Goal: Information Seeking & Learning: Compare options

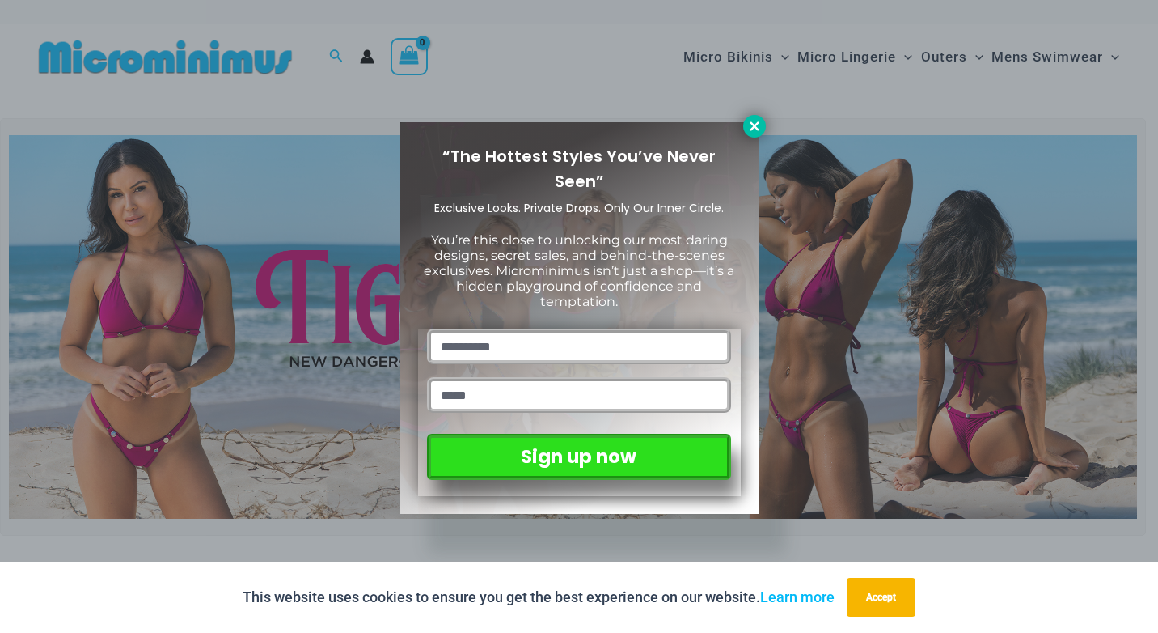
click at [757, 129] on icon at bounding box center [754, 125] width 9 height 9
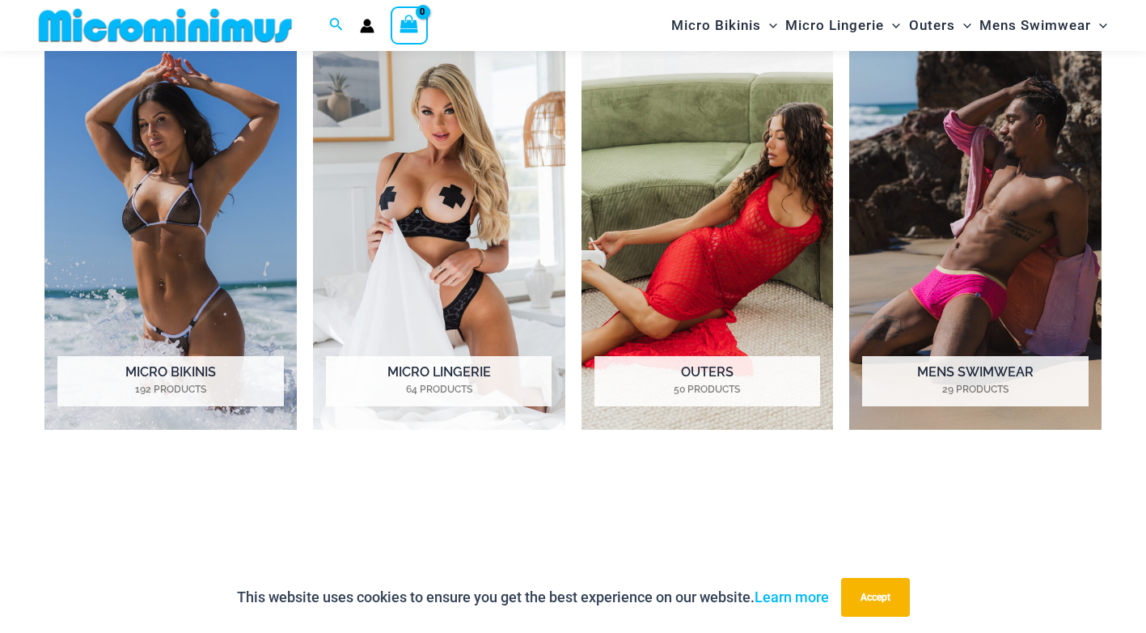
scroll to position [1282, 0]
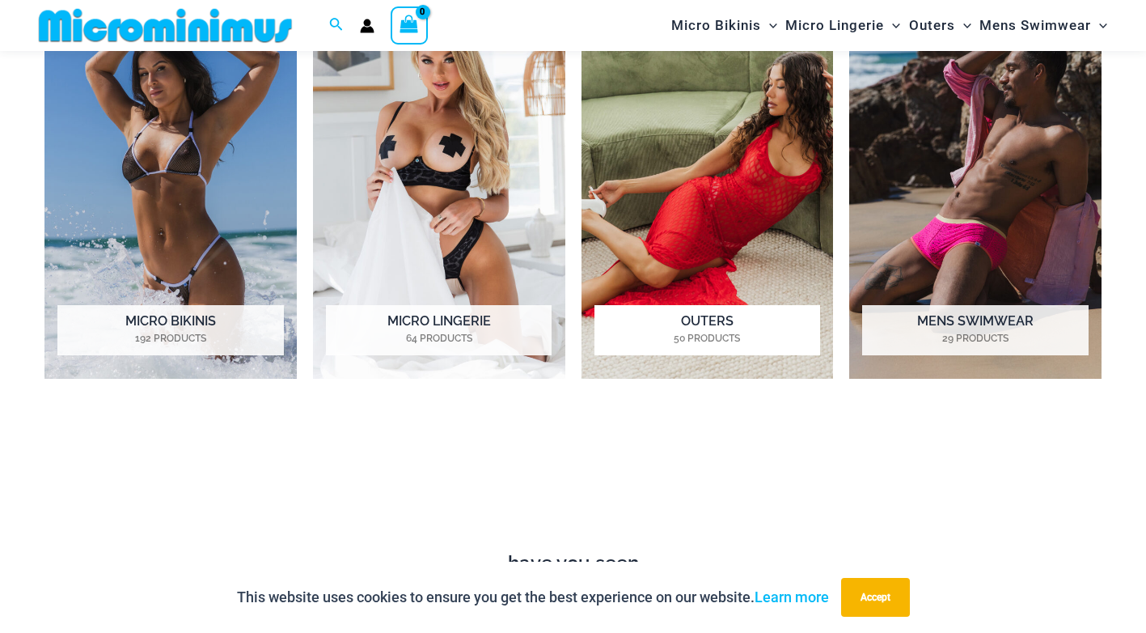
click at [731, 209] on img "Visit product category Outers" at bounding box center [708, 184] width 252 height 390
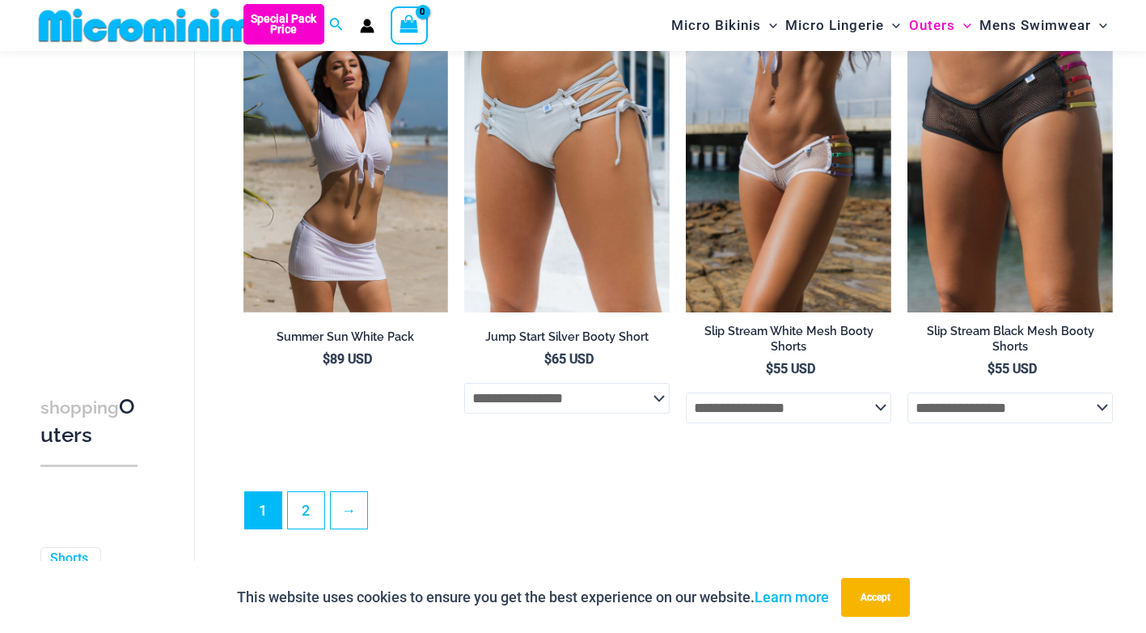
scroll to position [3383, 0]
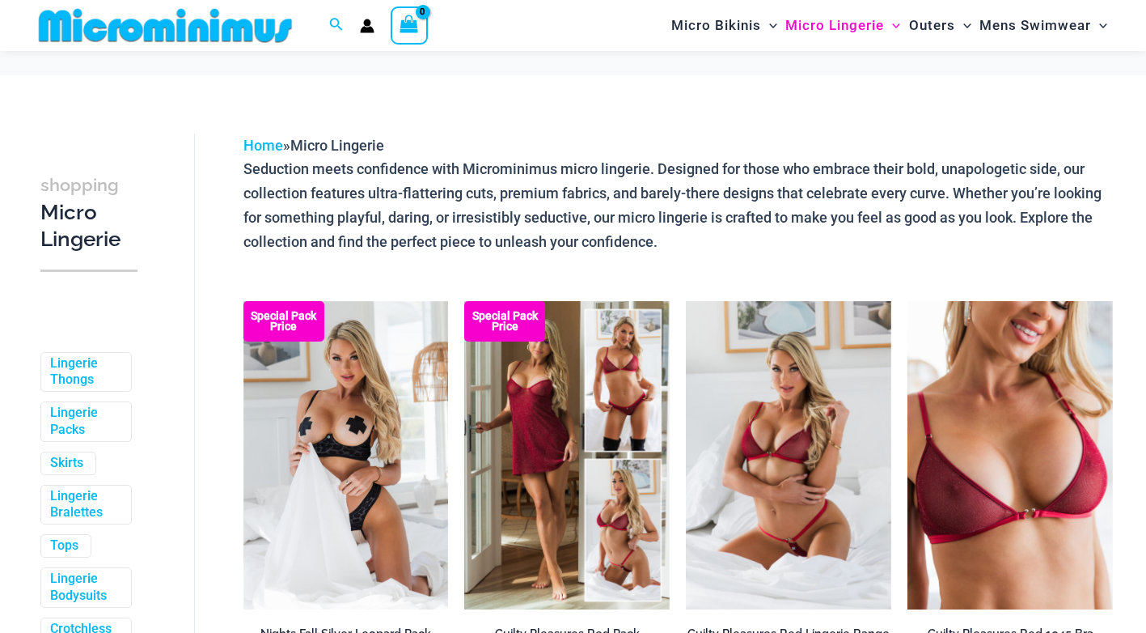
scroll to position [228, 0]
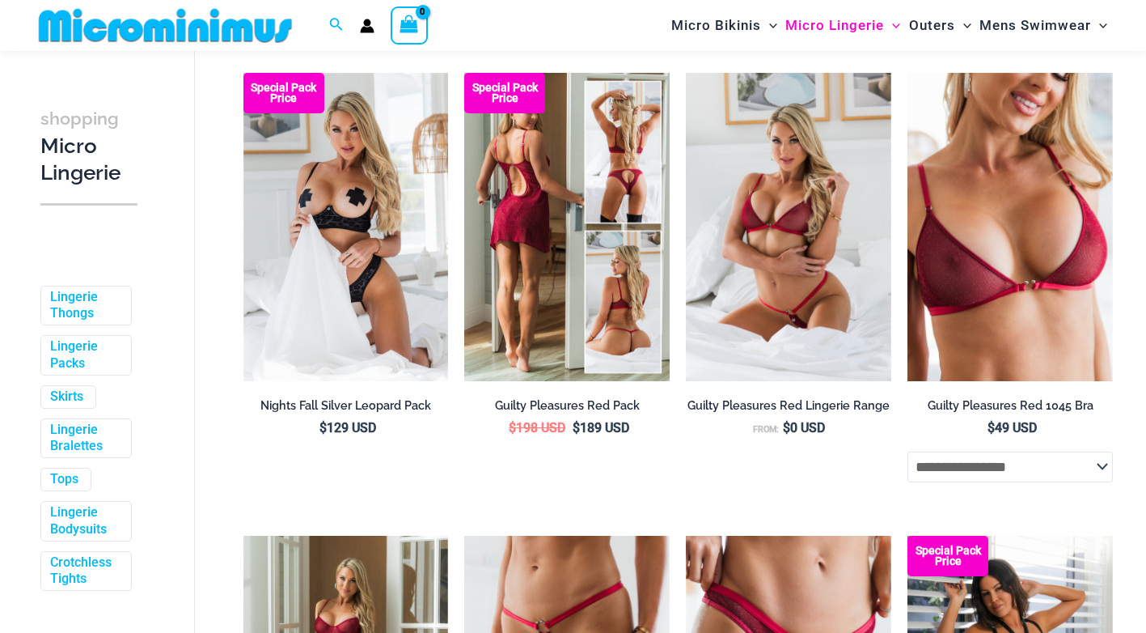
click at [524, 255] on img at bounding box center [566, 227] width 205 height 308
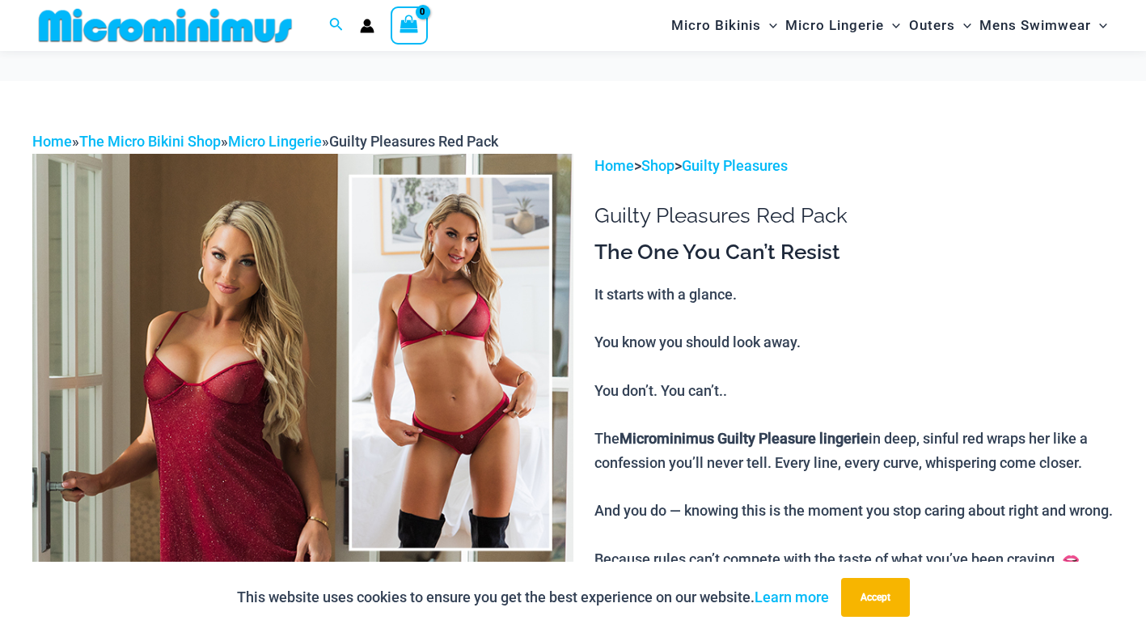
scroll to position [377, 0]
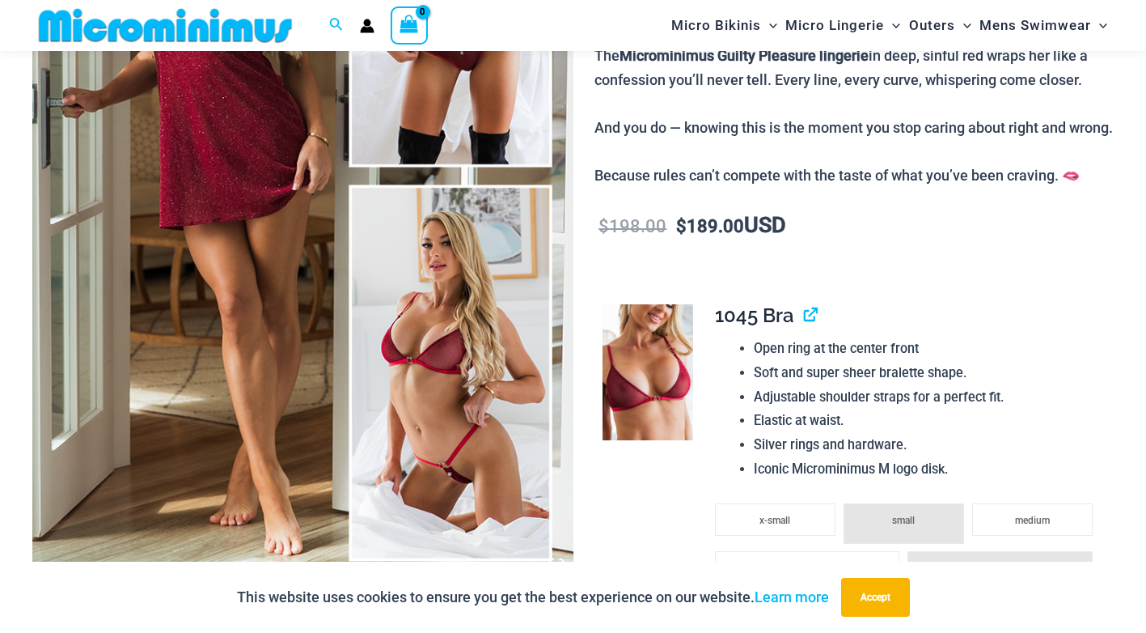
click at [451, 333] on img at bounding box center [302, 175] width 541 height 811
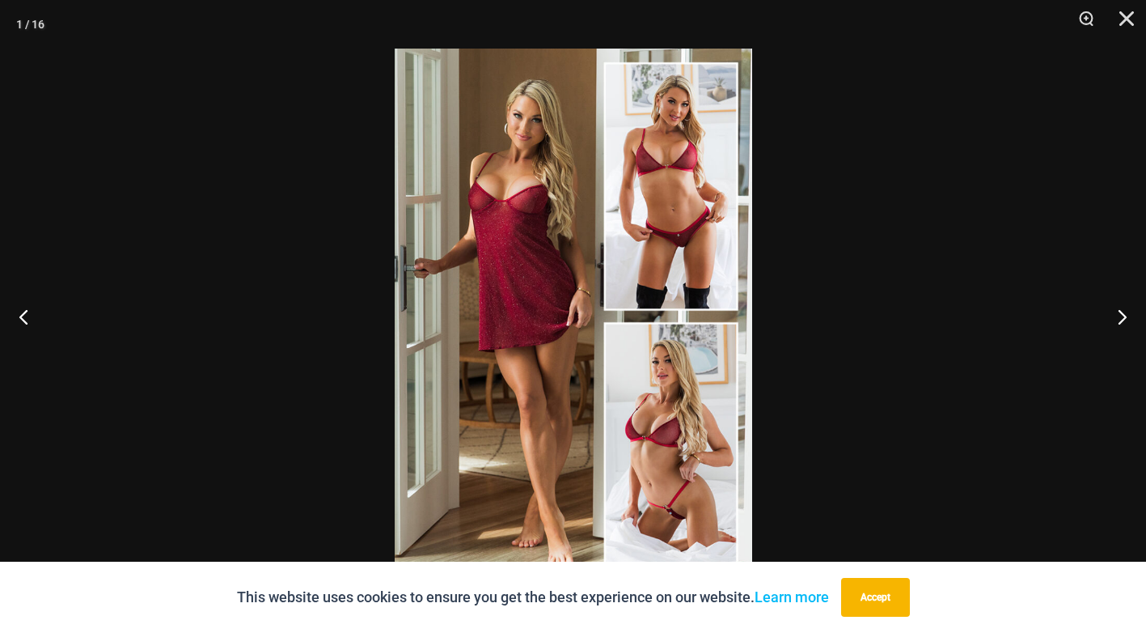
click at [643, 429] on img at bounding box center [574, 317] width 358 height 536
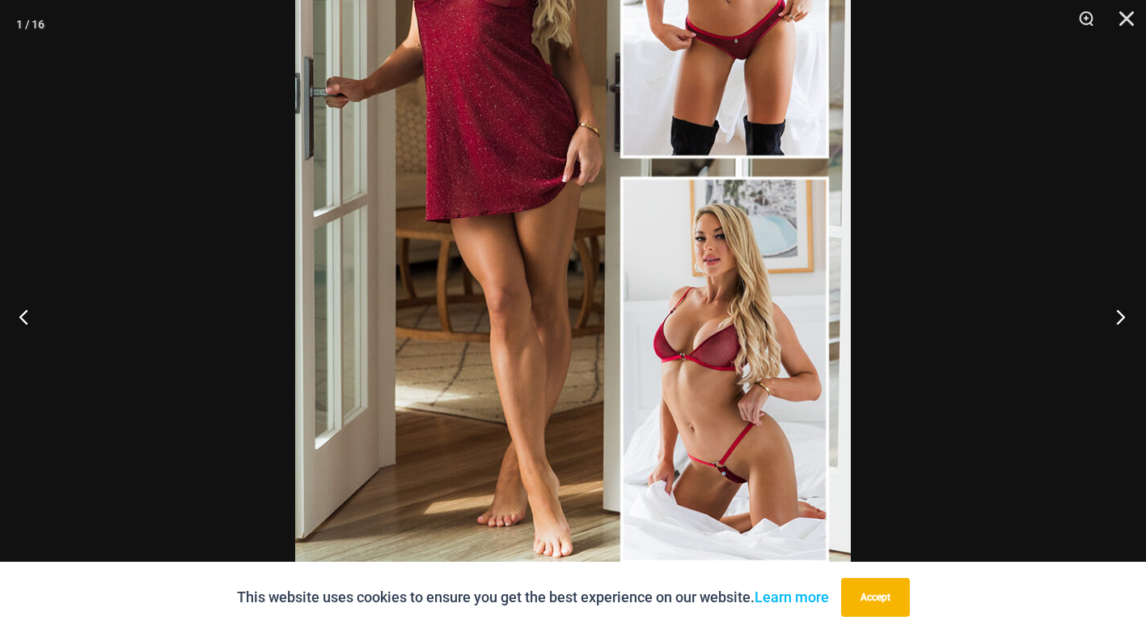
click at [1119, 318] on button "Next" at bounding box center [1116, 316] width 61 height 81
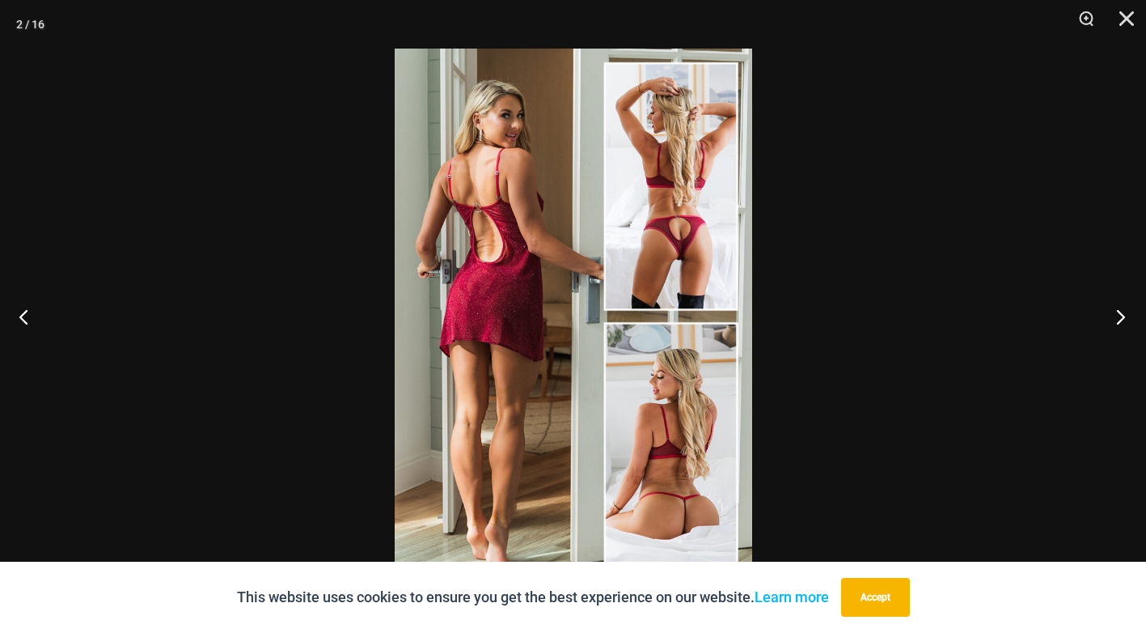
click at [1119, 318] on button "Next" at bounding box center [1116, 316] width 61 height 81
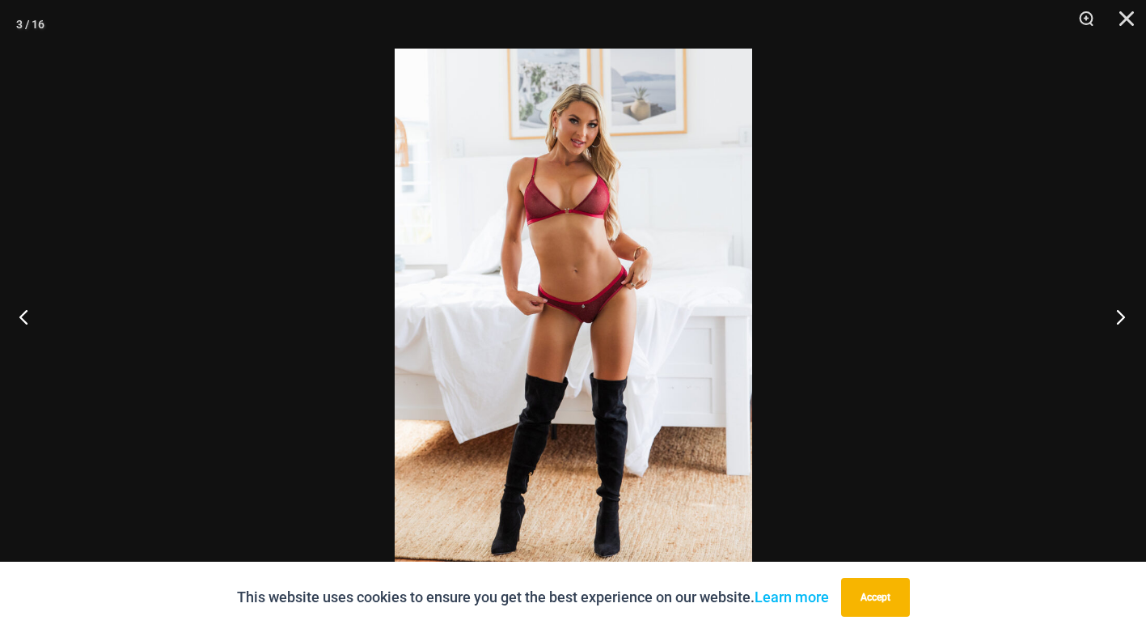
click at [1119, 318] on button "Next" at bounding box center [1116, 316] width 61 height 81
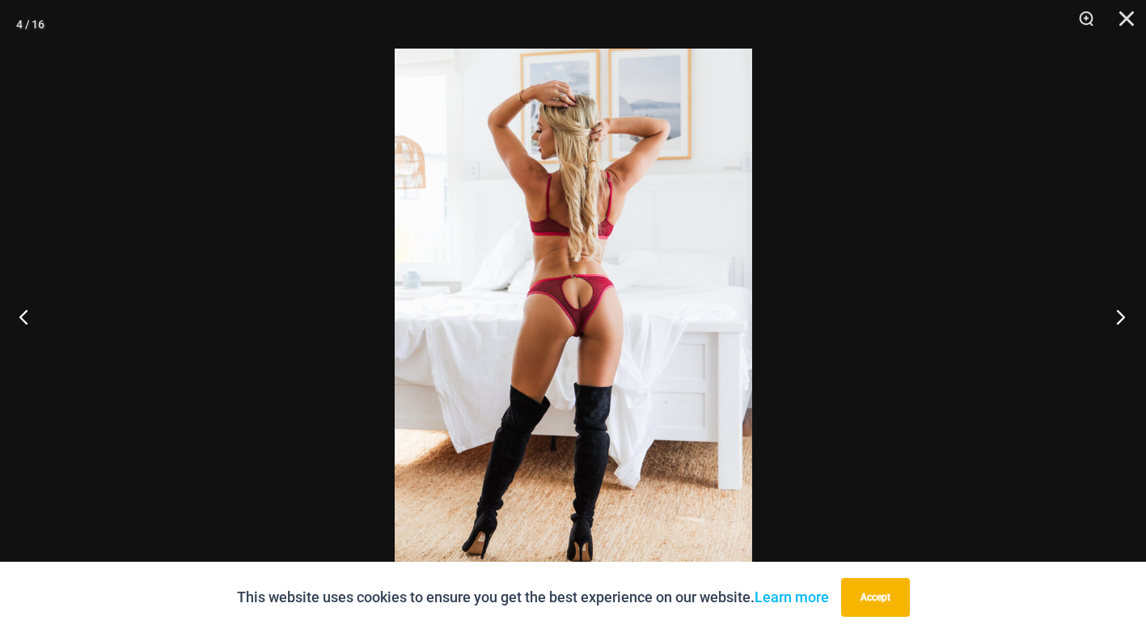
click at [1119, 318] on button "Next" at bounding box center [1116, 316] width 61 height 81
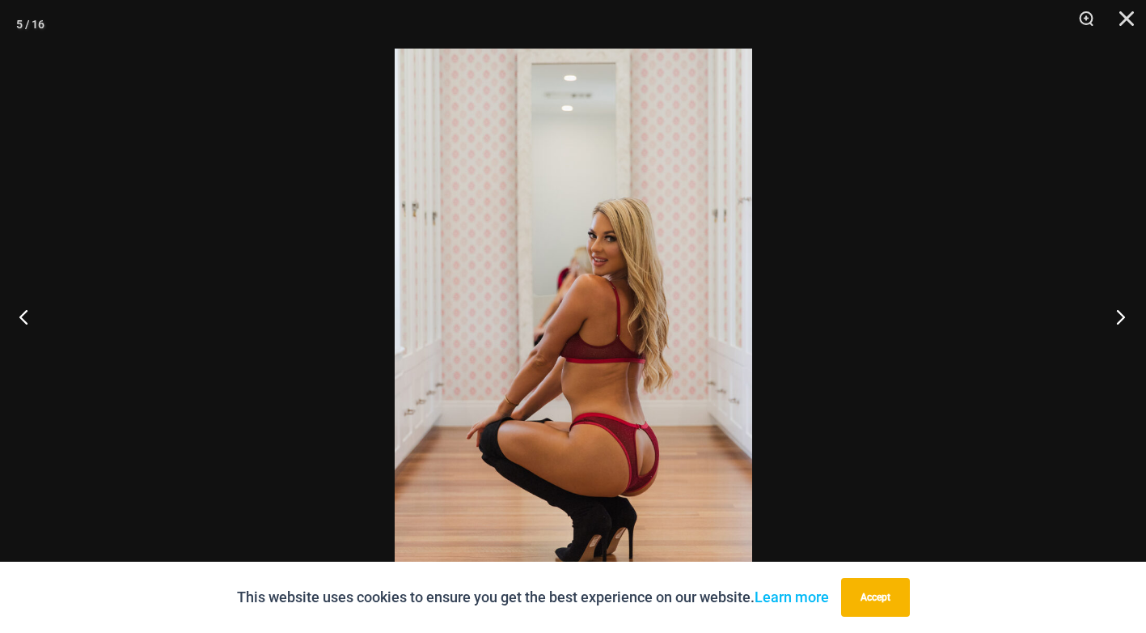
click at [1119, 318] on button "Next" at bounding box center [1116, 316] width 61 height 81
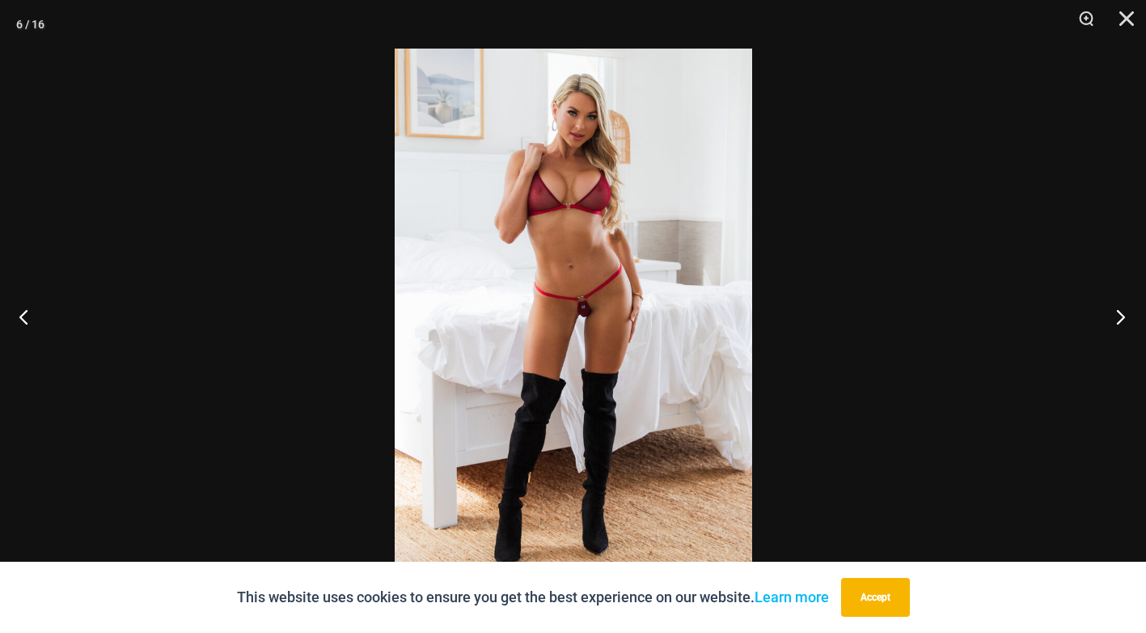
click at [1119, 318] on button "Next" at bounding box center [1116, 316] width 61 height 81
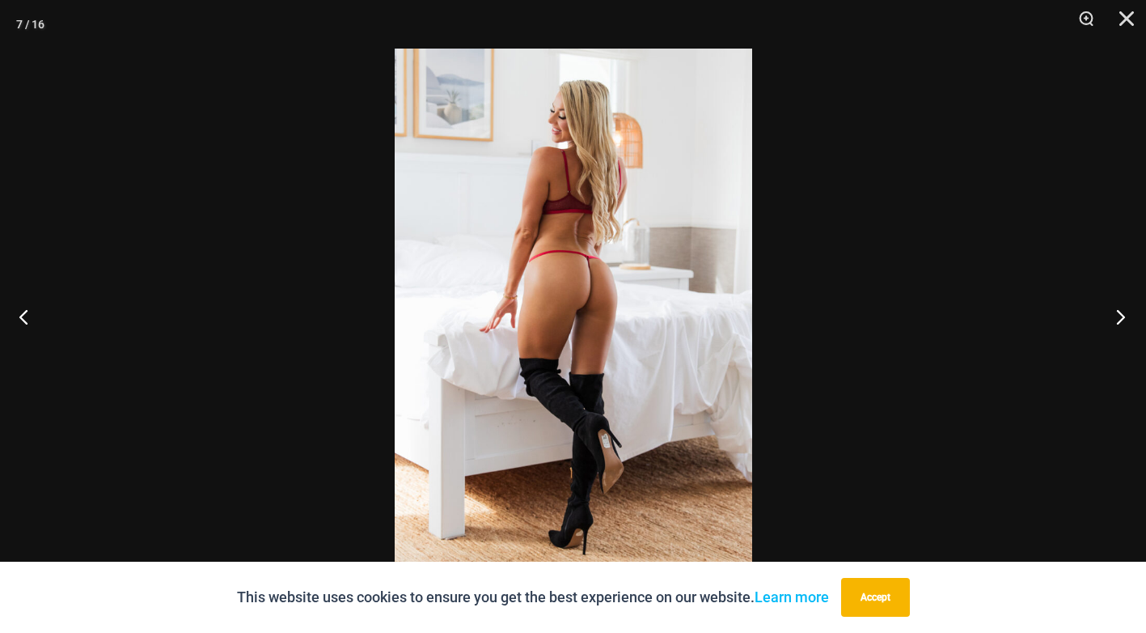
click at [1119, 318] on button "Next" at bounding box center [1116, 316] width 61 height 81
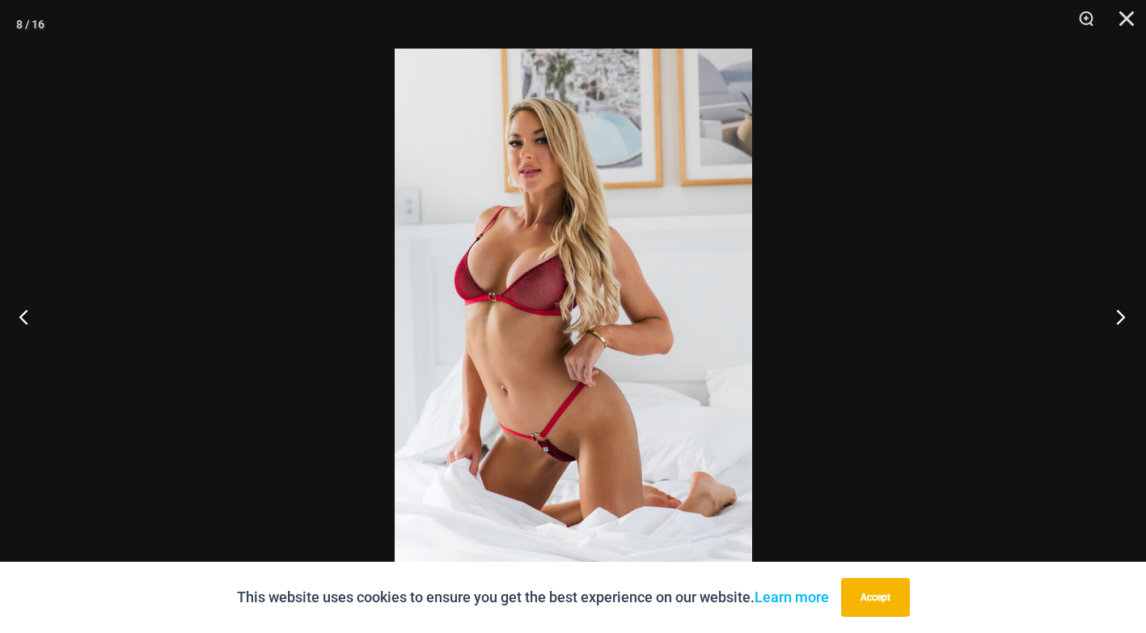
click at [1119, 318] on button "Next" at bounding box center [1116, 316] width 61 height 81
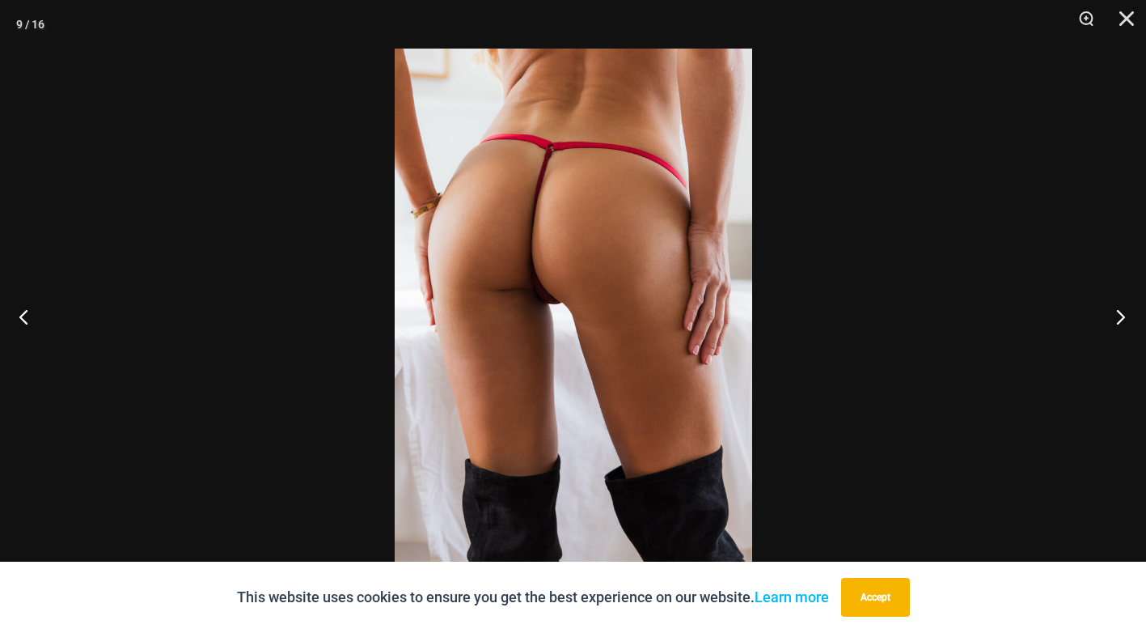
click at [1119, 318] on button "Next" at bounding box center [1116, 316] width 61 height 81
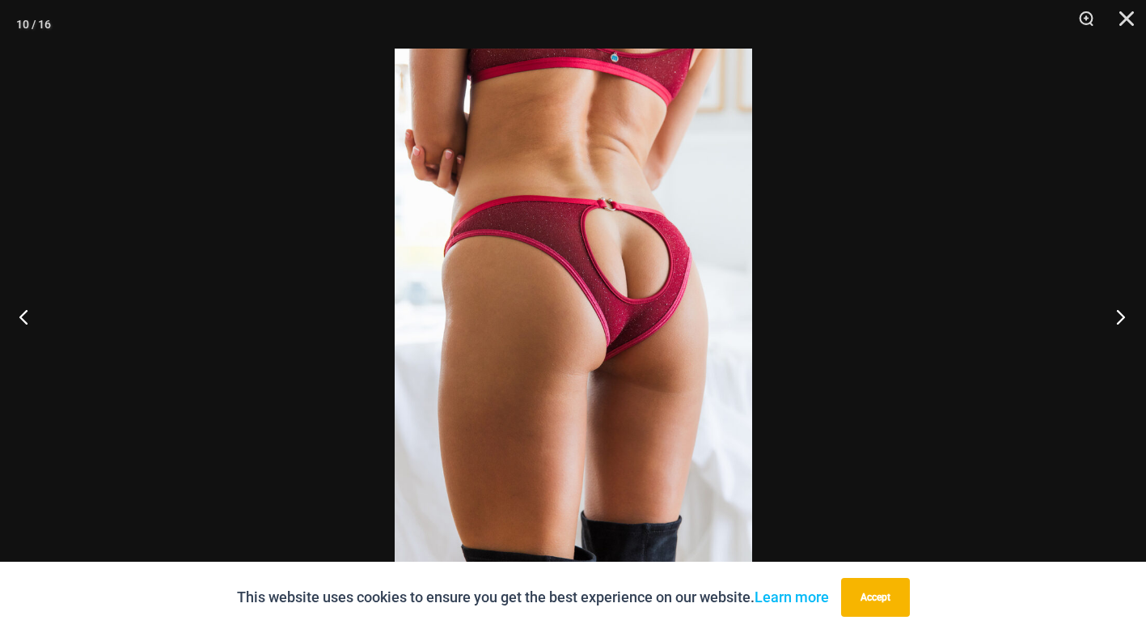
click at [1119, 318] on button "Next" at bounding box center [1116, 316] width 61 height 81
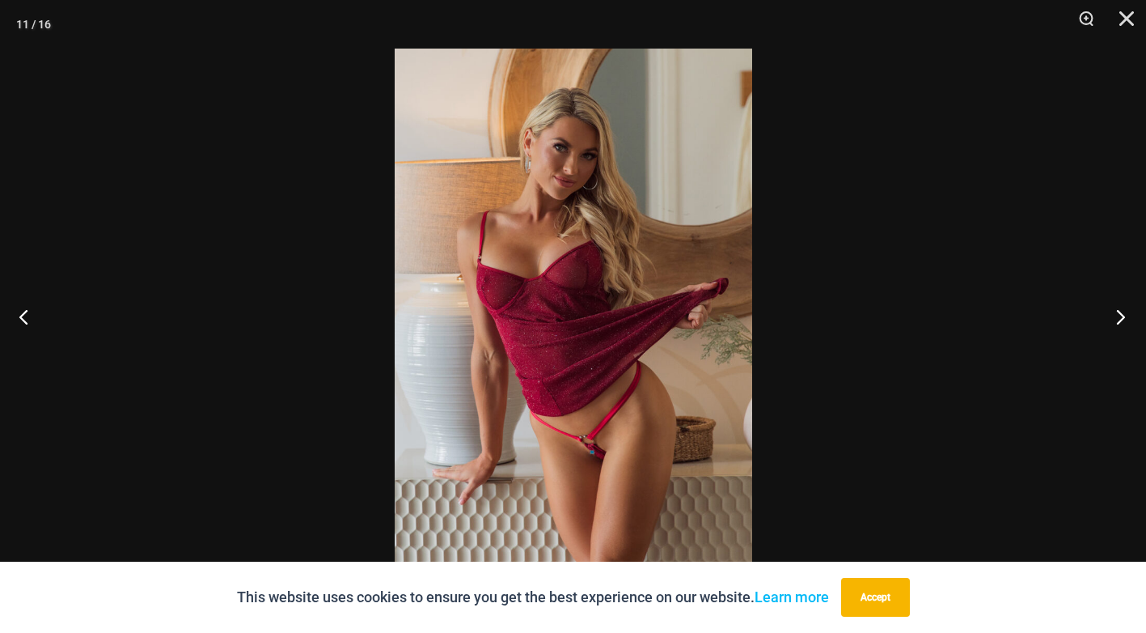
click at [1119, 318] on button "Next" at bounding box center [1116, 316] width 61 height 81
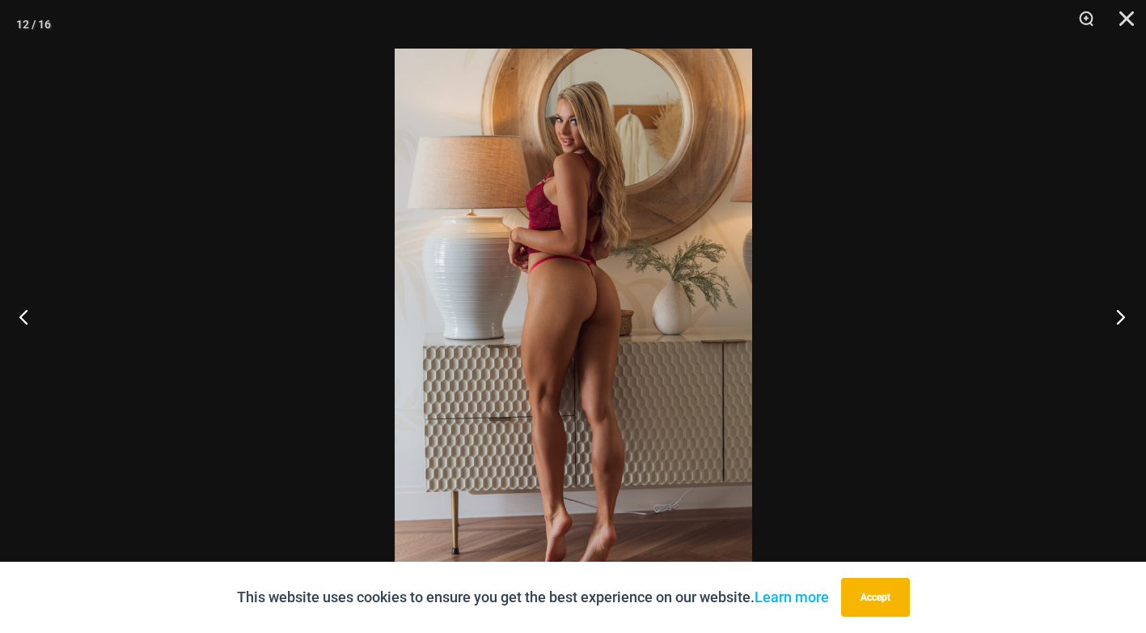
click at [1119, 318] on button "Next" at bounding box center [1116, 316] width 61 height 81
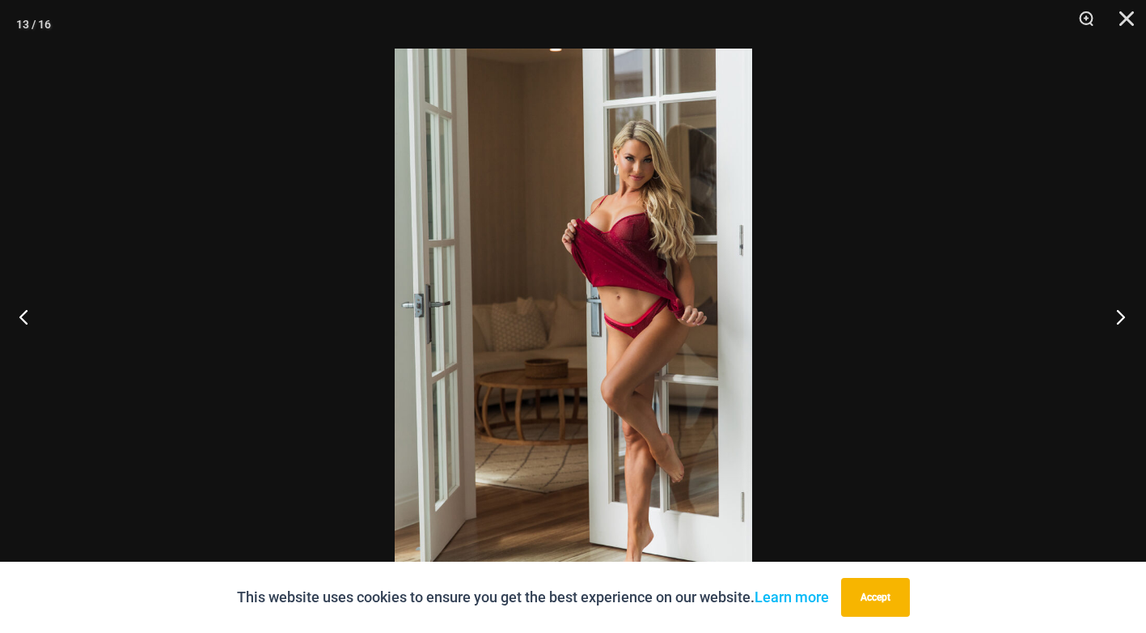
click at [1119, 318] on button "Next" at bounding box center [1116, 316] width 61 height 81
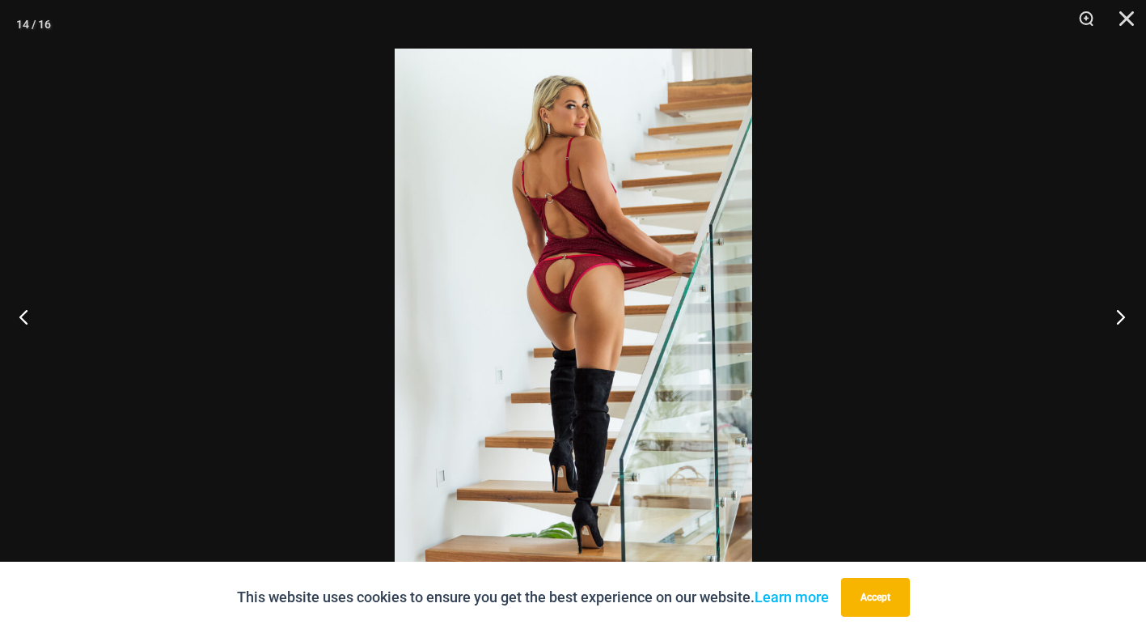
click at [1119, 318] on button "Next" at bounding box center [1116, 316] width 61 height 81
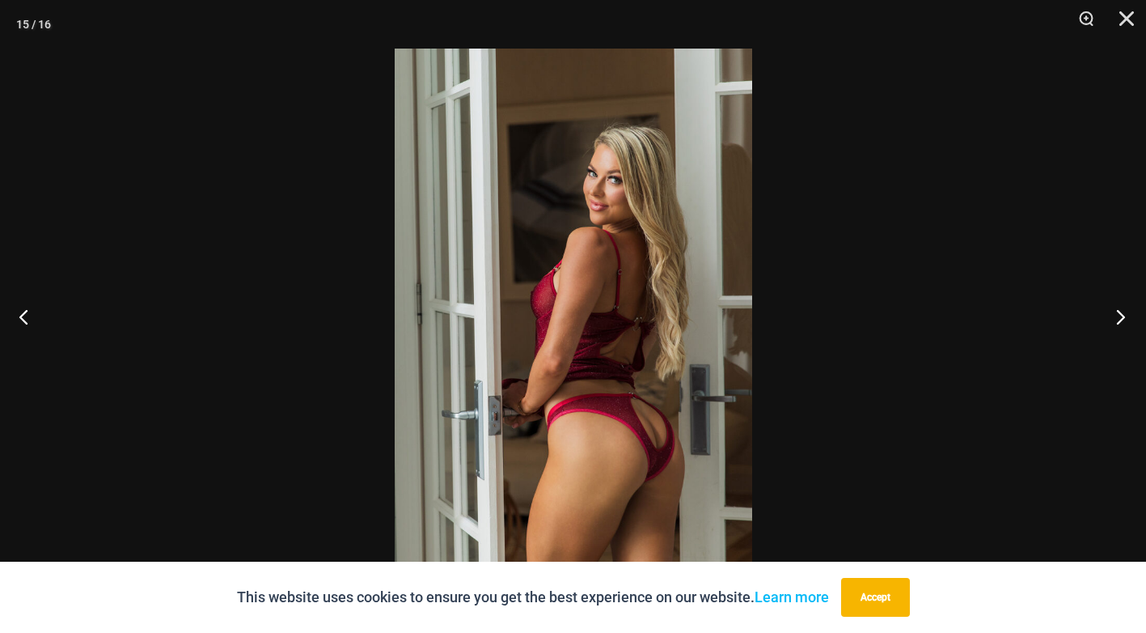
click at [1119, 318] on button "Next" at bounding box center [1116, 316] width 61 height 81
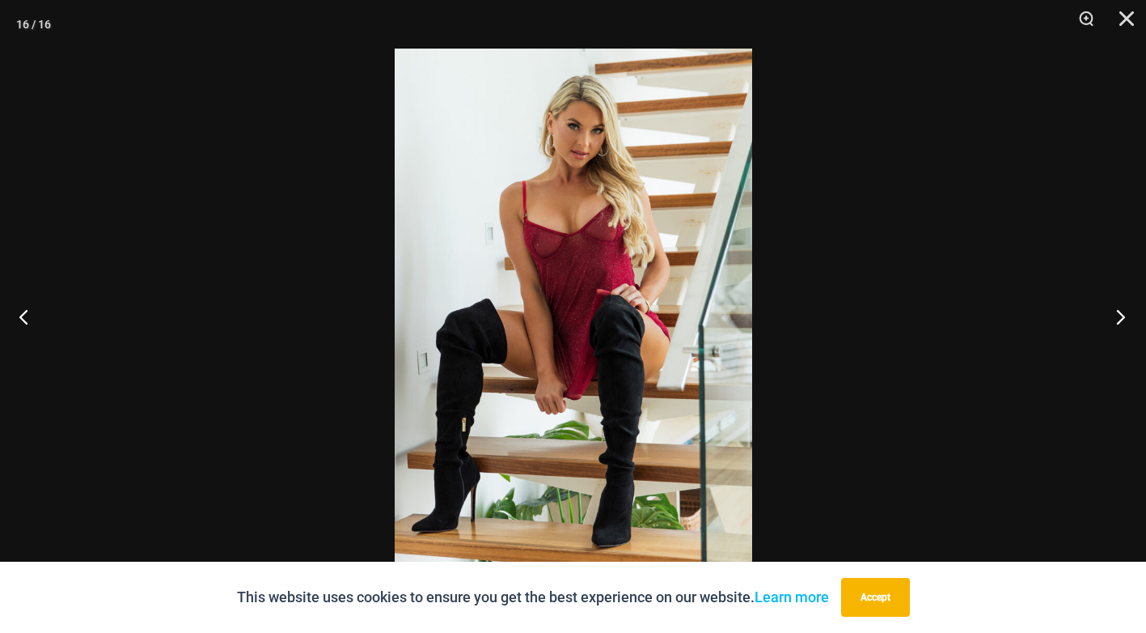
click at [1119, 318] on button "Next" at bounding box center [1116, 316] width 61 height 81
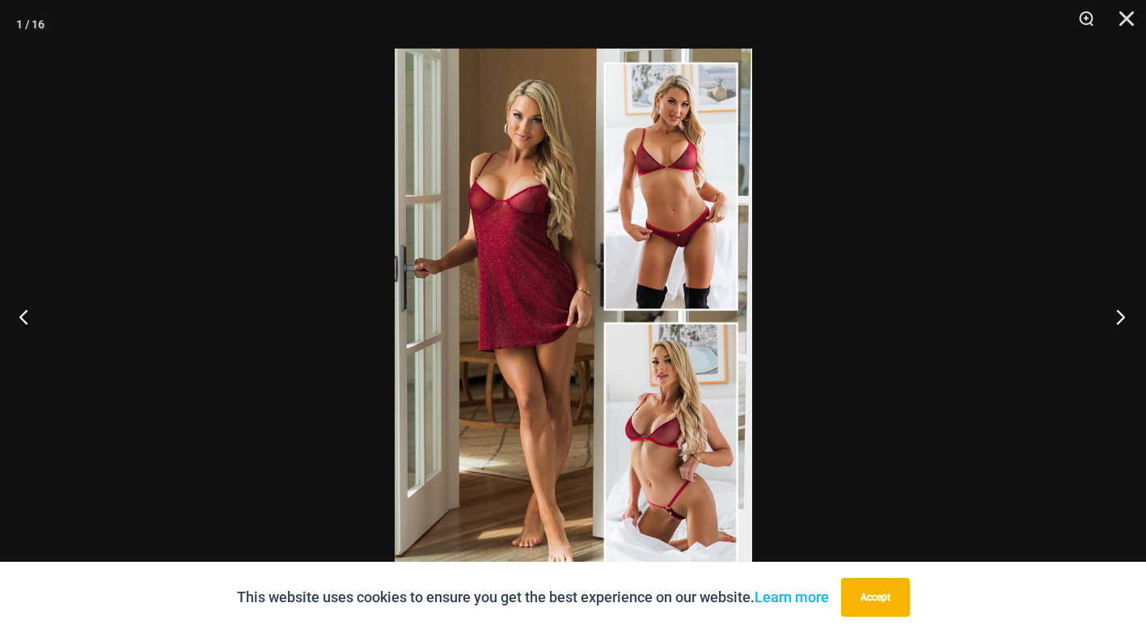
click at [1119, 318] on button "Next" at bounding box center [1116, 316] width 61 height 81
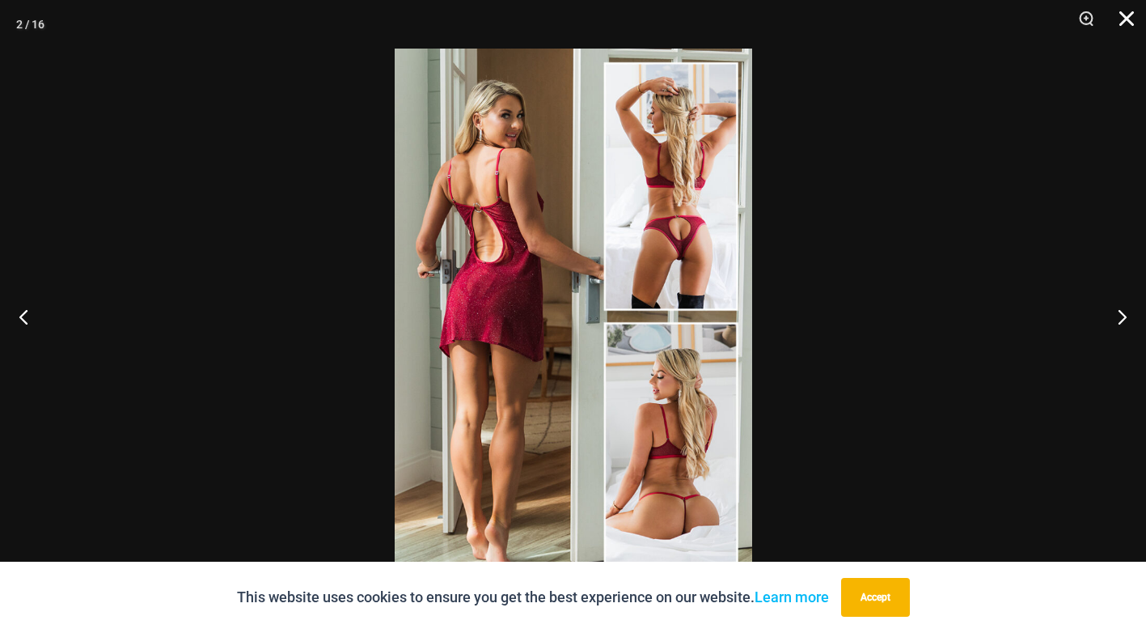
click at [1132, 18] on button "Close" at bounding box center [1121, 24] width 40 height 49
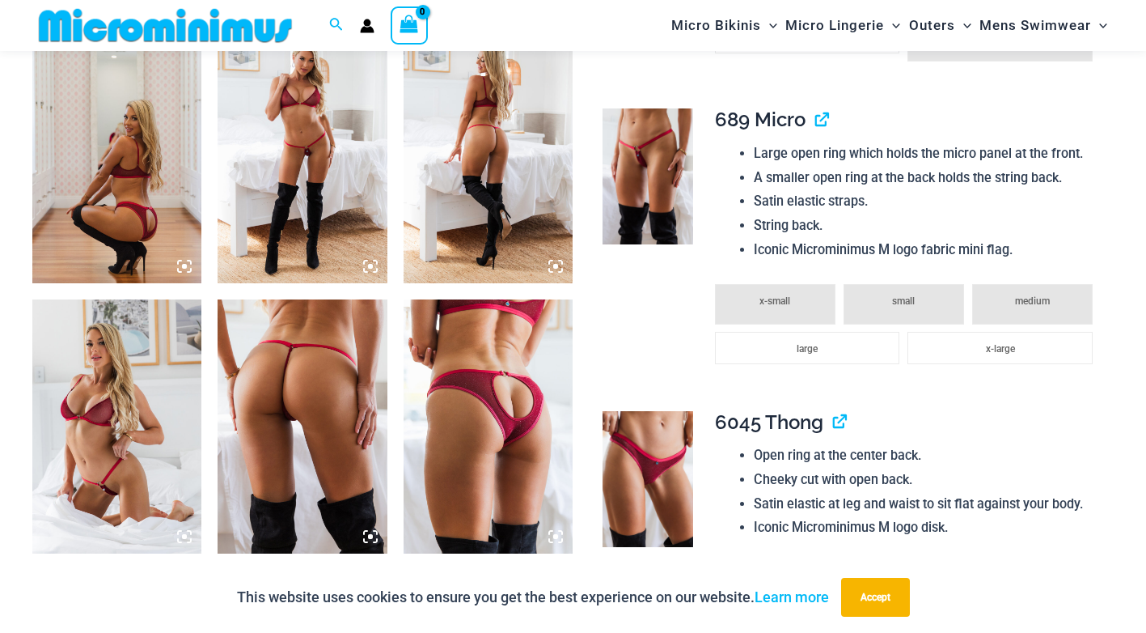
scroll to position [1267, 0]
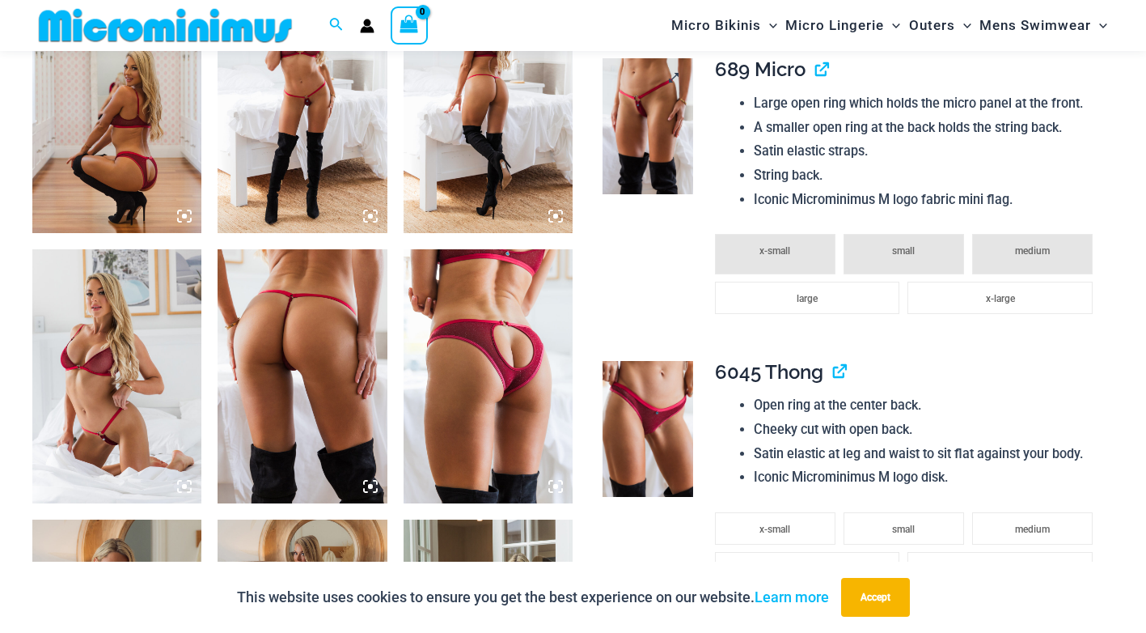
click at [643, 194] on img at bounding box center [648, 126] width 91 height 136
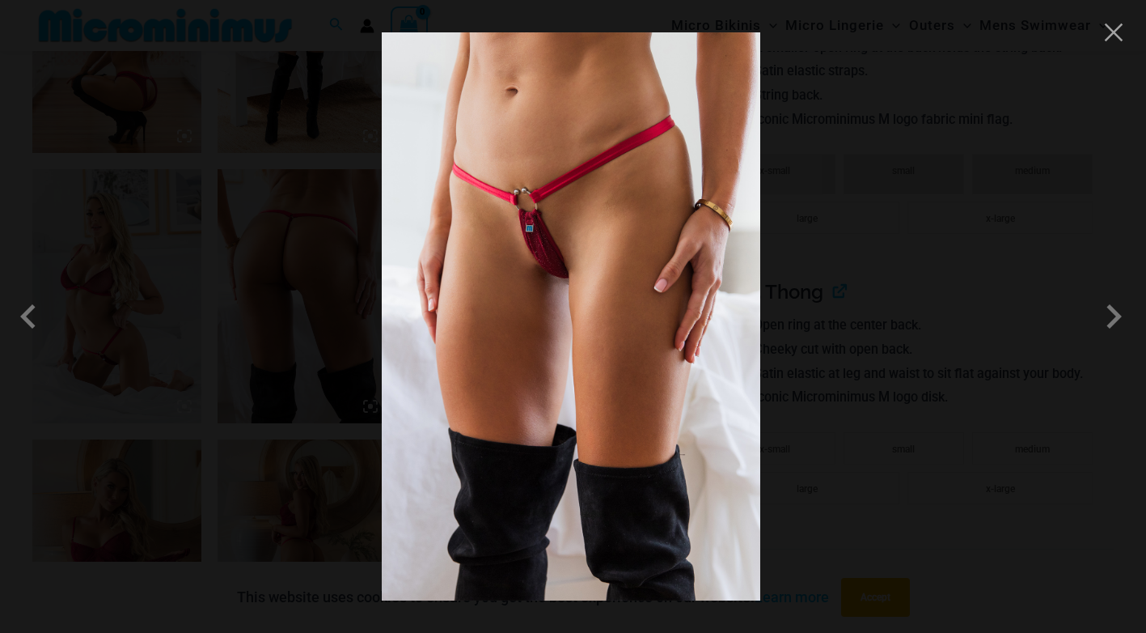
scroll to position [1348, 0]
click at [1114, 318] on span at bounding box center [1114, 316] width 49 height 49
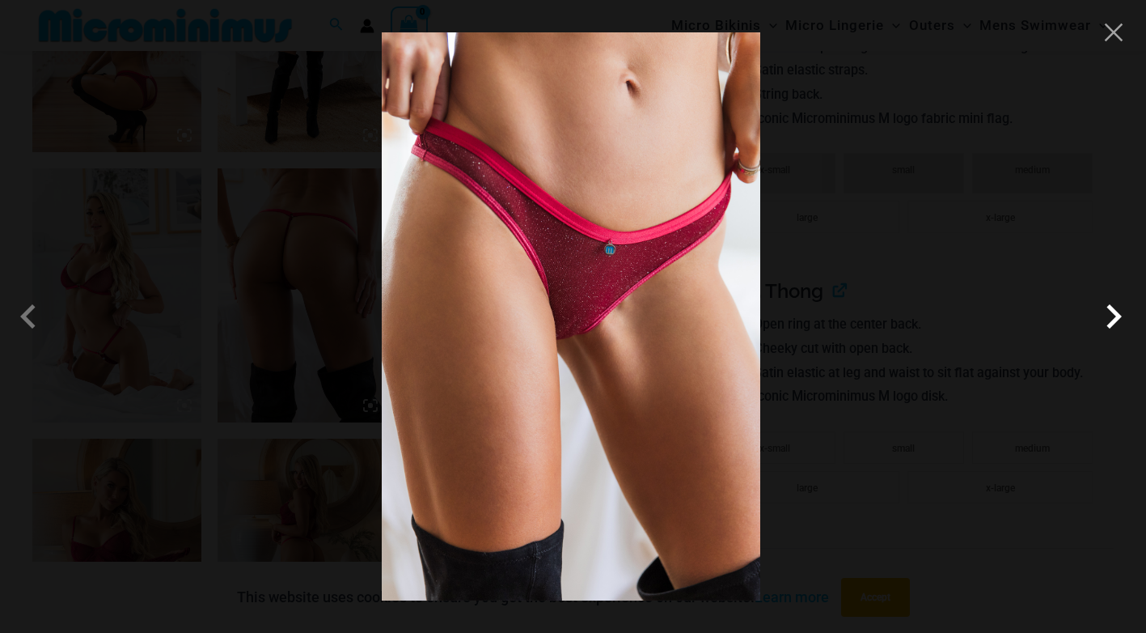
click at [1110, 310] on span at bounding box center [1114, 316] width 49 height 49
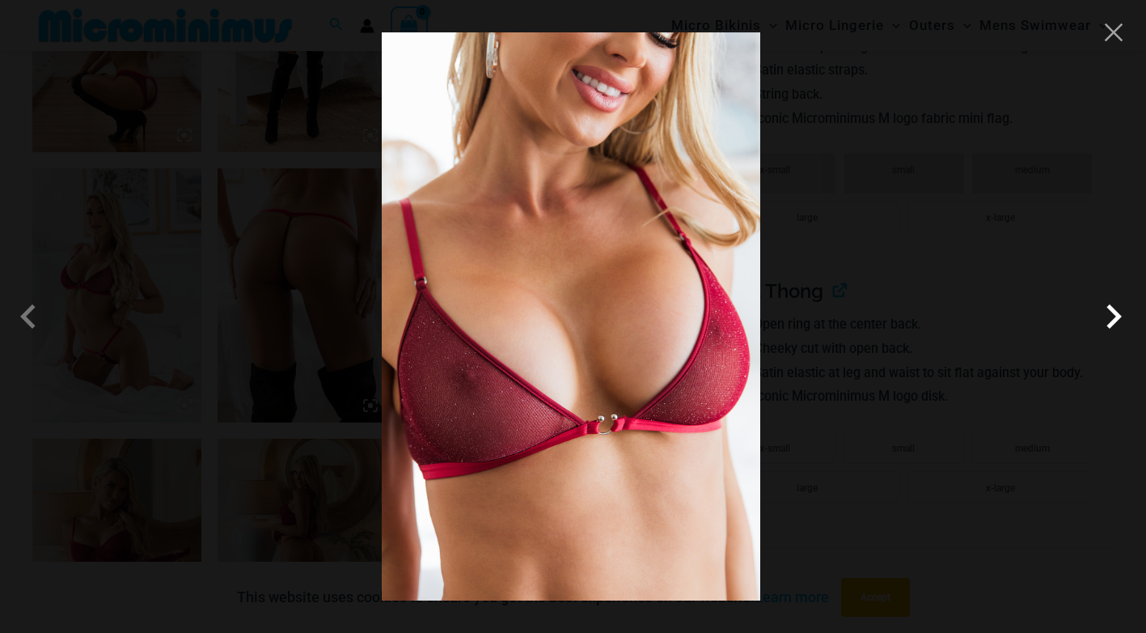
click at [1109, 309] on span at bounding box center [1114, 316] width 49 height 49
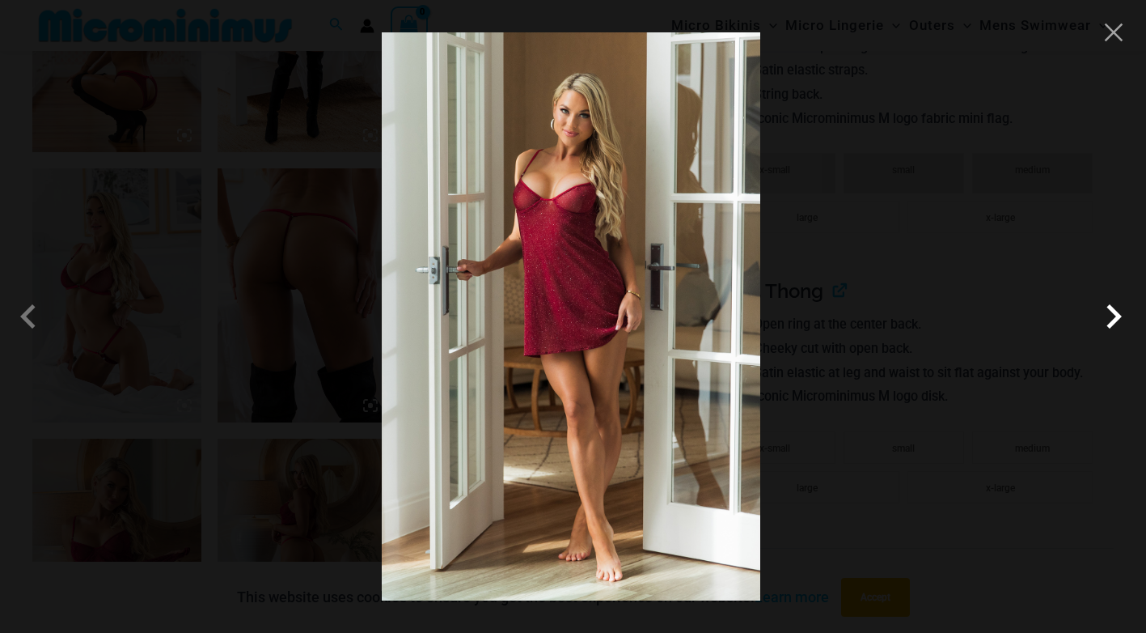
click at [1109, 308] on span at bounding box center [1114, 316] width 49 height 49
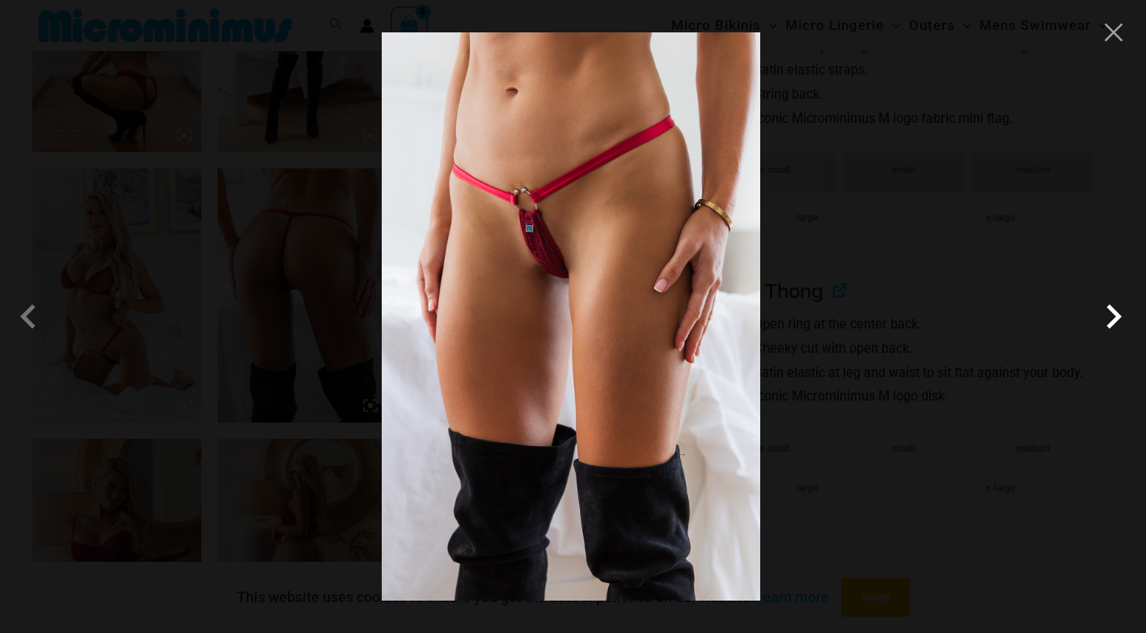
click at [1109, 307] on span at bounding box center [1114, 316] width 49 height 49
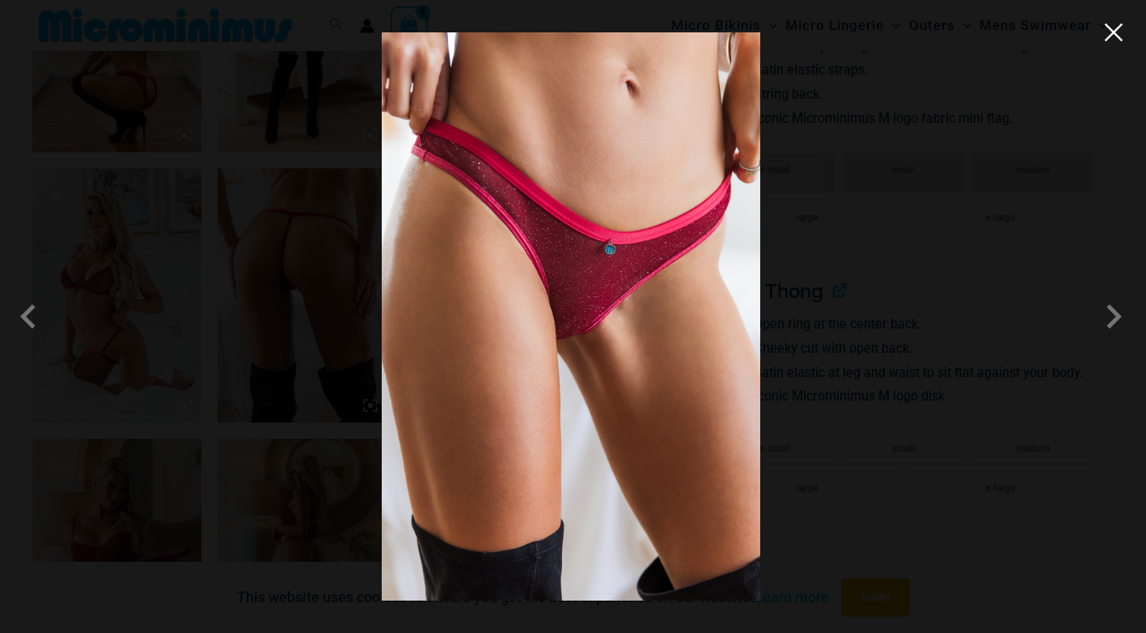
click at [1124, 39] on button "Close" at bounding box center [1114, 32] width 24 height 24
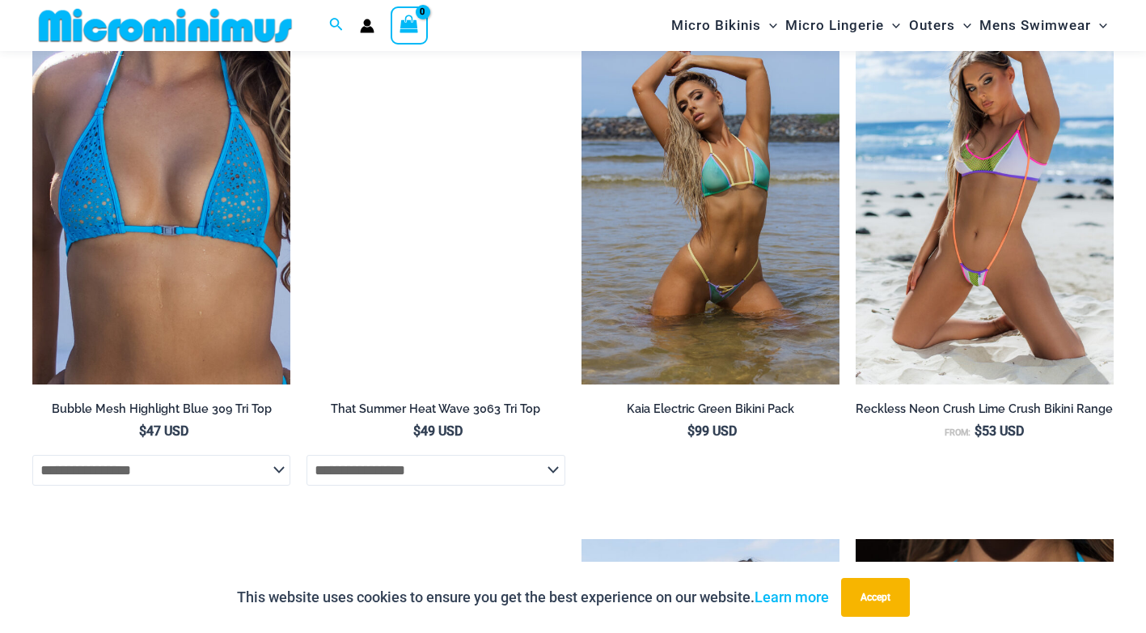
scroll to position [3370, 0]
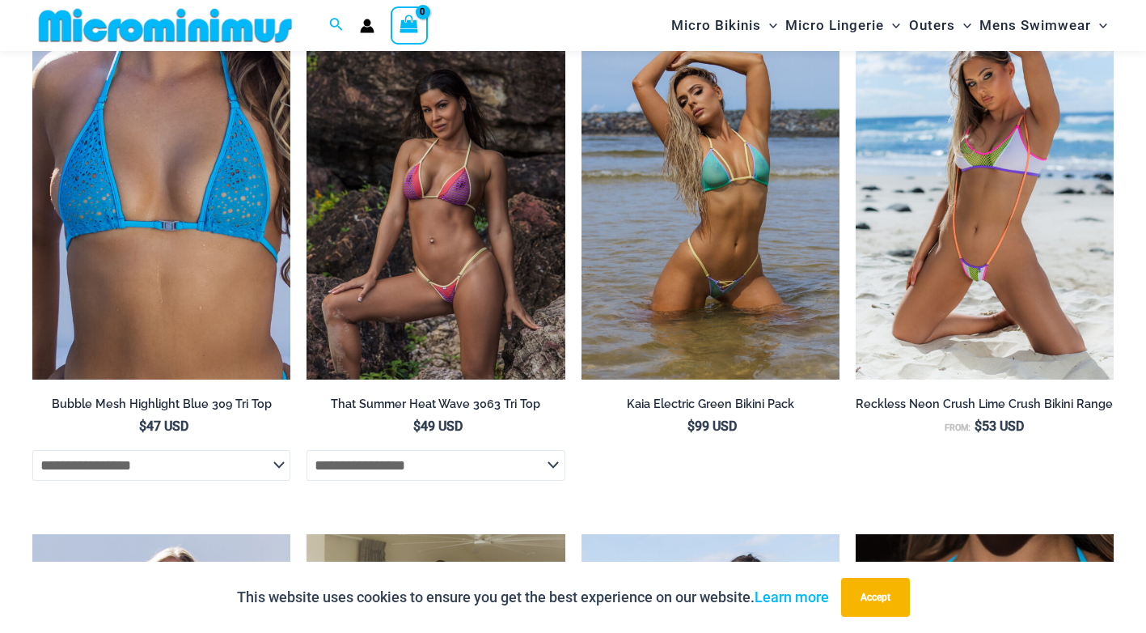
click at [410, 271] on img at bounding box center [436, 185] width 258 height 387
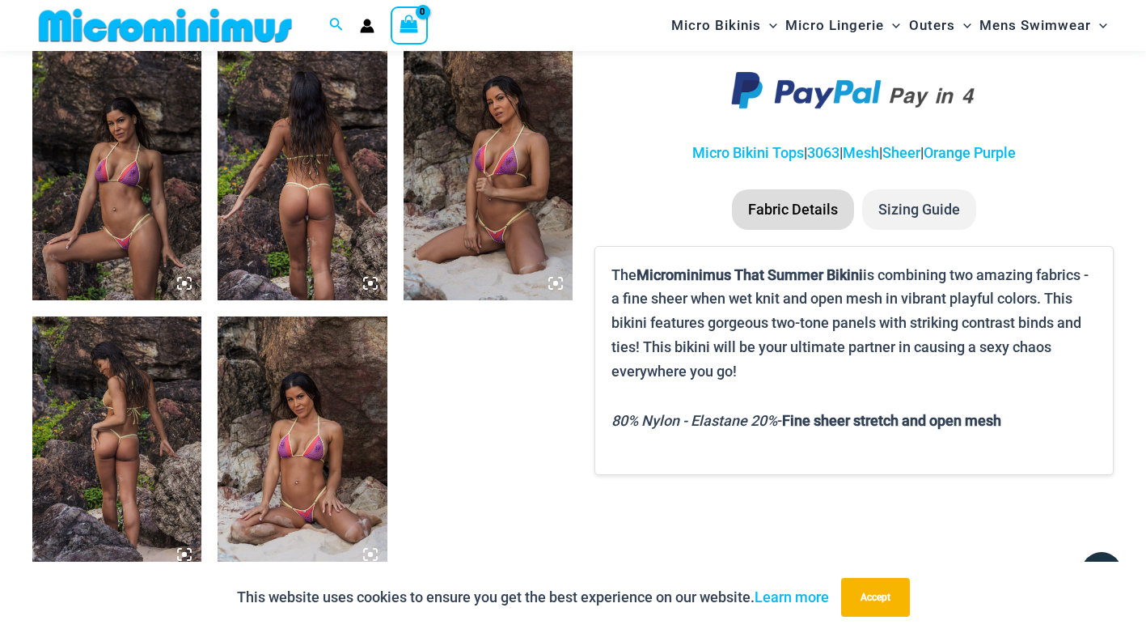
scroll to position [956, 0]
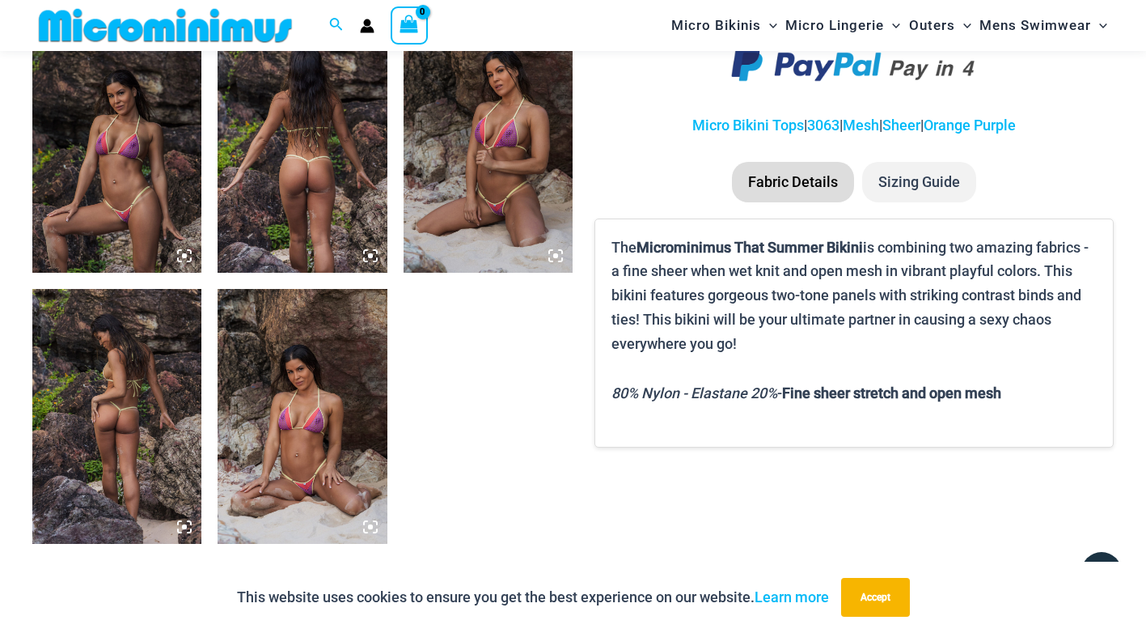
click at [121, 232] on img at bounding box center [116, 146] width 169 height 254
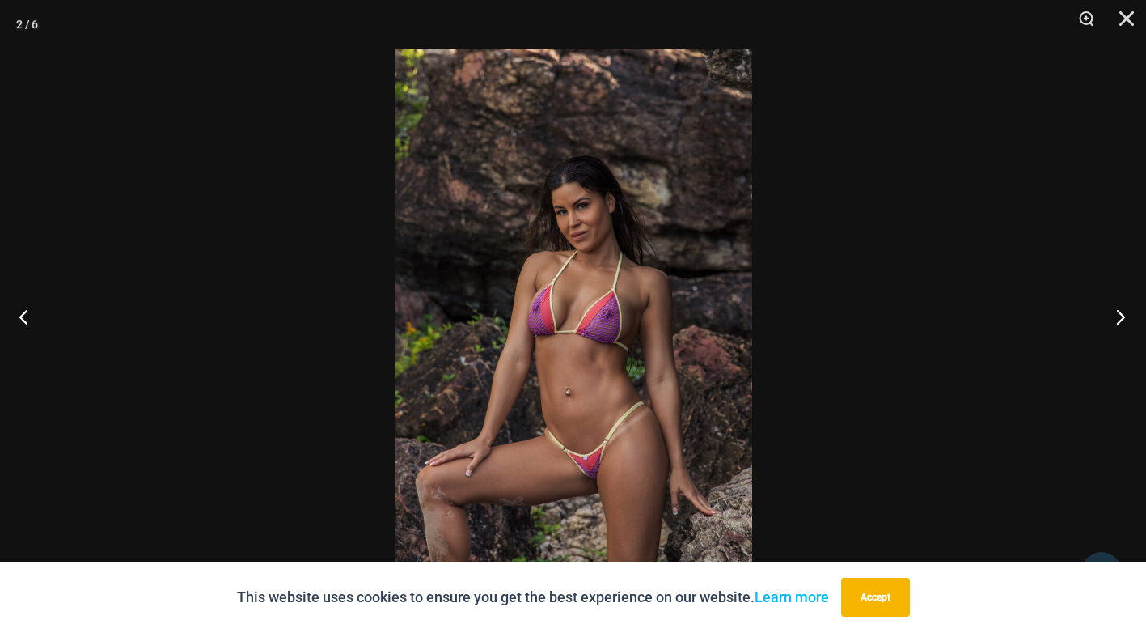
click at [1121, 316] on button "Next" at bounding box center [1116, 316] width 61 height 81
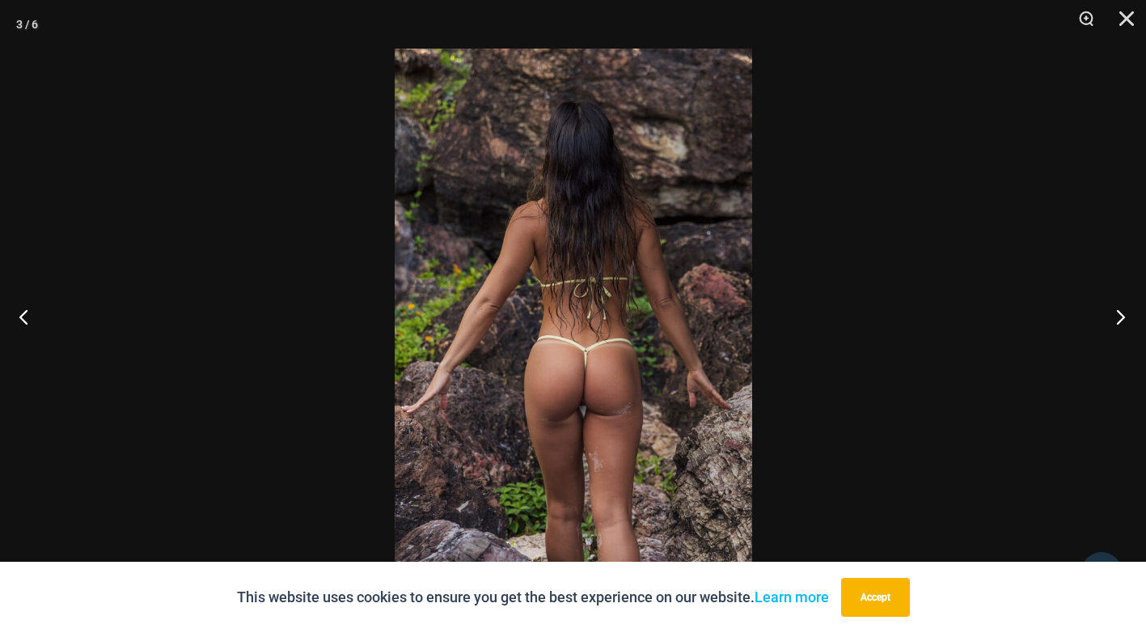
click at [1121, 316] on button "Next" at bounding box center [1116, 316] width 61 height 81
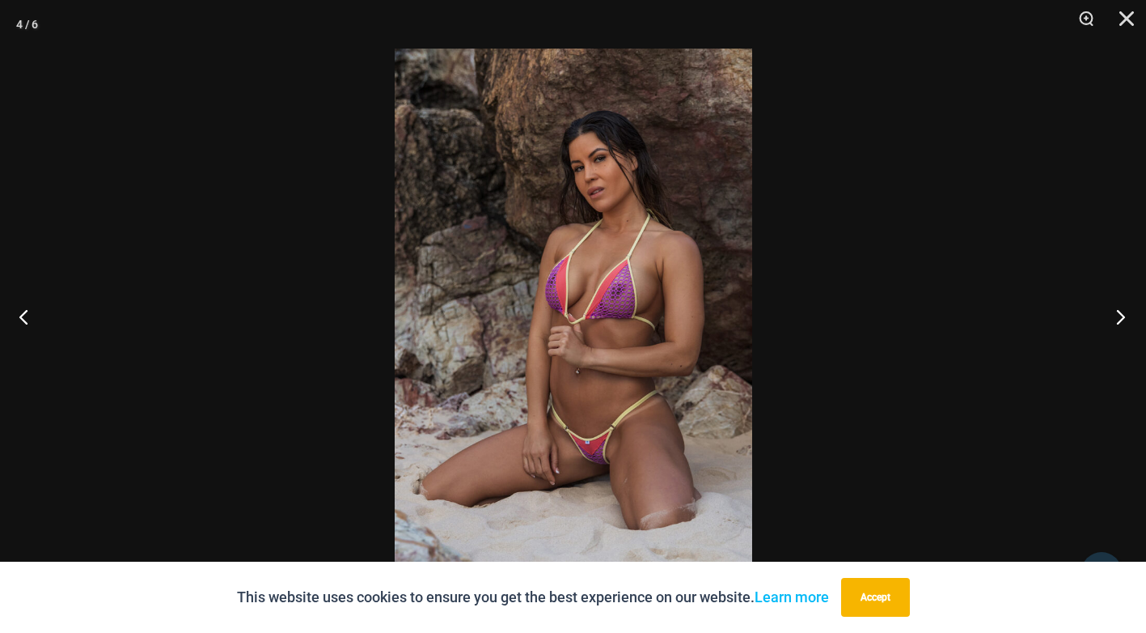
click at [1121, 316] on button "Next" at bounding box center [1116, 316] width 61 height 81
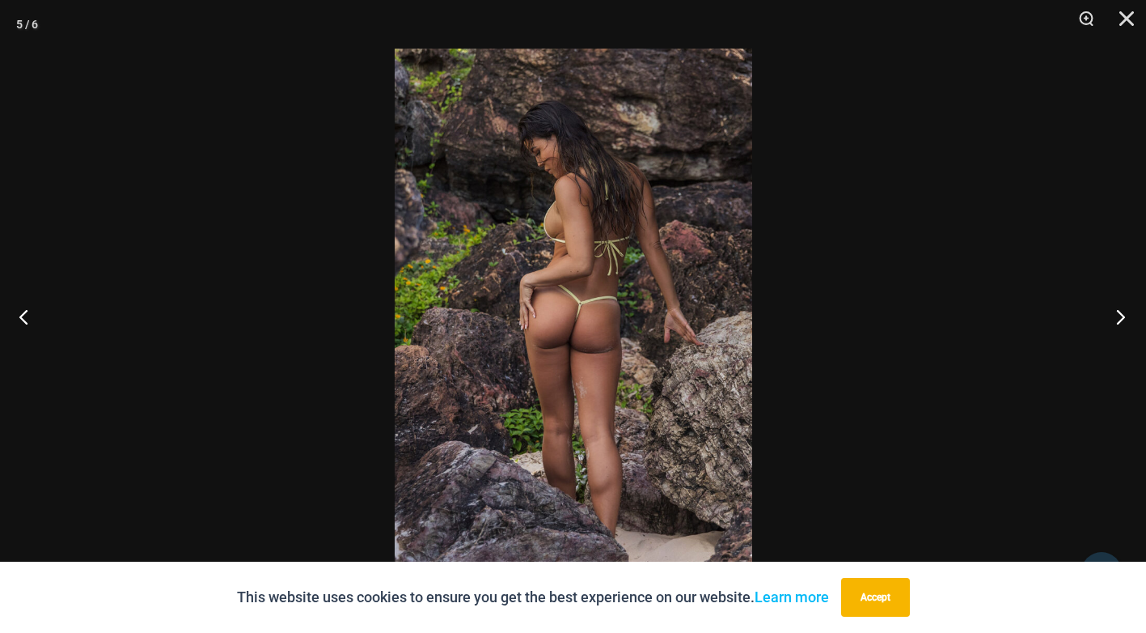
click at [1121, 316] on button "Next" at bounding box center [1116, 316] width 61 height 81
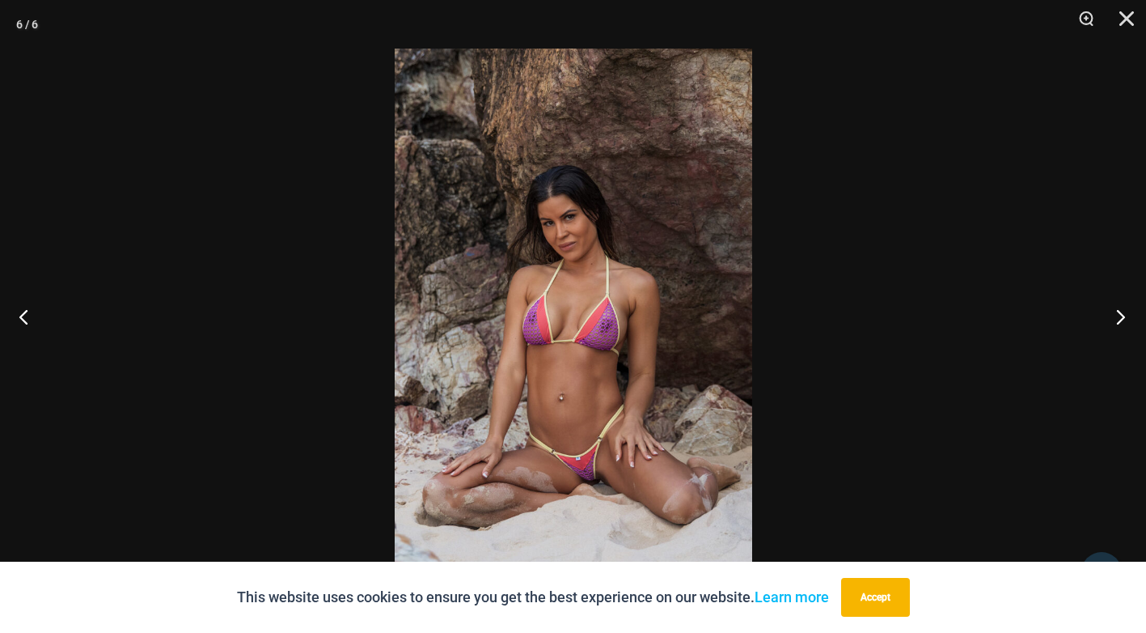
click at [1121, 316] on button "Next" at bounding box center [1116, 316] width 61 height 81
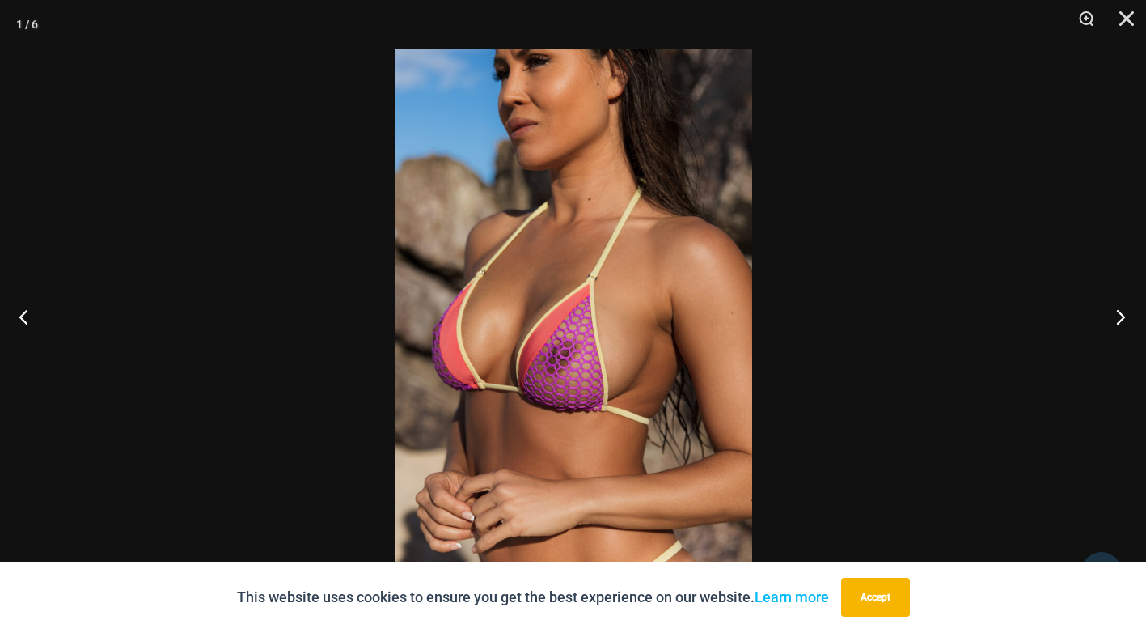
click at [1121, 316] on button "Next" at bounding box center [1116, 316] width 61 height 81
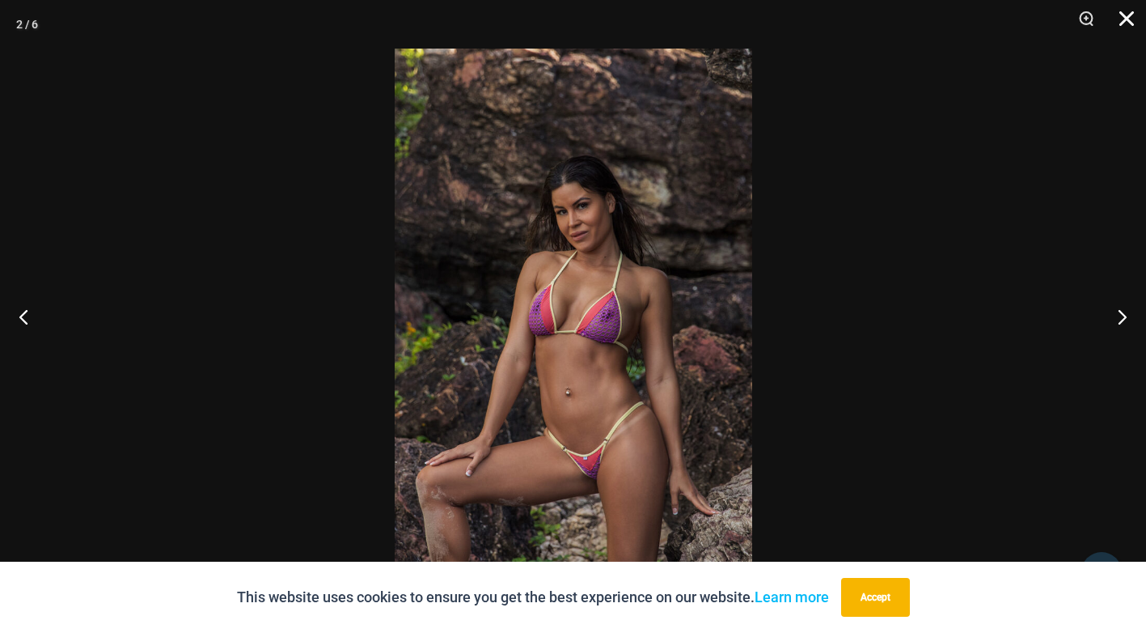
click at [1132, 23] on button "Close" at bounding box center [1121, 24] width 40 height 49
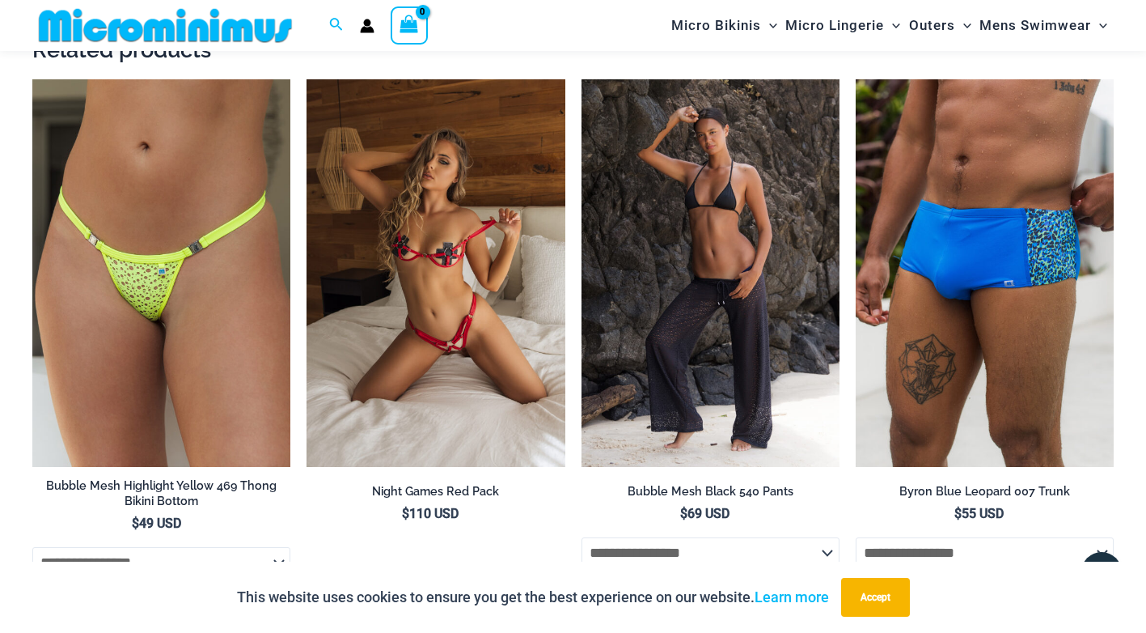
scroll to position [2089, 0]
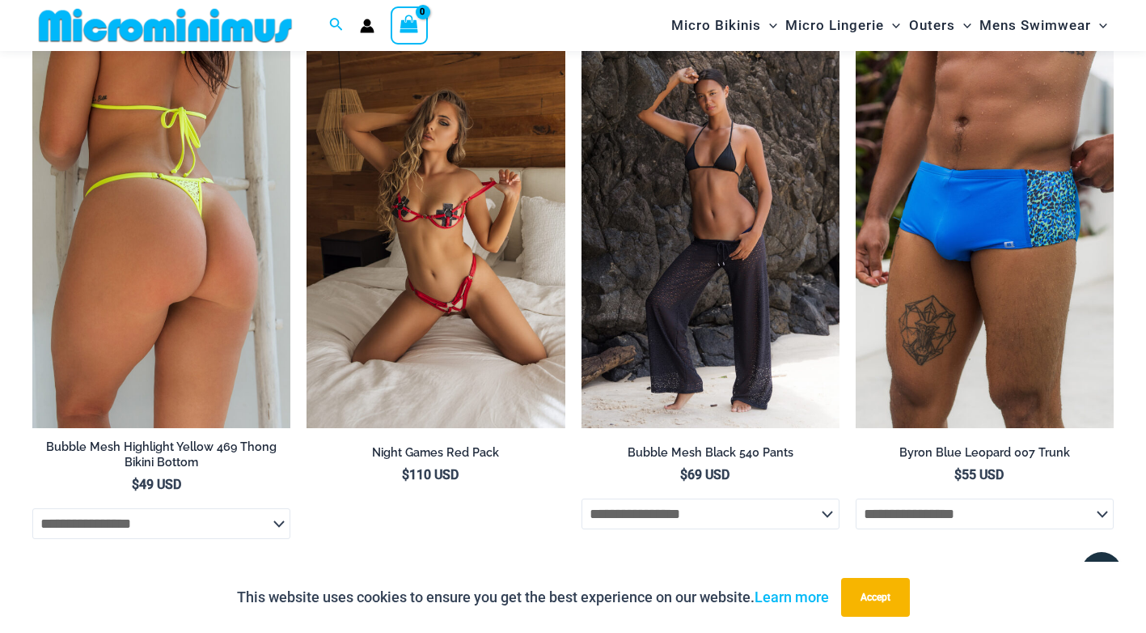
click at [210, 263] on img at bounding box center [161, 233] width 258 height 387
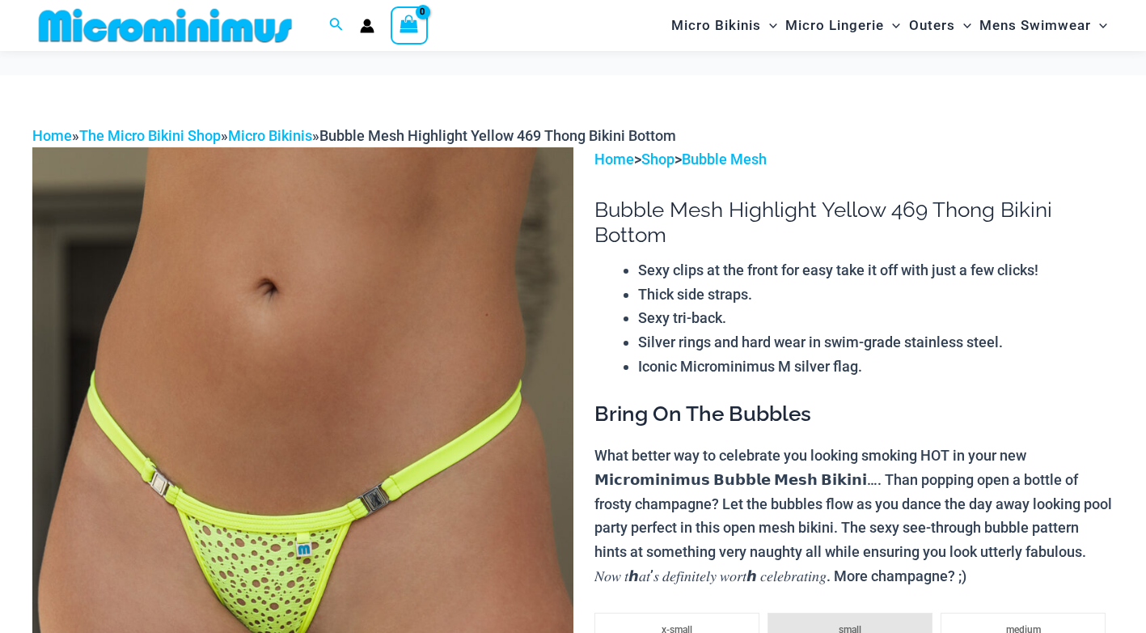
scroll to position [228, 0]
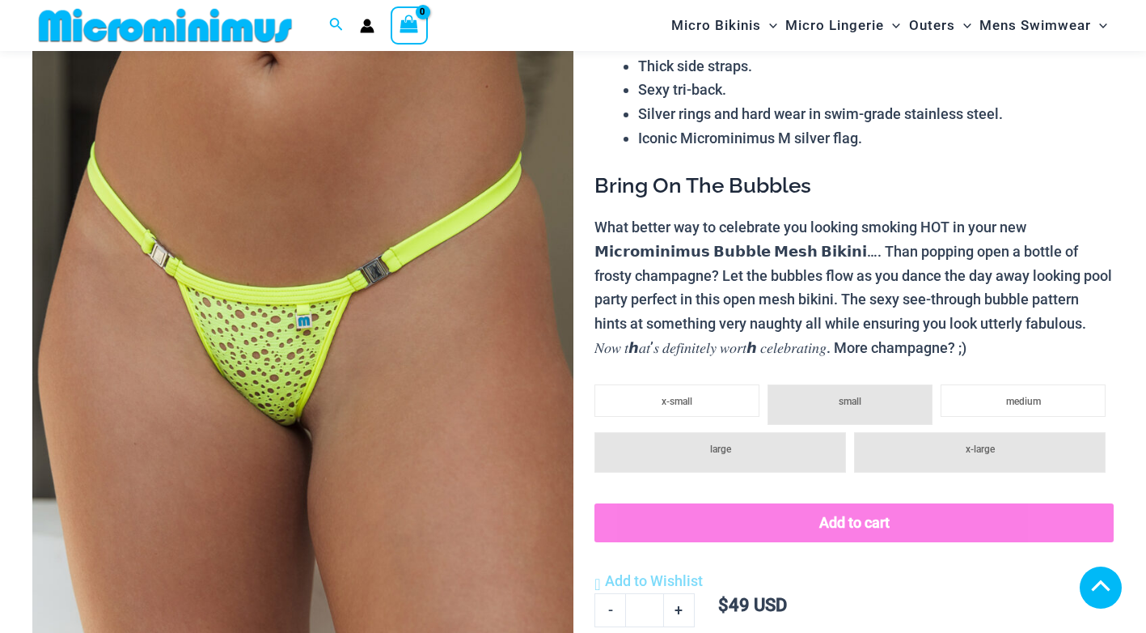
click at [256, 265] on img at bounding box center [302, 324] width 541 height 811
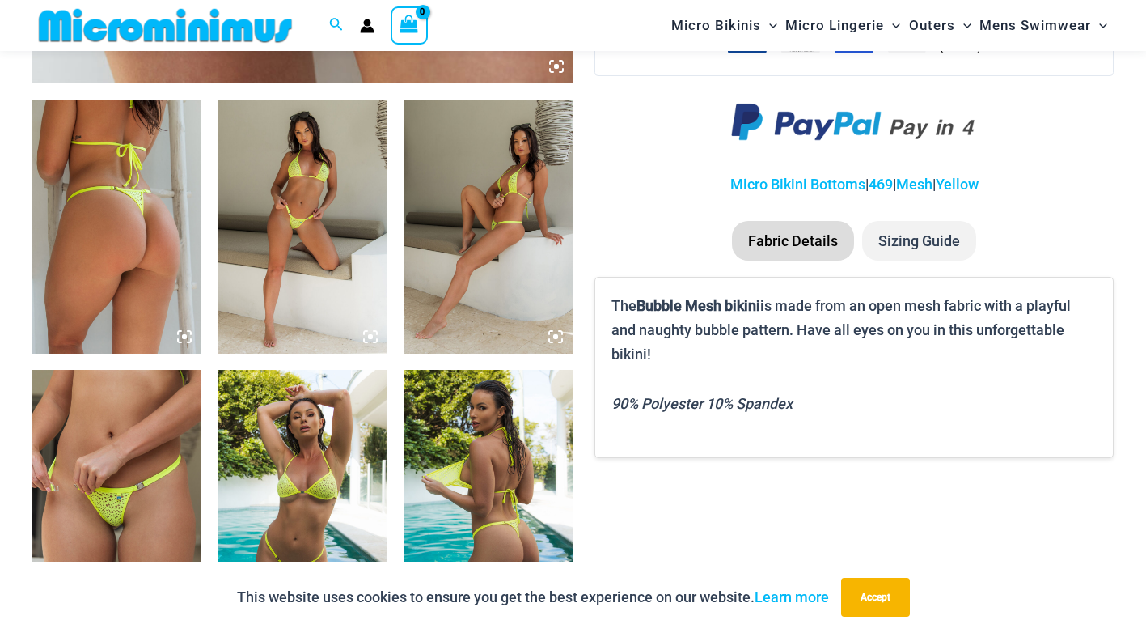
click at [149, 264] on img at bounding box center [116, 226] width 169 height 254
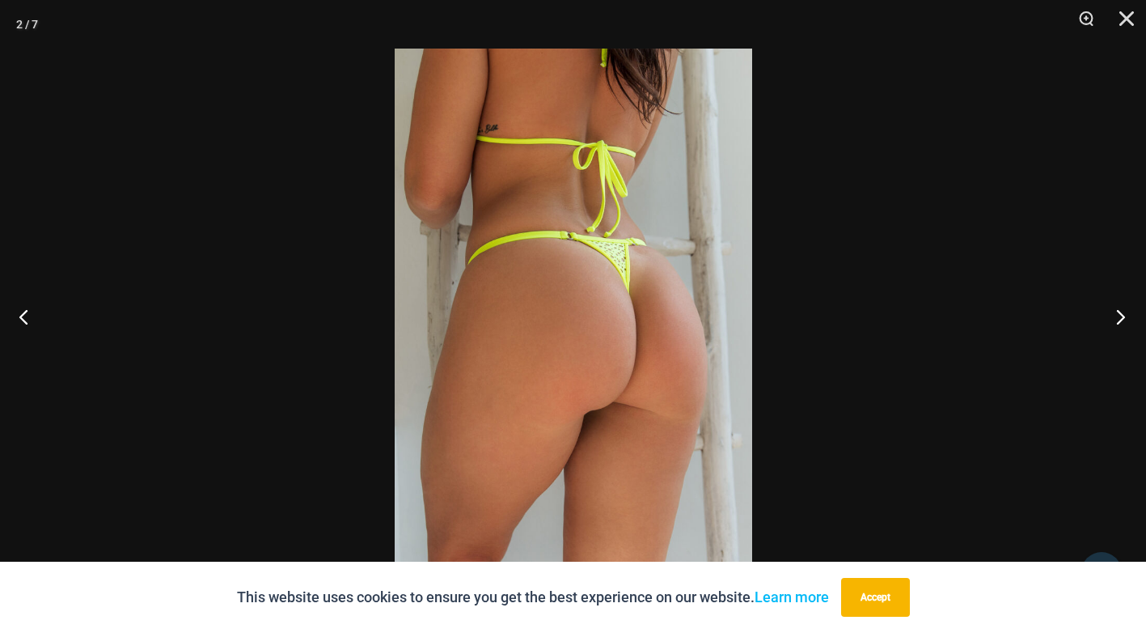
click at [1118, 314] on button "Next" at bounding box center [1116, 316] width 61 height 81
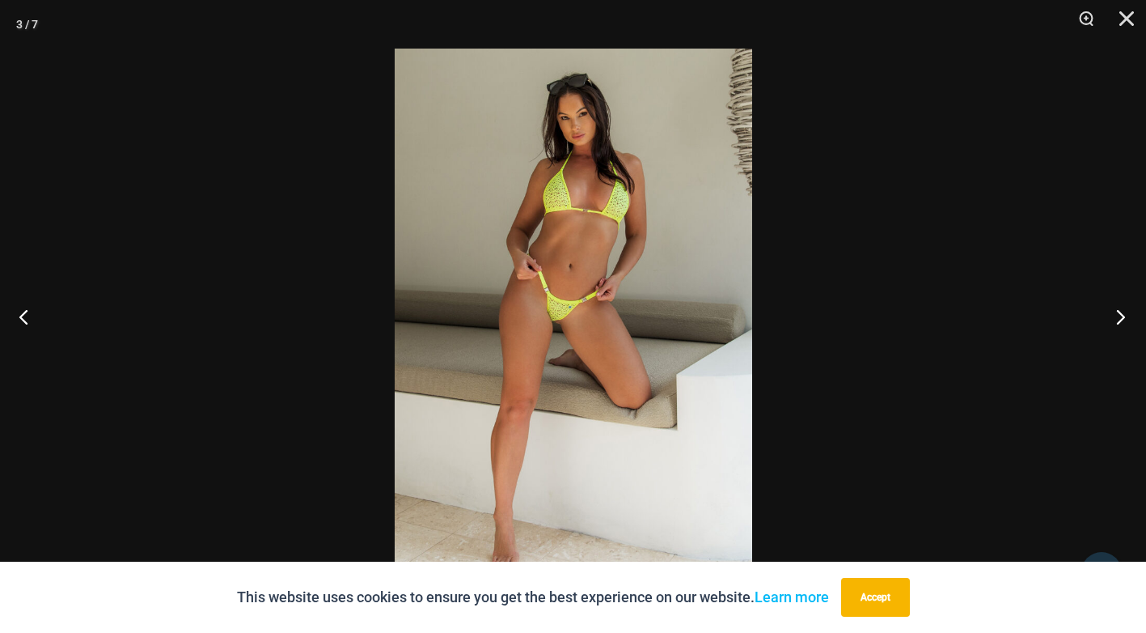
click at [1118, 314] on button "Next" at bounding box center [1116, 316] width 61 height 81
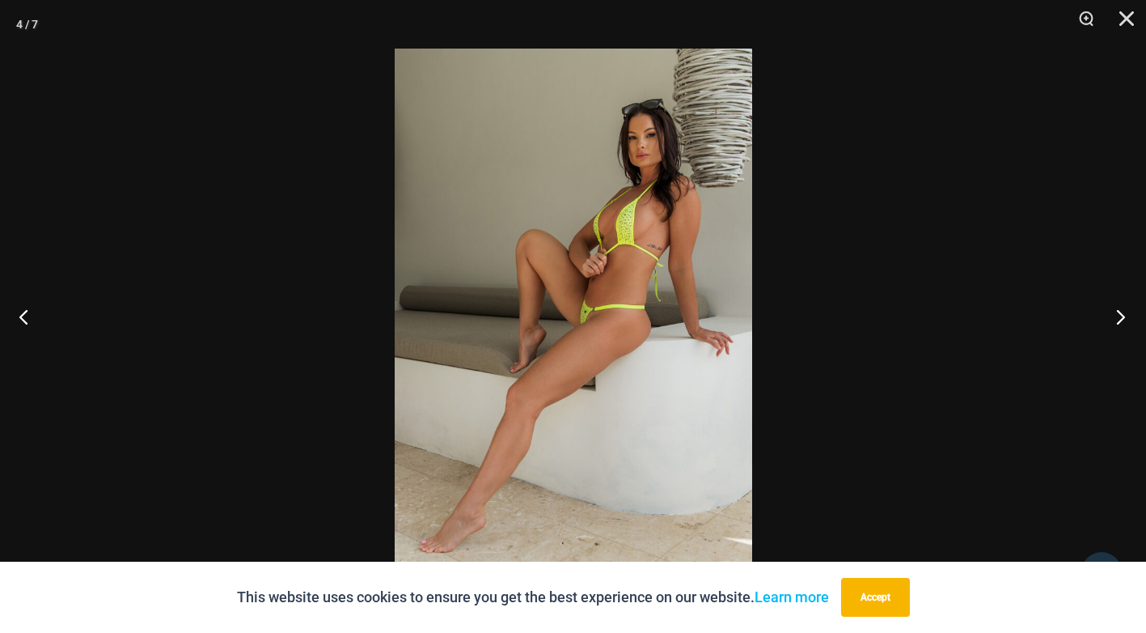
click at [1118, 314] on button "Next" at bounding box center [1116, 316] width 61 height 81
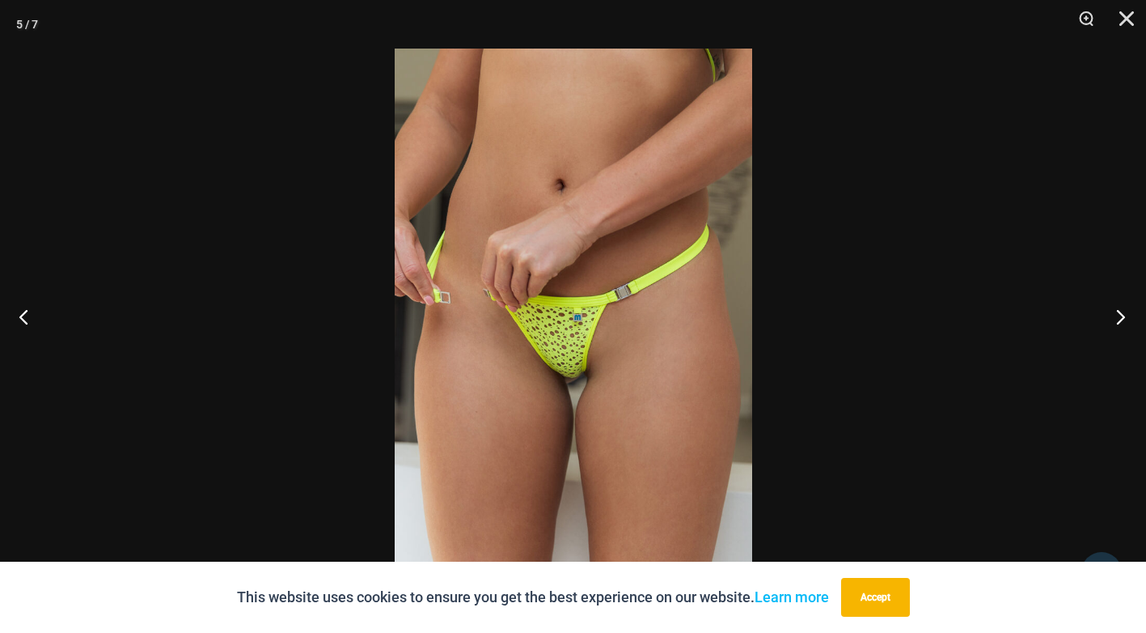
click at [1118, 314] on button "Next" at bounding box center [1116, 316] width 61 height 81
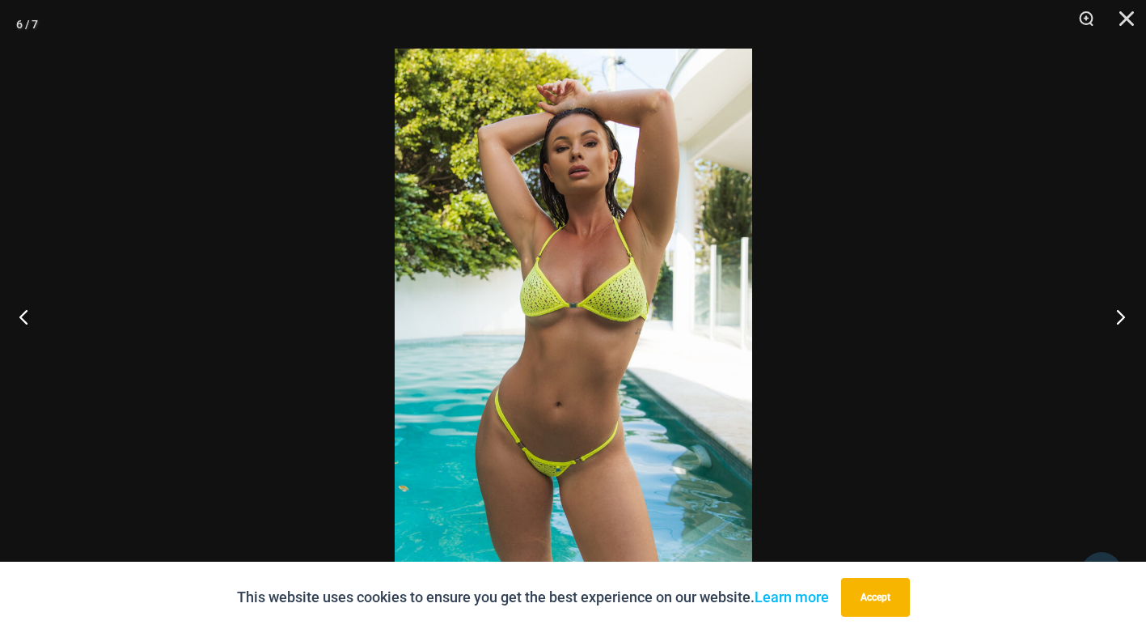
click at [1118, 314] on button "Next" at bounding box center [1116, 316] width 61 height 81
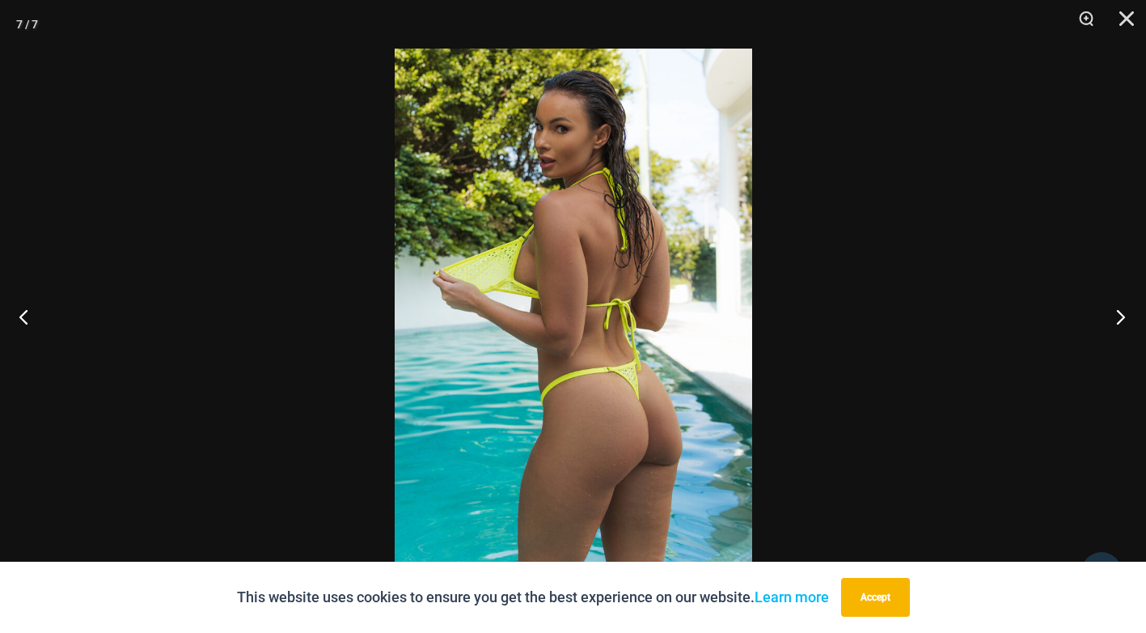
click at [1118, 313] on button "Next" at bounding box center [1116, 316] width 61 height 81
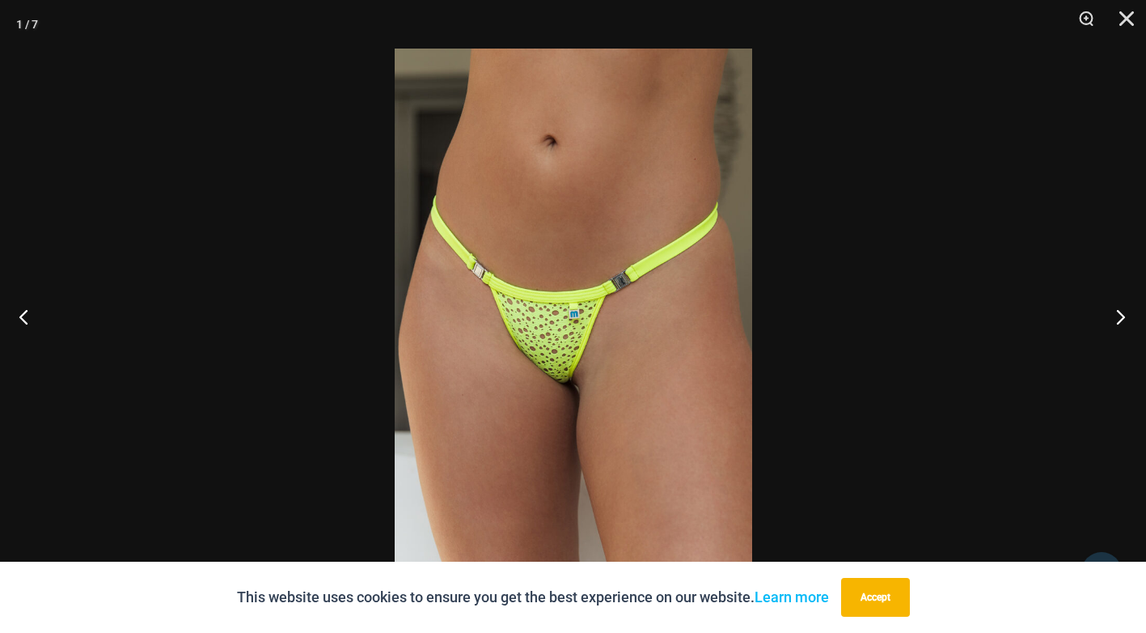
click at [1118, 313] on button "Next" at bounding box center [1116, 316] width 61 height 81
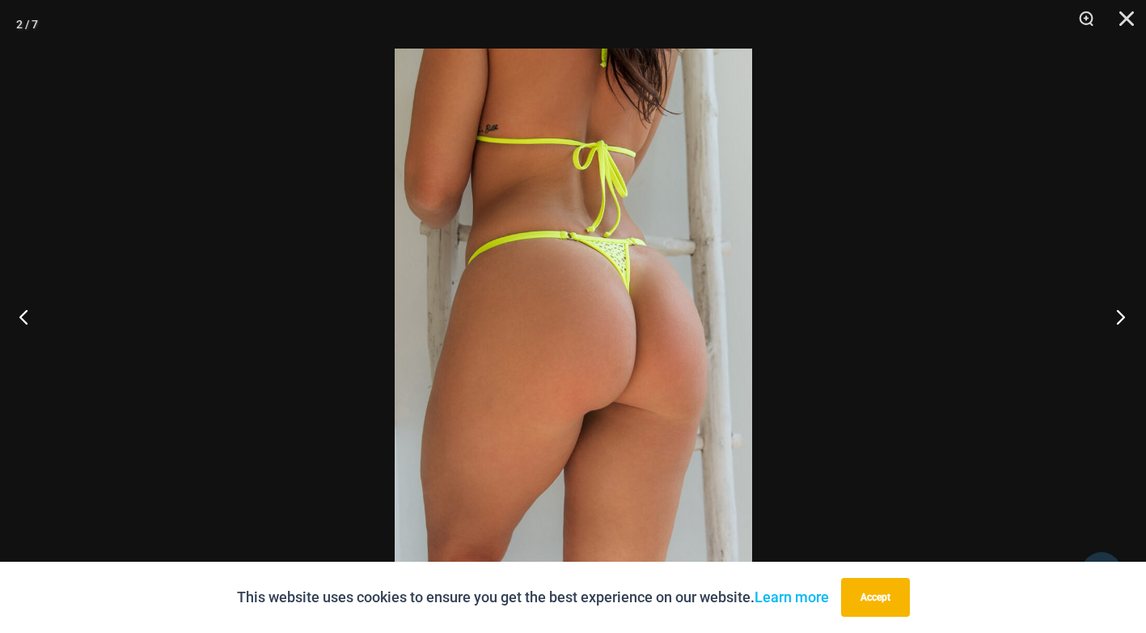
click at [1118, 312] on button "Next" at bounding box center [1116, 316] width 61 height 81
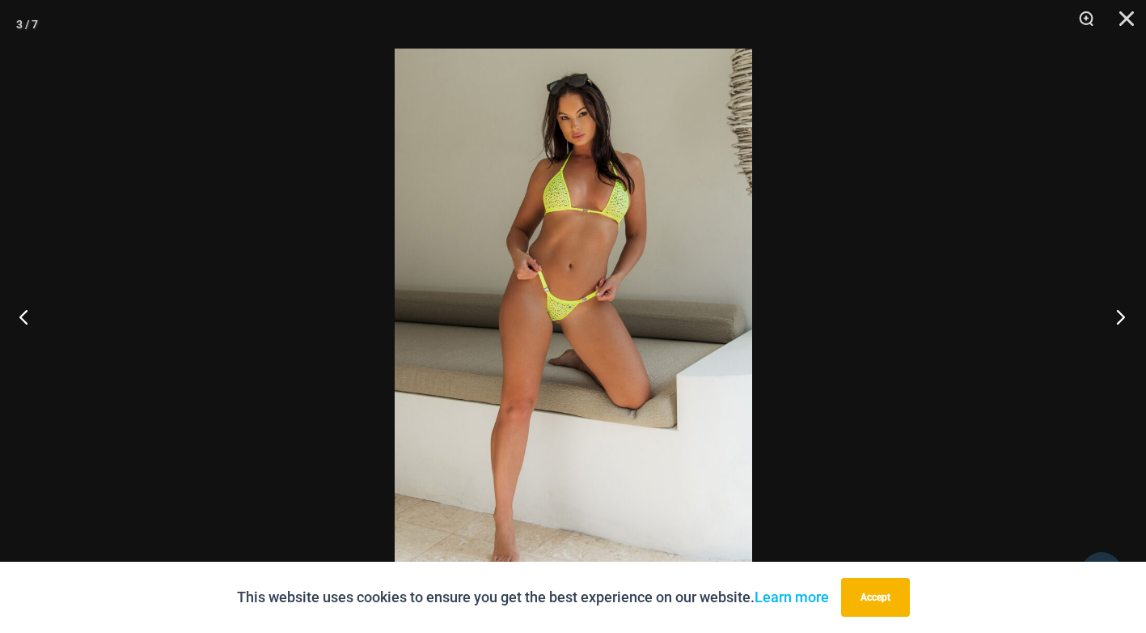
click at [1118, 312] on button "Next" at bounding box center [1116, 316] width 61 height 81
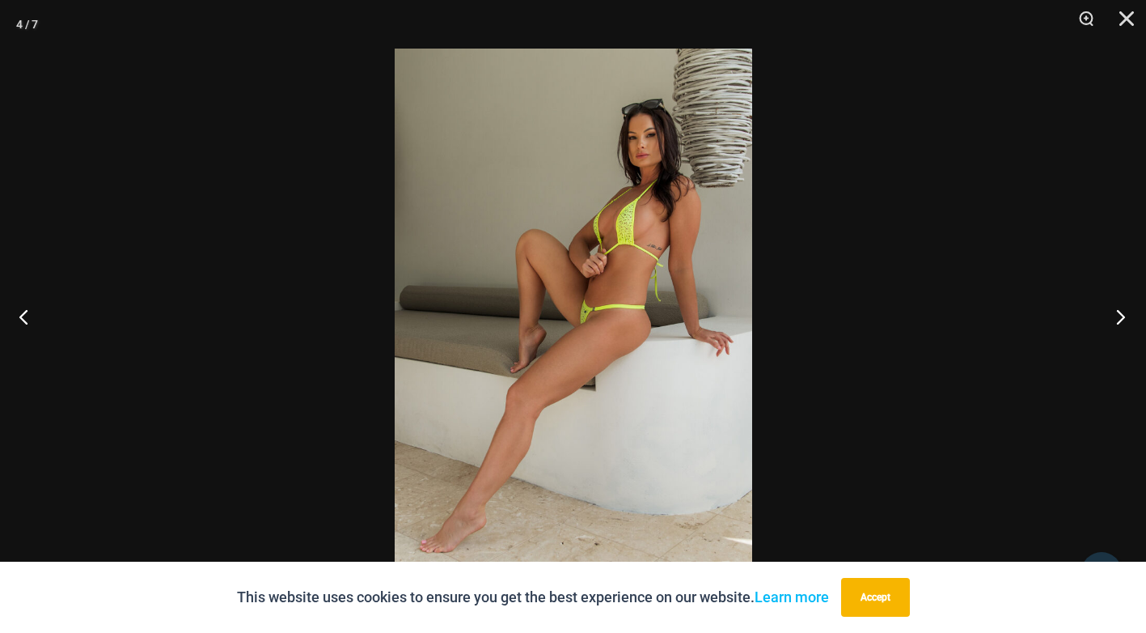
click at [1117, 311] on button "Next" at bounding box center [1116, 316] width 61 height 81
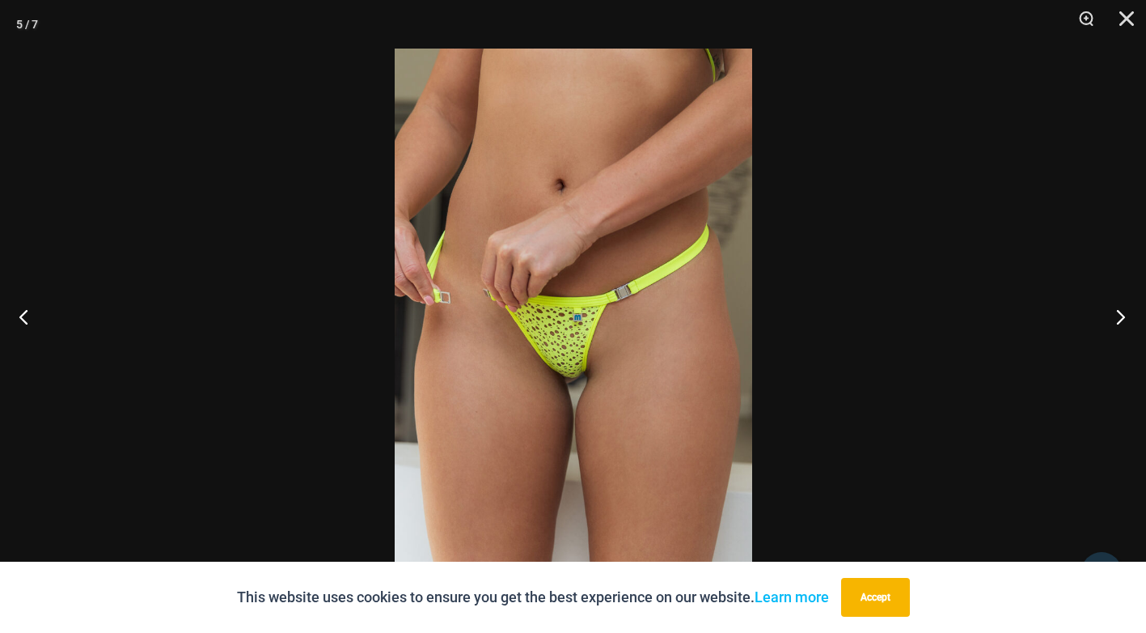
click at [1117, 311] on button "Next" at bounding box center [1116, 316] width 61 height 81
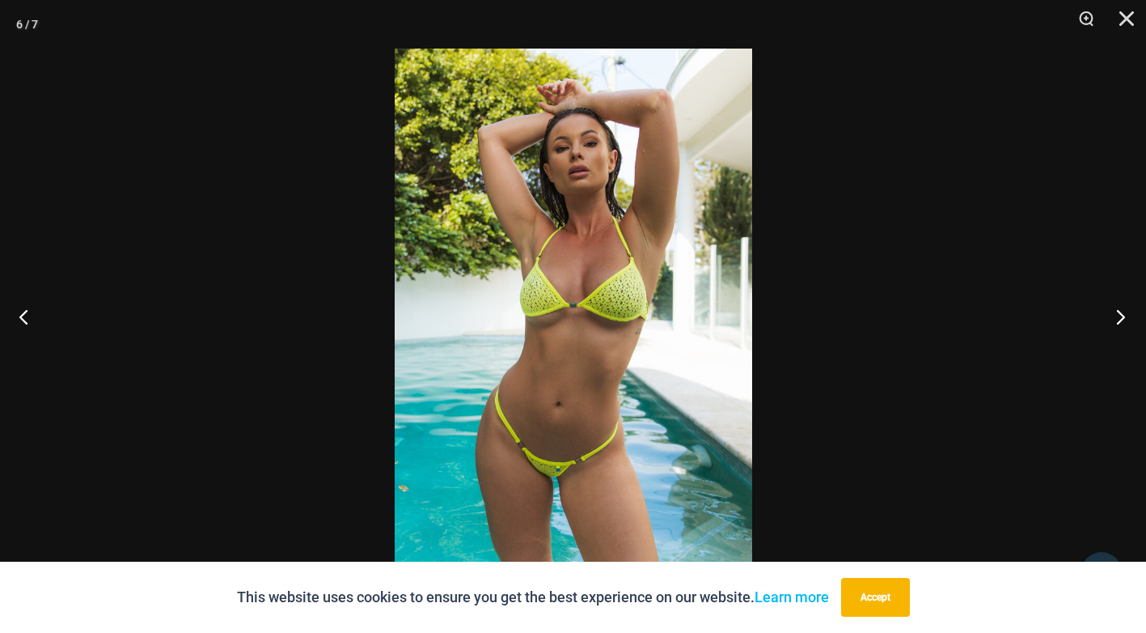
click at [1117, 311] on button "Next" at bounding box center [1116, 316] width 61 height 81
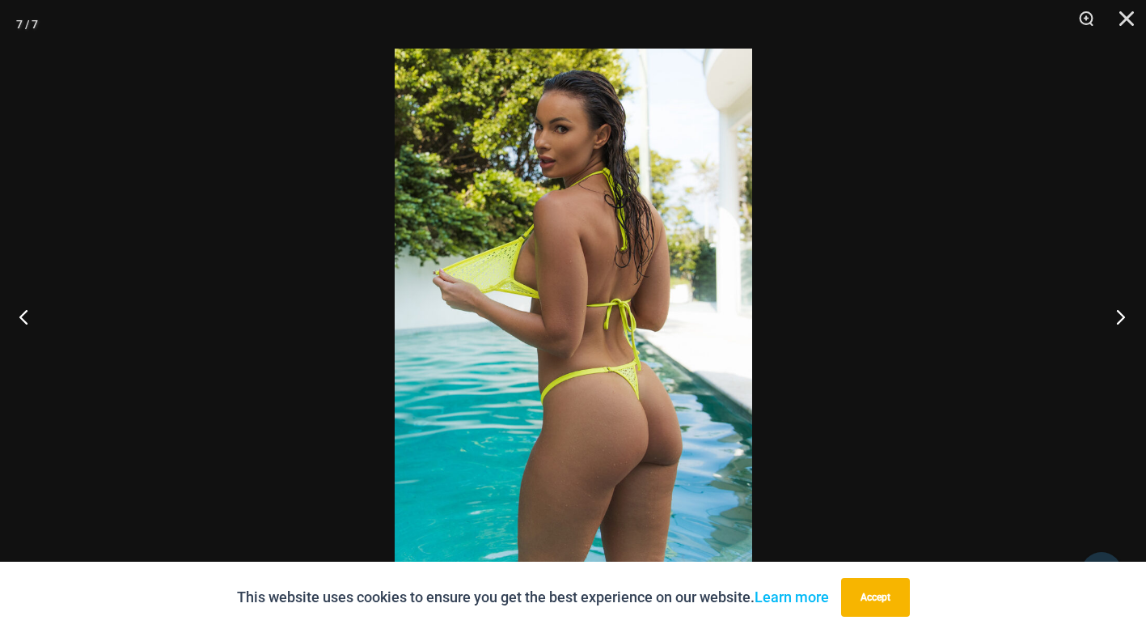
click at [1117, 311] on button "Next" at bounding box center [1116, 316] width 61 height 81
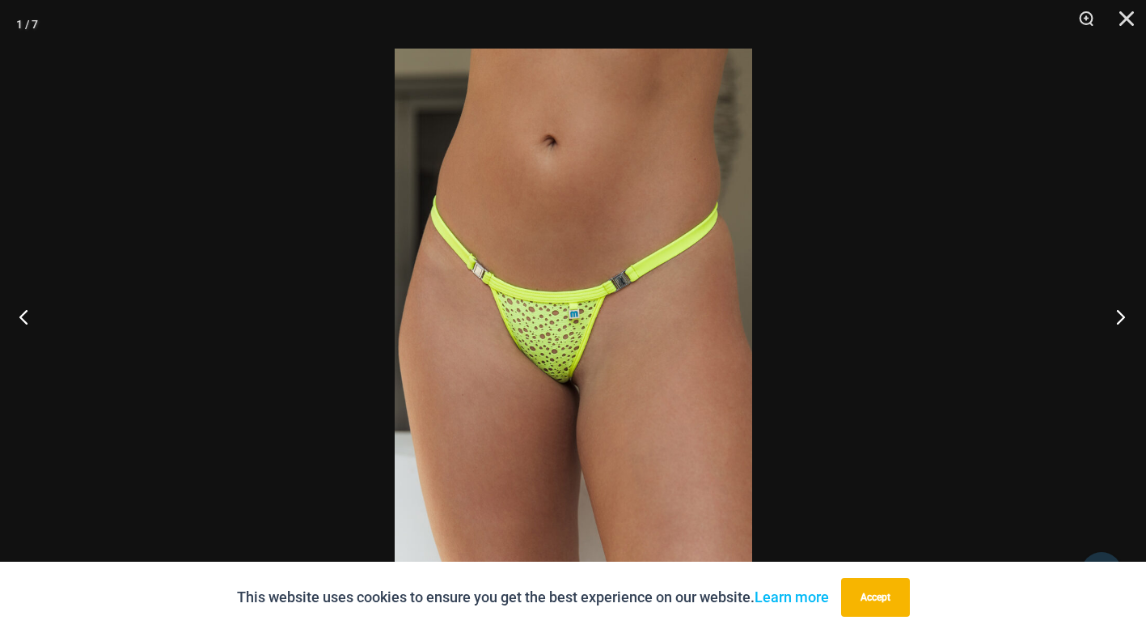
click at [1117, 311] on button "Next" at bounding box center [1116, 316] width 61 height 81
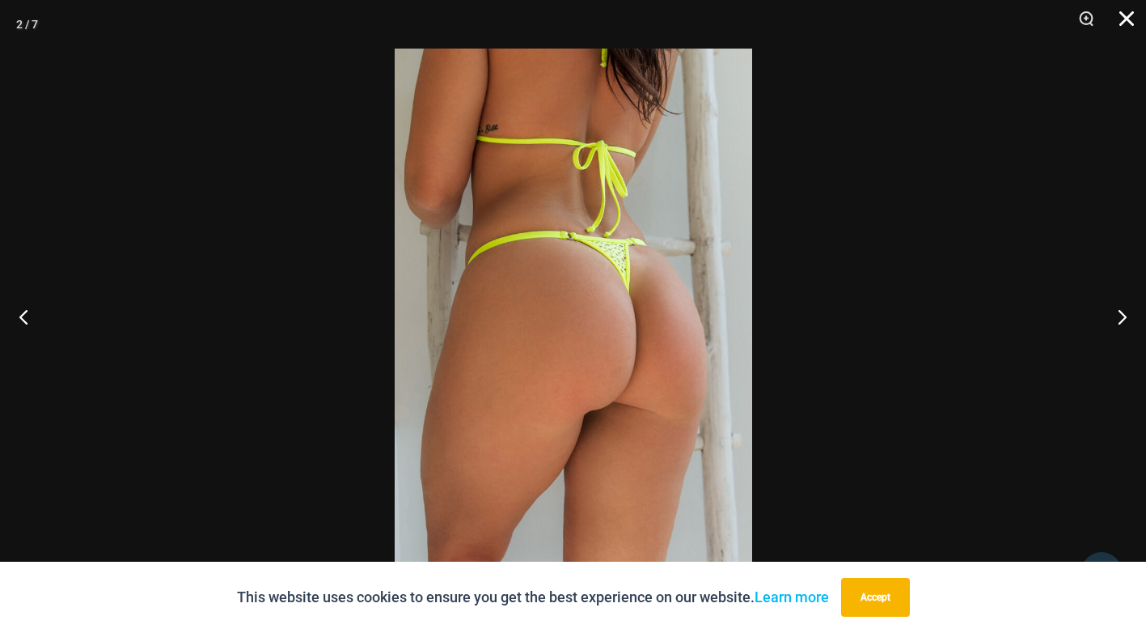
click at [1128, 23] on button "Close" at bounding box center [1121, 24] width 40 height 49
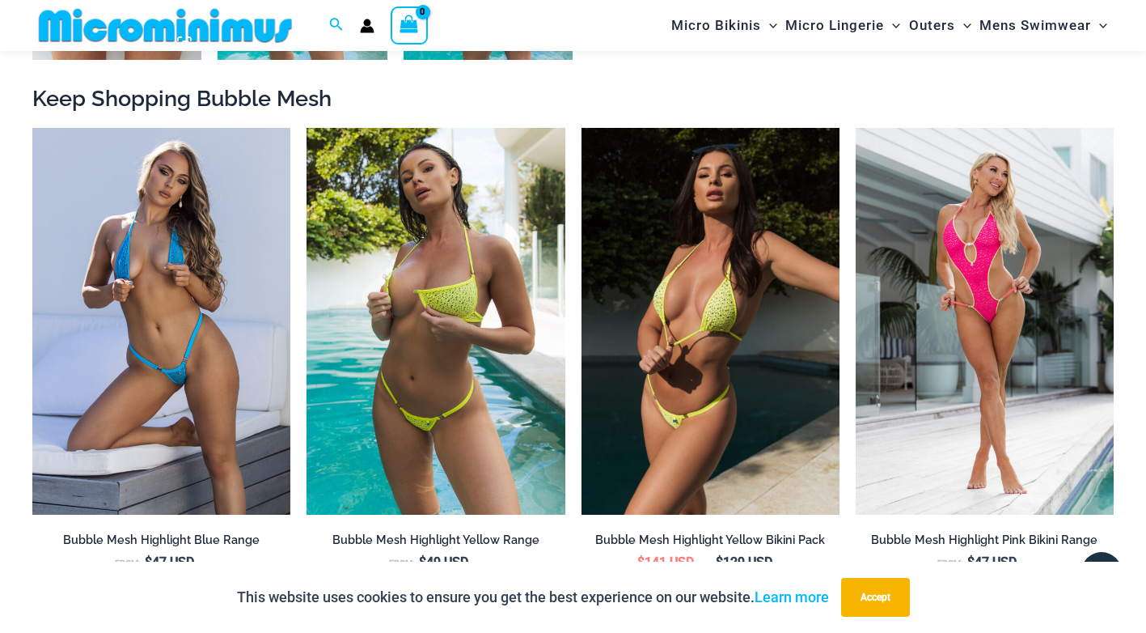
scroll to position [1442, 0]
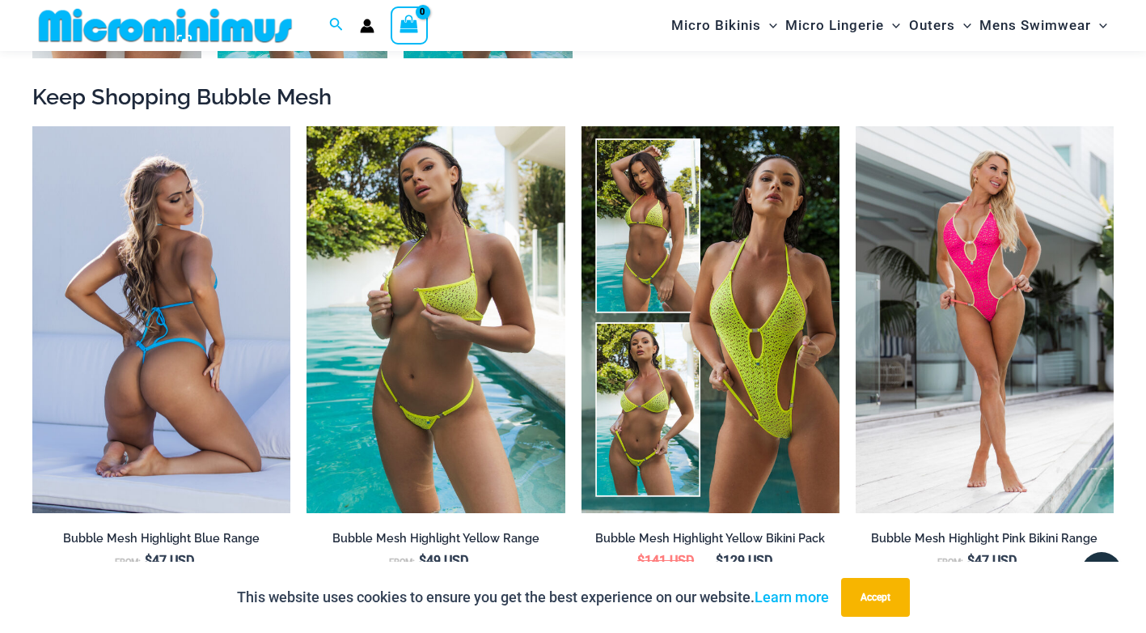
click at [146, 374] on img at bounding box center [161, 319] width 258 height 387
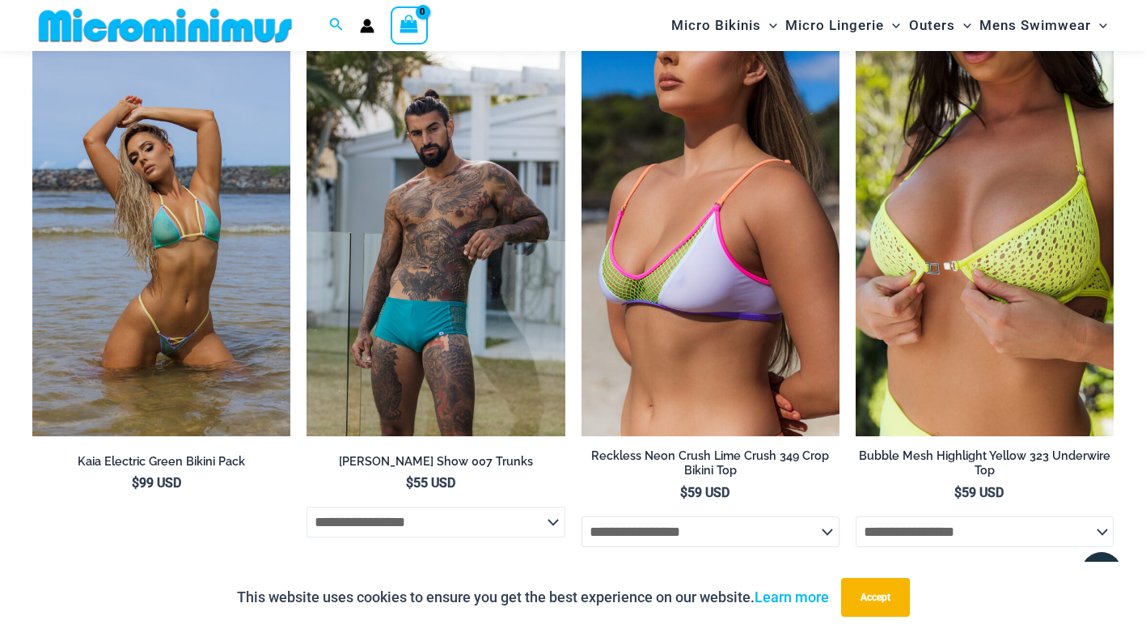
scroll to position [3140, 0]
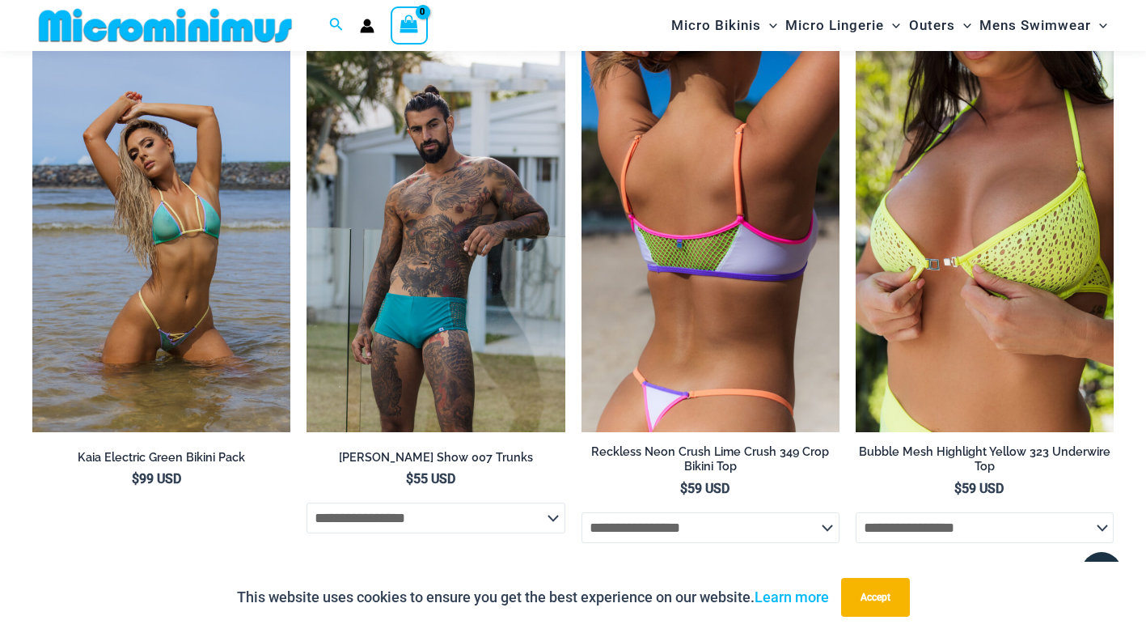
click at [705, 216] on img at bounding box center [711, 237] width 258 height 387
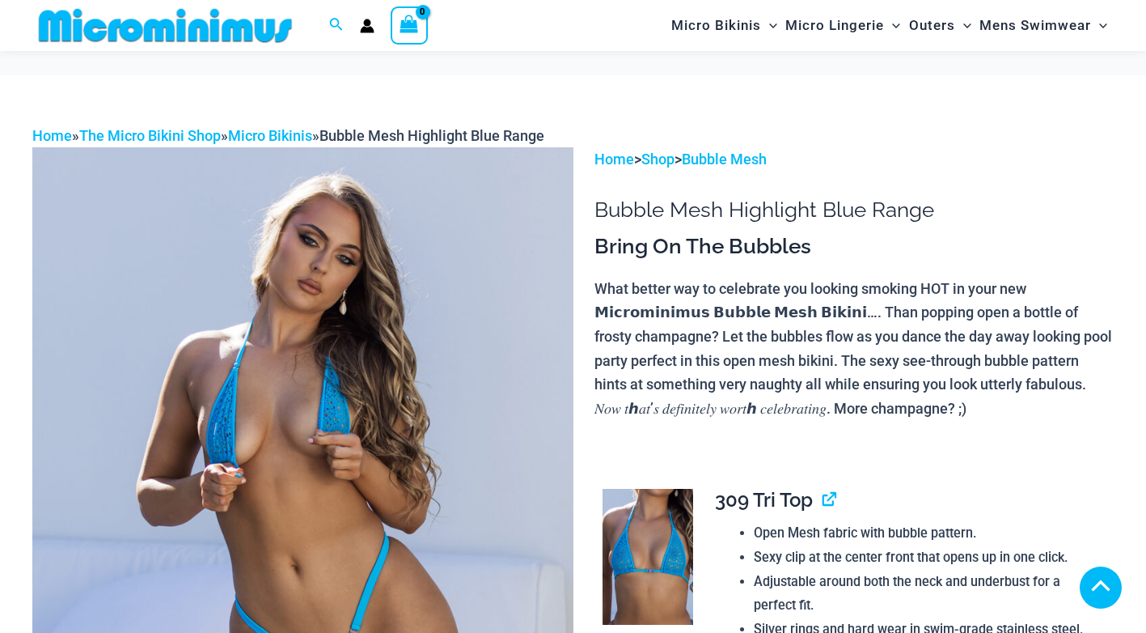
scroll to position [471, 0]
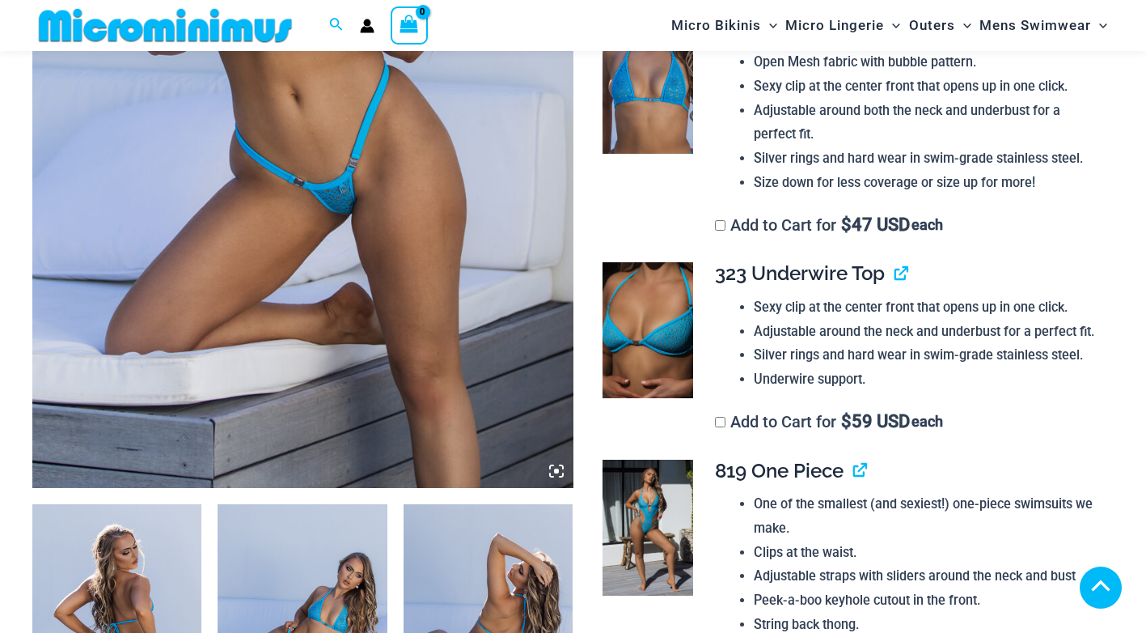
click at [558, 464] on icon at bounding box center [556, 471] width 15 height 15
click at [334, 395] on img at bounding box center [302, 81] width 541 height 811
click at [311, 343] on img at bounding box center [302, 81] width 541 height 811
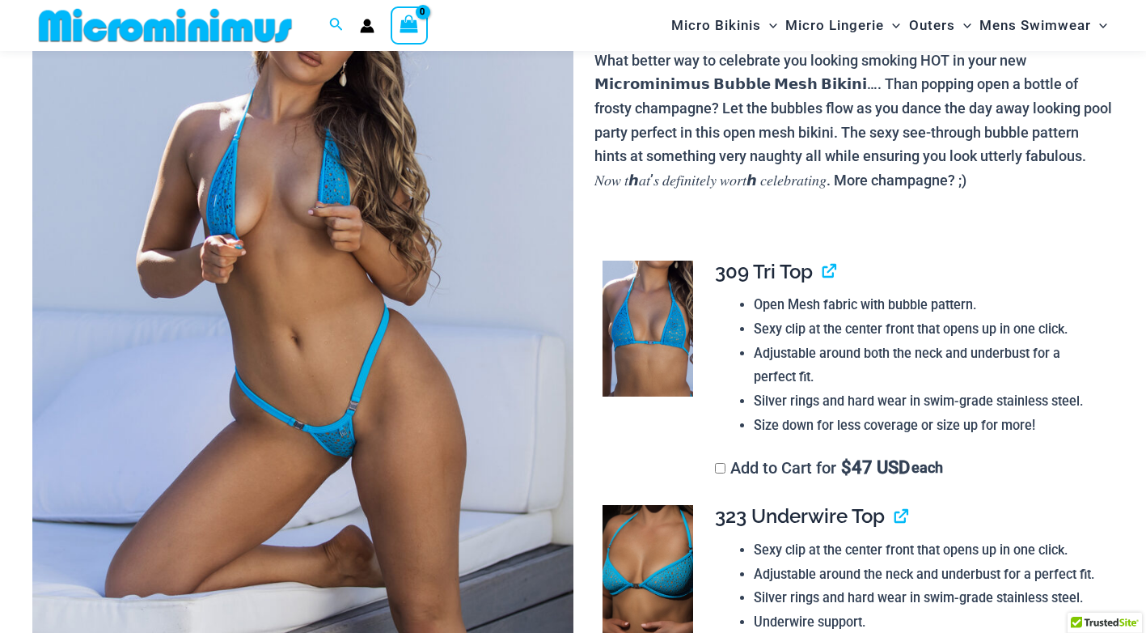
scroll to position [228, 0]
click at [311, 343] on img at bounding box center [302, 324] width 541 height 811
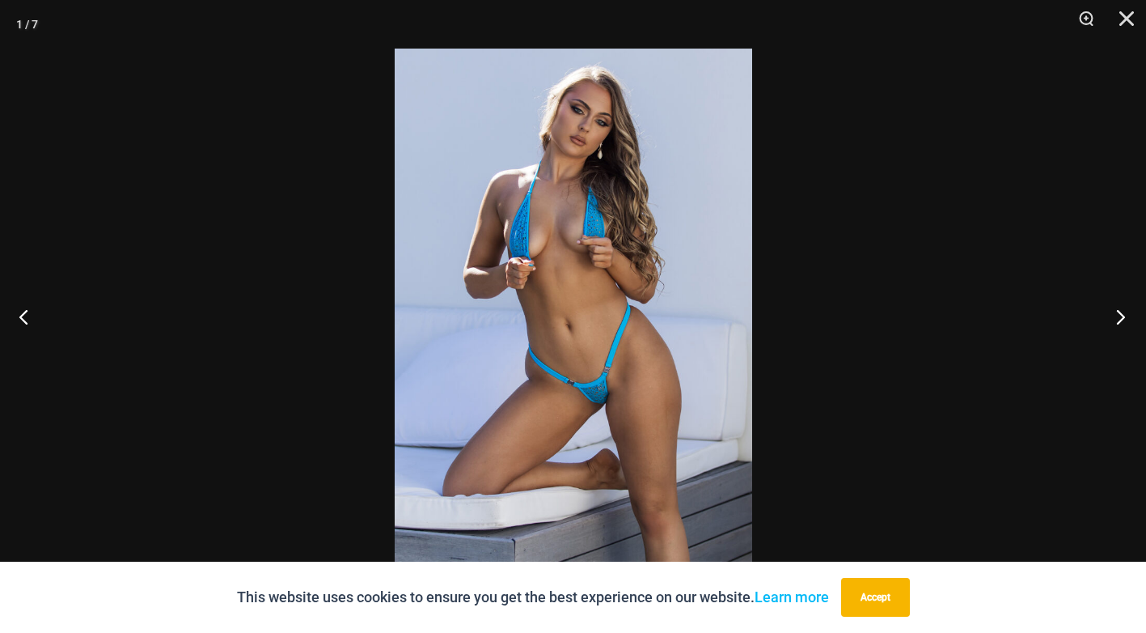
click at [1118, 316] on button "Next" at bounding box center [1116, 316] width 61 height 81
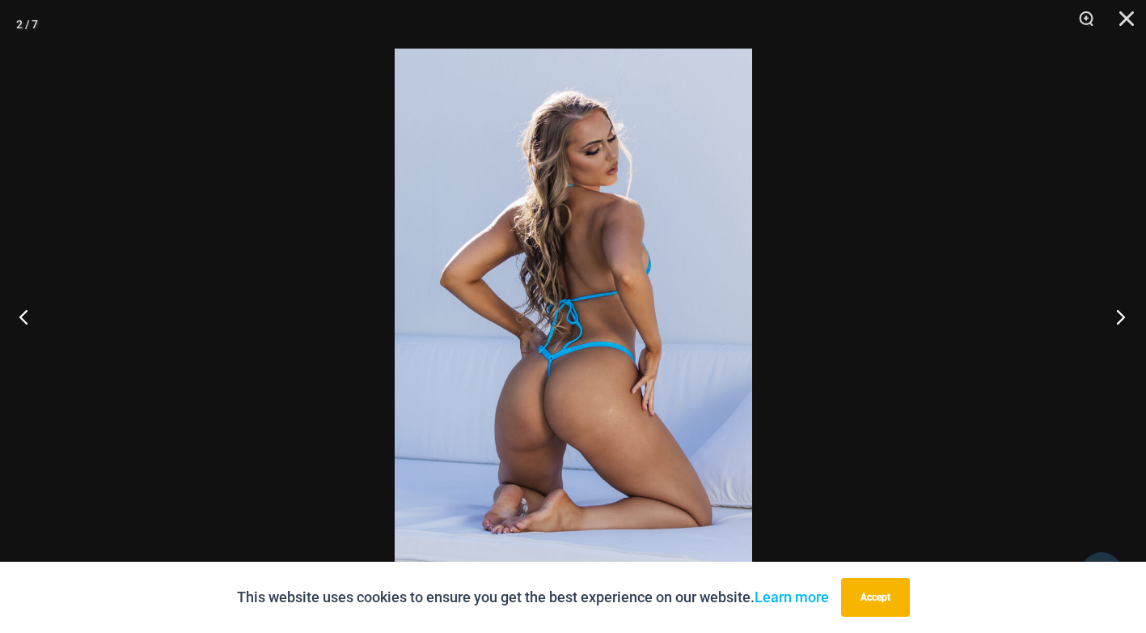
click at [1118, 315] on button "Next" at bounding box center [1116, 316] width 61 height 81
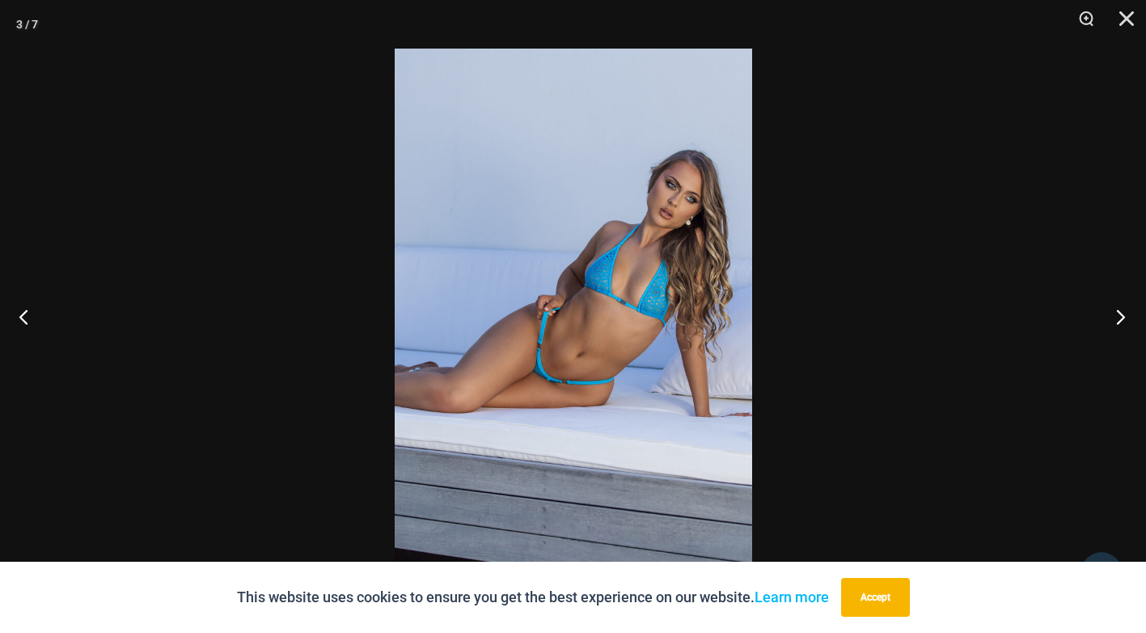
click at [1118, 315] on button "Next" at bounding box center [1116, 316] width 61 height 81
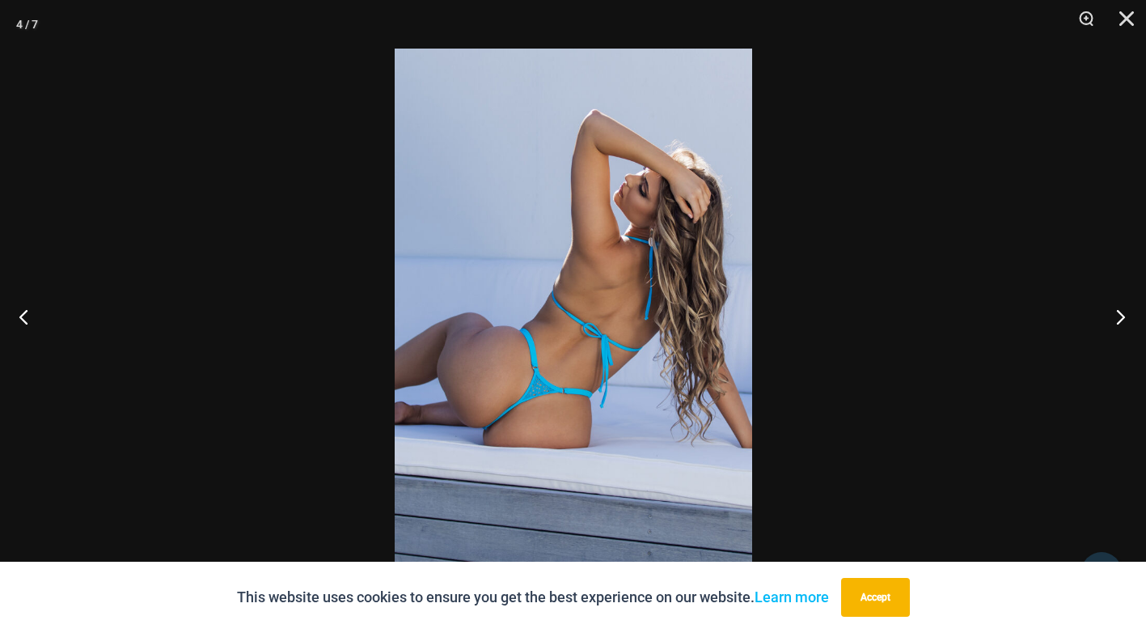
click at [1118, 314] on button "Next" at bounding box center [1116, 316] width 61 height 81
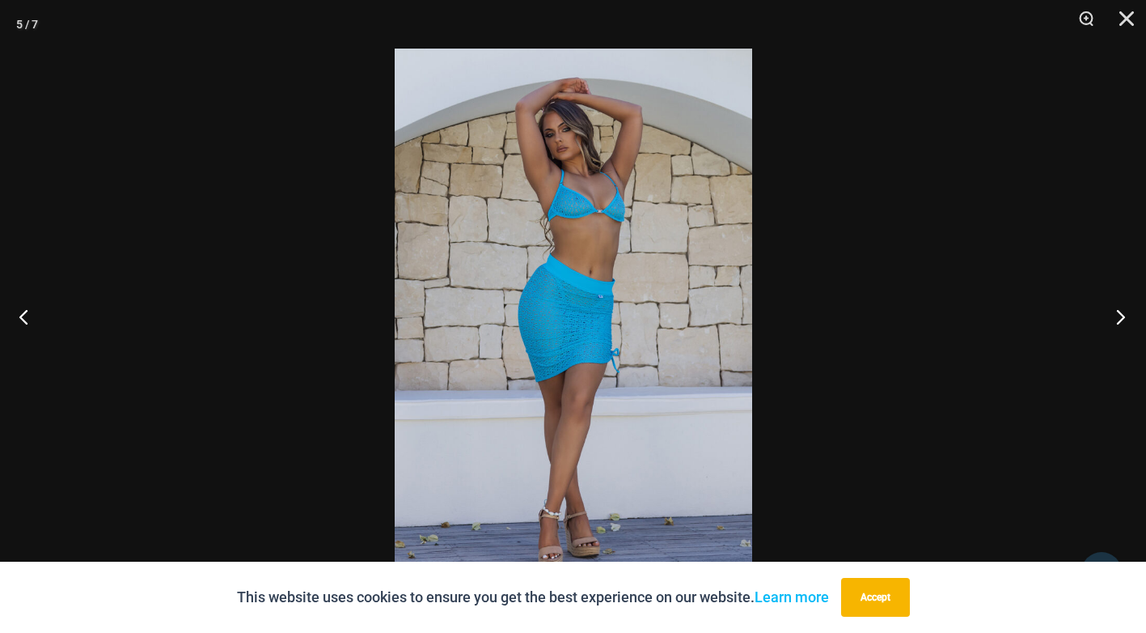
click at [1118, 314] on button "Next" at bounding box center [1116, 316] width 61 height 81
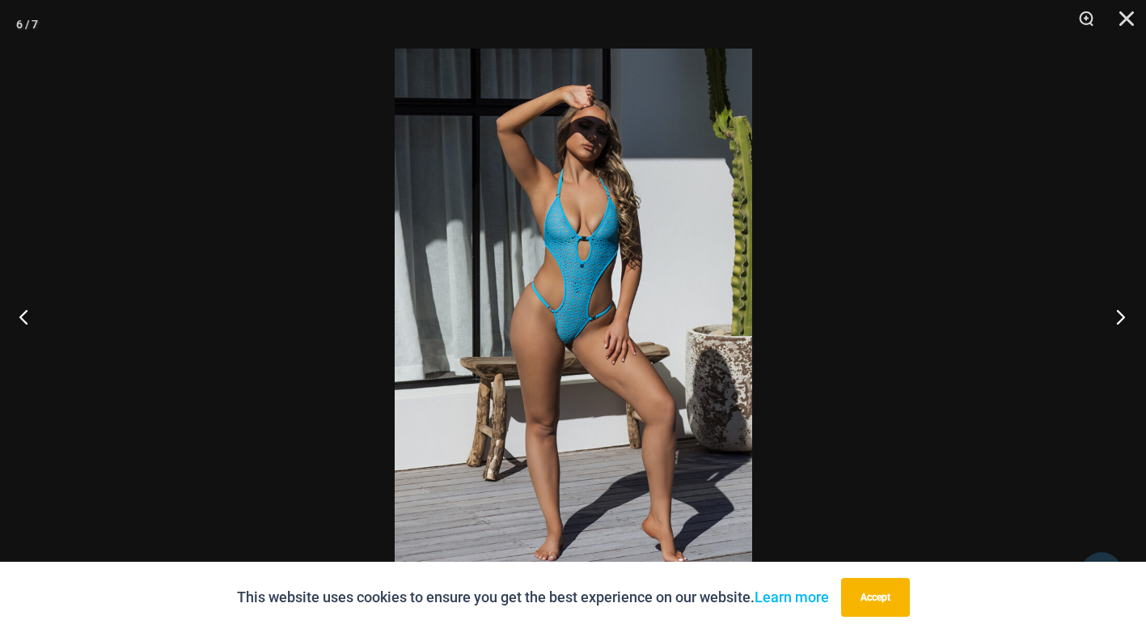
click at [1118, 314] on button "Next" at bounding box center [1116, 316] width 61 height 81
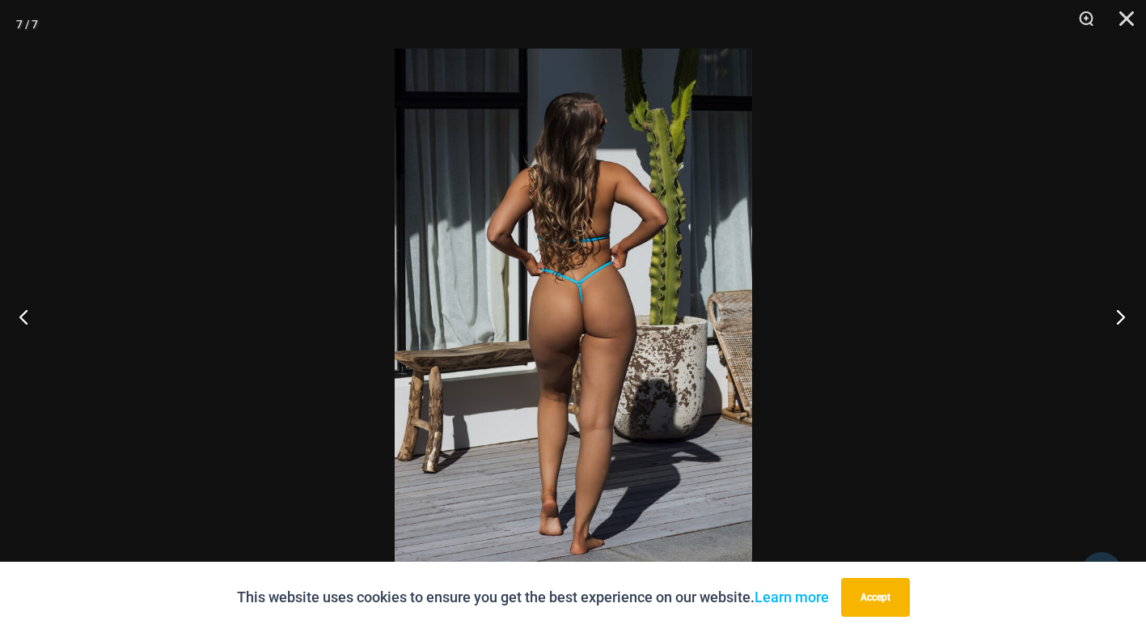
click at [1118, 314] on button "Next" at bounding box center [1116, 316] width 61 height 81
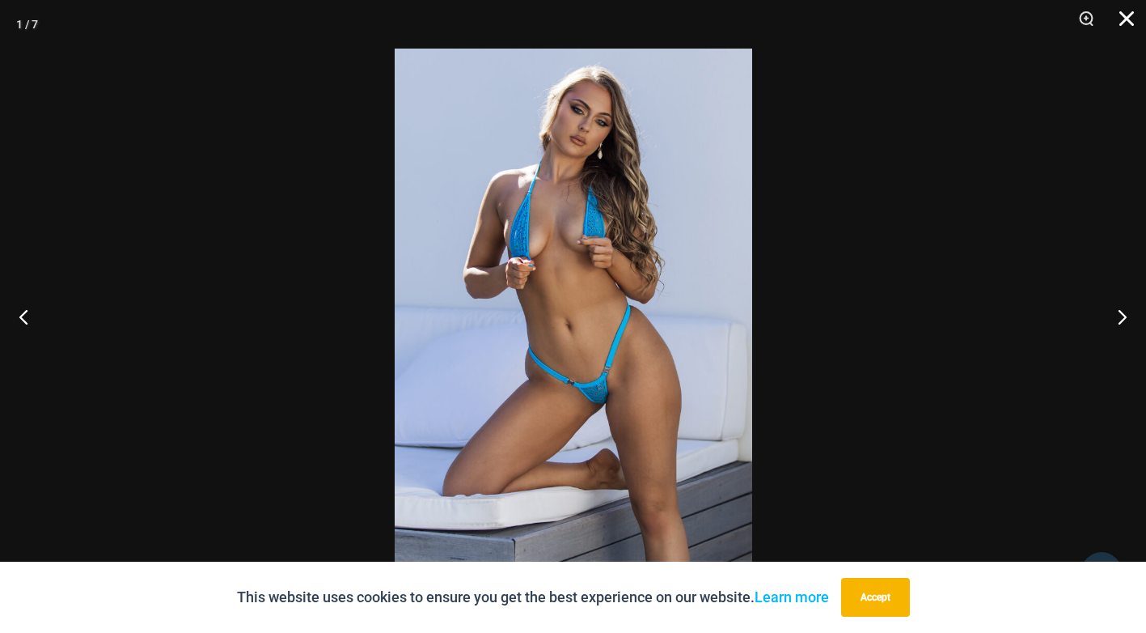
click at [1122, 15] on button "Close" at bounding box center [1121, 24] width 40 height 49
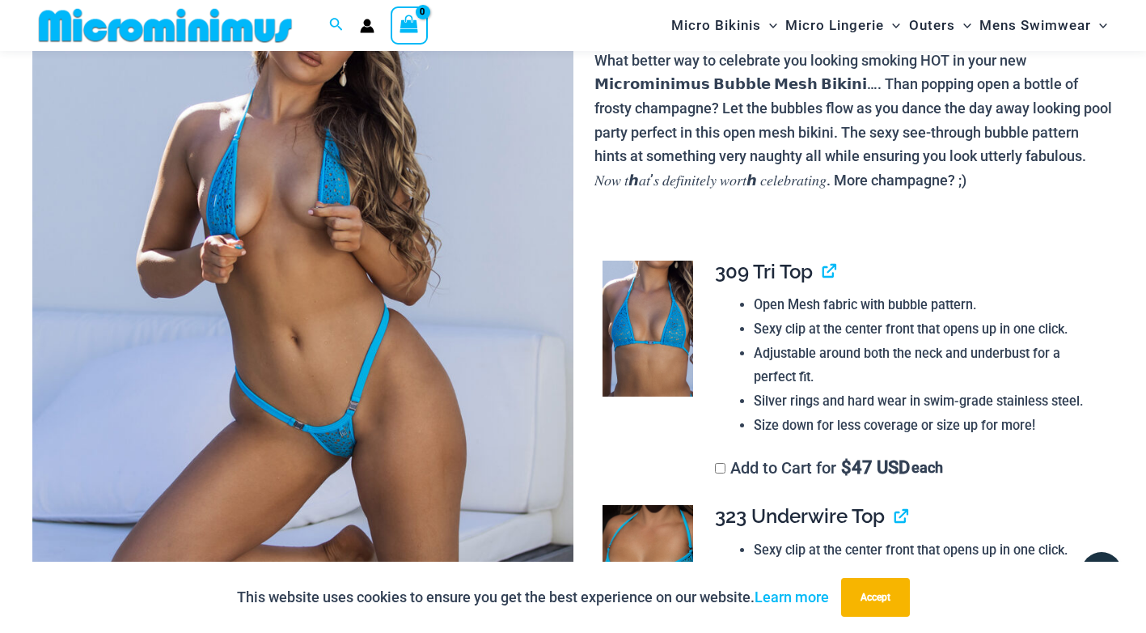
click at [434, 235] on img at bounding box center [302, 324] width 541 height 811
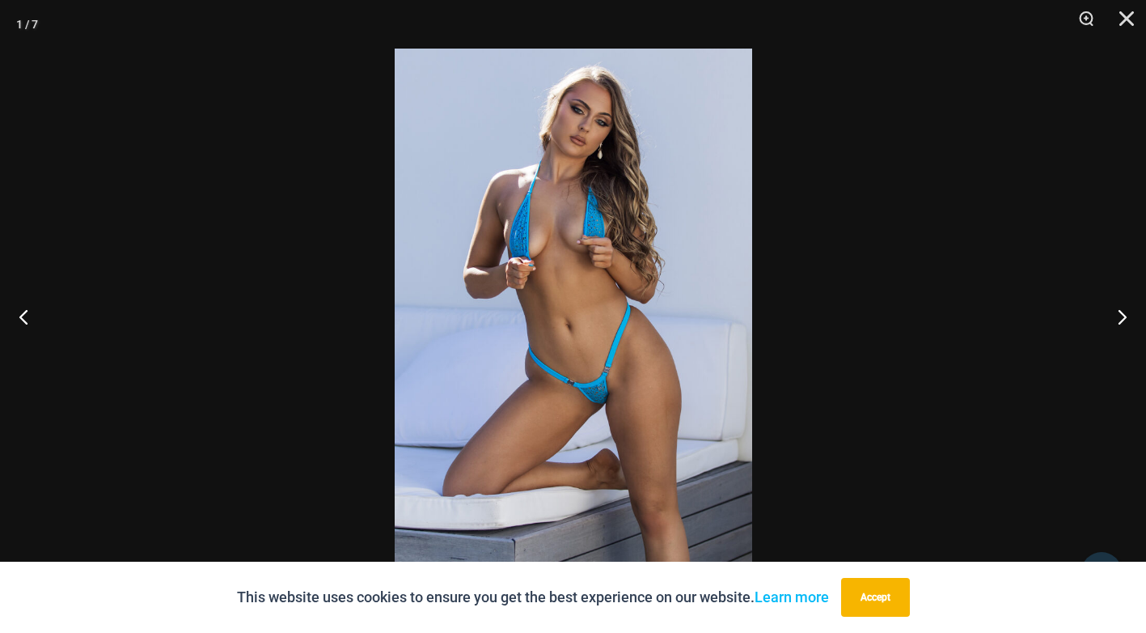
click at [395, 49] on div at bounding box center [395, 49] width 0 height 0
click at [1121, 313] on button "Next" at bounding box center [1116, 316] width 61 height 81
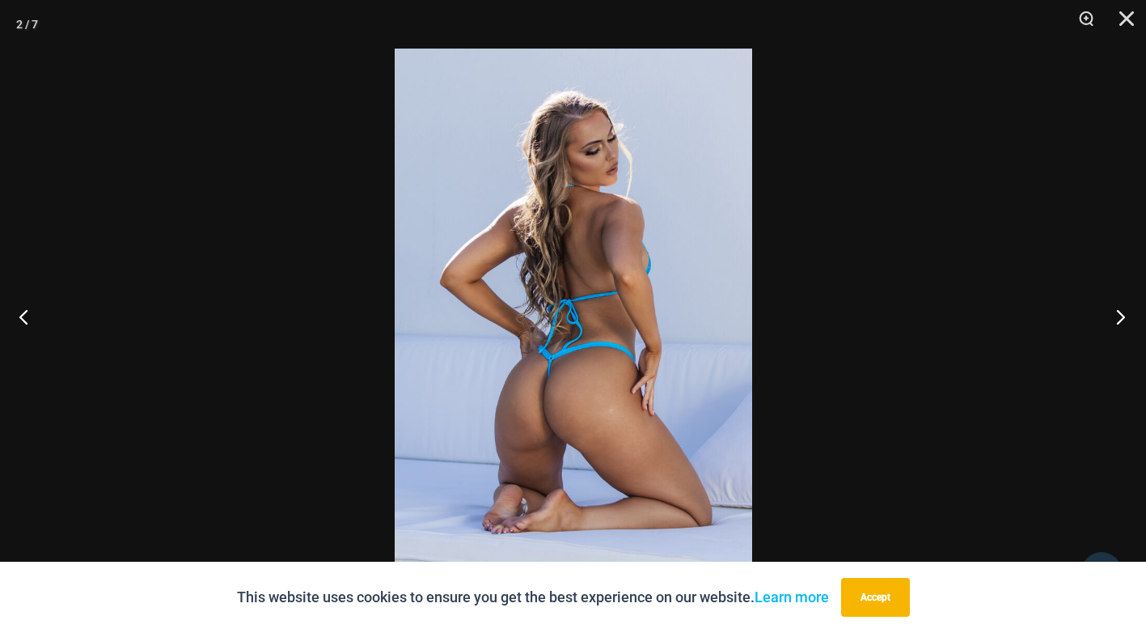
click at [1121, 313] on button "Next" at bounding box center [1116, 316] width 61 height 81
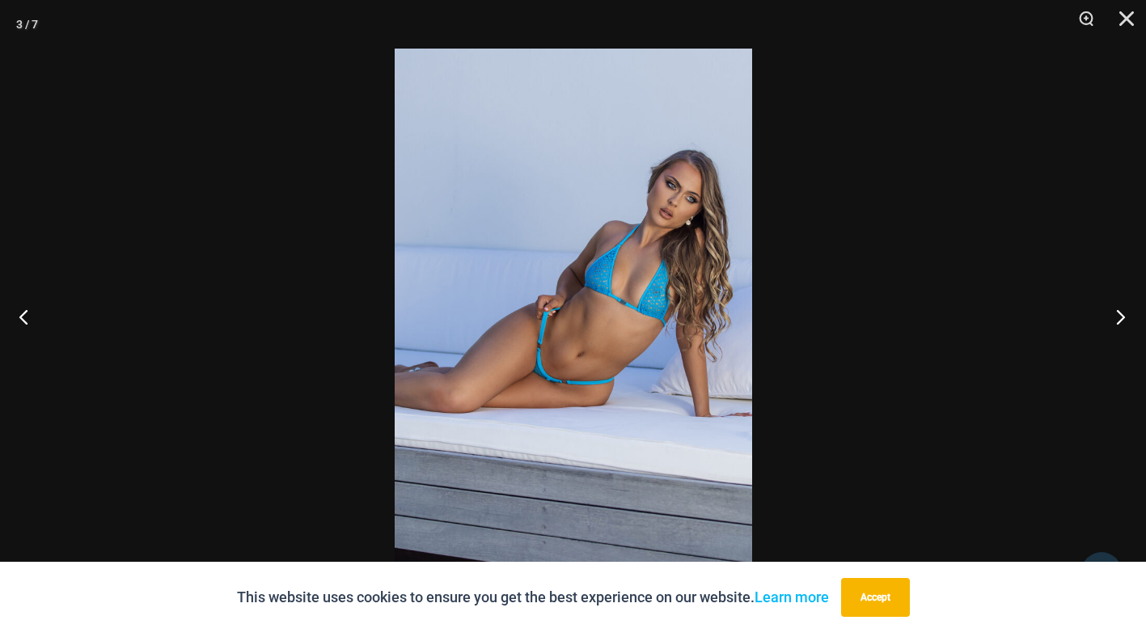
click at [1121, 313] on button "Next" at bounding box center [1116, 316] width 61 height 81
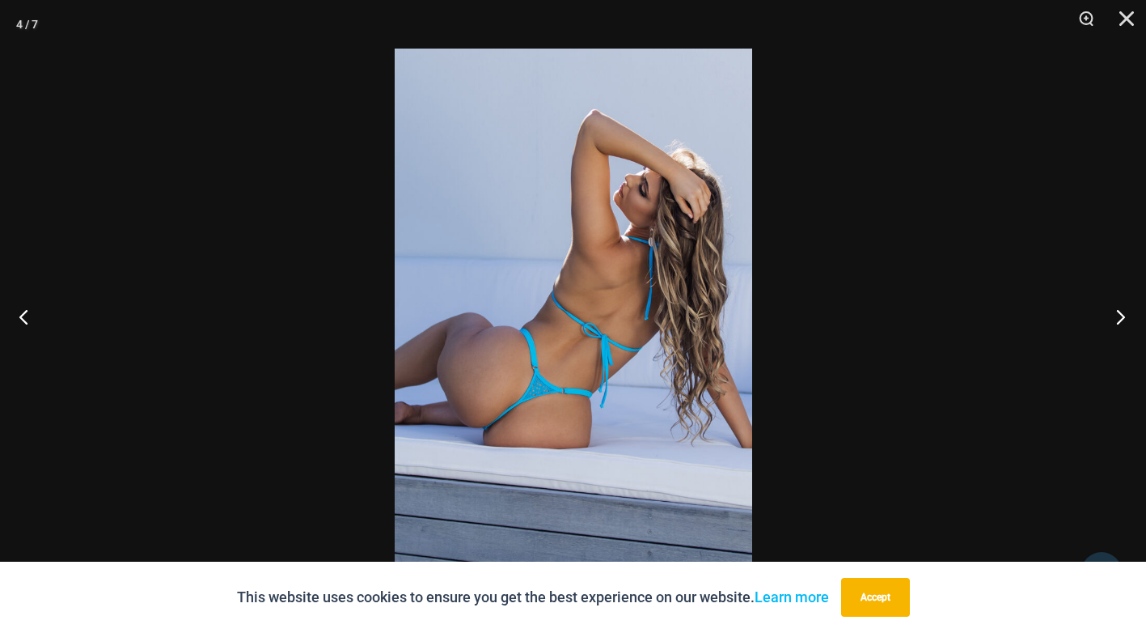
click at [1121, 313] on button "Next" at bounding box center [1116, 316] width 61 height 81
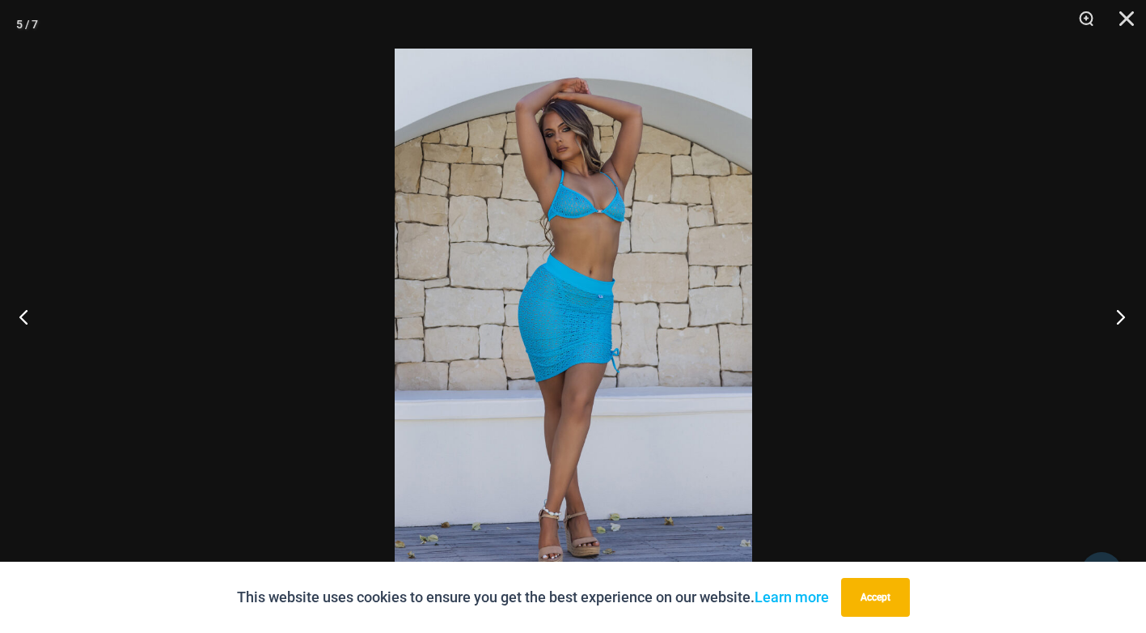
click at [1121, 313] on button "Next" at bounding box center [1116, 316] width 61 height 81
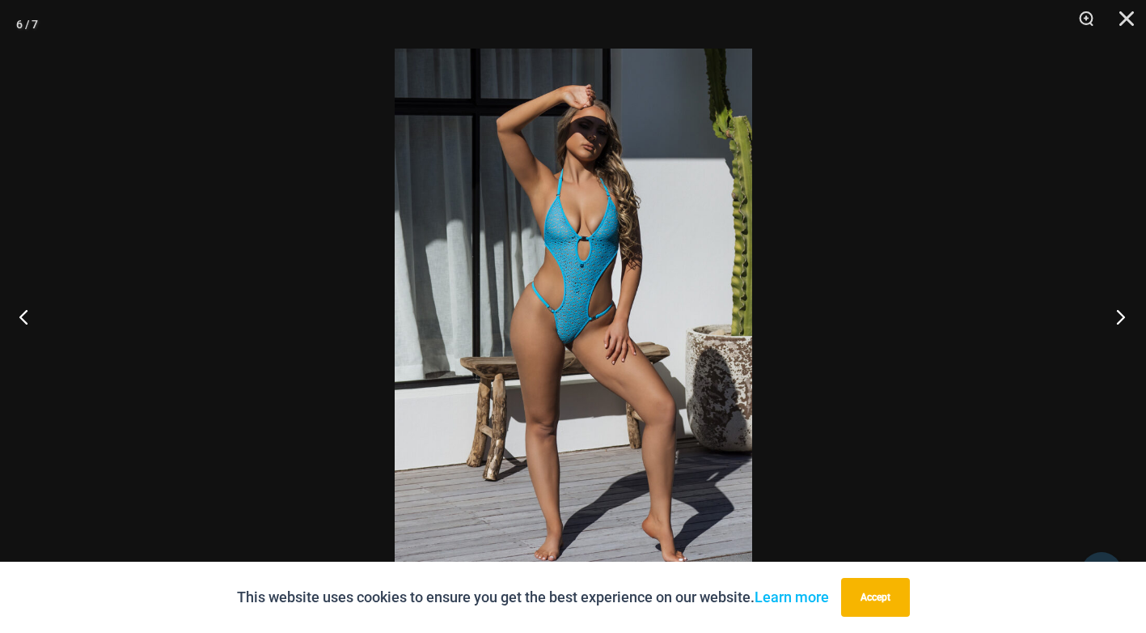
click at [1121, 313] on button "Next" at bounding box center [1116, 316] width 61 height 81
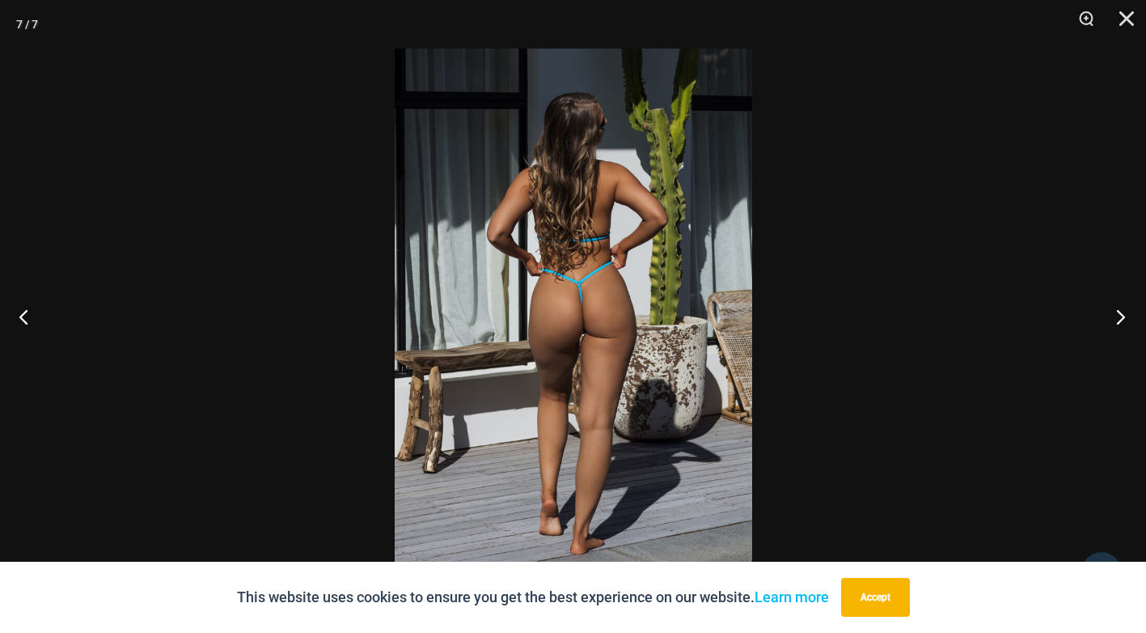
click at [1121, 313] on button "Next" at bounding box center [1116, 316] width 61 height 81
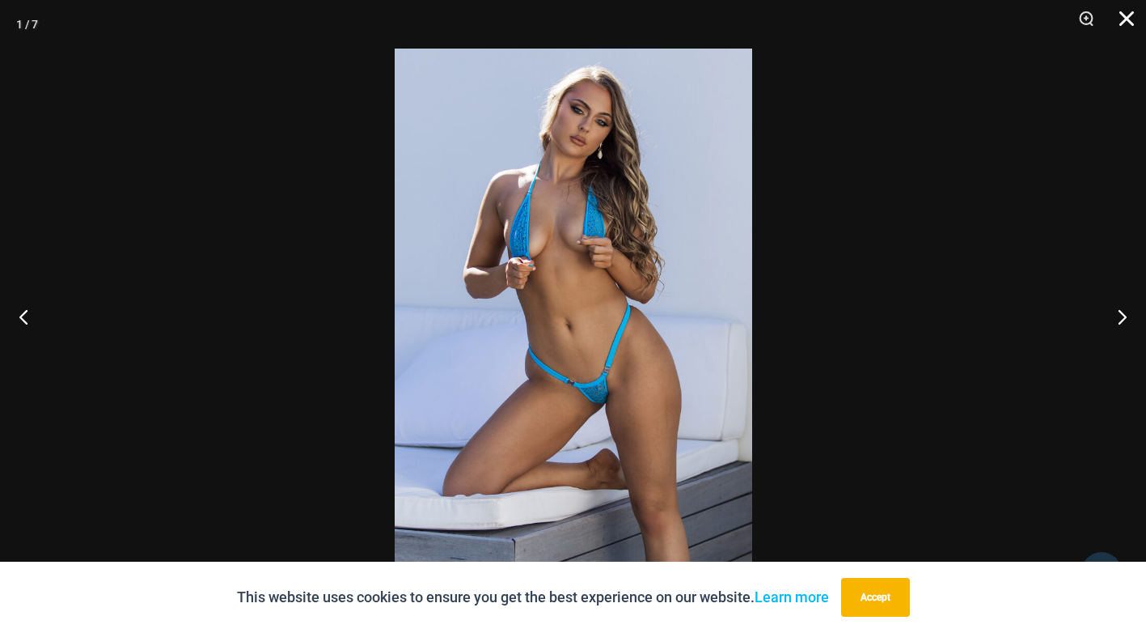
click at [1117, 19] on button "Close" at bounding box center [1121, 24] width 40 height 49
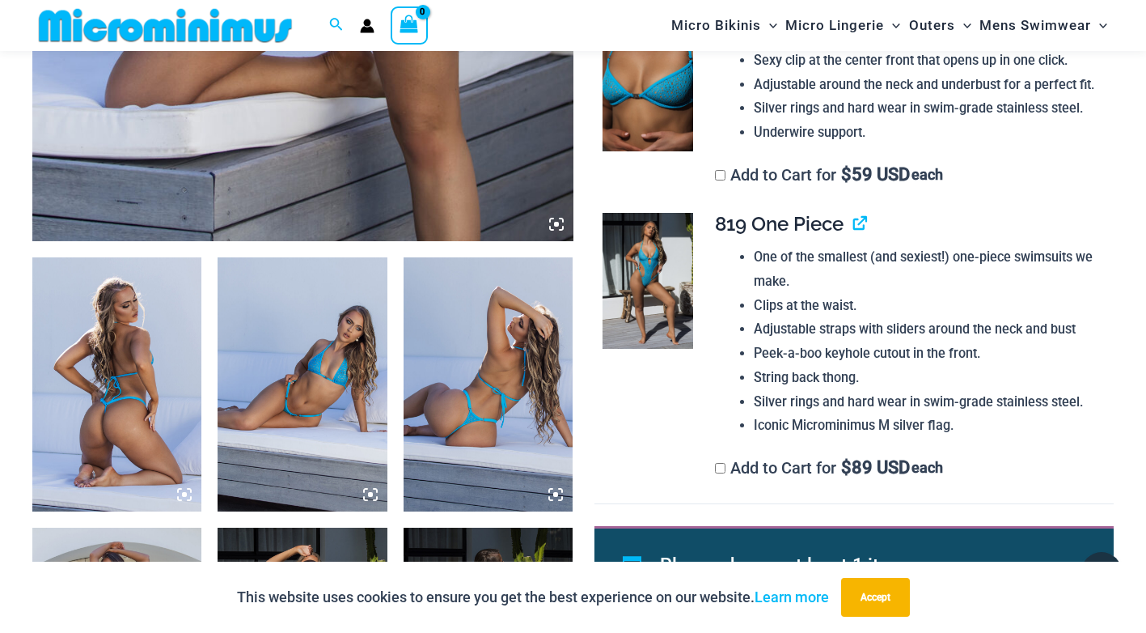
scroll to position [713, 0]
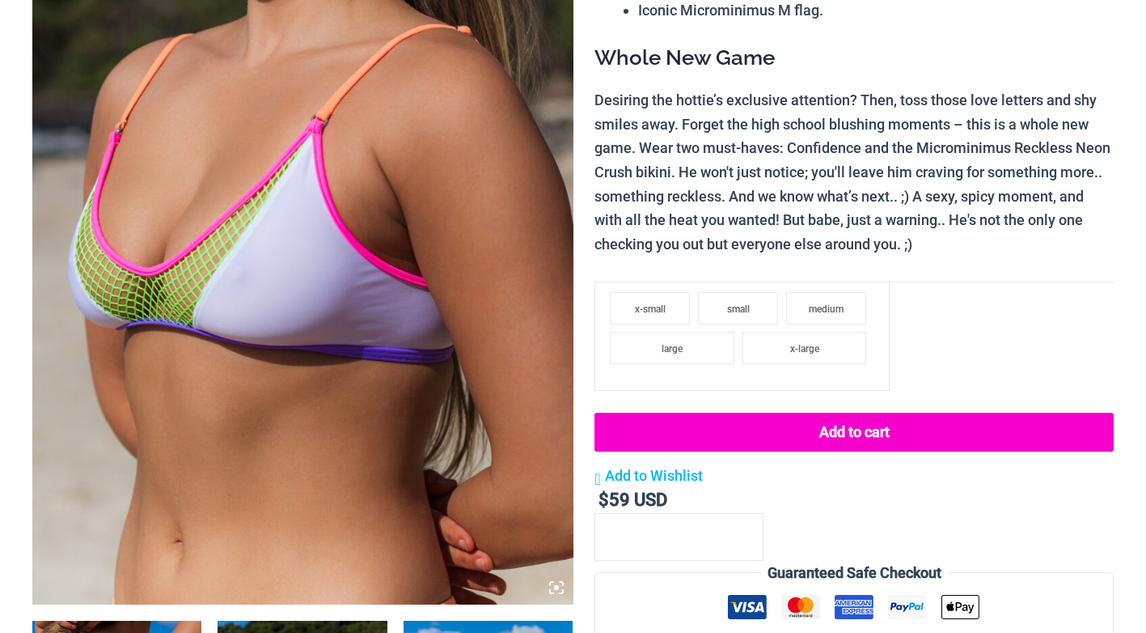
scroll to position [404, 0]
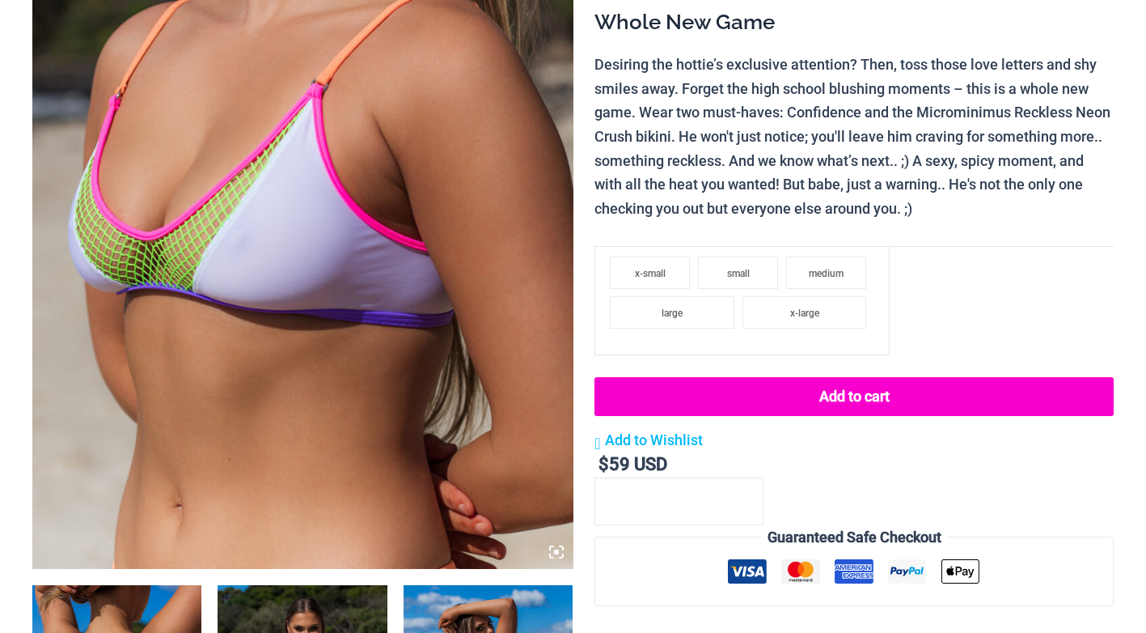
click at [325, 229] on img at bounding box center [302, 162] width 541 height 811
click at [325, 228] on img at bounding box center [302, 162] width 541 height 811
click at [553, 554] on icon at bounding box center [556, 551] width 15 height 15
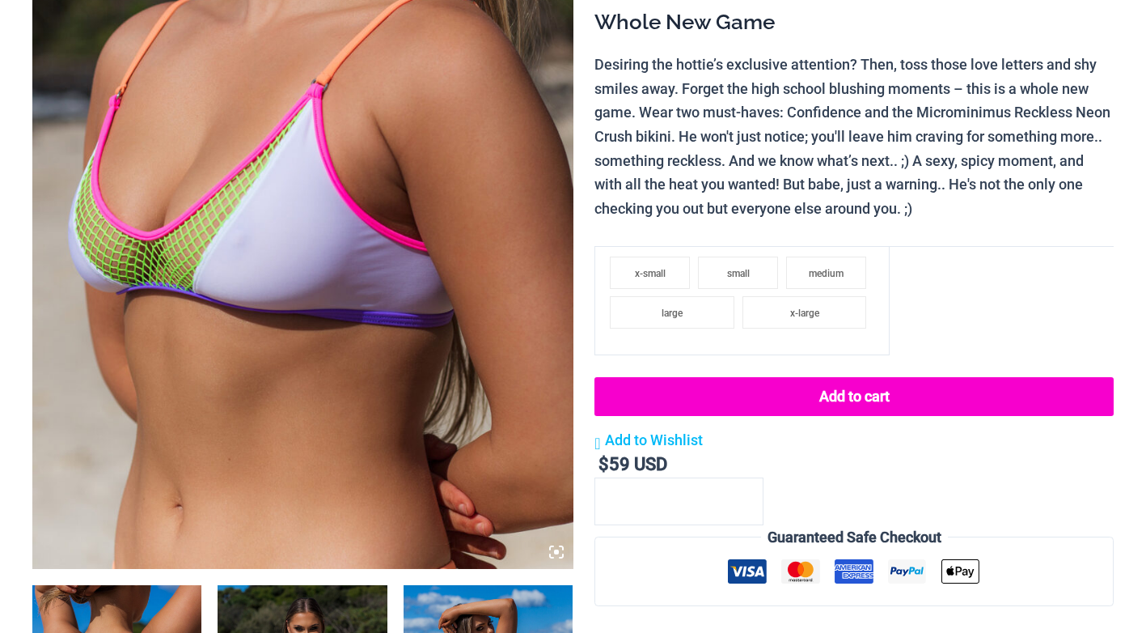
click at [330, 319] on img at bounding box center [302, 162] width 541 height 811
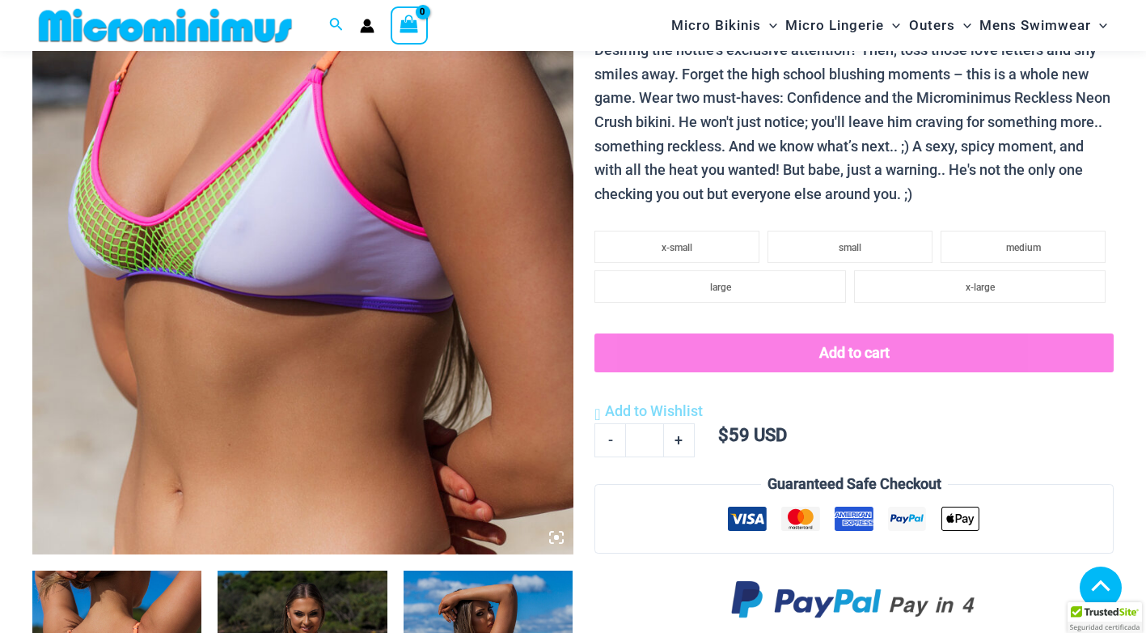
click at [330, 319] on img at bounding box center [302, 148] width 541 height 811
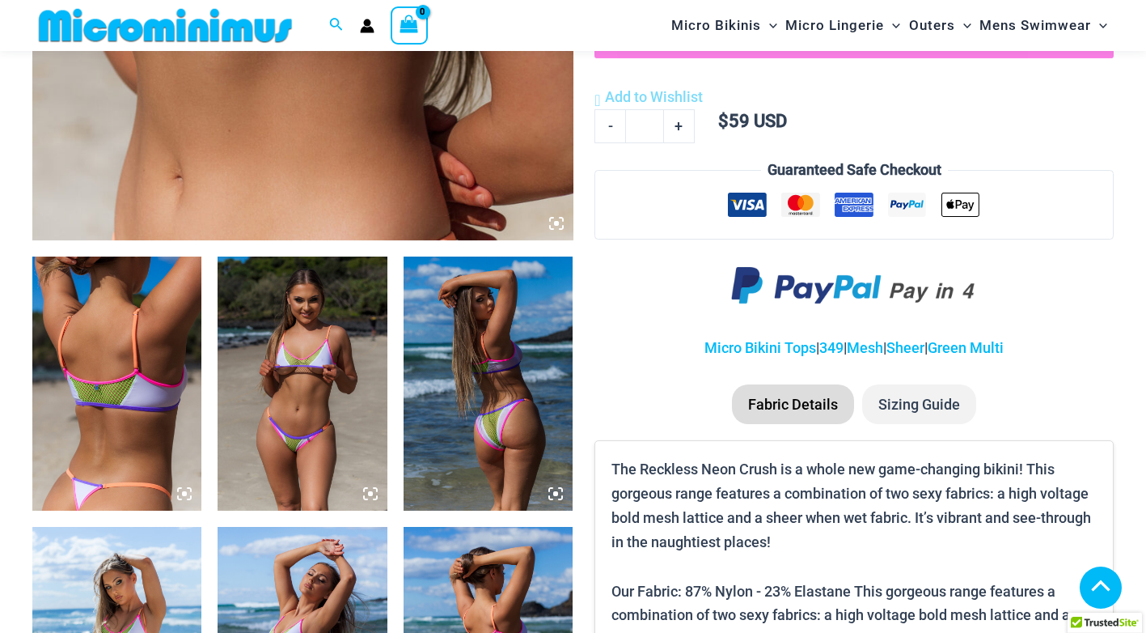
click at [373, 495] on icon at bounding box center [370, 493] width 15 height 15
click at [347, 446] on img at bounding box center [302, 383] width 169 height 254
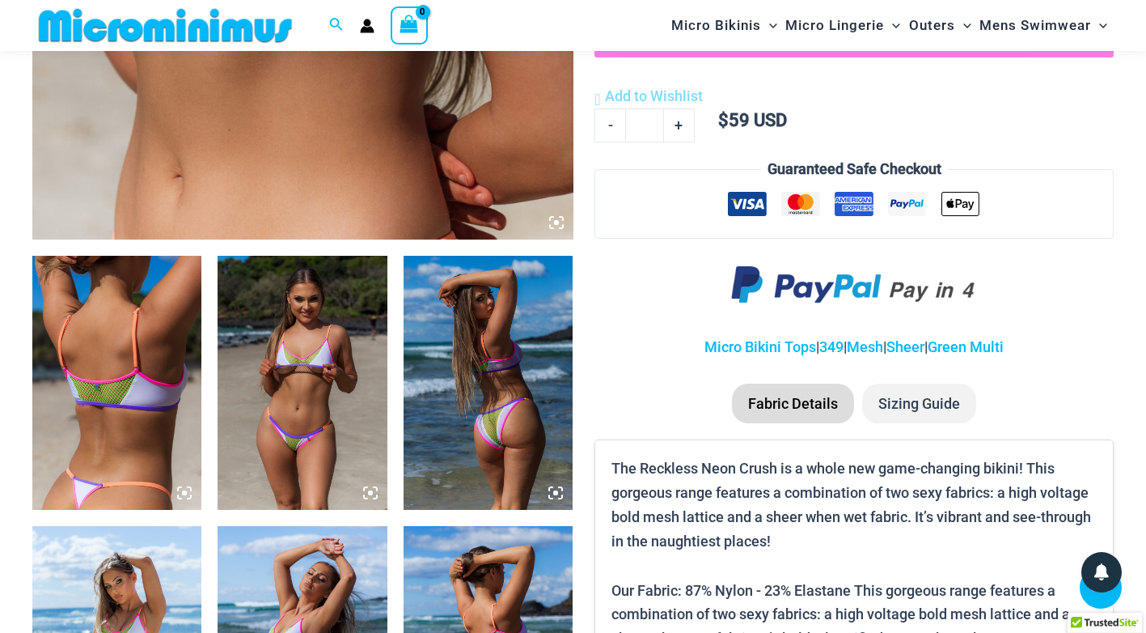
scroll to position [961, 0]
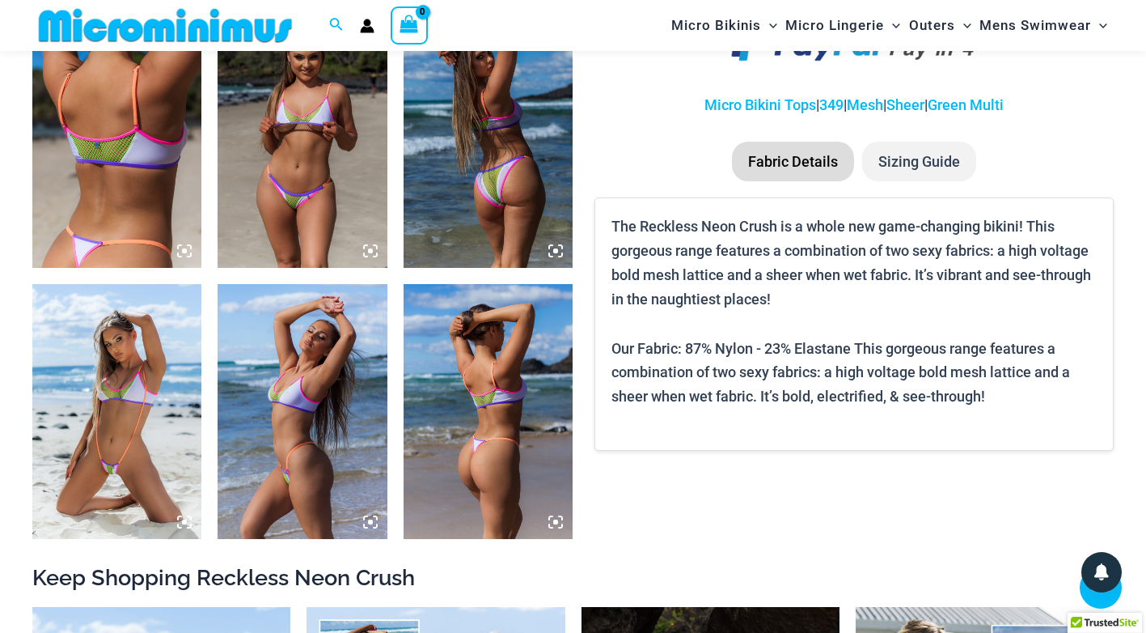
click at [138, 441] on img at bounding box center [116, 411] width 169 height 254
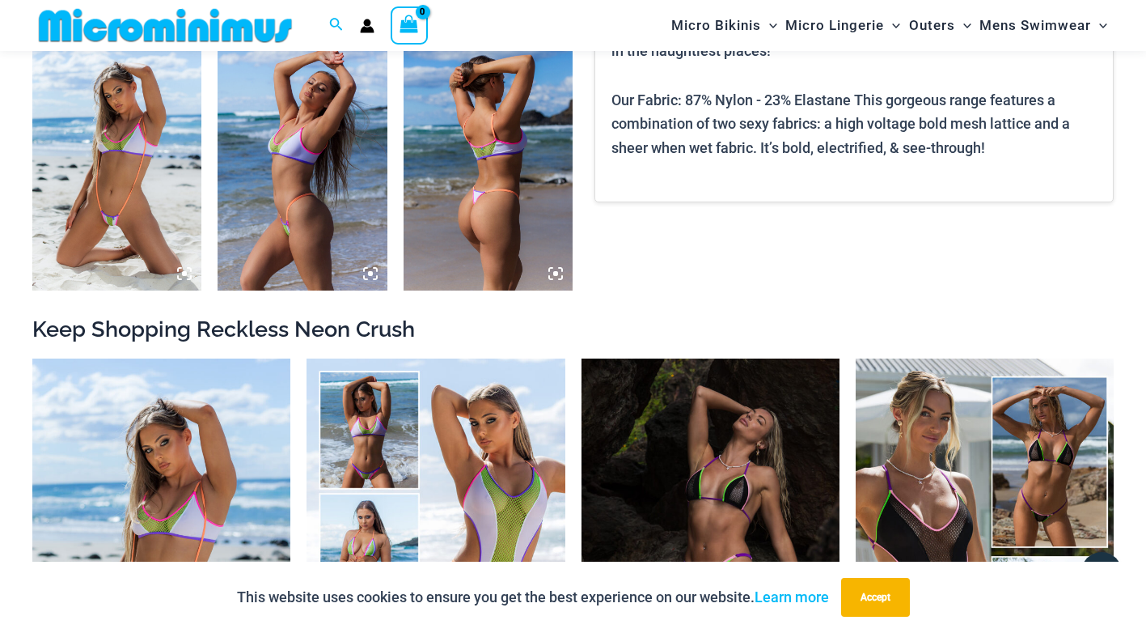
scroll to position [1365, 0]
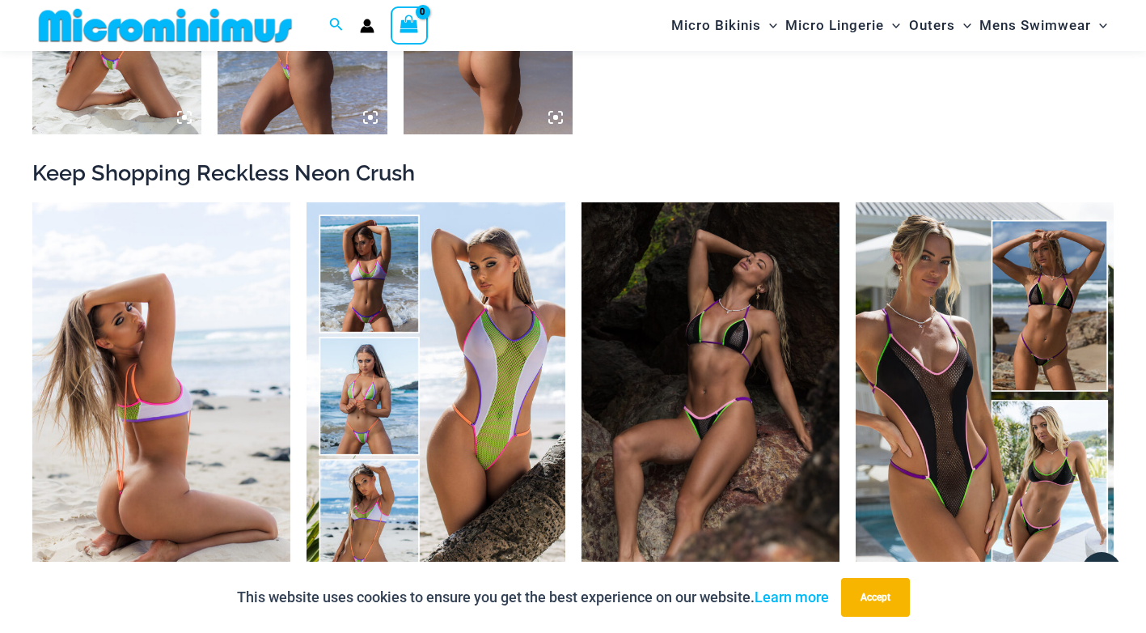
click at [152, 404] on img at bounding box center [161, 395] width 258 height 387
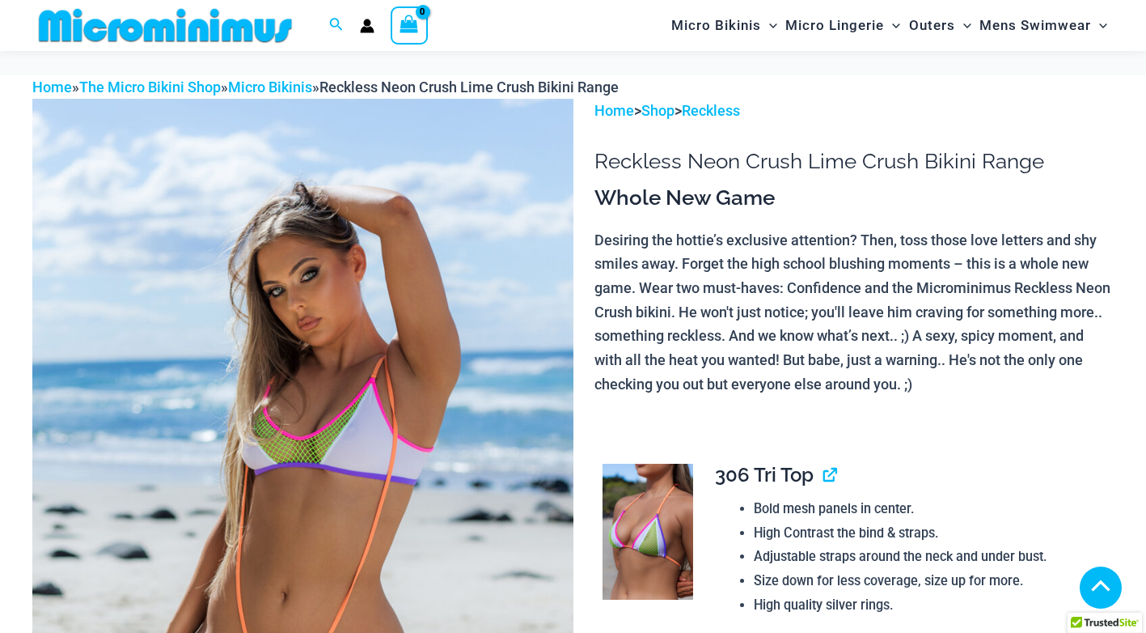
scroll to position [794, 0]
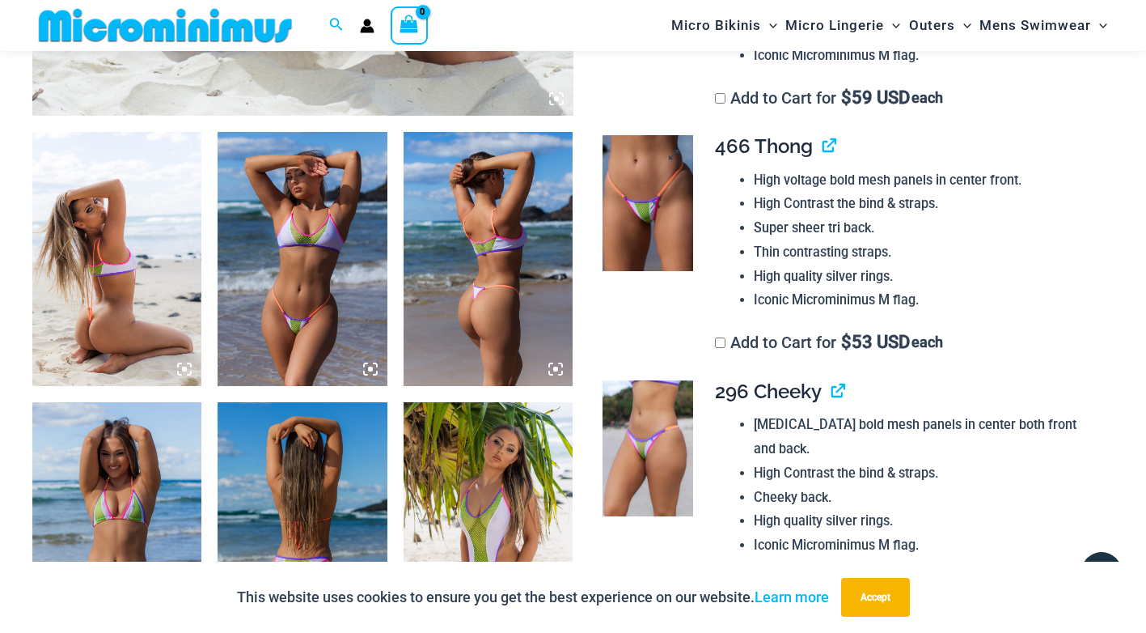
click at [658, 228] on img at bounding box center [648, 203] width 91 height 136
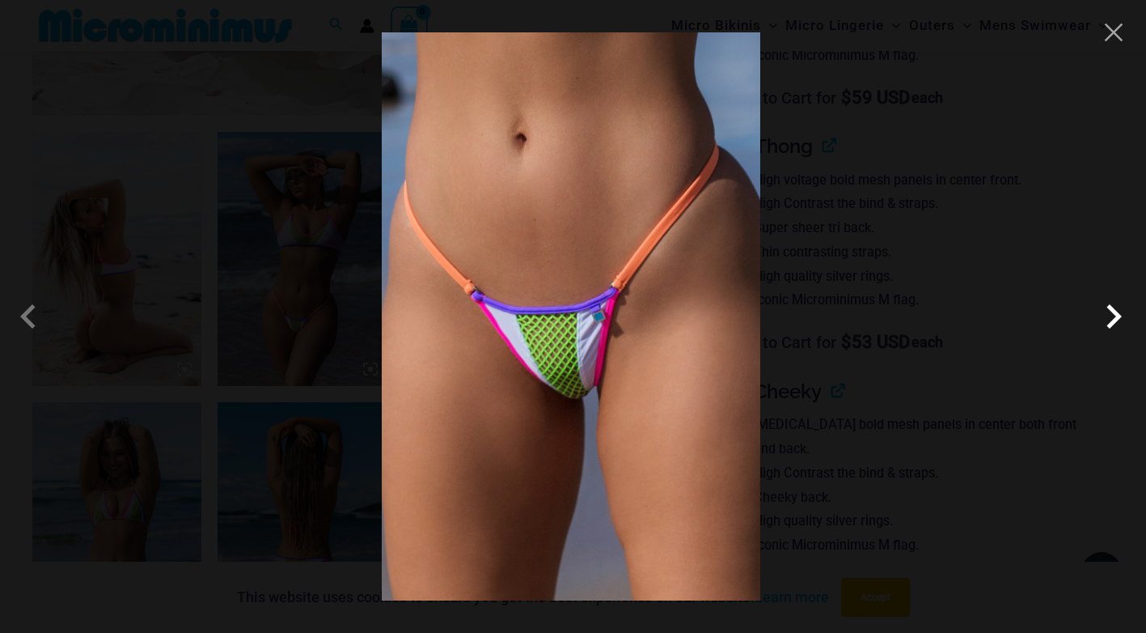
click at [1106, 315] on span at bounding box center [1114, 316] width 49 height 49
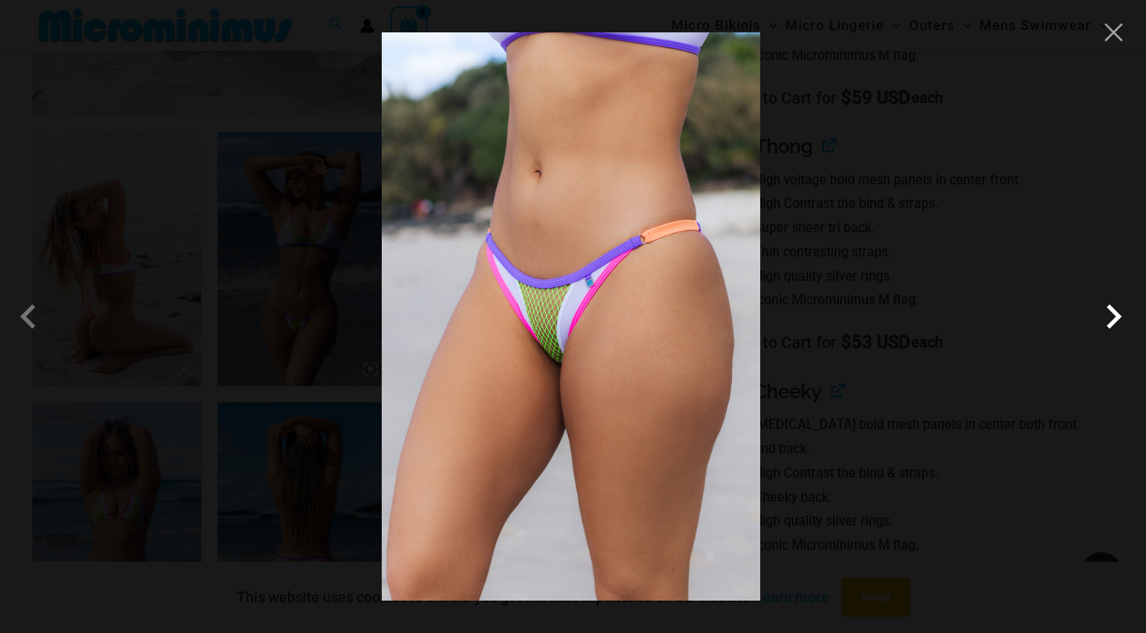
click at [1106, 315] on span at bounding box center [1114, 316] width 49 height 49
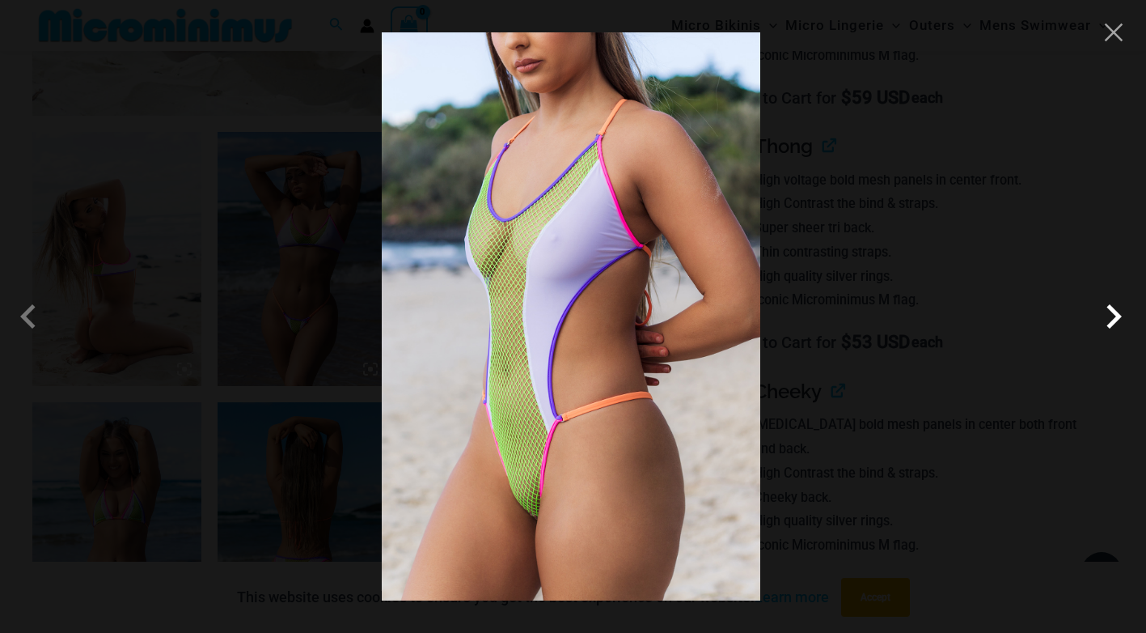
click at [1112, 320] on span at bounding box center [1114, 316] width 49 height 49
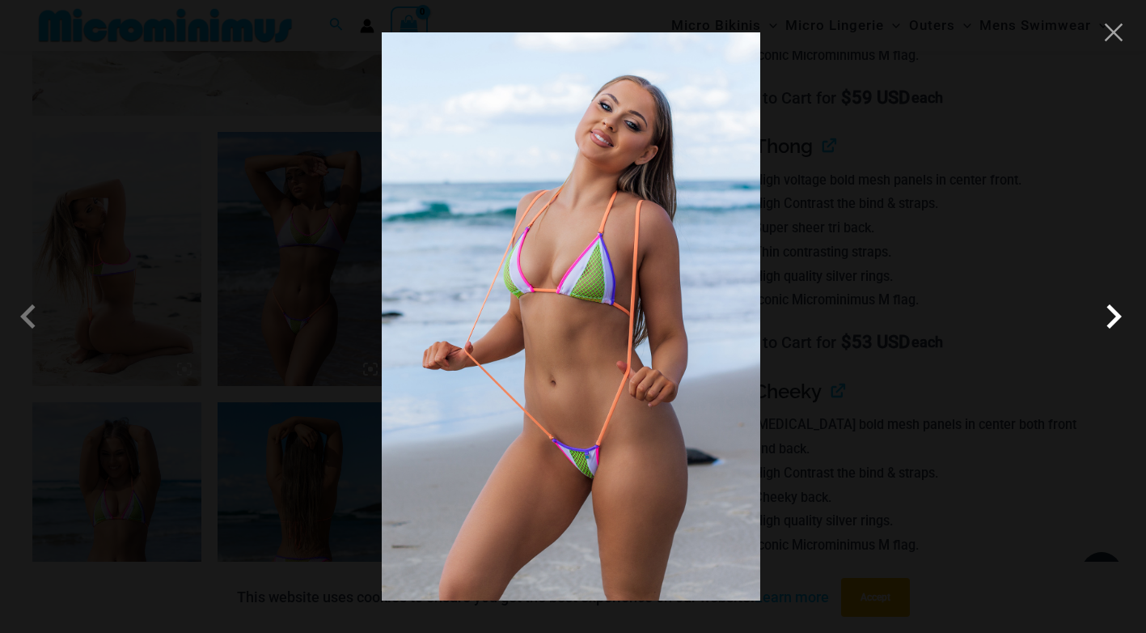
click at [1112, 320] on span at bounding box center [1114, 316] width 49 height 49
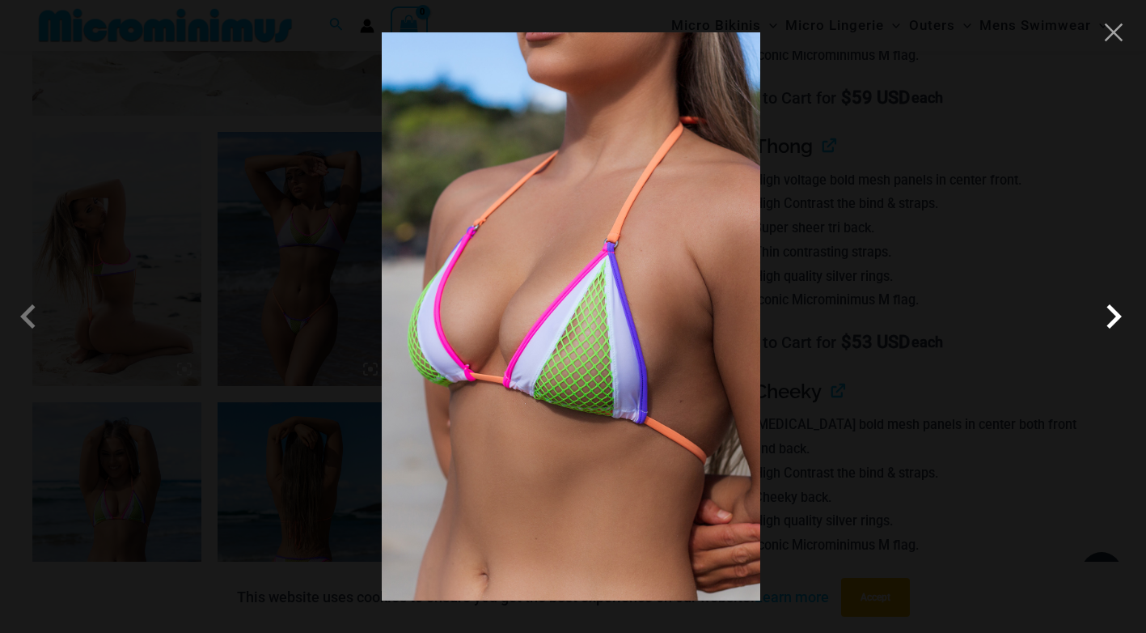
click at [1112, 320] on span at bounding box center [1114, 316] width 49 height 49
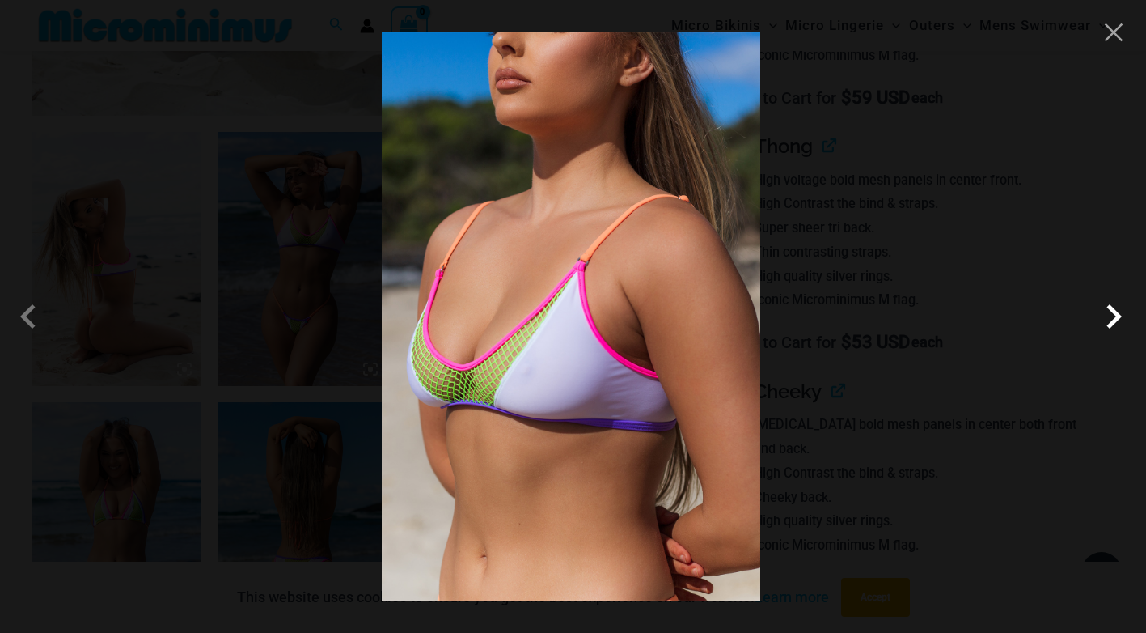
click at [1112, 320] on span at bounding box center [1114, 316] width 49 height 49
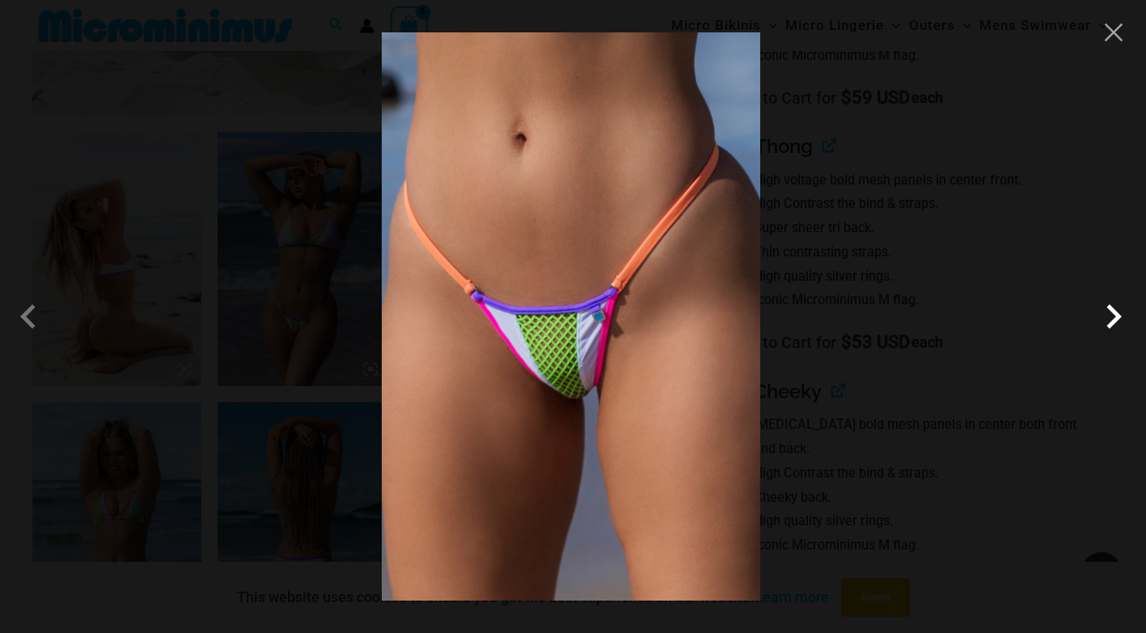
click at [1112, 320] on span at bounding box center [1114, 316] width 49 height 49
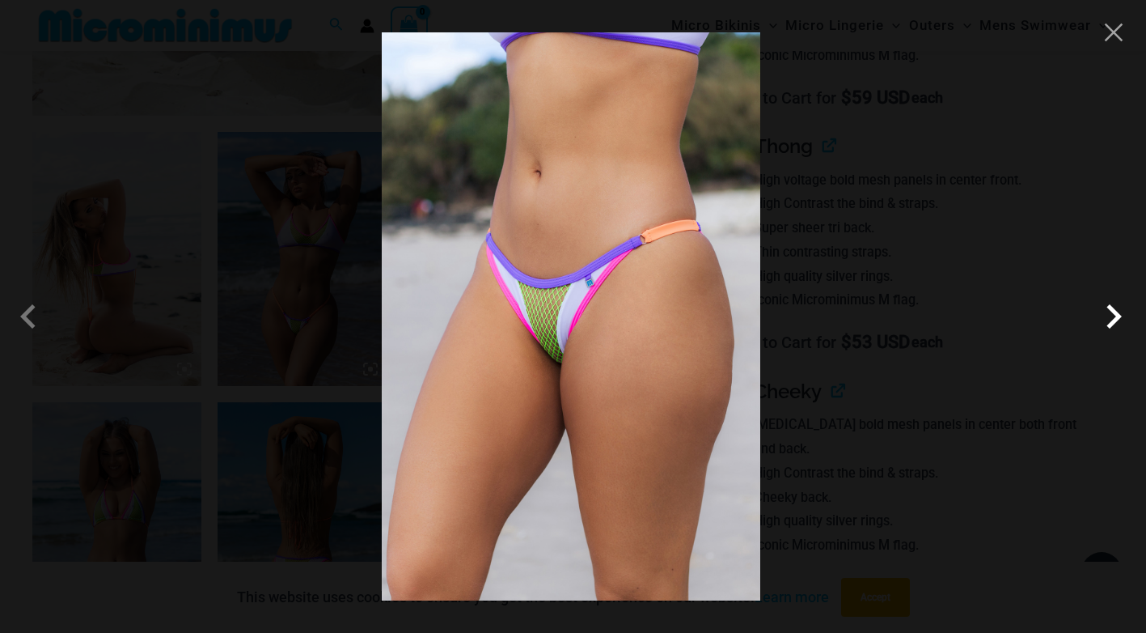
click at [1112, 320] on span at bounding box center [1114, 316] width 49 height 49
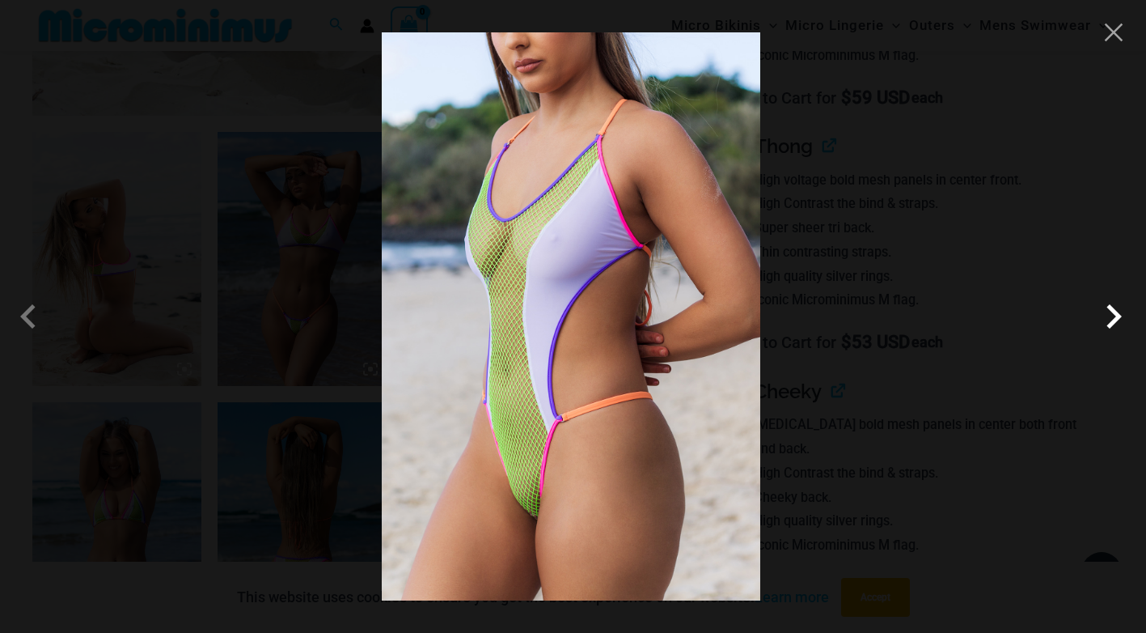
click at [1112, 320] on span at bounding box center [1114, 316] width 49 height 49
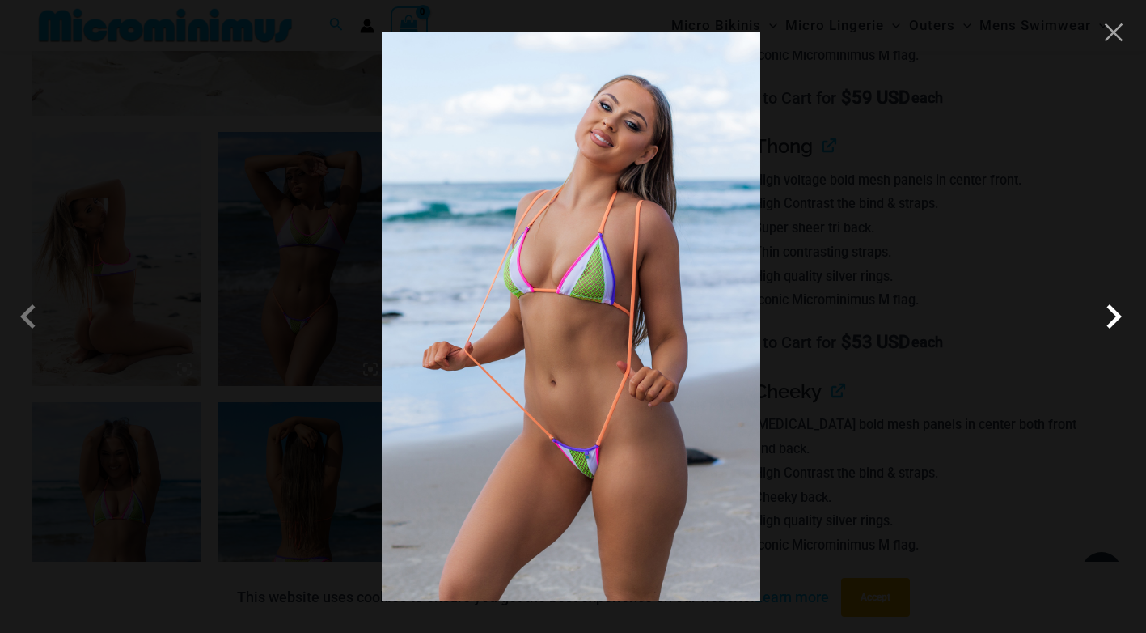
click at [1112, 320] on span at bounding box center [1114, 316] width 49 height 49
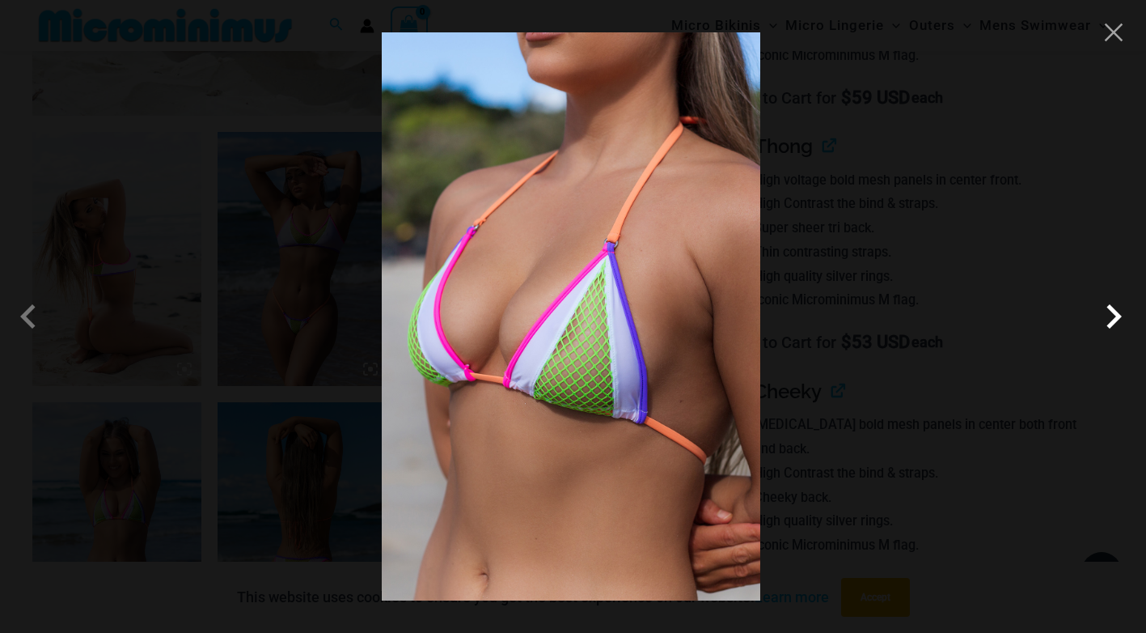
click at [1112, 320] on span at bounding box center [1114, 316] width 49 height 49
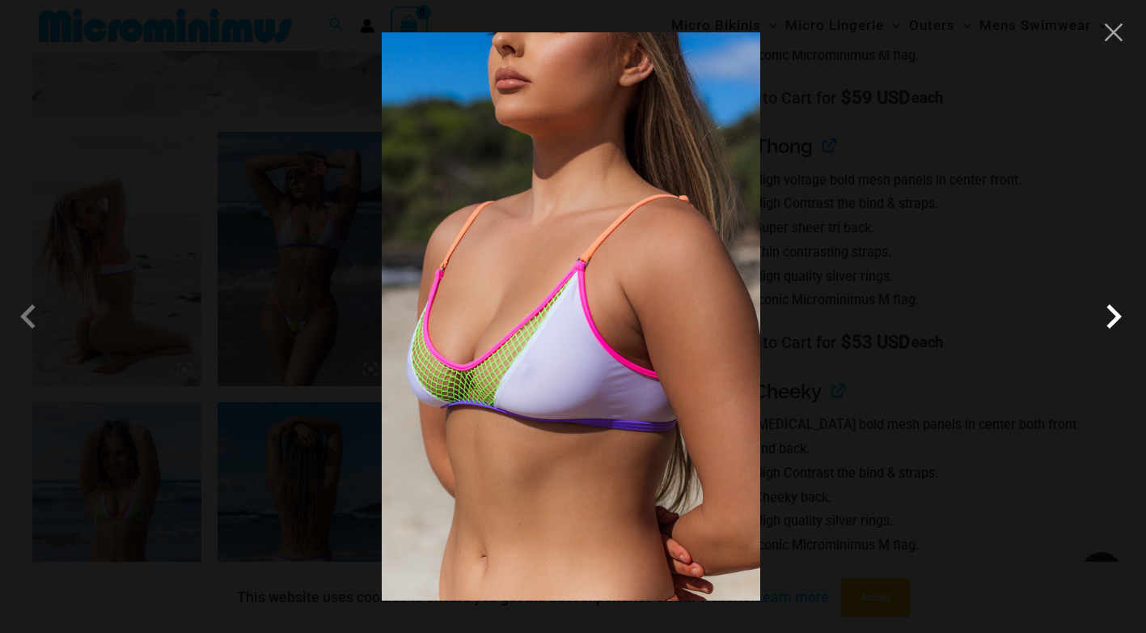
click at [1112, 320] on span at bounding box center [1114, 316] width 49 height 49
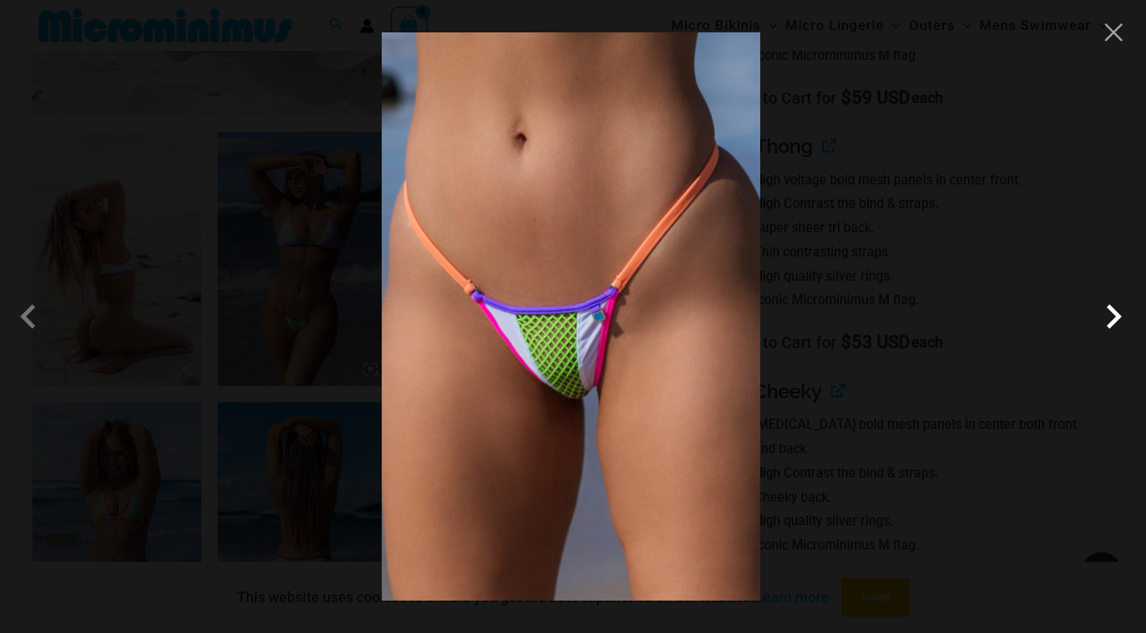
click at [1112, 320] on span at bounding box center [1114, 316] width 49 height 49
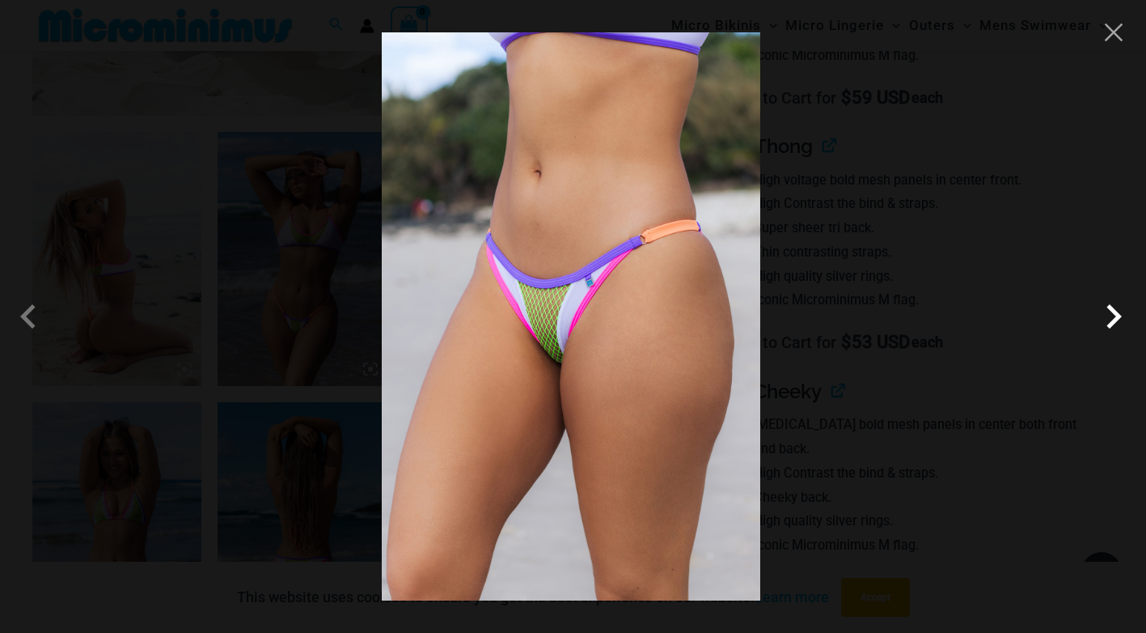
click at [1112, 320] on span at bounding box center [1114, 316] width 49 height 49
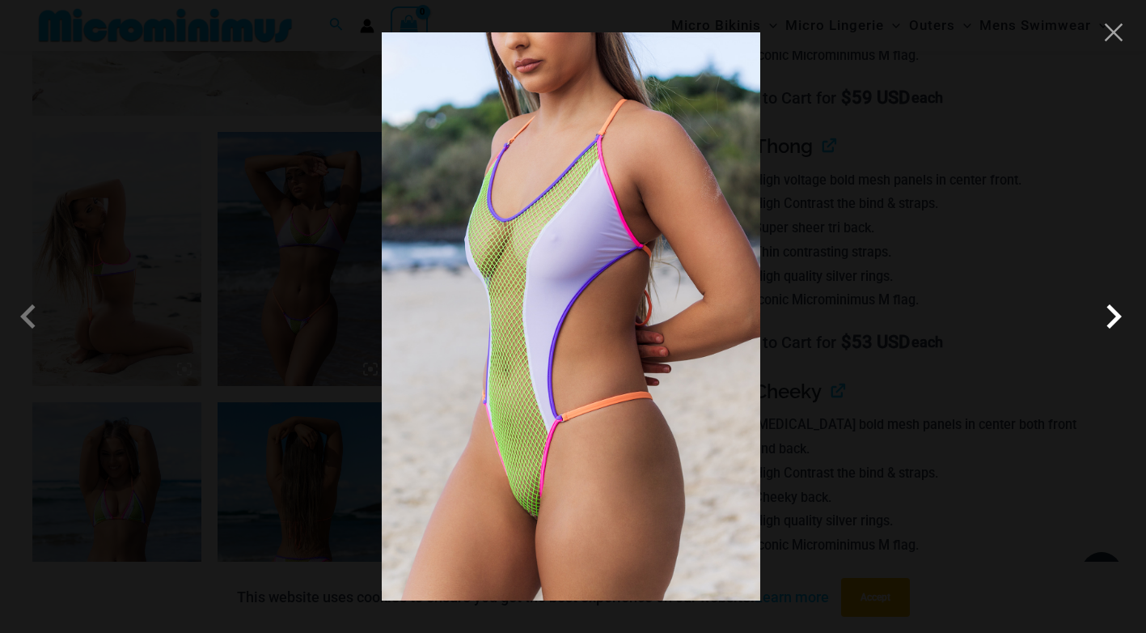
click at [1112, 320] on span at bounding box center [1114, 316] width 49 height 49
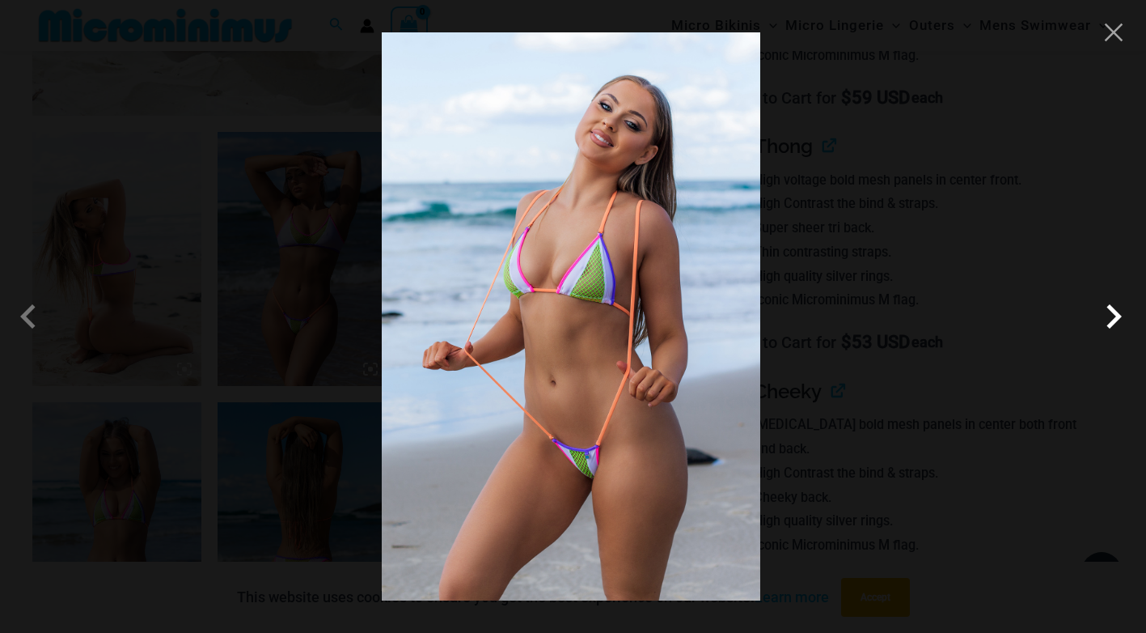
click at [1112, 320] on span at bounding box center [1114, 316] width 49 height 49
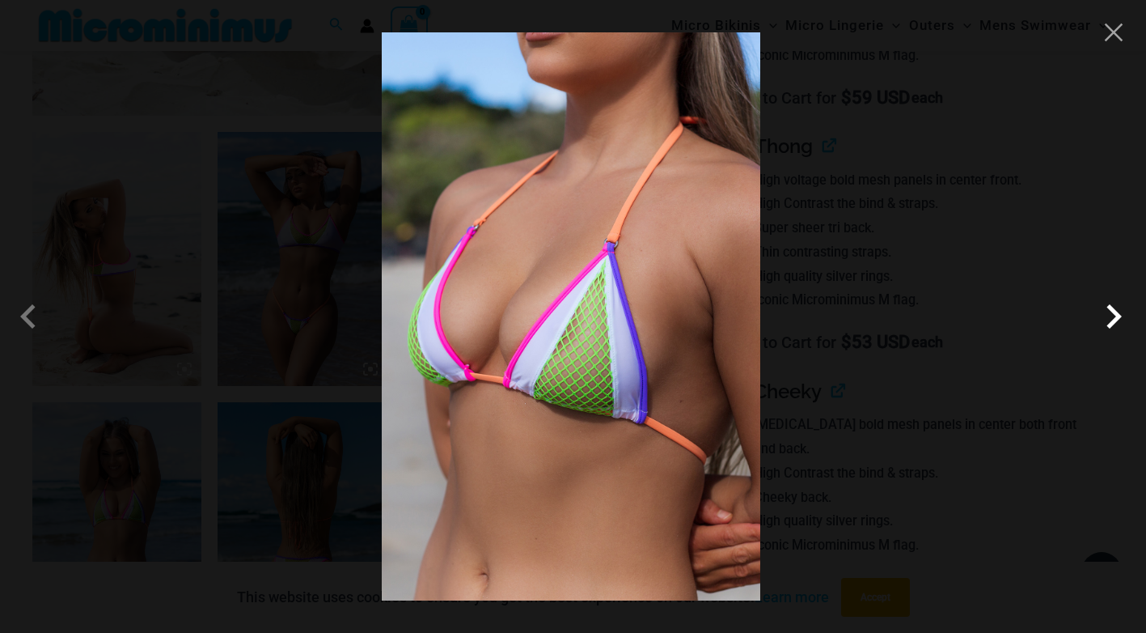
click at [1112, 320] on span at bounding box center [1114, 316] width 49 height 49
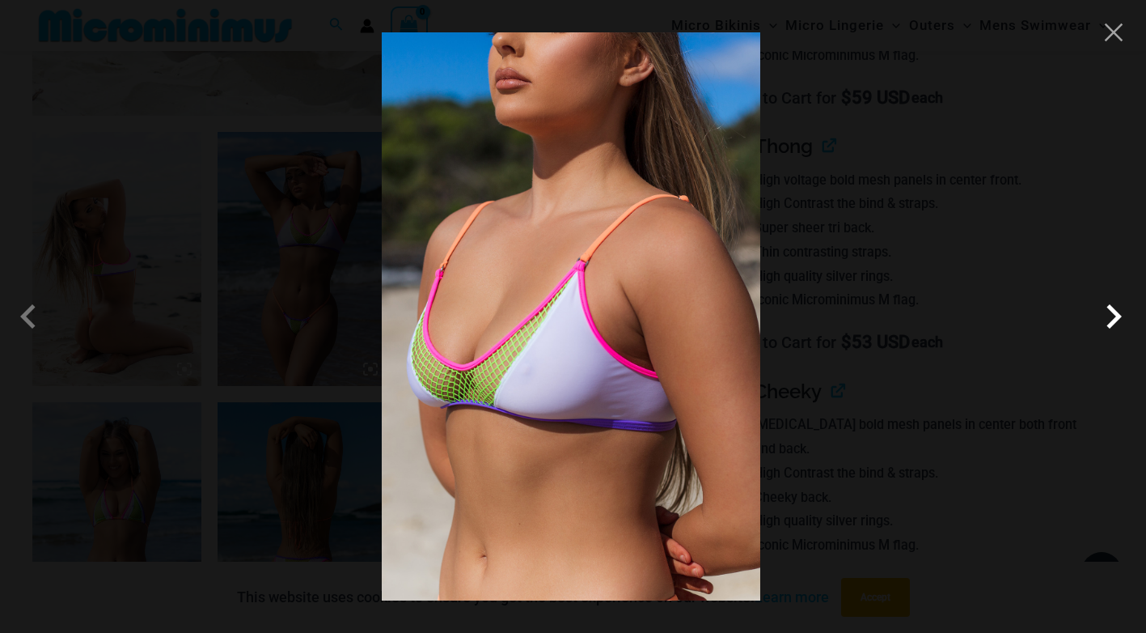
click at [1112, 320] on span at bounding box center [1114, 316] width 49 height 49
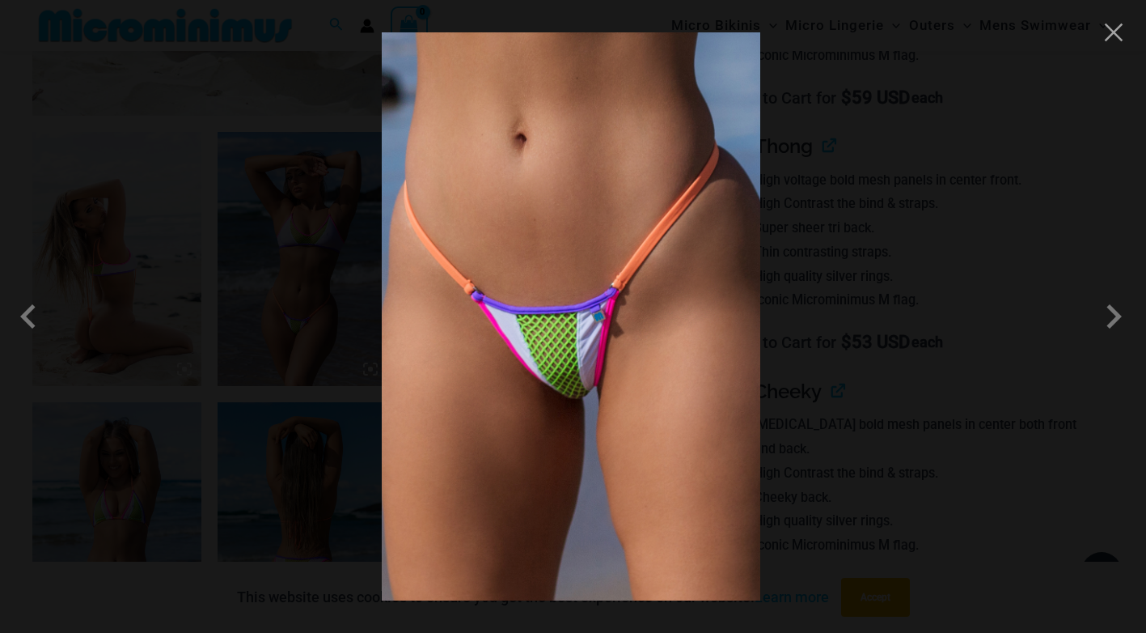
click at [1108, 47] on div at bounding box center [573, 316] width 1146 height 633
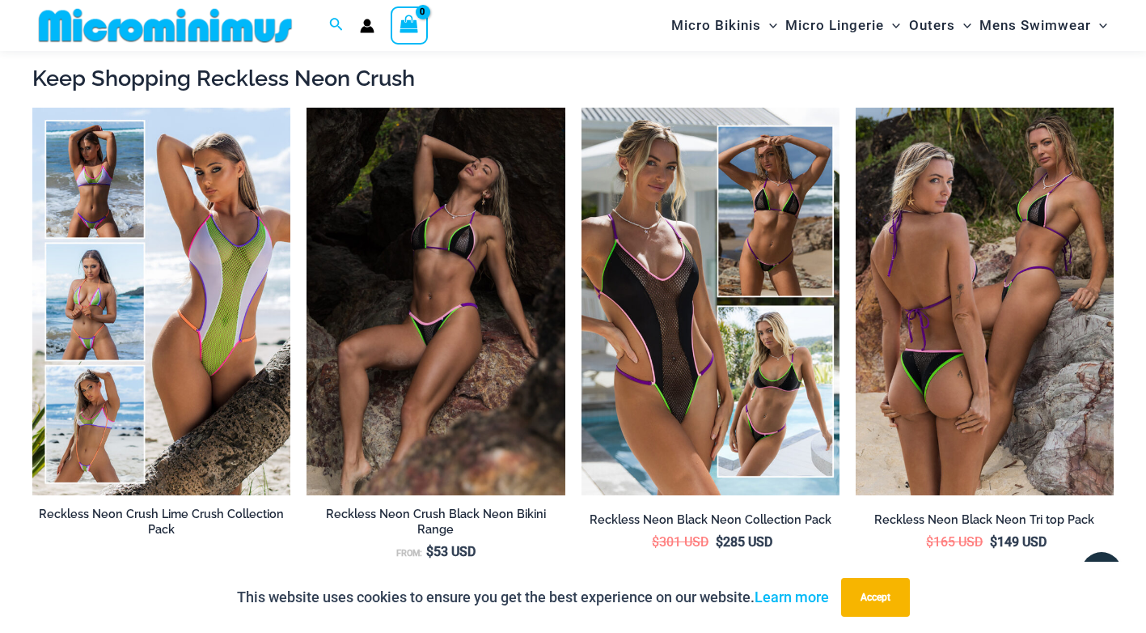
scroll to position [2817, 0]
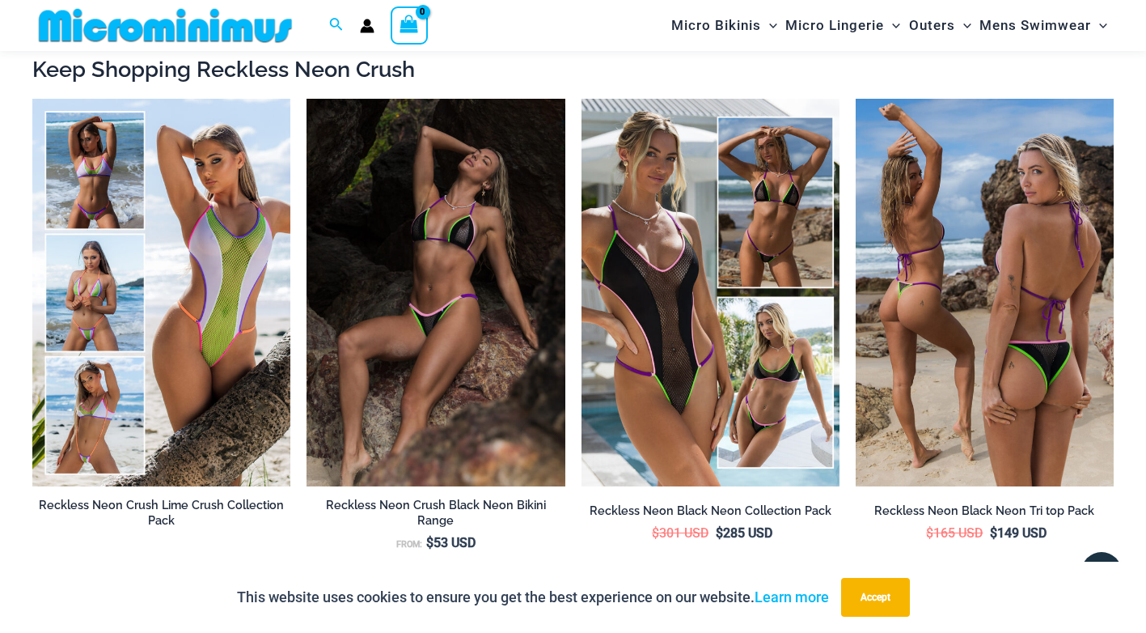
click at [928, 324] on img at bounding box center [985, 292] width 258 height 387
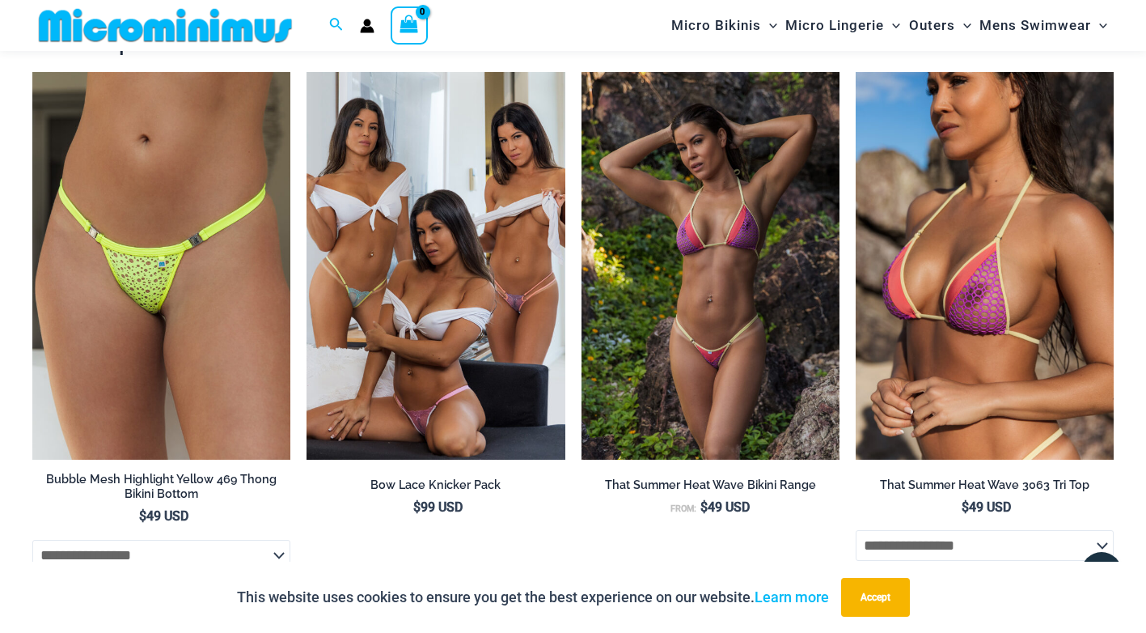
scroll to position [3221, 0]
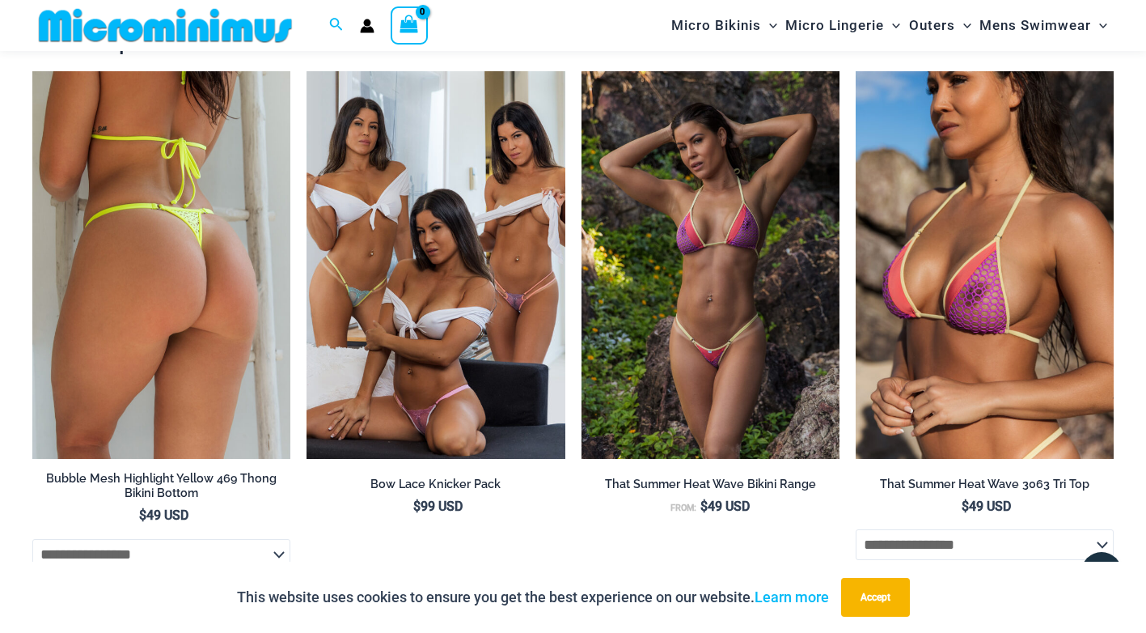
click at [212, 340] on img at bounding box center [161, 264] width 258 height 387
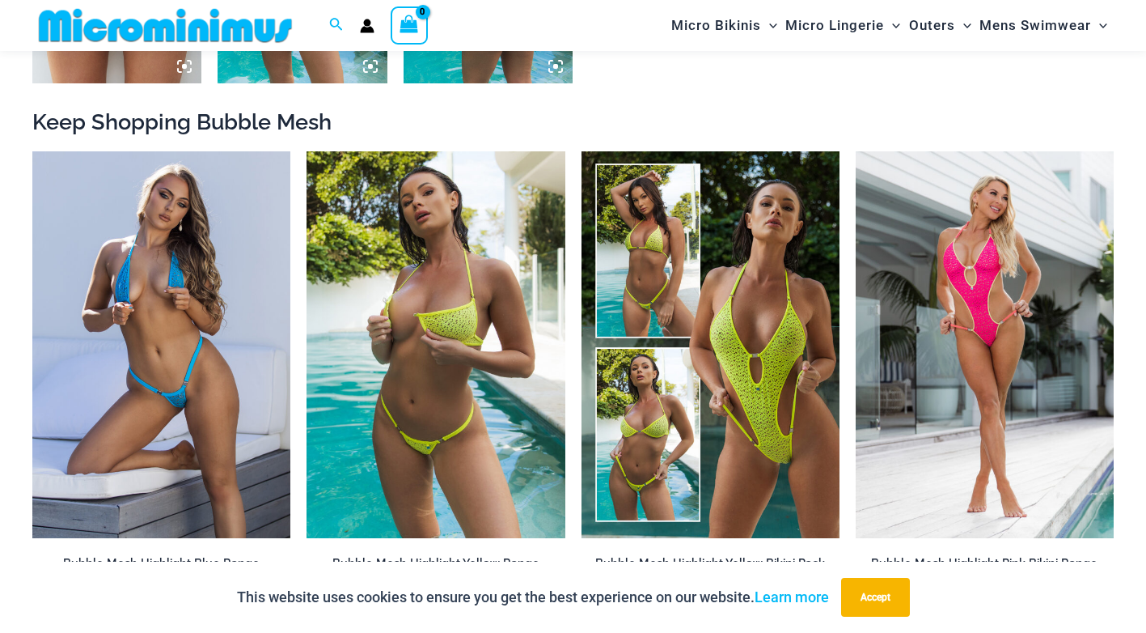
scroll to position [1456, 0]
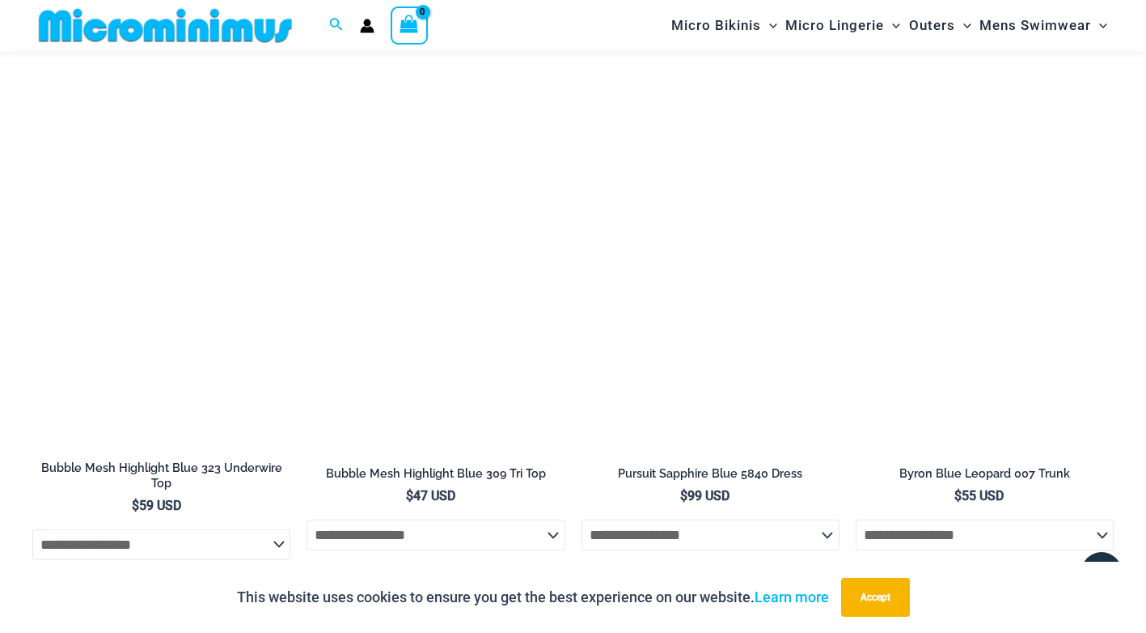
scroll to position [2589, 0]
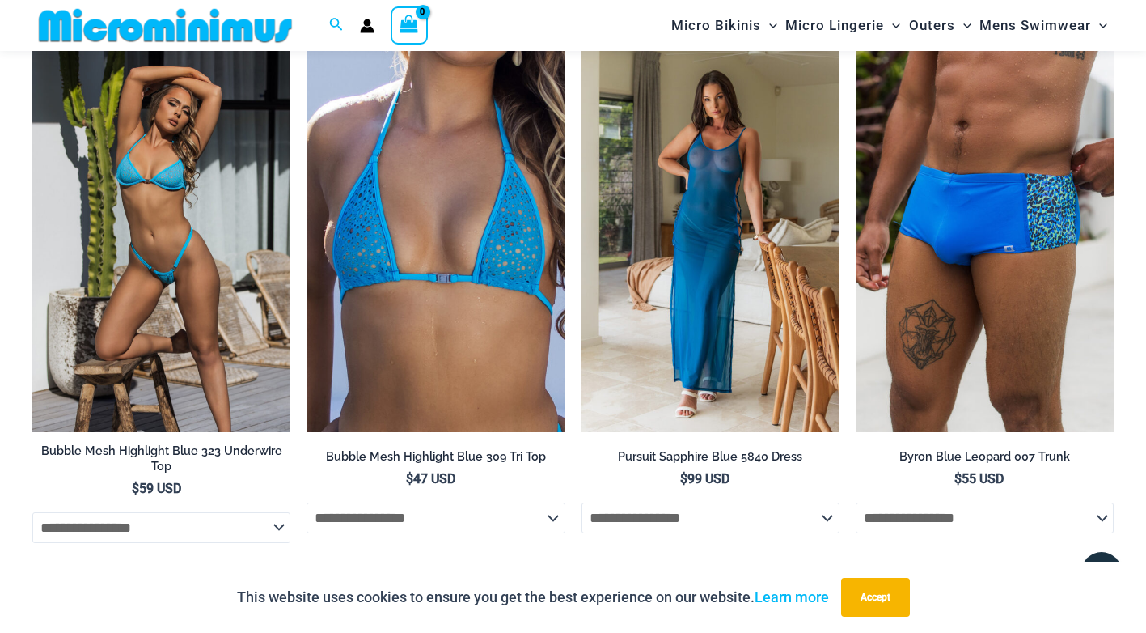
click at [210, 271] on img at bounding box center [161, 237] width 258 height 387
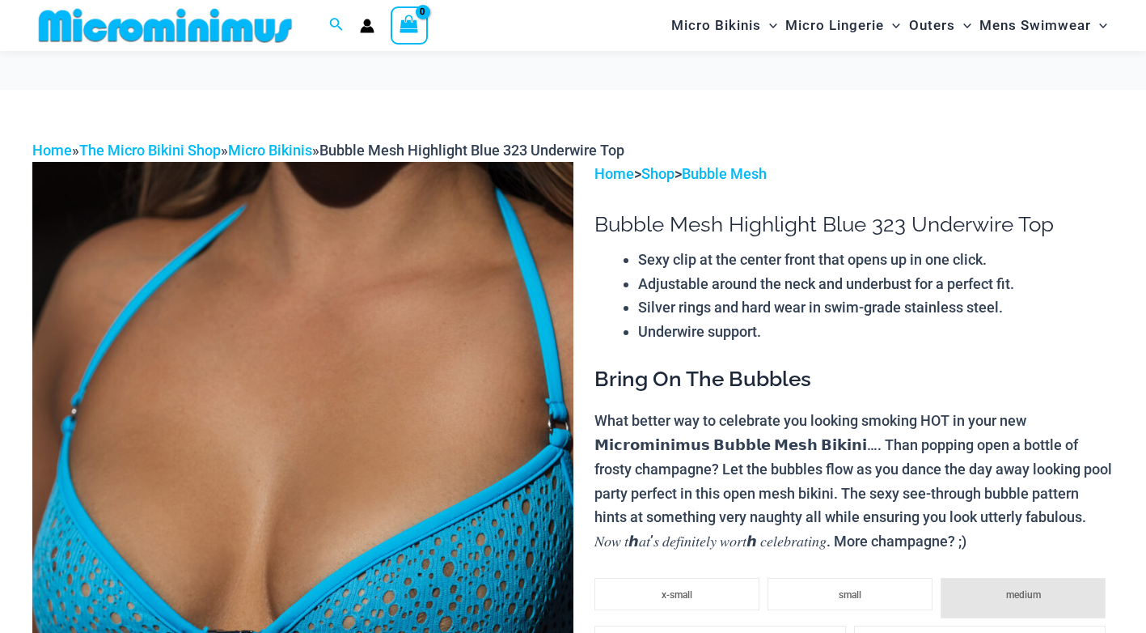
scroll to position [309, 0]
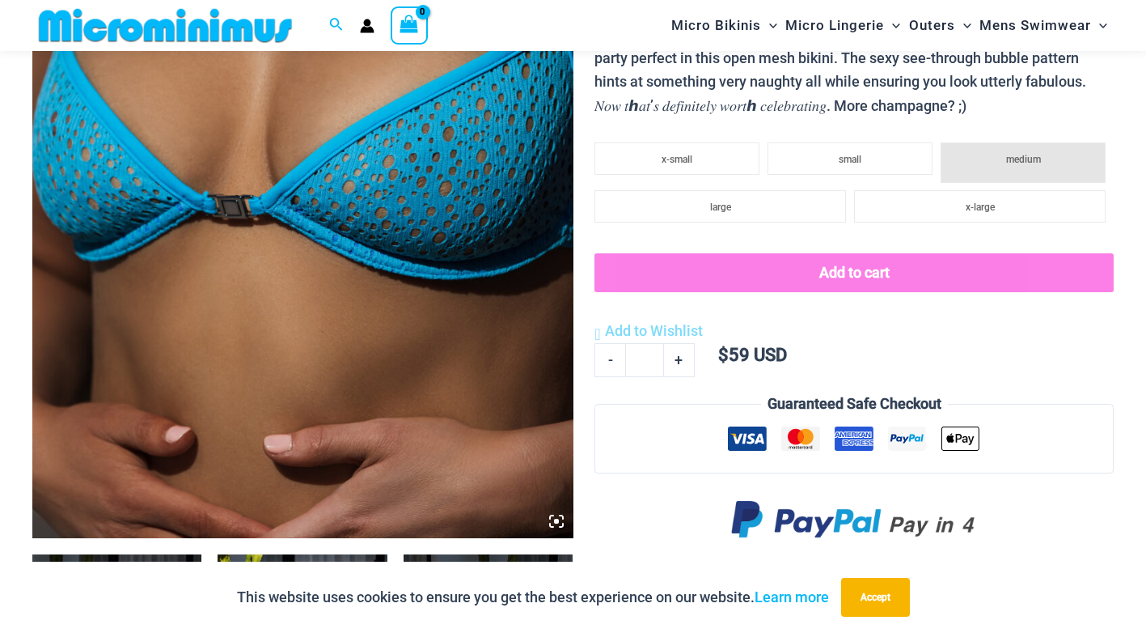
scroll to position [393, 0]
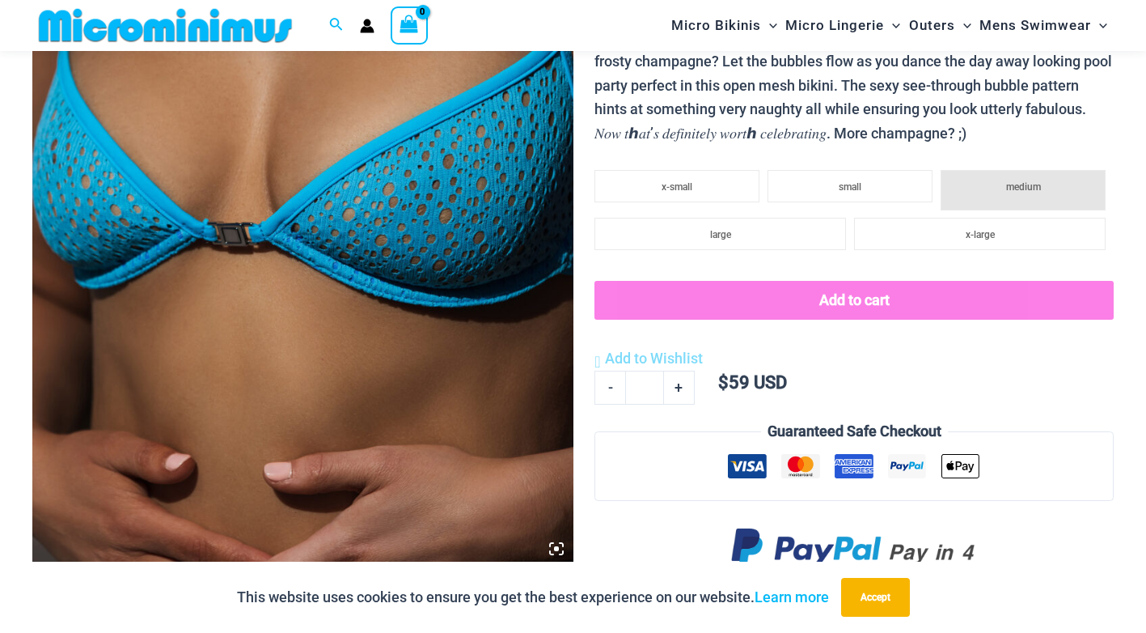
click at [214, 329] on img at bounding box center [302, 159] width 541 height 811
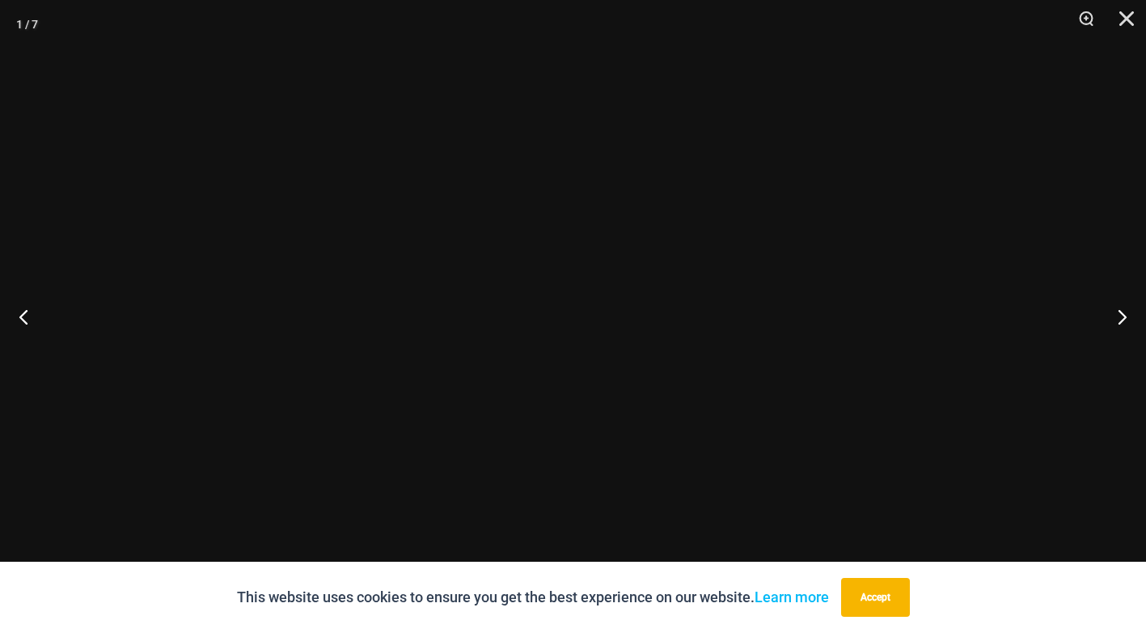
click at [214, 329] on div at bounding box center [573, 316] width 1146 height 633
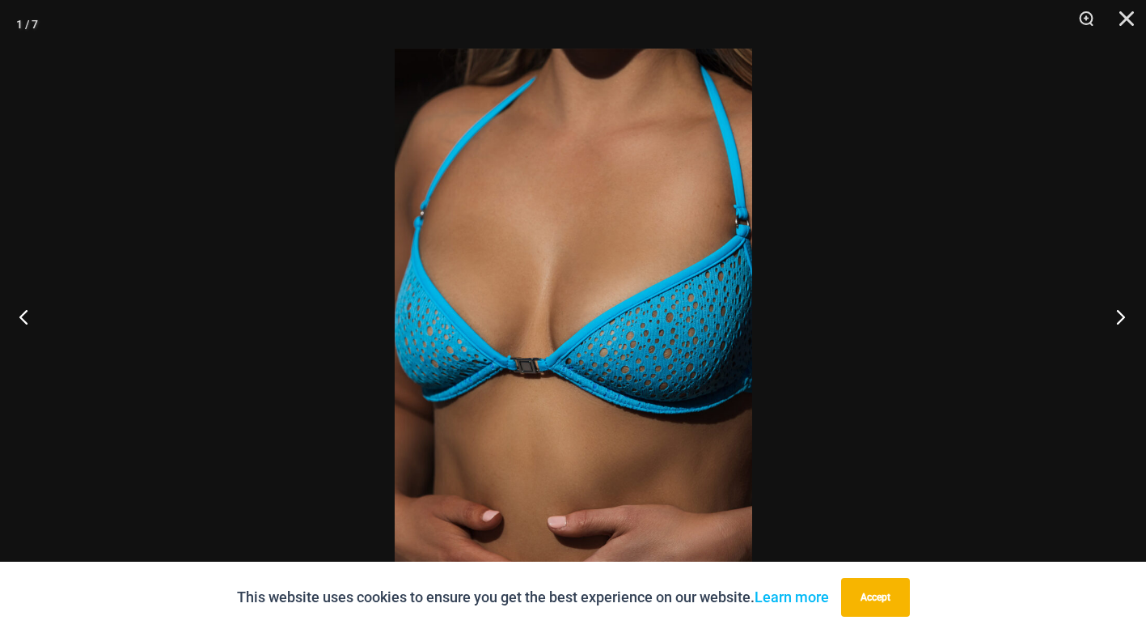
click at [1126, 318] on button "Next" at bounding box center [1116, 316] width 61 height 81
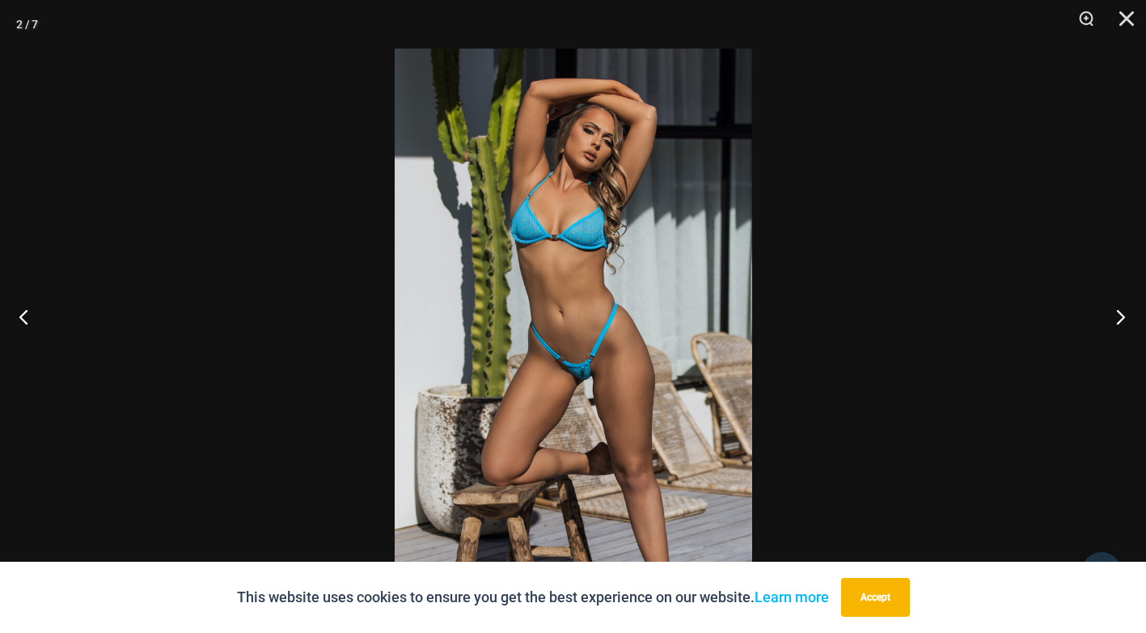
click at [1126, 318] on button "Next" at bounding box center [1116, 316] width 61 height 81
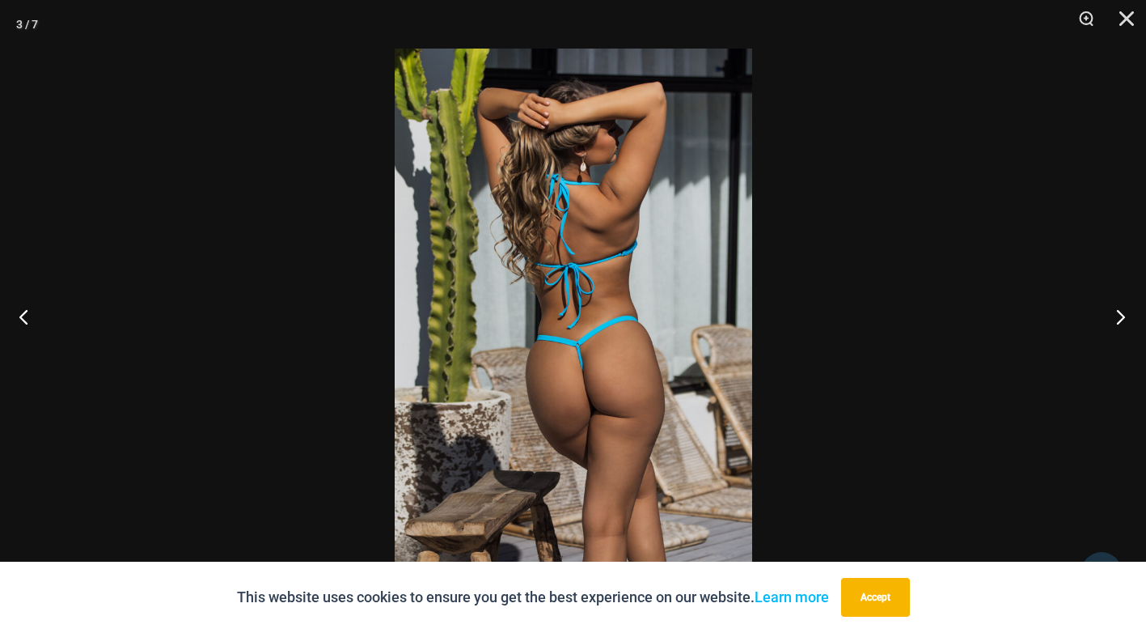
click at [1126, 318] on button "Next" at bounding box center [1116, 316] width 61 height 81
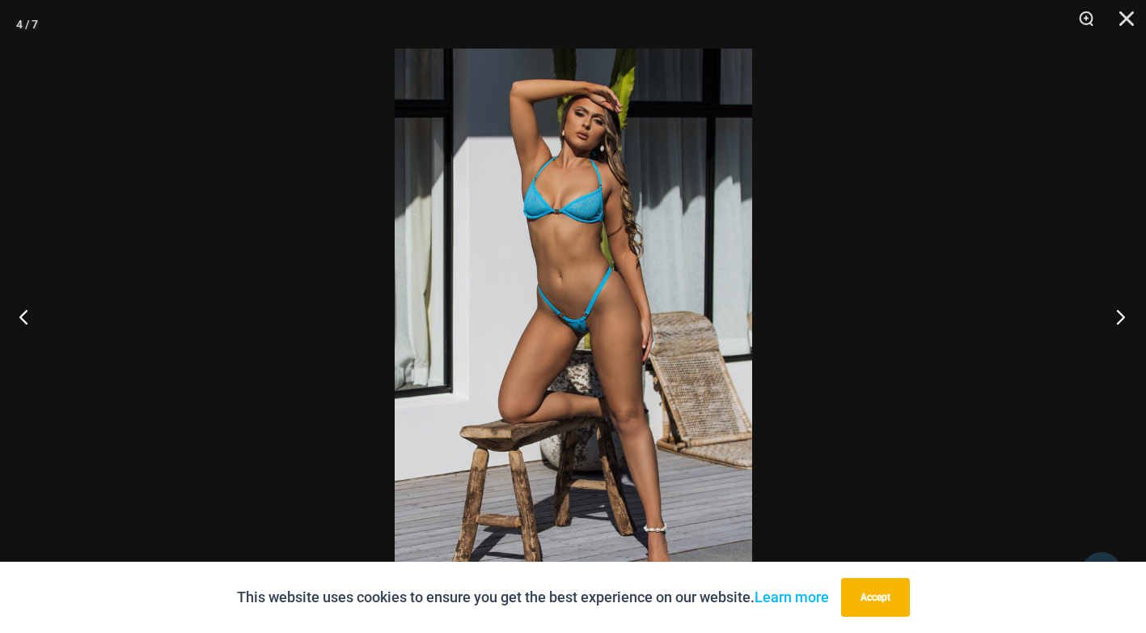
click at [1126, 318] on button "Next" at bounding box center [1116, 316] width 61 height 81
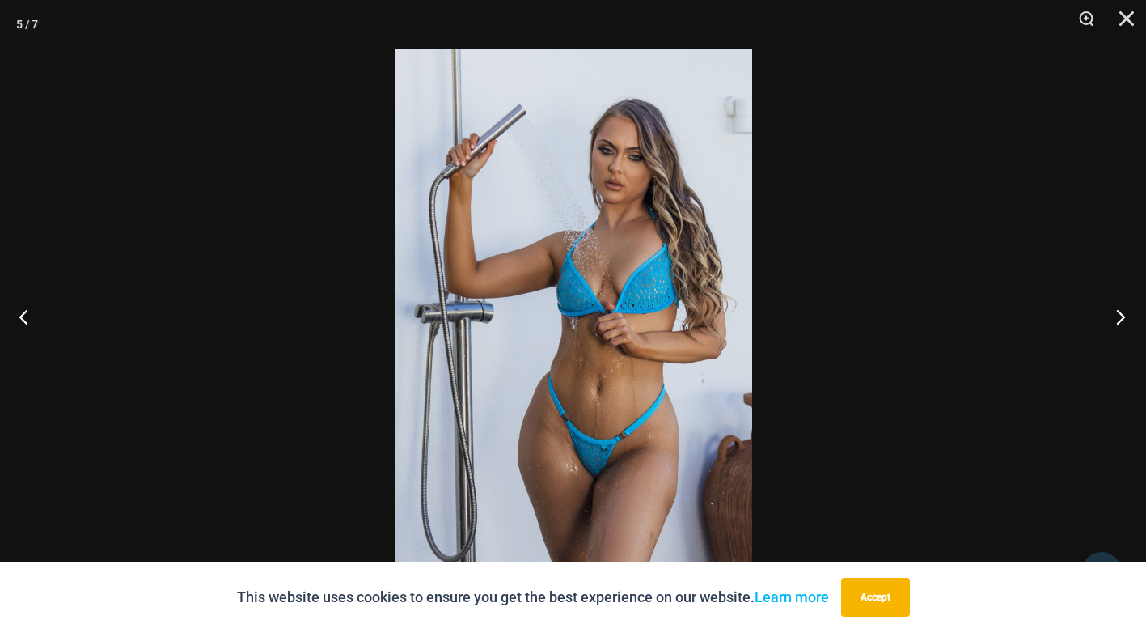
click at [1126, 318] on button "Next" at bounding box center [1116, 316] width 61 height 81
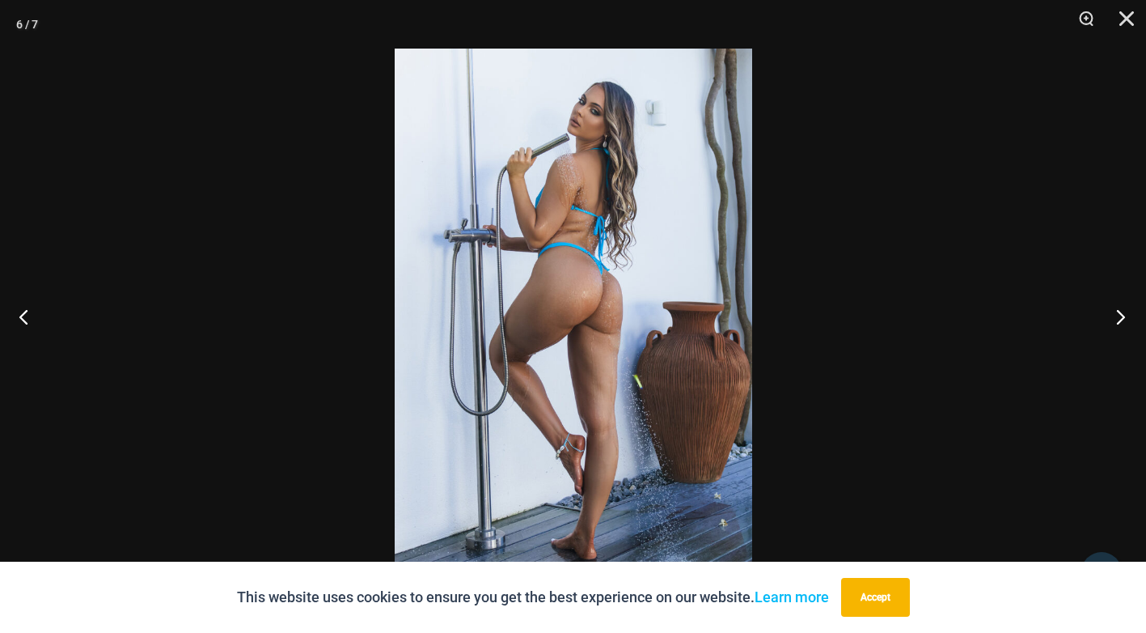
click at [1126, 318] on button "Next" at bounding box center [1116, 316] width 61 height 81
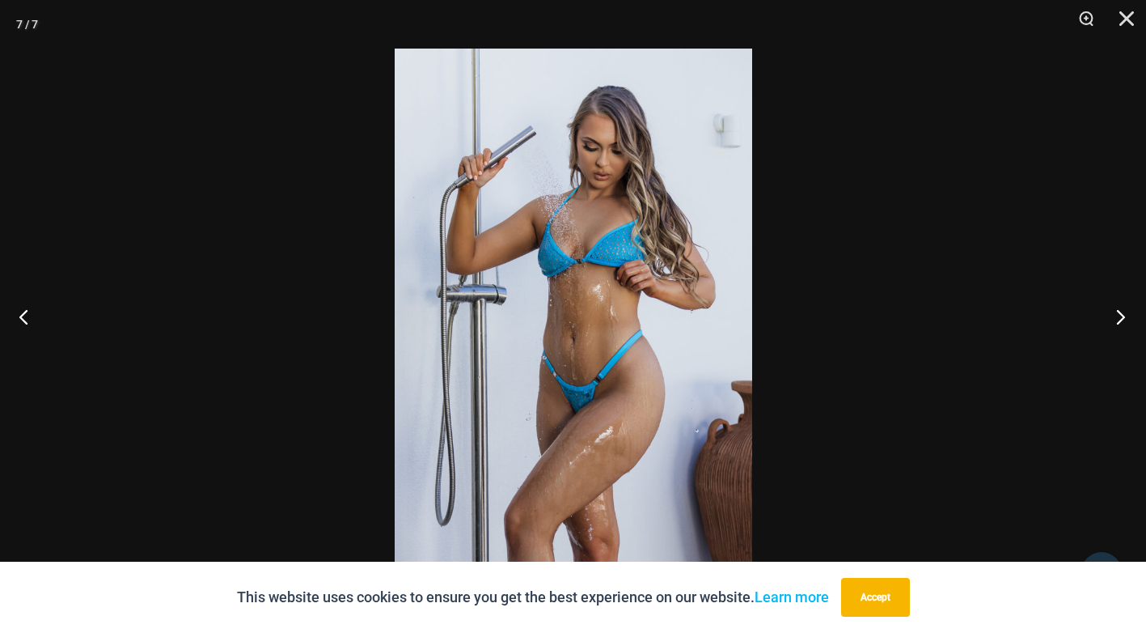
click at [1126, 318] on button "Next" at bounding box center [1116, 316] width 61 height 81
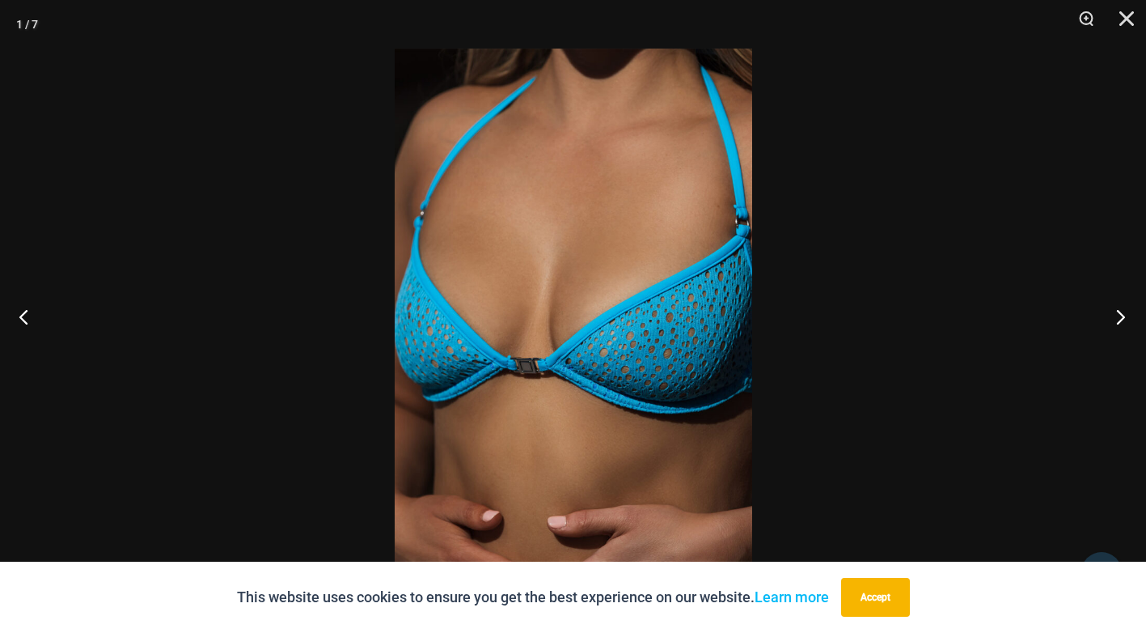
click at [1126, 318] on button "Next" at bounding box center [1116, 316] width 61 height 81
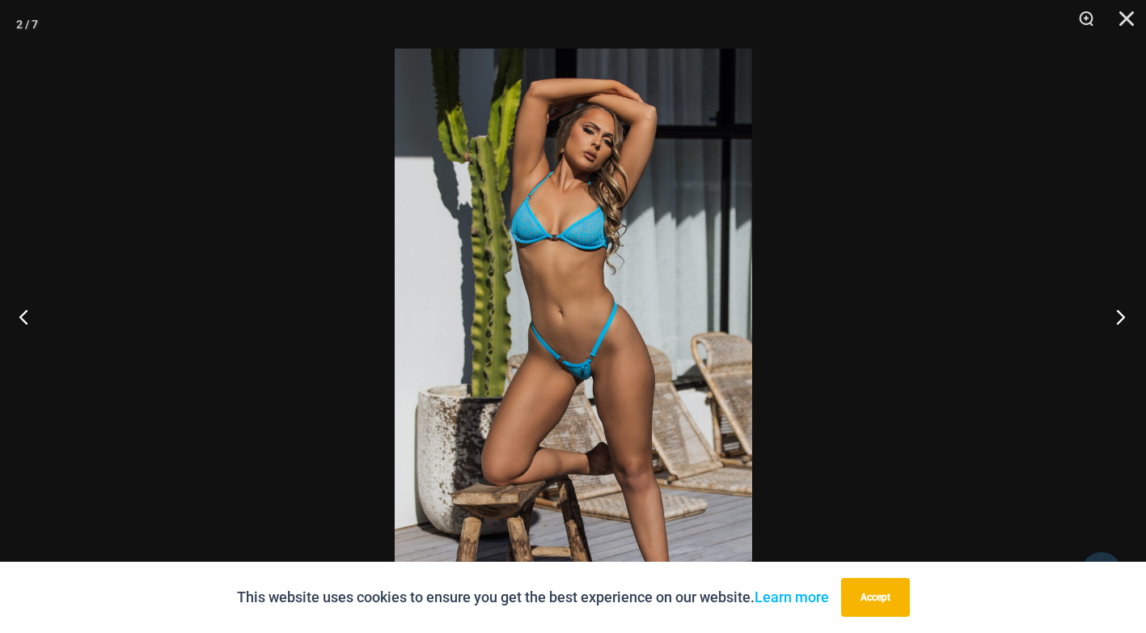
click at [1126, 318] on button "Next" at bounding box center [1116, 316] width 61 height 81
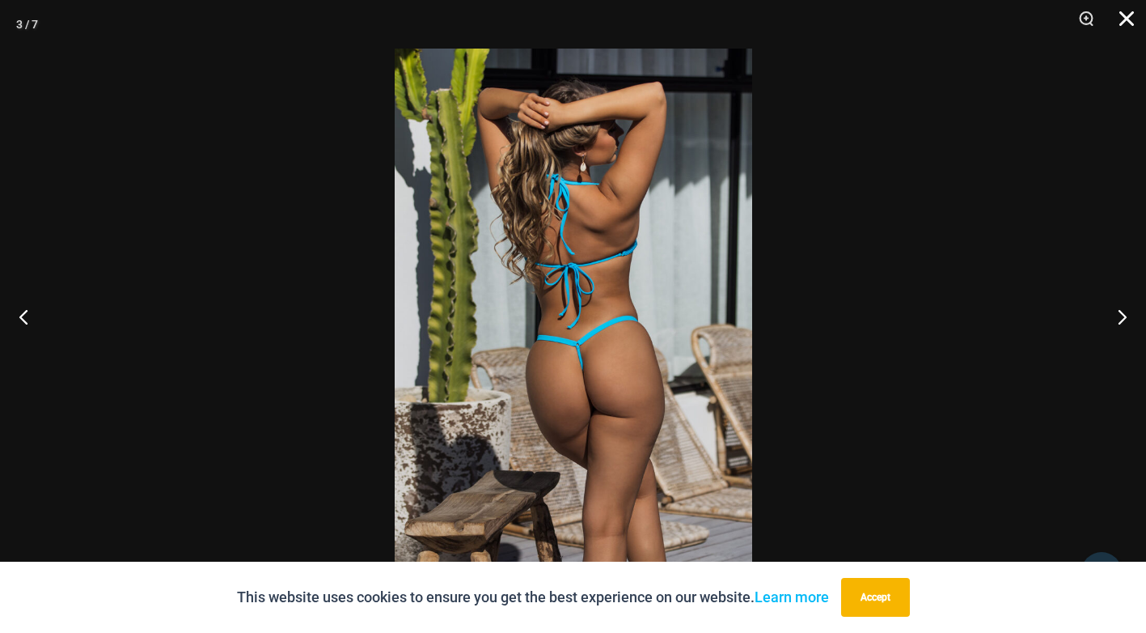
click at [1133, 23] on button "Close" at bounding box center [1121, 24] width 40 height 49
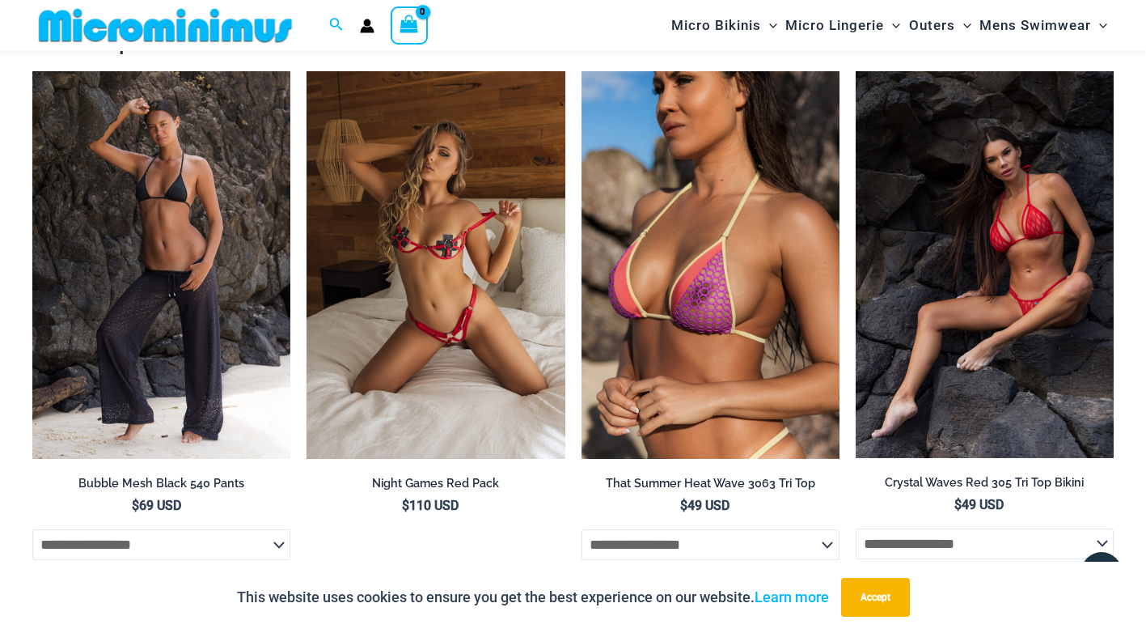
scroll to position [2577, 0]
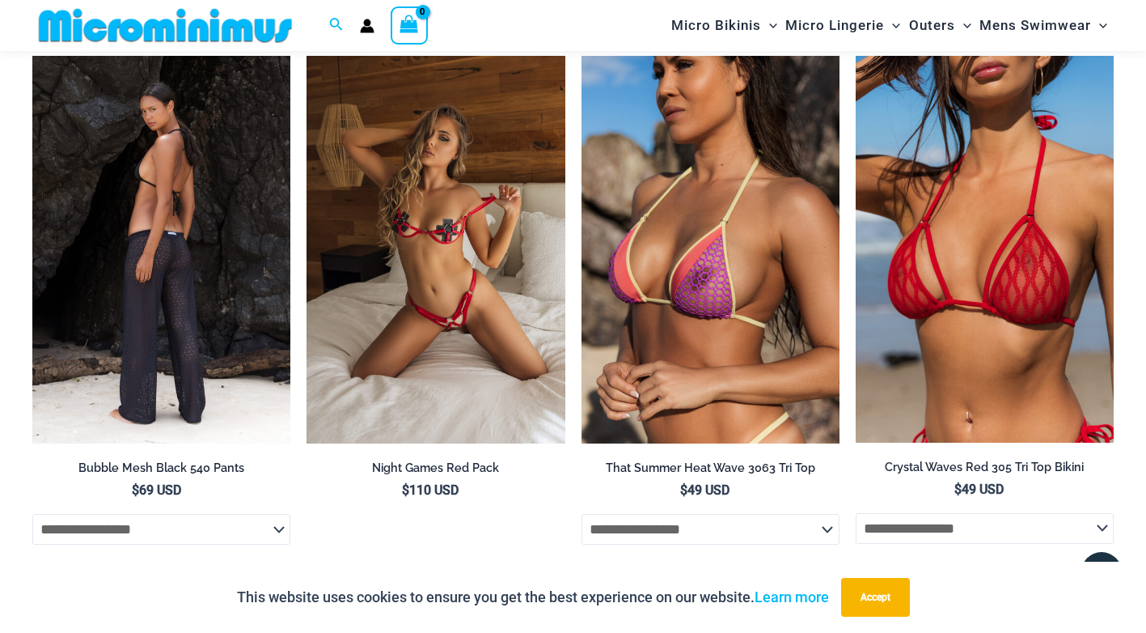
click at [231, 256] on img at bounding box center [161, 249] width 258 height 387
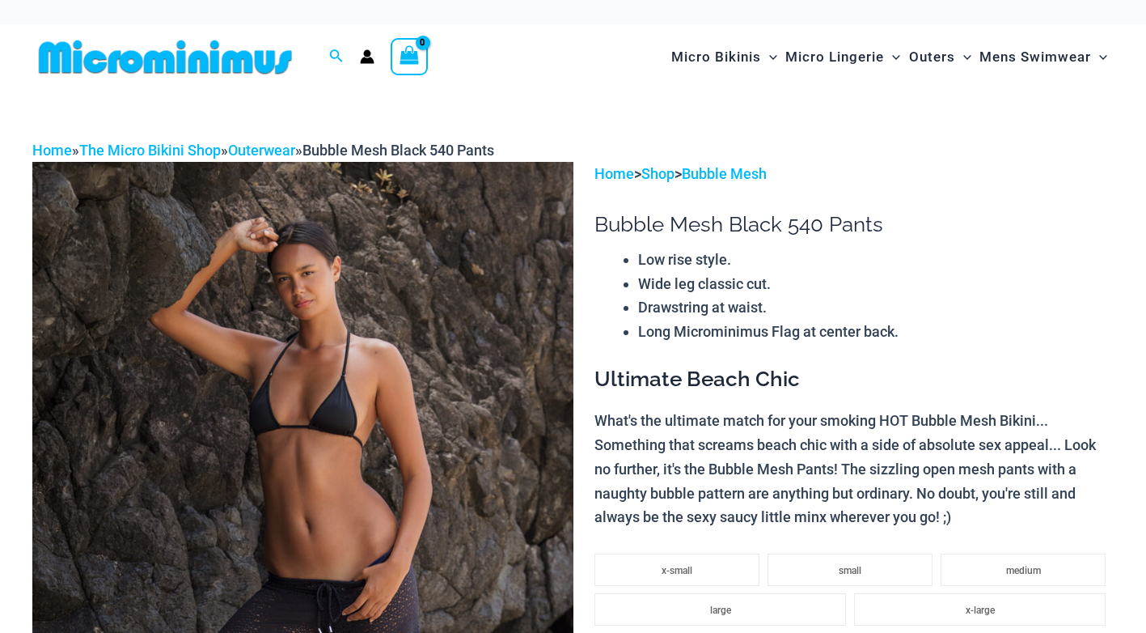
scroll to position [243, 0]
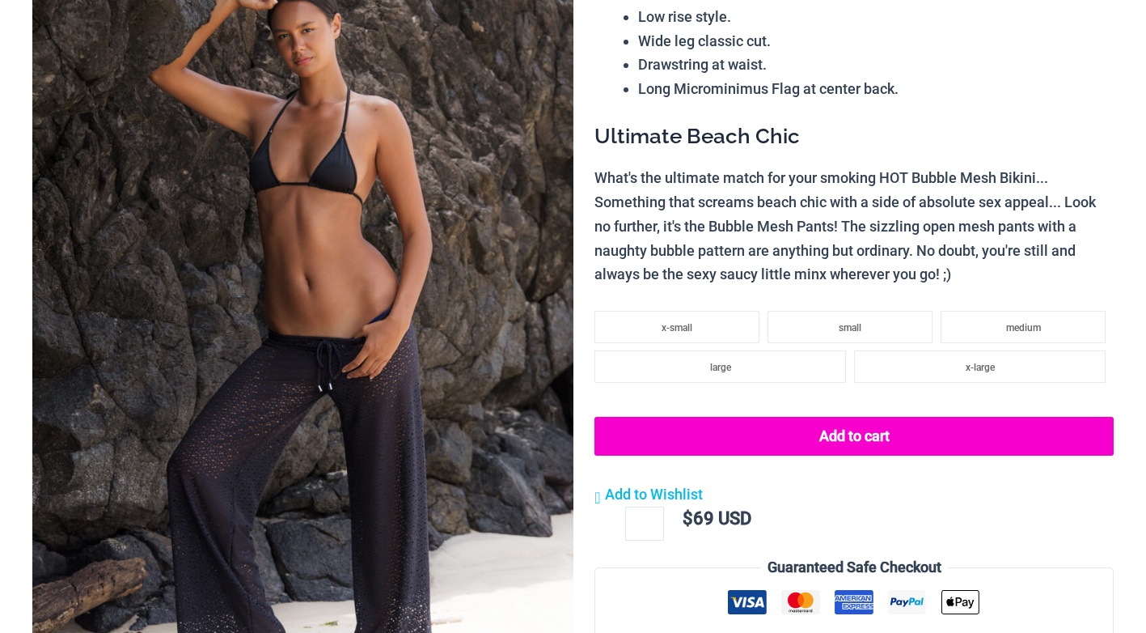
click at [315, 262] on img at bounding box center [302, 324] width 541 height 811
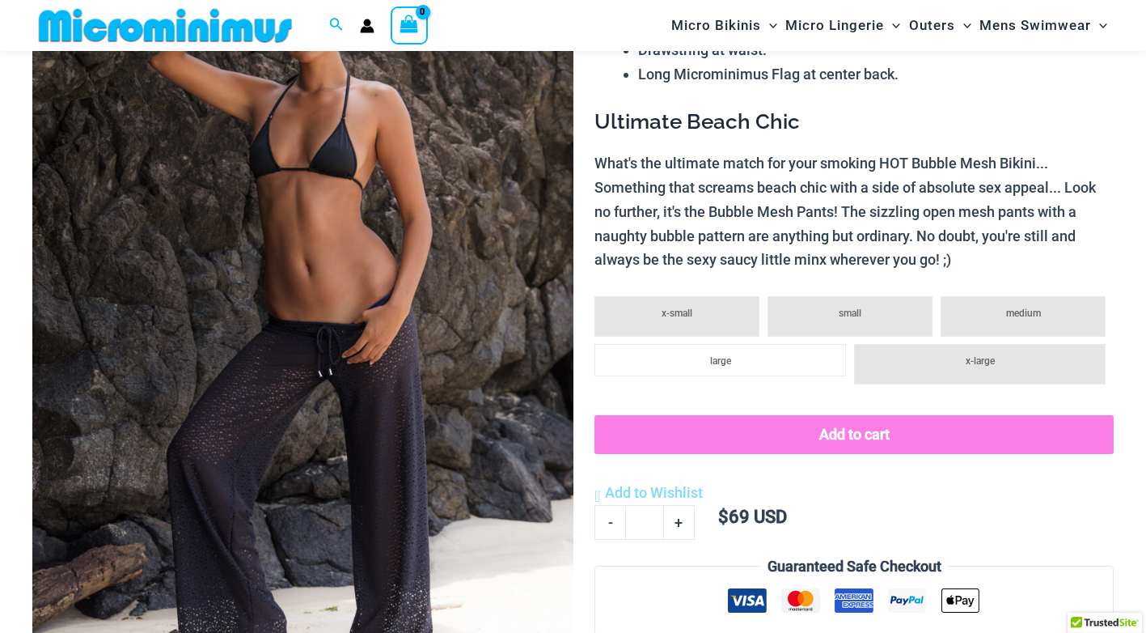
click at [316, 262] on img at bounding box center [302, 310] width 541 height 811
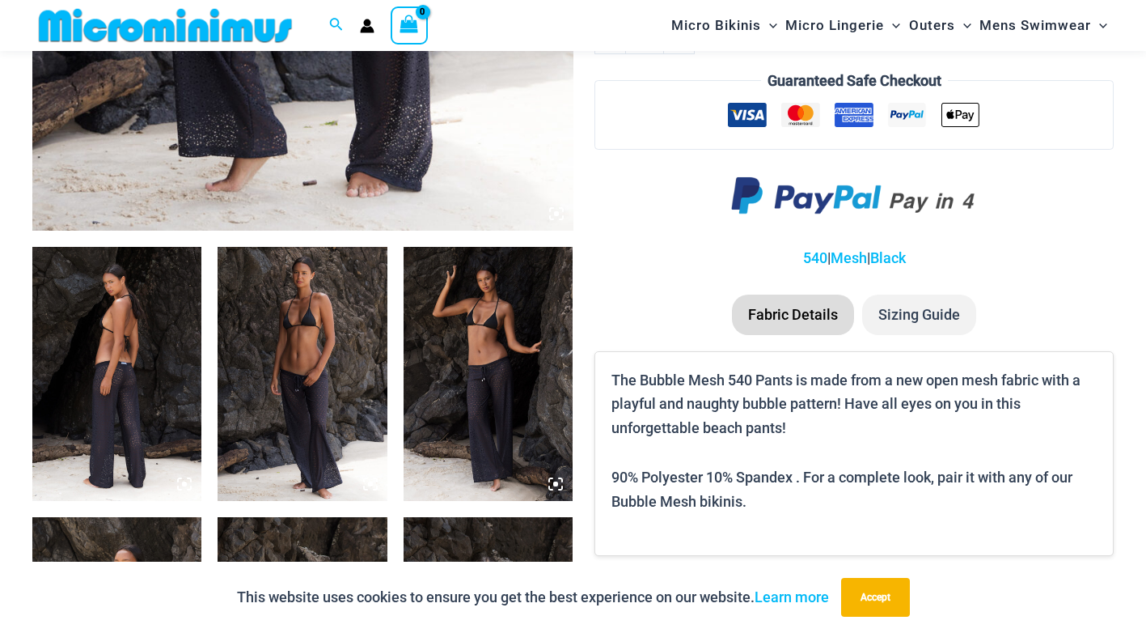
click at [553, 482] on icon at bounding box center [555, 483] width 15 height 15
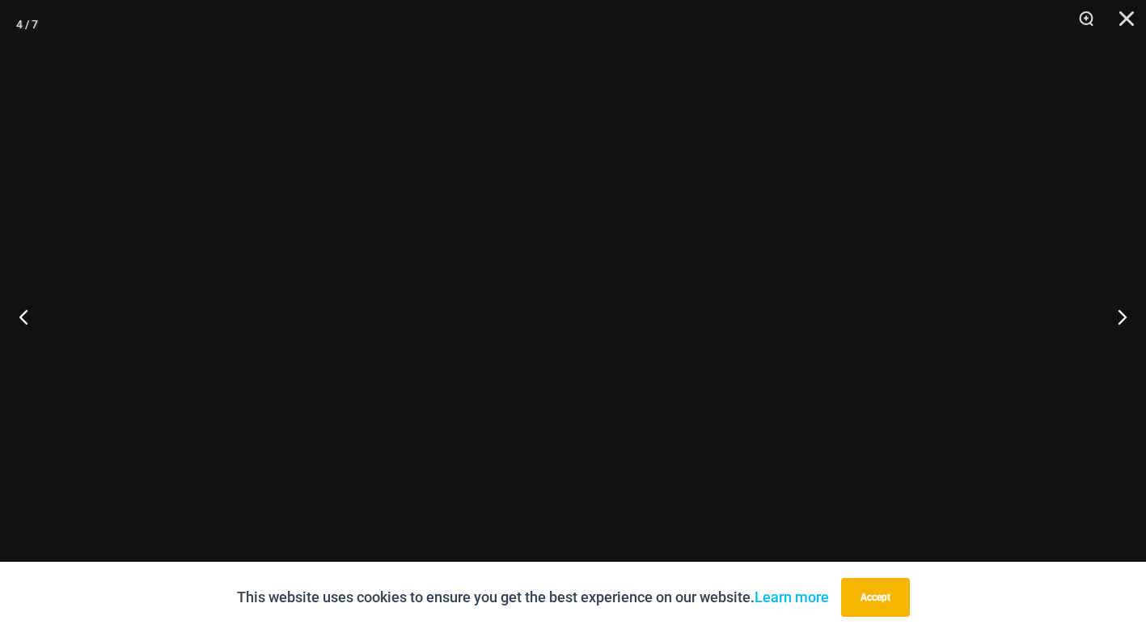
click at [553, 482] on div at bounding box center [574, 317] width 358 height 536
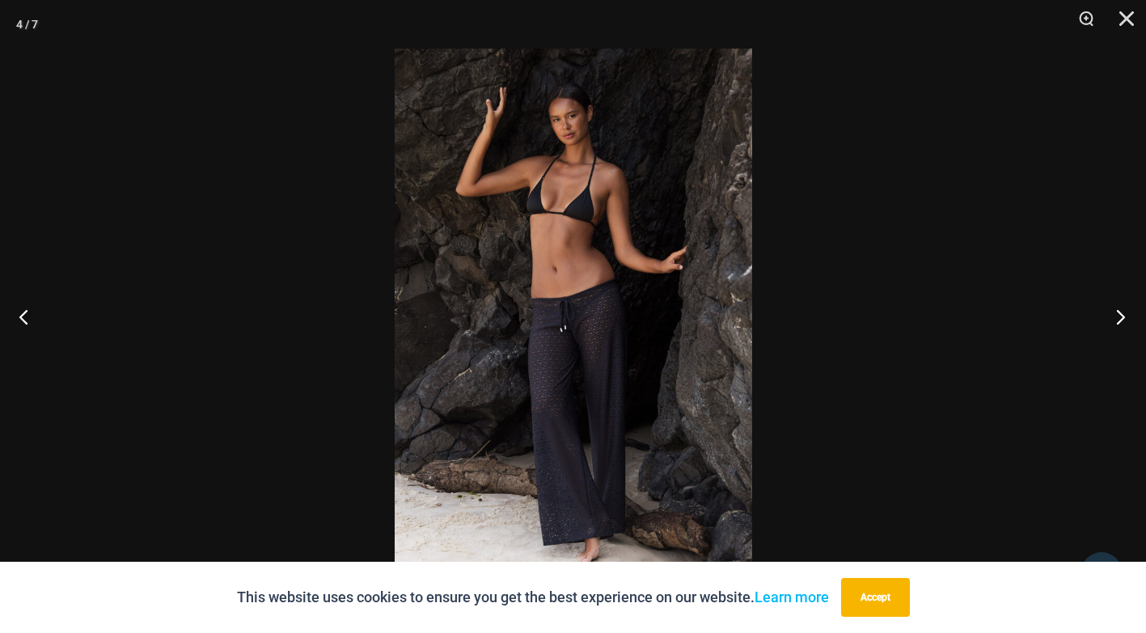
click at [1124, 315] on button "Next" at bounding box center [1116, 316] width 61 height 81
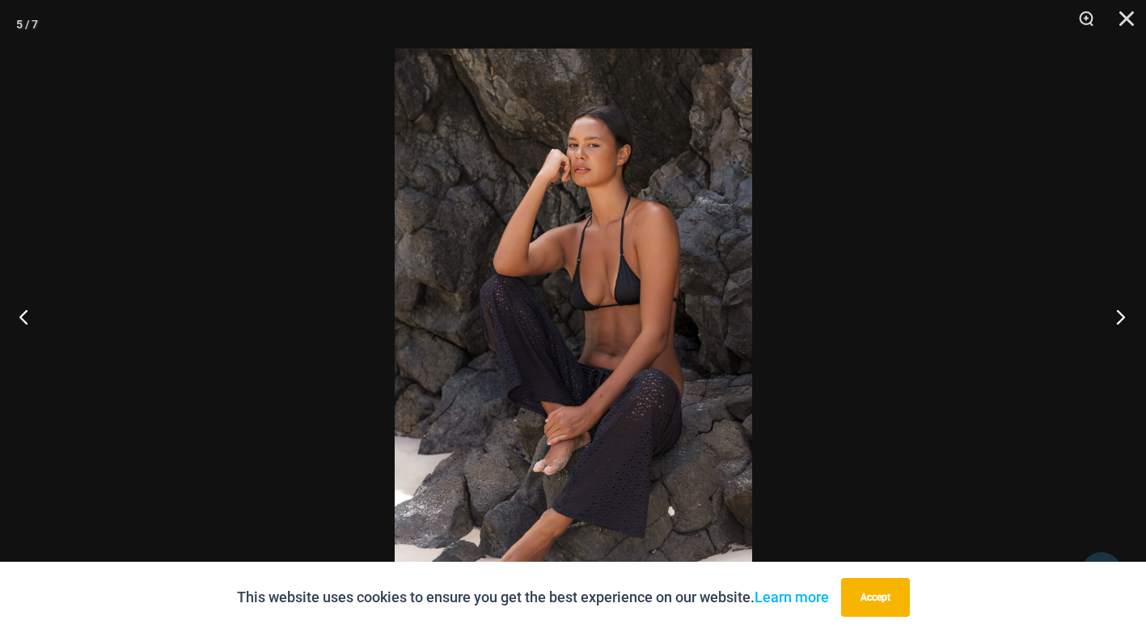
click at [1124, 315] on button "Next" at bounding box center [1116, 316] width 61 height 81
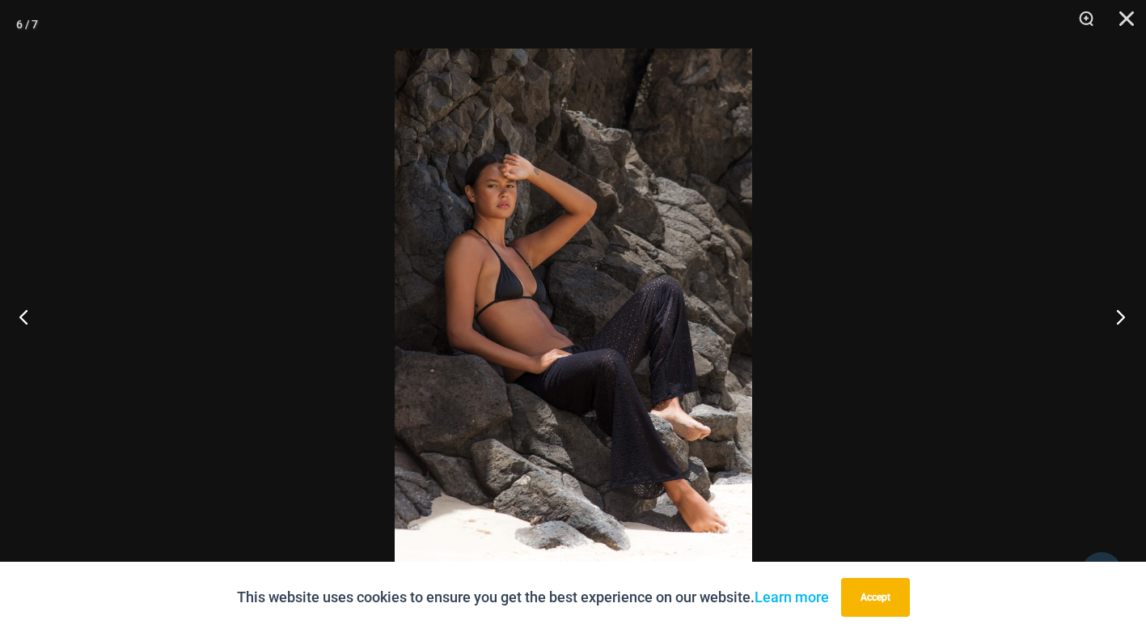
click at [1124, 315] on button "Next" at bounding box center [1116, 316] width 61 height 81
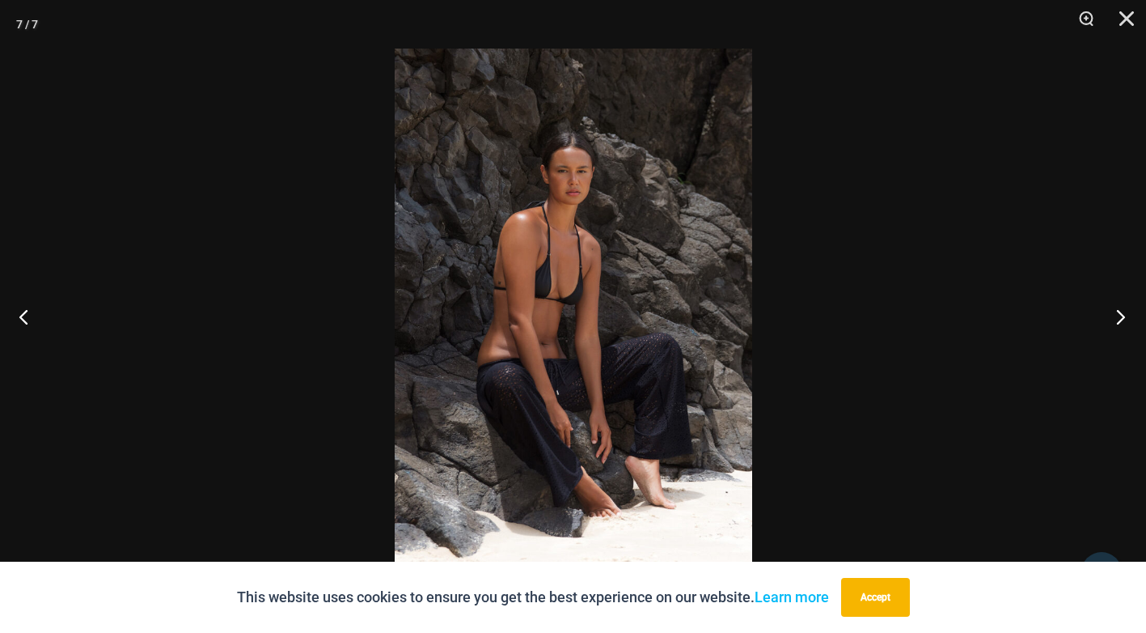
click at [1124, 315] on button "Next" at bounding box center [1116, 316] width 61 height 81
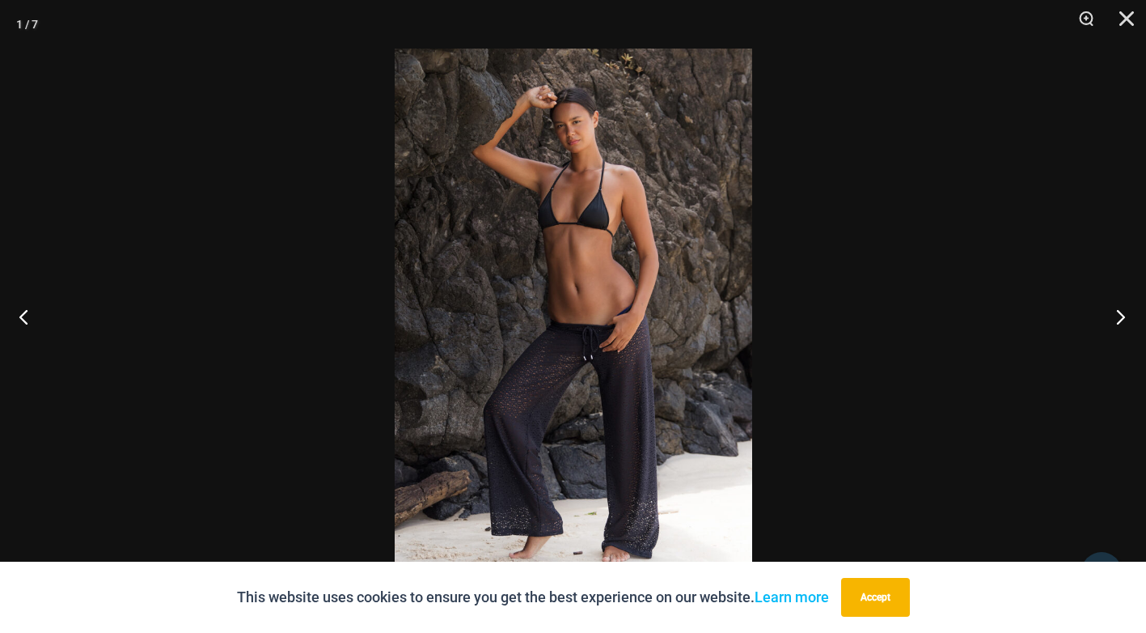
click at [1124, 315] on button "Next" at bounding box center [1116, 316] width 61 height 81
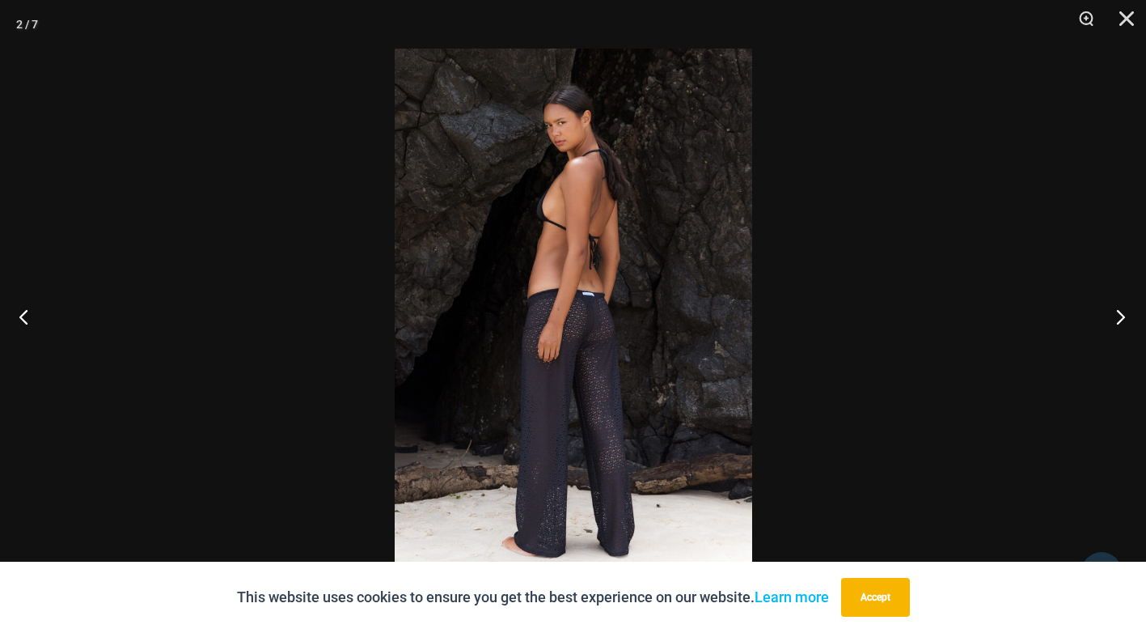
click at [1124, 315] on button "Next" at bounding box center [1116, 316] width 61 height 81
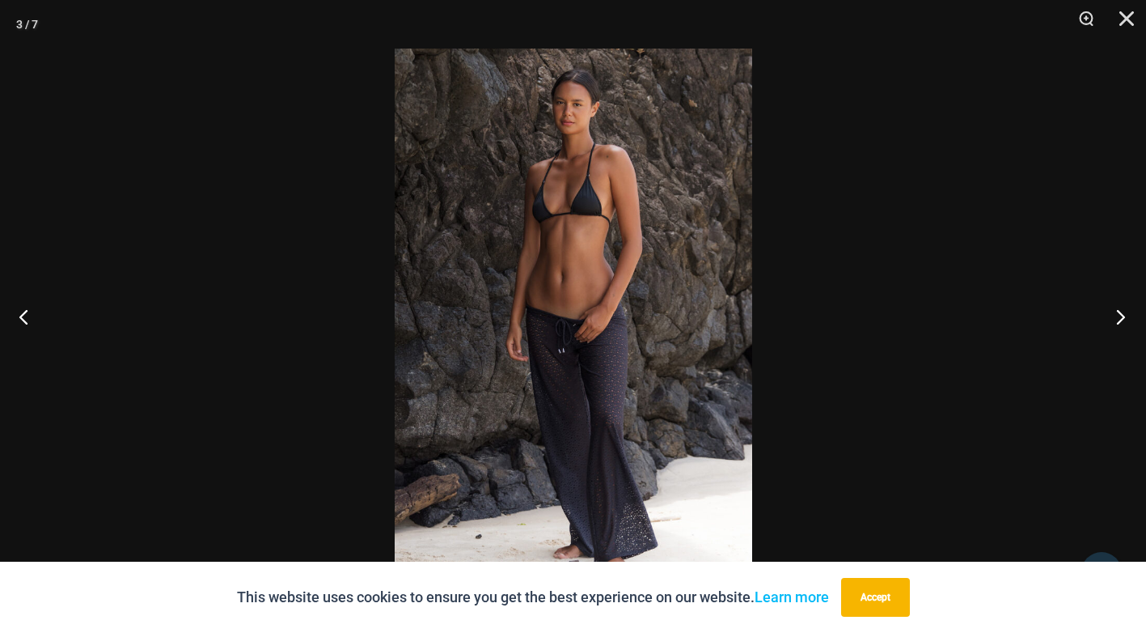
click at [1124, 315] on button "Next" at bounding box center [1116, 316] width 61 height 81
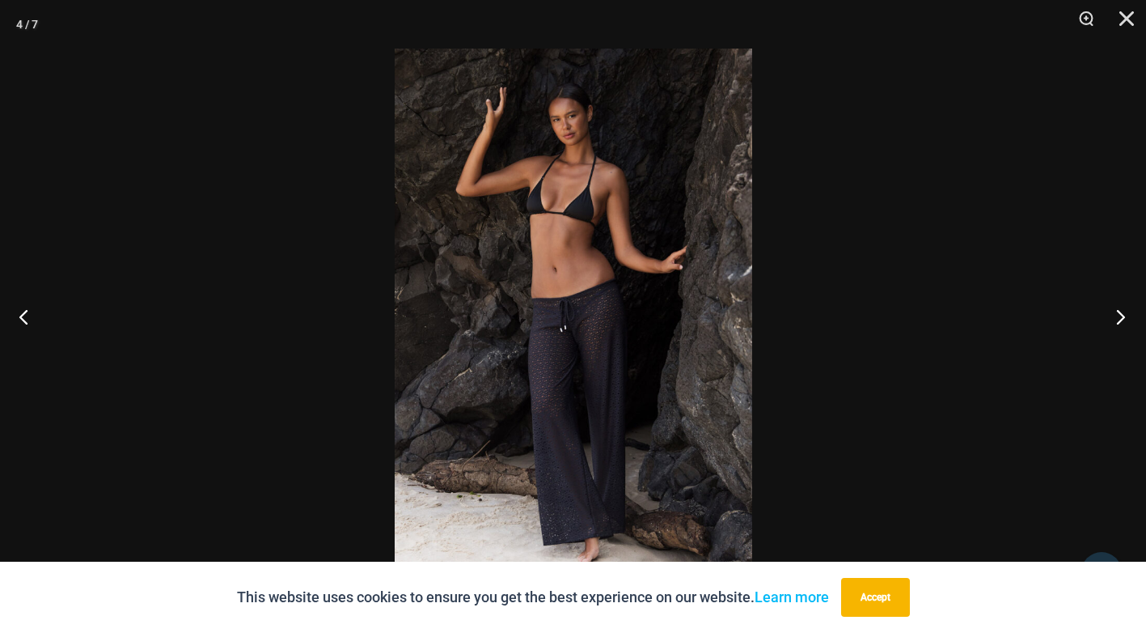
click at [1124, 315] on button "Next" at bounding box center [1116, 316] width 61 height 81
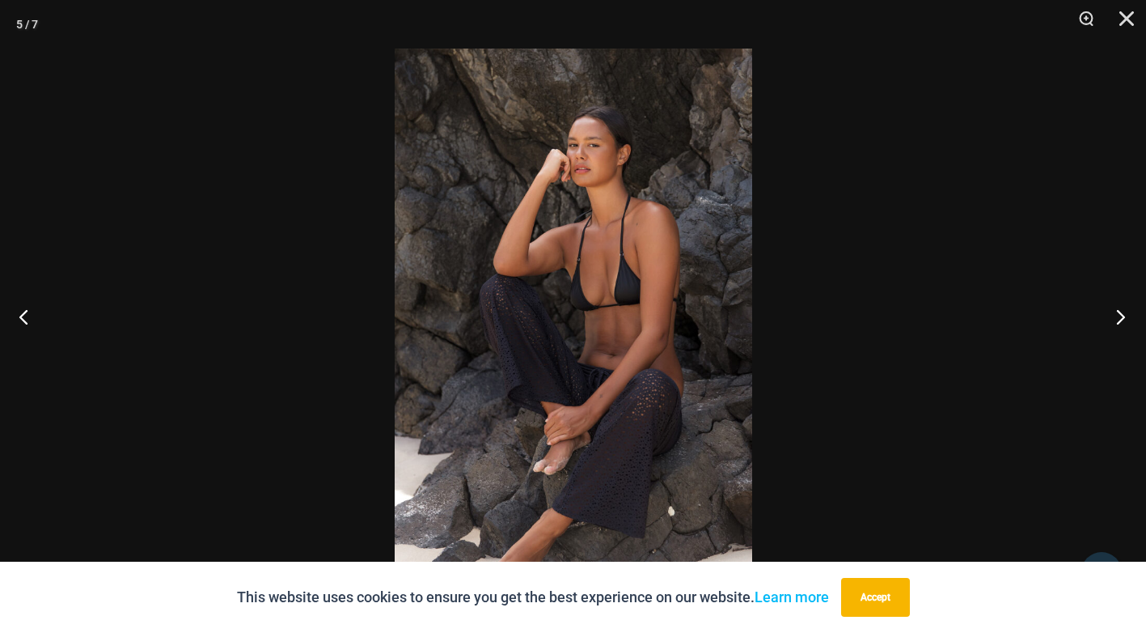
click at [1124, 315] on button "Next" at bounding box center [1116, 316] width 61 height 81
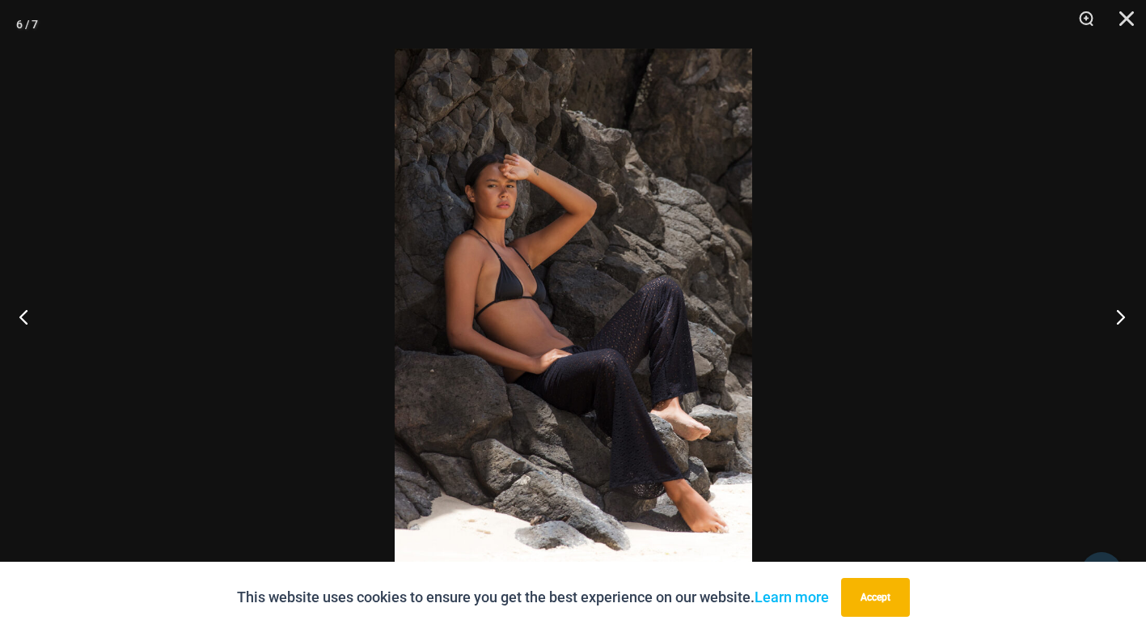
click at [1124, 315] on button "Next" at bounding box center [1116, 316] width 61 height 81
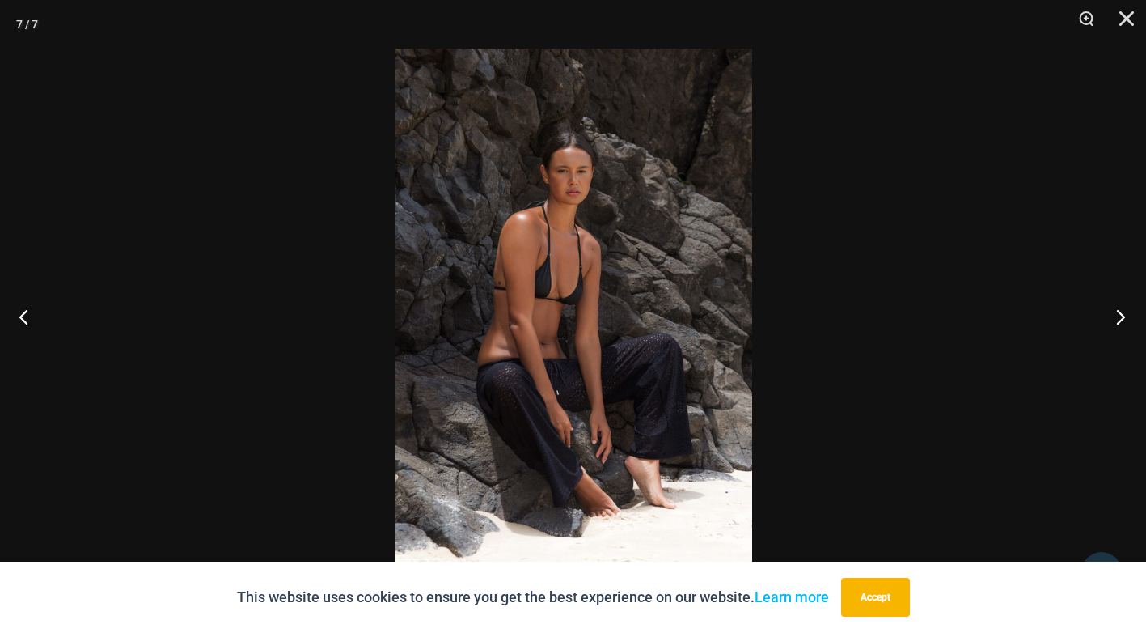
click at [1124, 315] on button "Next" at bounding box center [1116, 316] width 61 height 81
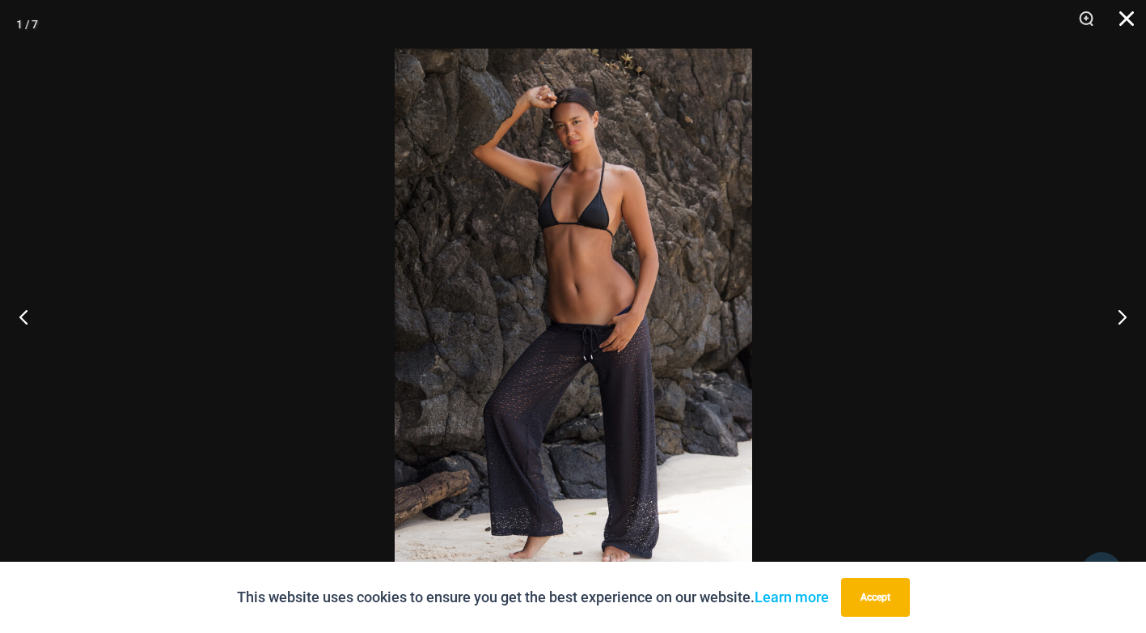
click at [1115, 17] on button "Close" at bounding box center [1121, 24] width 40 height 49
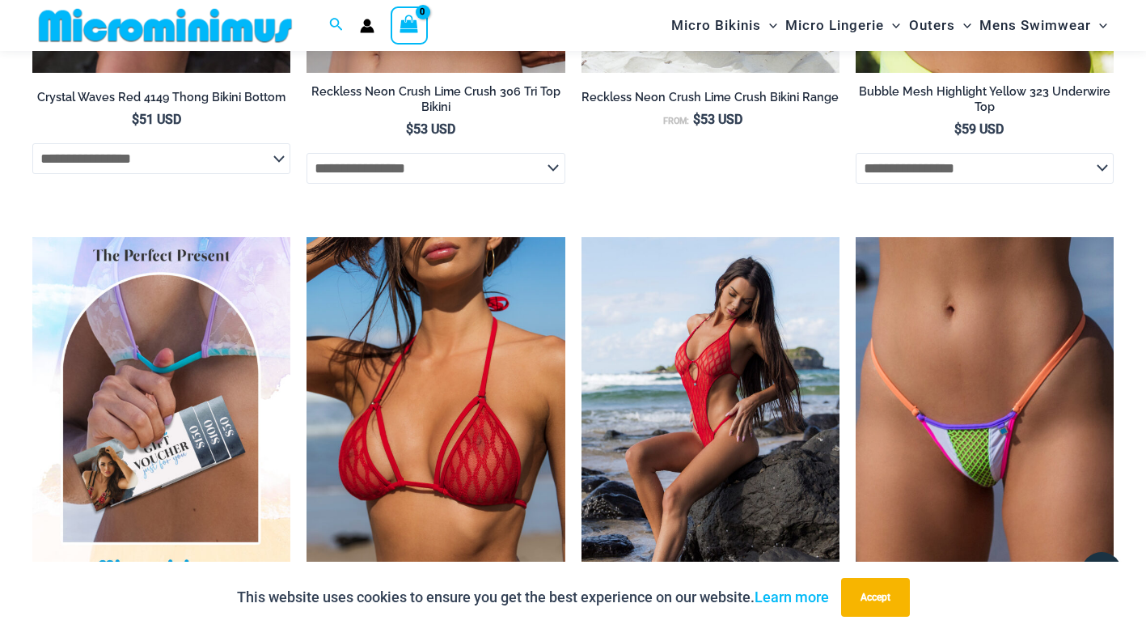
scroll to position [2993, 0]
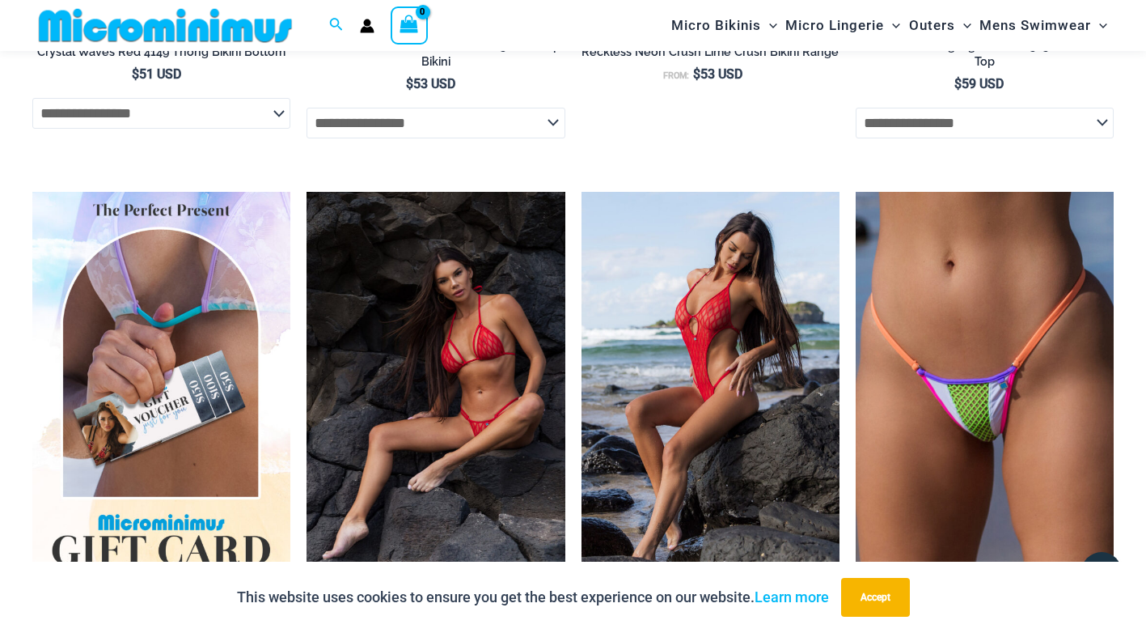
click at [489, 350] on img at bounding box center [436, 385] width 258 height 387
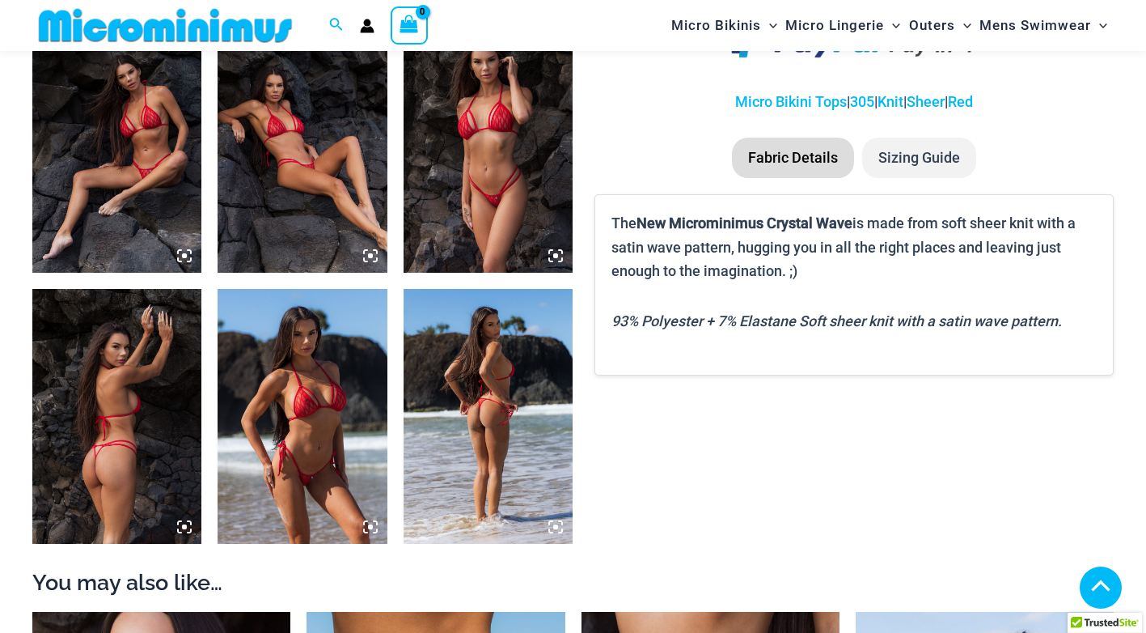
scroll to position [956, 0]
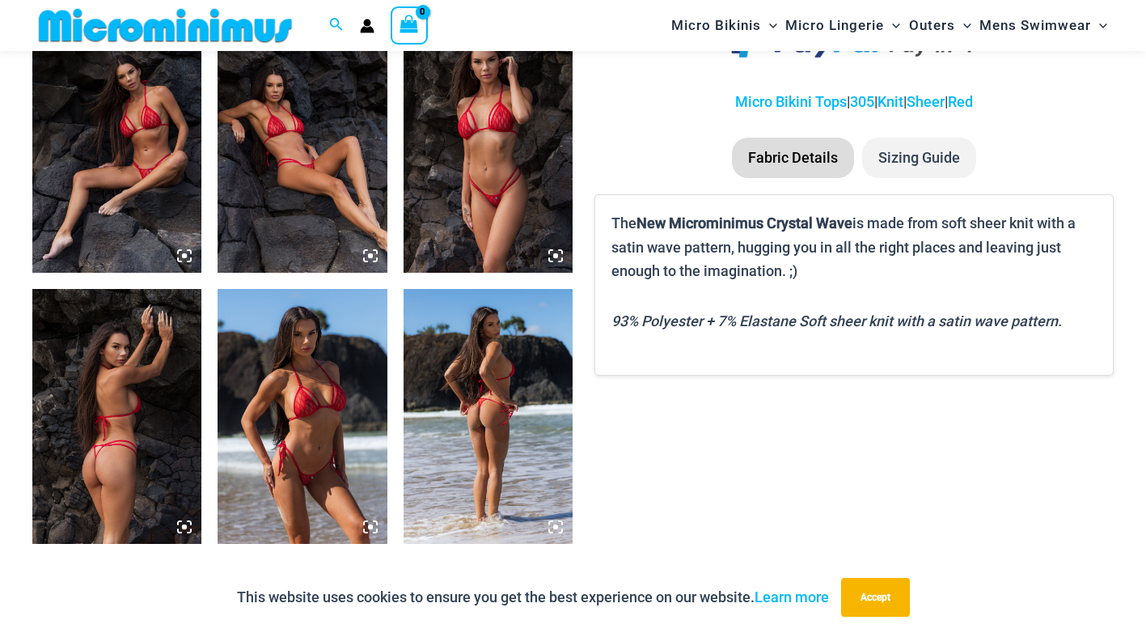
click at [185, 253] on icon at bounding box center [184, 255] width 15 height 15
click at [185, 253] on div at bounding box center [573, 316] width 1146 height 633
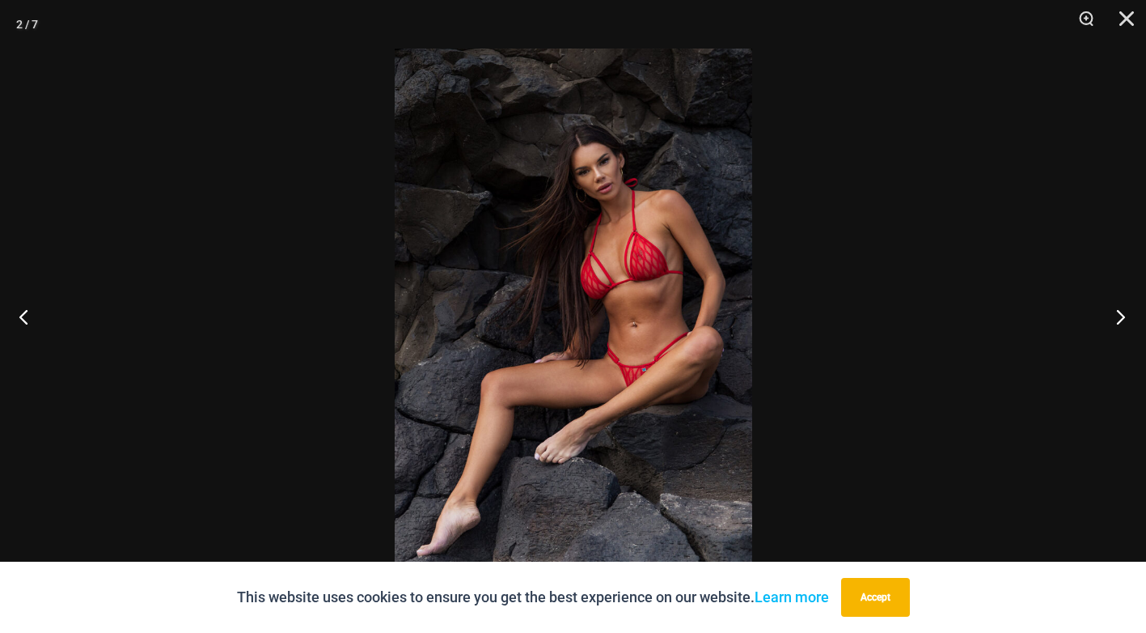
click at [1116, 315] on button "Next" at bounding box center [1116, 316] width 61 height 81
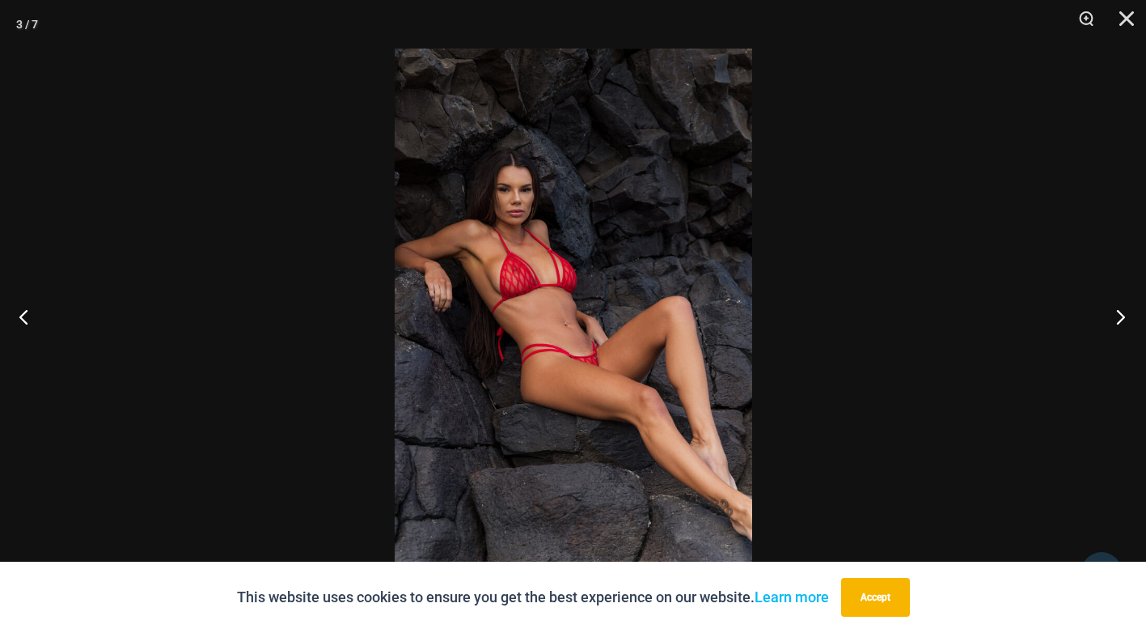
click at [1119, 315] on button "Next" at bounding box center [1116, 316] width 61 height 81
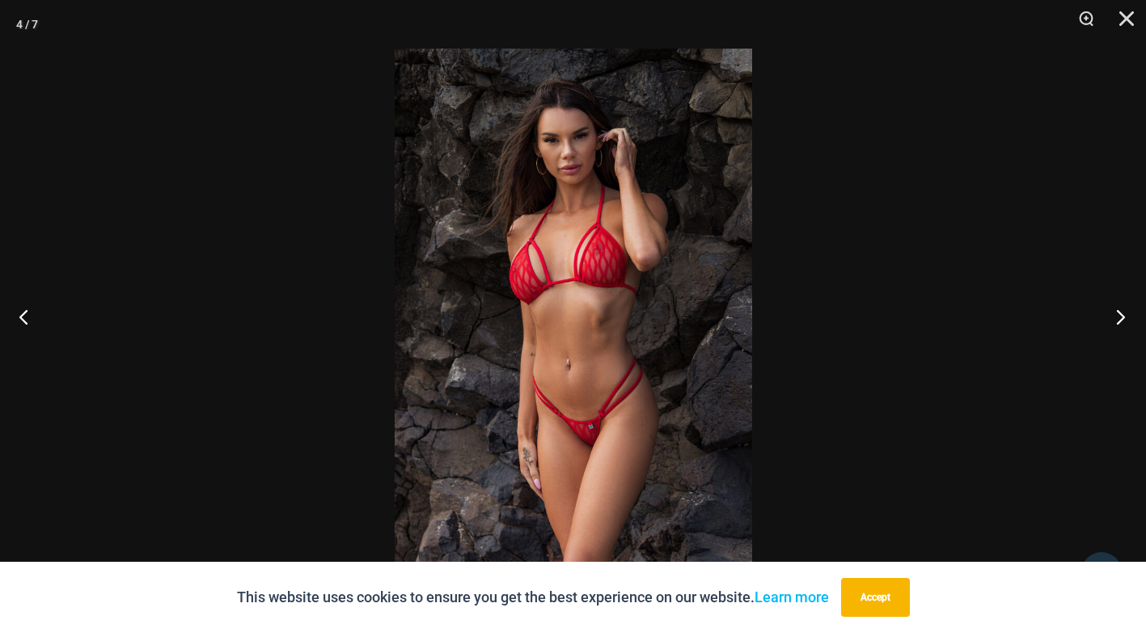
click at [1119, 315] on button "Next" at bounding box center [1116, 316] width 61 height 81
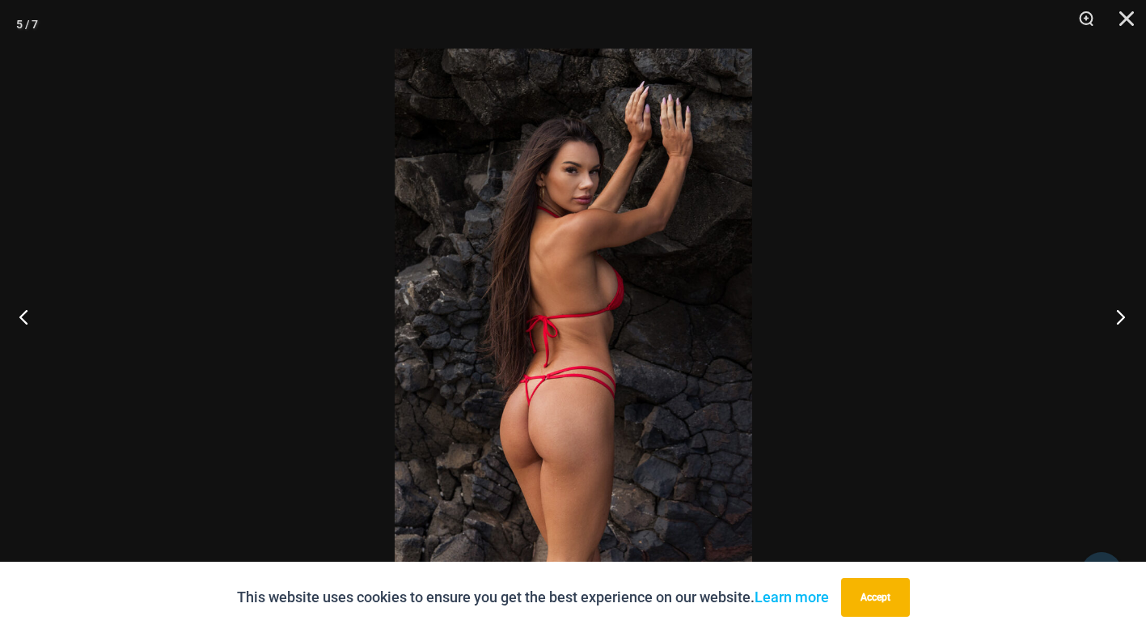
click at [1119, 315] on button "Next" at bounding box center [1116, 316] width 61 height 81
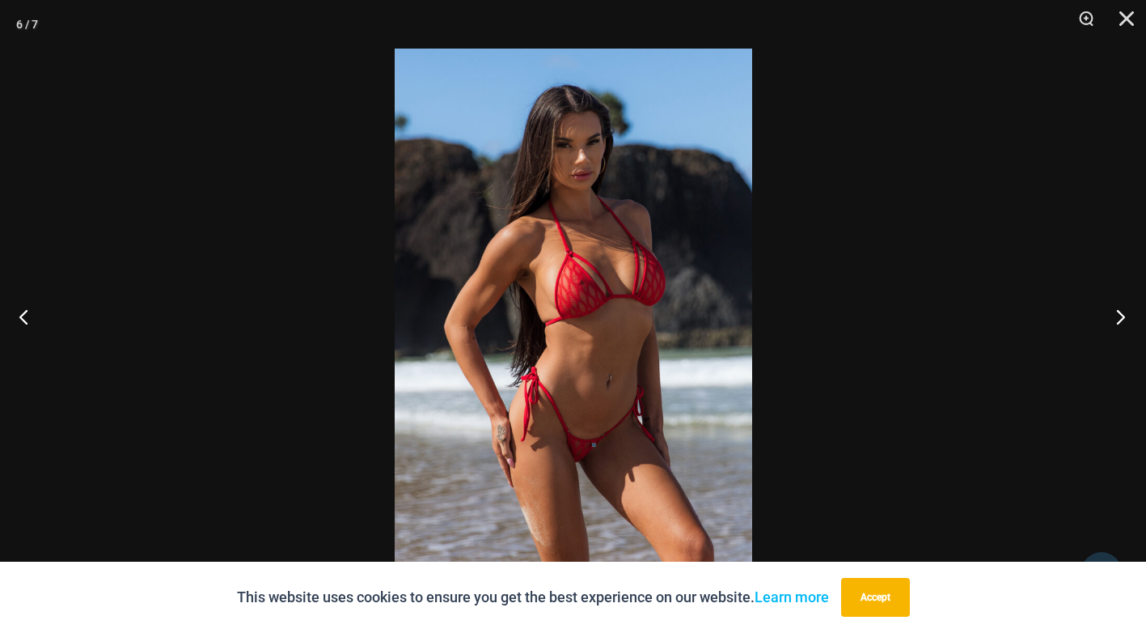
click at [1119, 315] on button "Next" at bounding box center [1116, 316] width 61 height 81
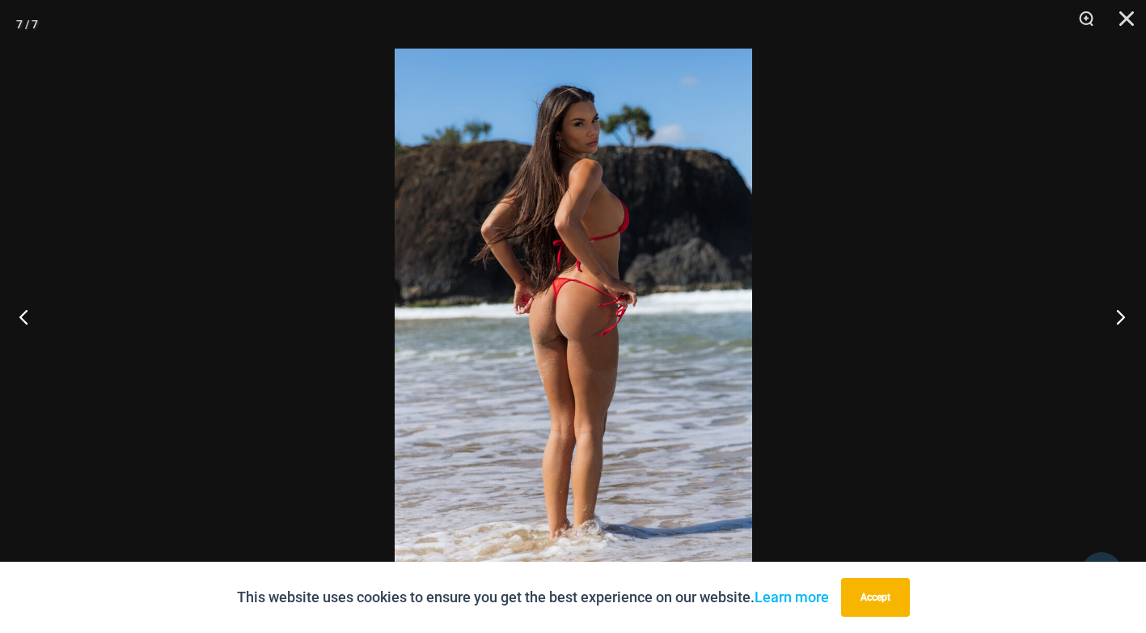
click at [1119, 315] on button "Next" at bounding box center [1116, 316] width 61 height 81
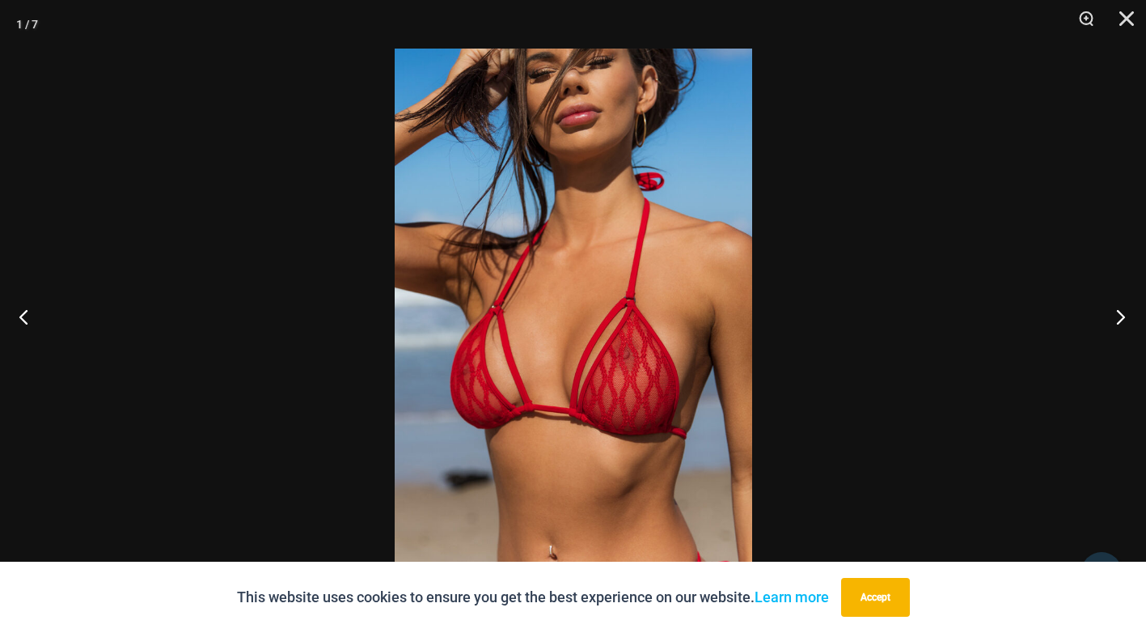
click at [1119, 315] on button "Next" at bounding box center [1116, 316] width 61 height 81
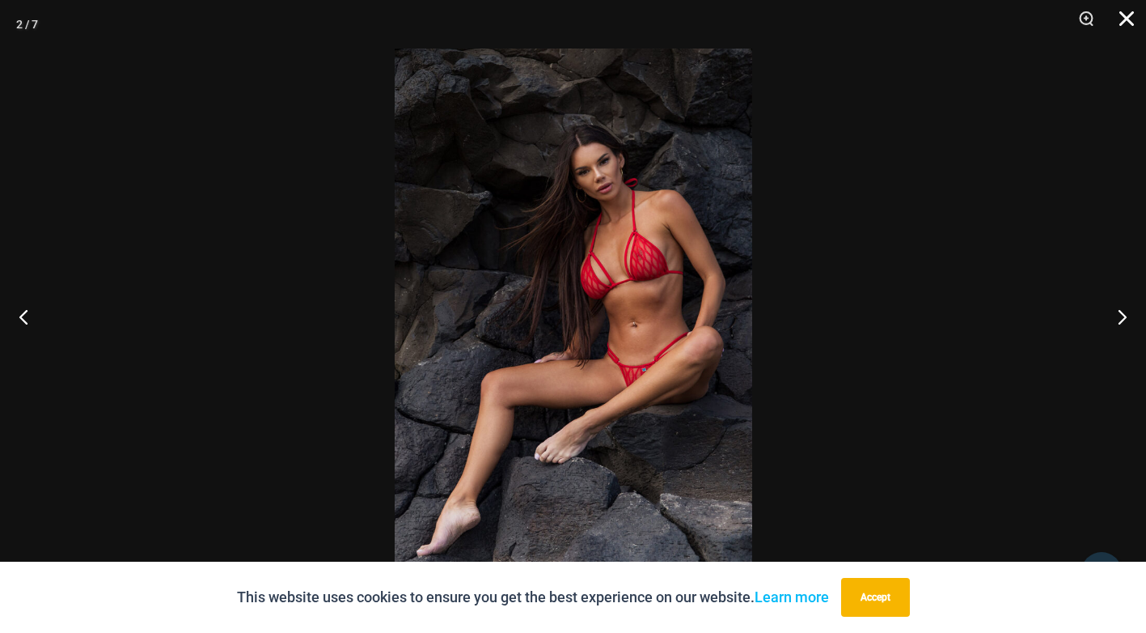
click at [1128, 19] on button "Close" at bounding box center [1121, 24] width 40 height 49
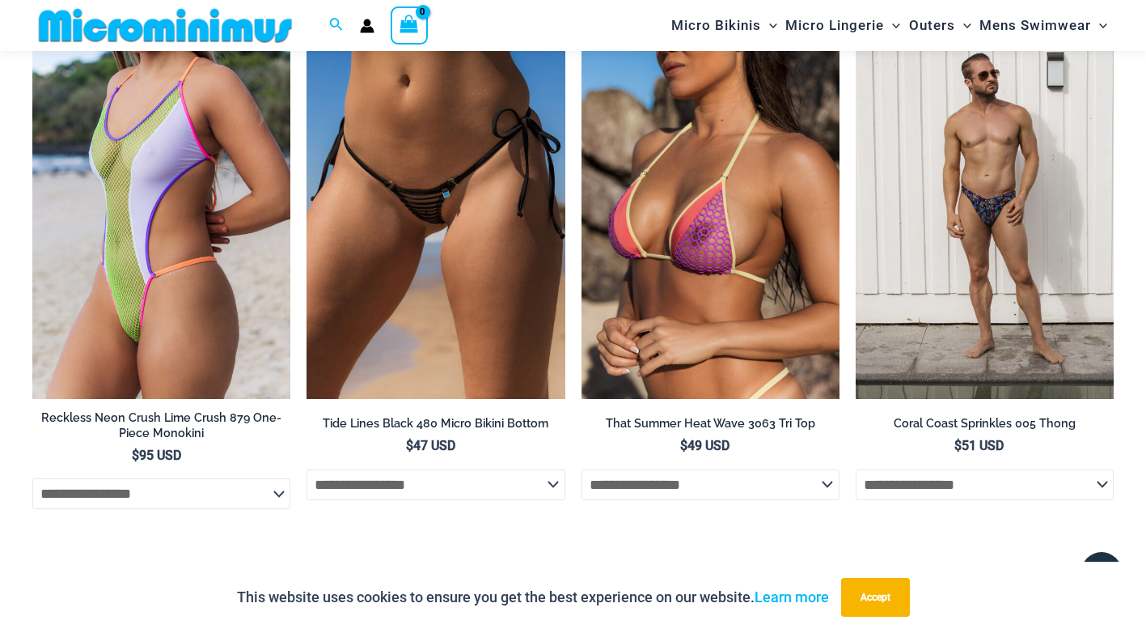
scroll to position [4920, 0]
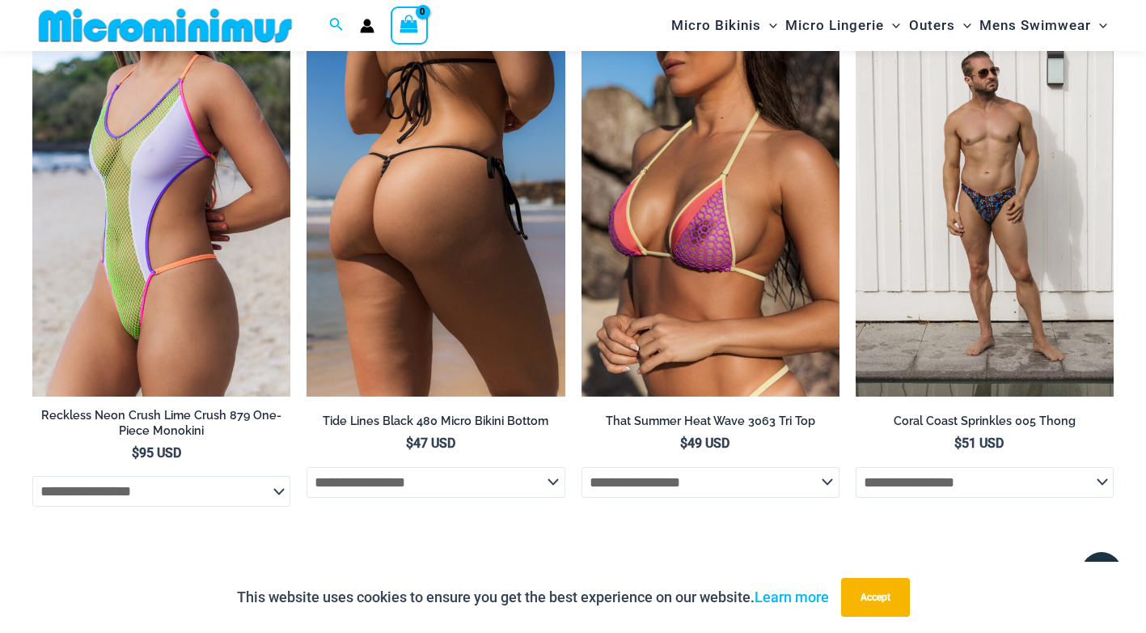
click at [419, 243] on img at bounding box center [436, 202] width 258 height 387
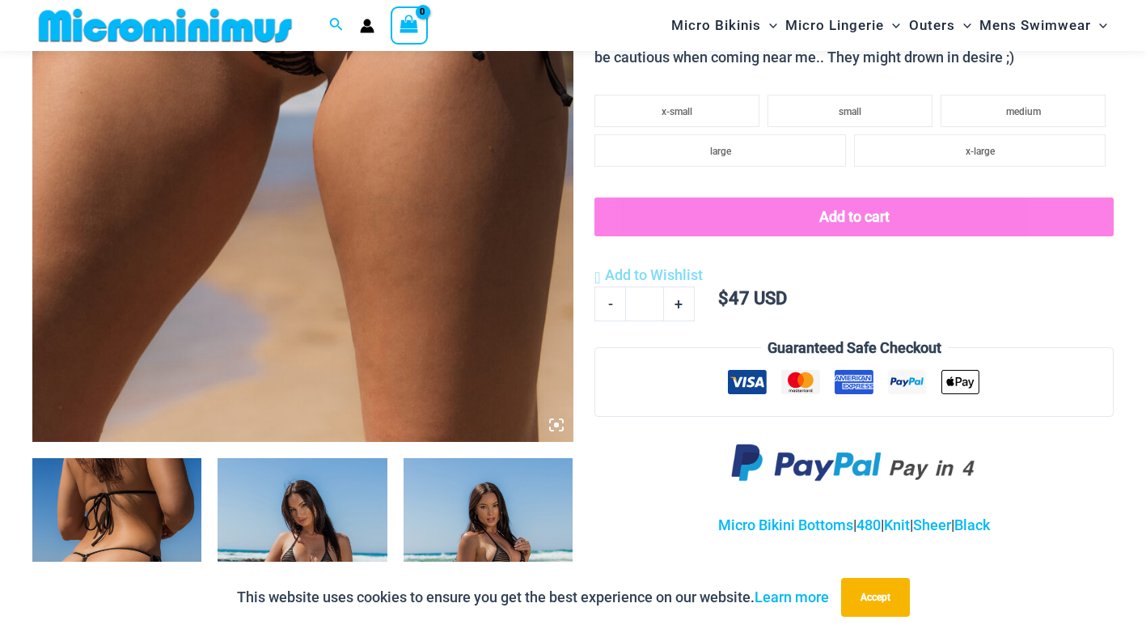
scroll to position [647, 0]
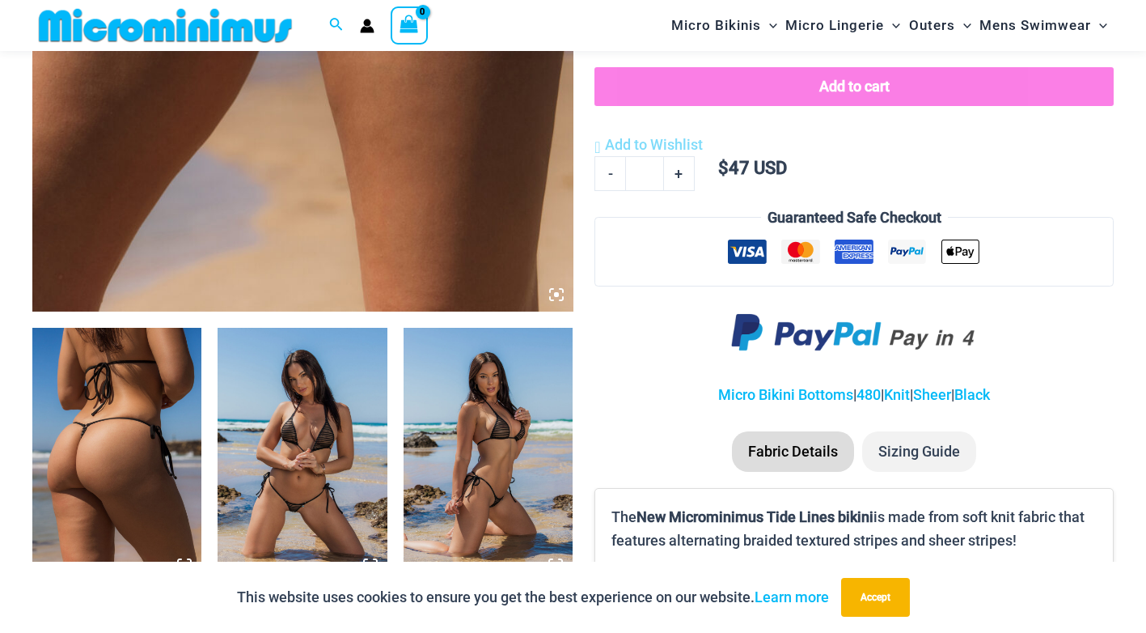
click at [179, 421] on img at bounding box center [116, 455] width 169 height 254
click at [179, 421] on div at bounding box center [573, 316] width 1146 height 633
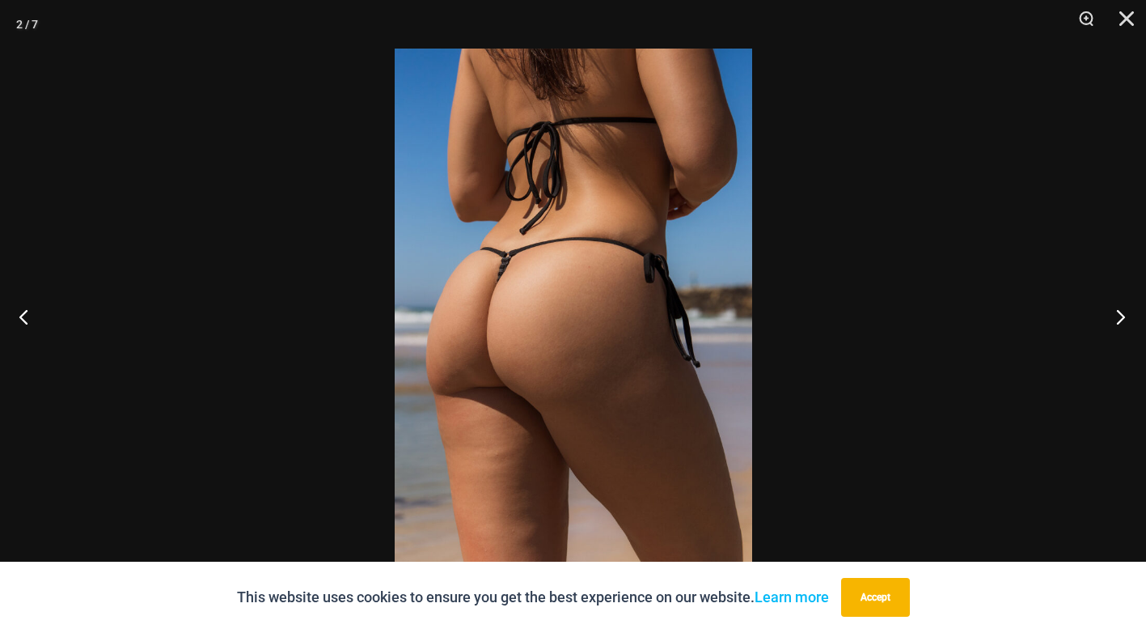
click at [1124, 315] on button "Next" at bounding box center [1116, 316] width 61 height 81
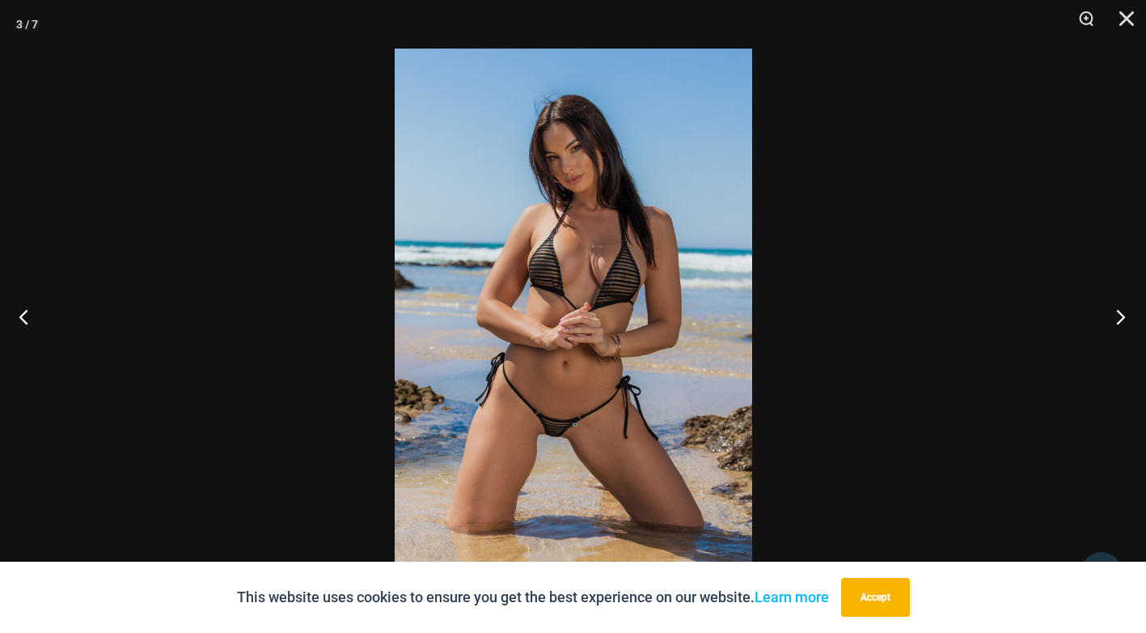
click at [1124, 315] on button "Next" at bounding box center [1116, 316] width 61 height 81
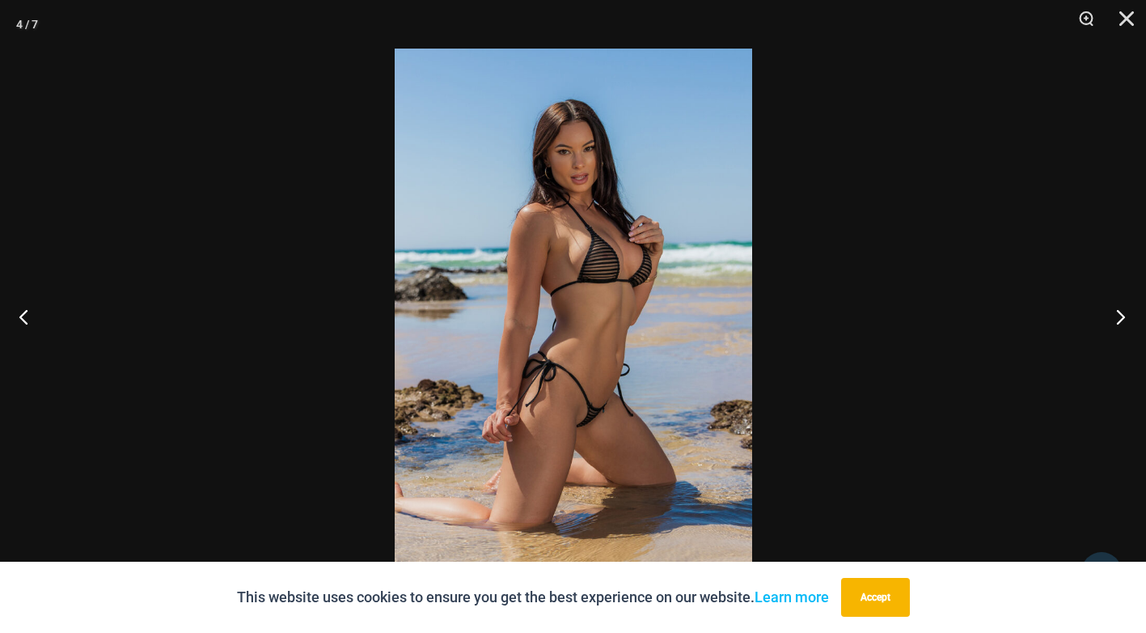
click at [1124, 315] on button "Next" at bounding box center [1116, 316] width 61 height 81
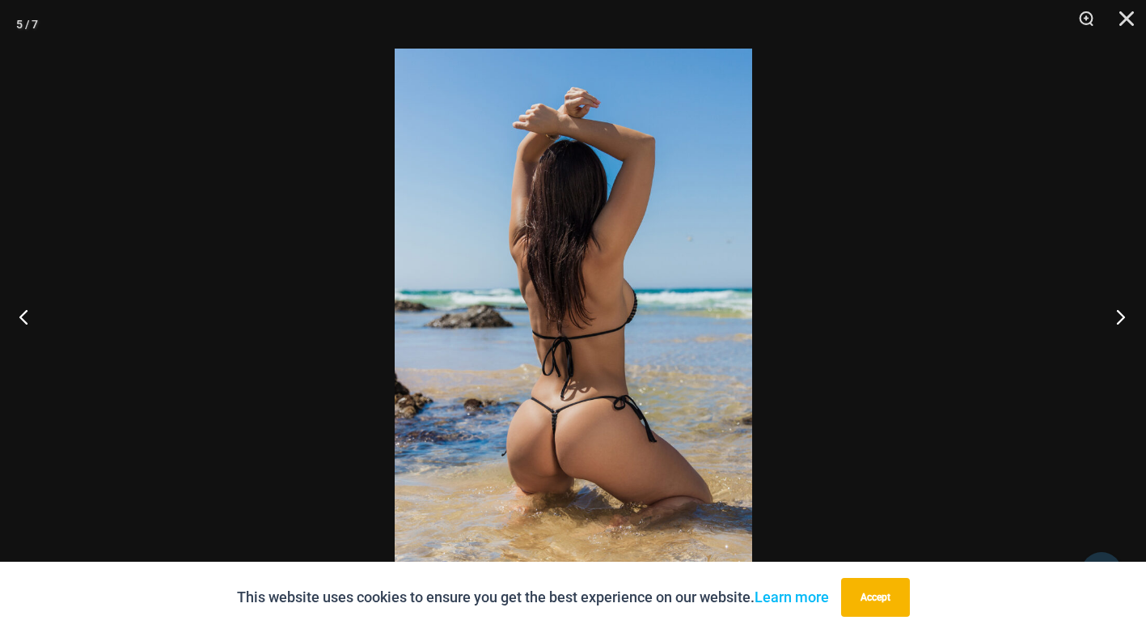
click at [1124, 315] on button "Next" at bounding box center [1116, 316] width 61 height 81
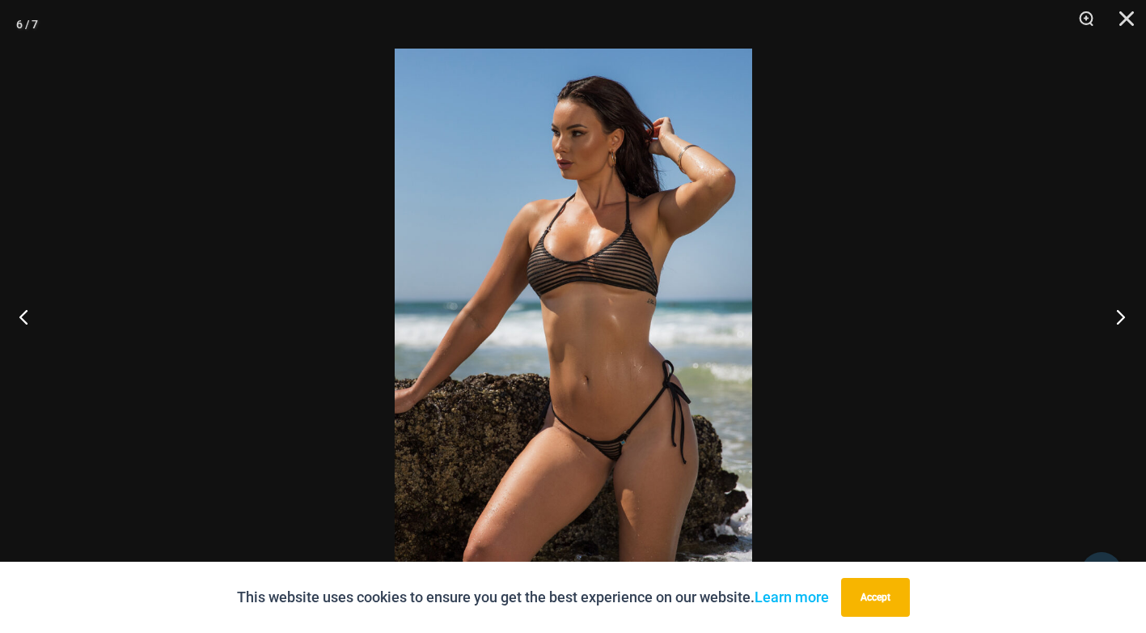
click at [1124, 315] on button "Next" at bounding box center [1116, 316] width 61 height 81
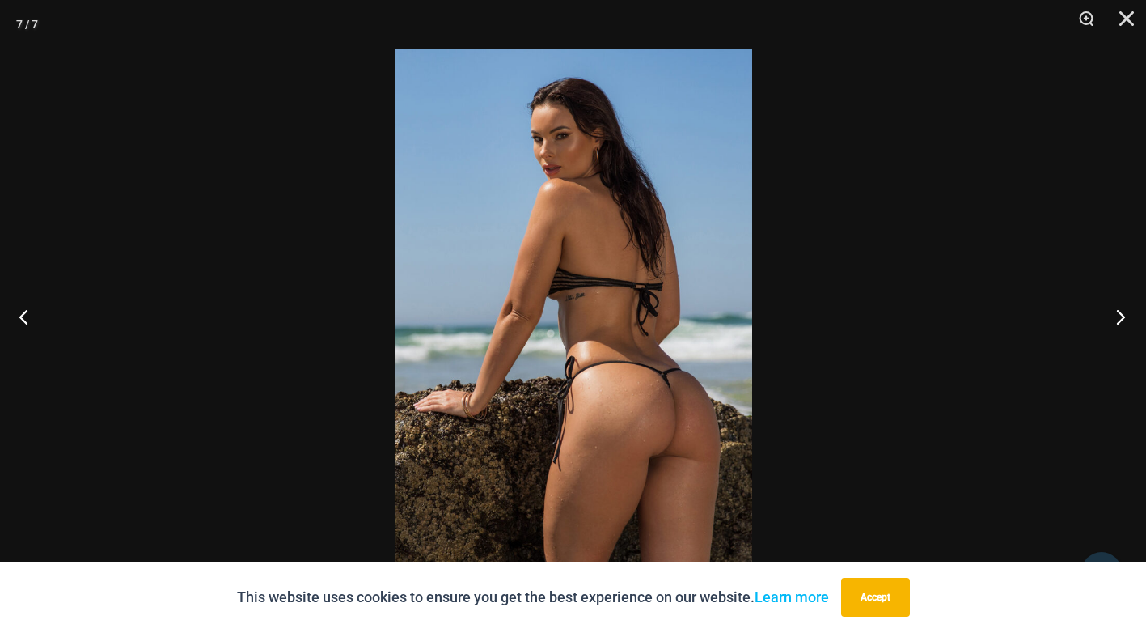
click at [1124, 315] on button "Next" at bounding box center [1116, 316] width 61 height 81
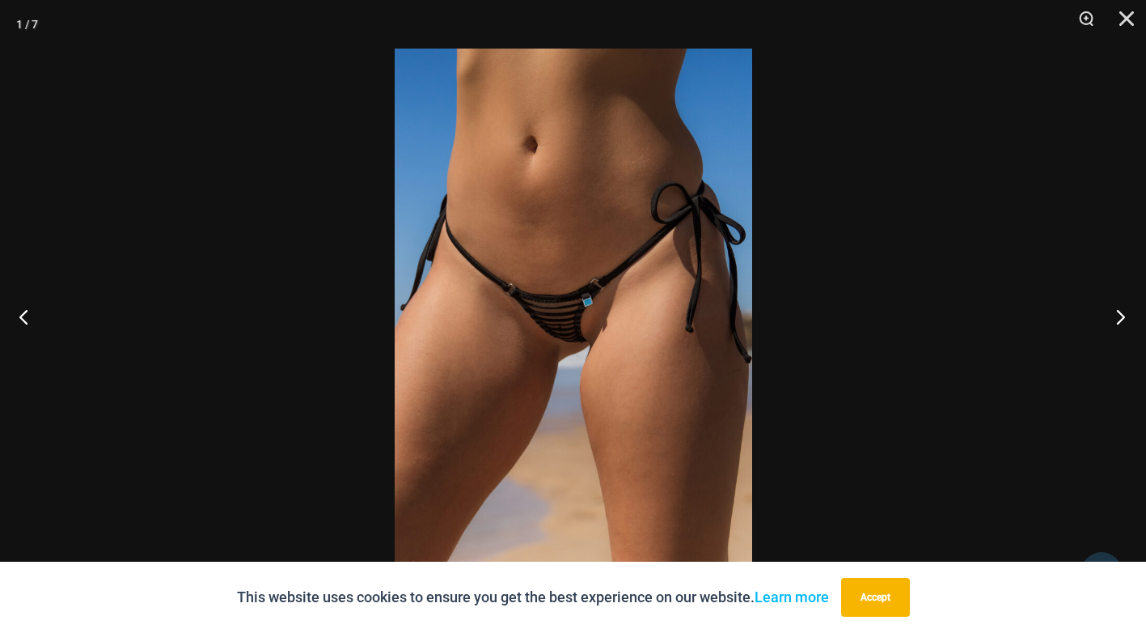
click at [1116, 315] on button "Next" at bounding box center [1116, 316] width 61 height 81
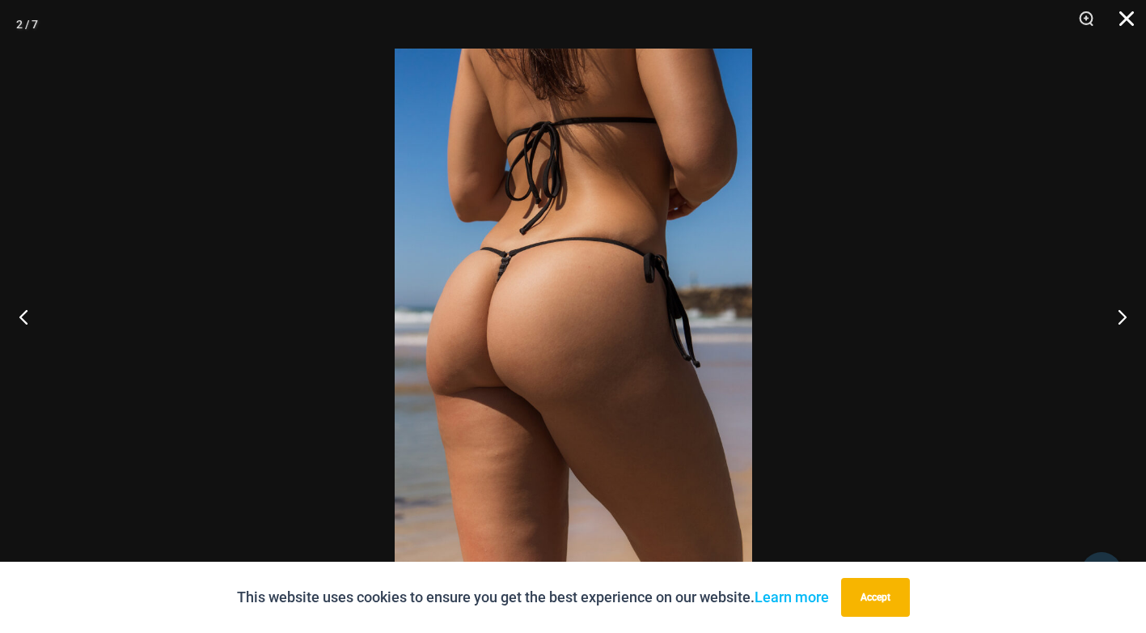
click at [1115, 15] on button "Close" at bounding box center [1121, 24] width 40 height 49
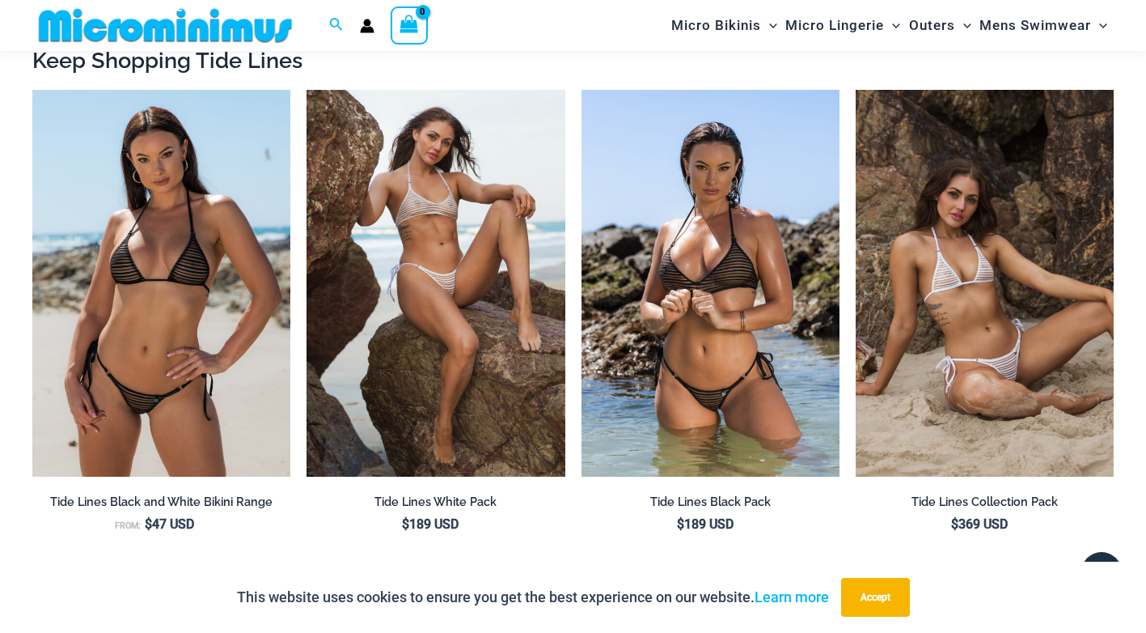
scroll to position [1537, 0]
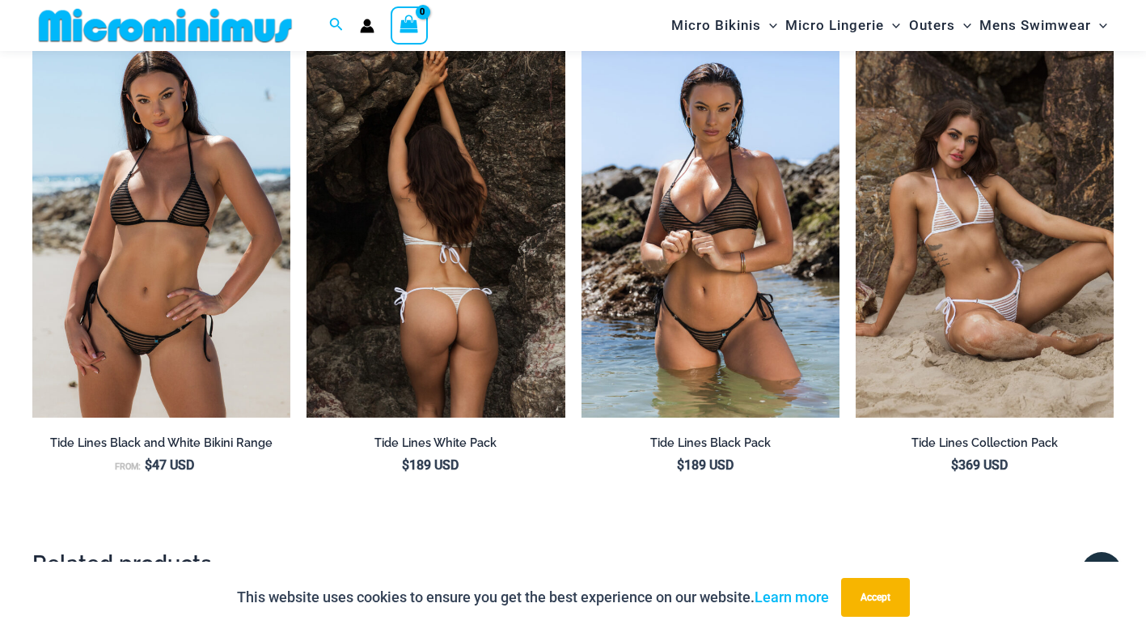
click at [439, 232] on img at bounding box center [436, 224] width 258 height 387
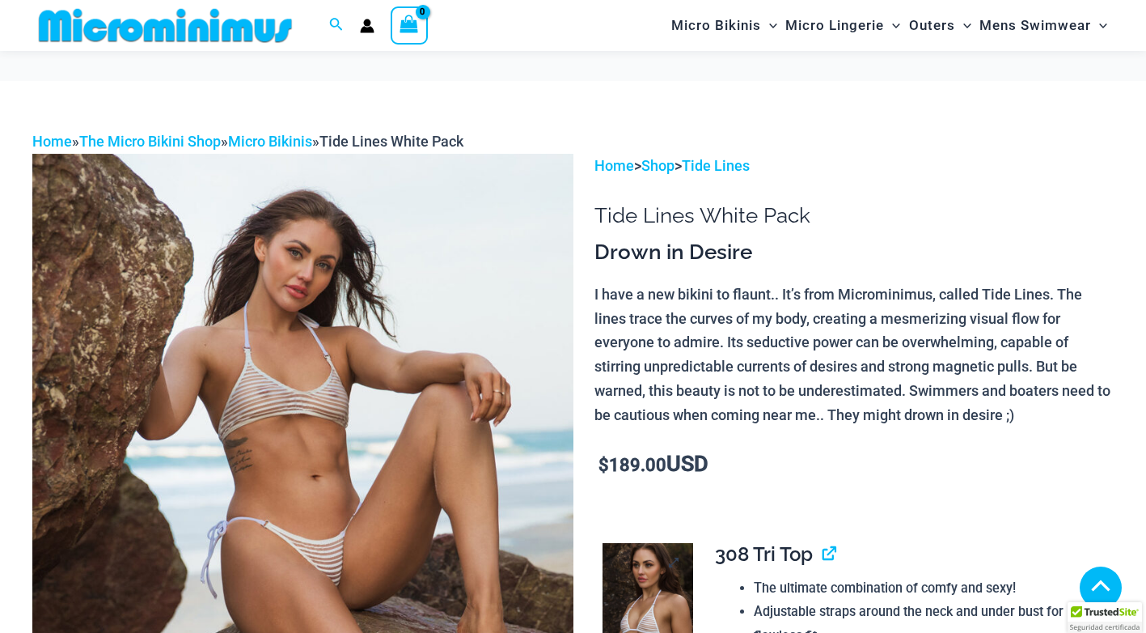
click at [650, 543] on img at bounding box center [648, 611] width 91 height 136
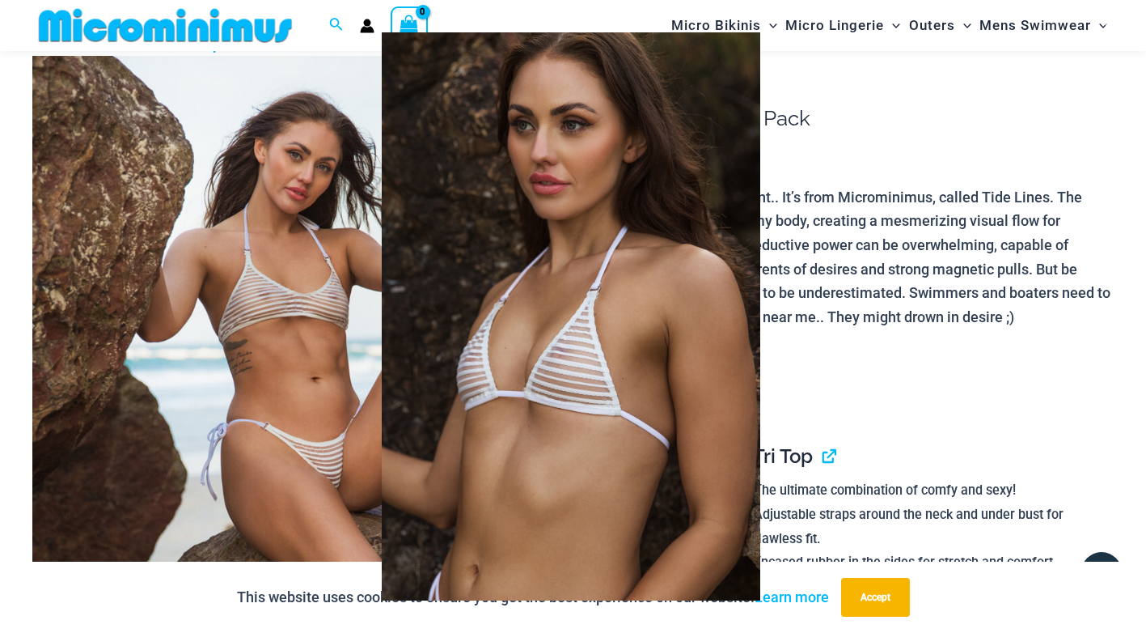
scroll to position [81, 0]
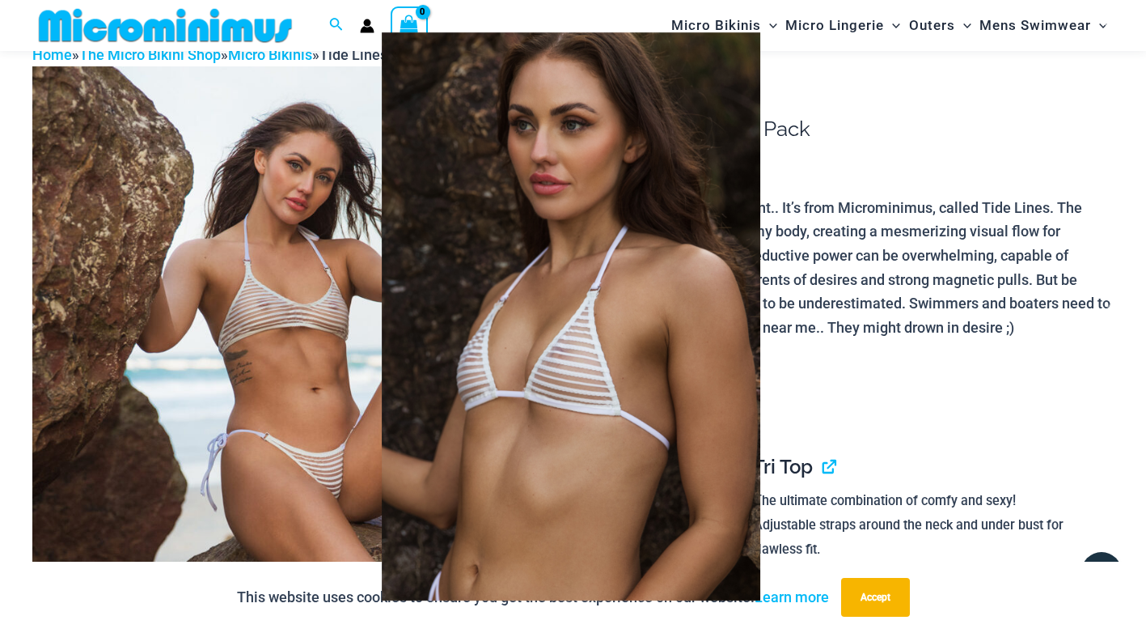
click at [249, 275] on div at bounding box center [573, 316] width 1146 height 633
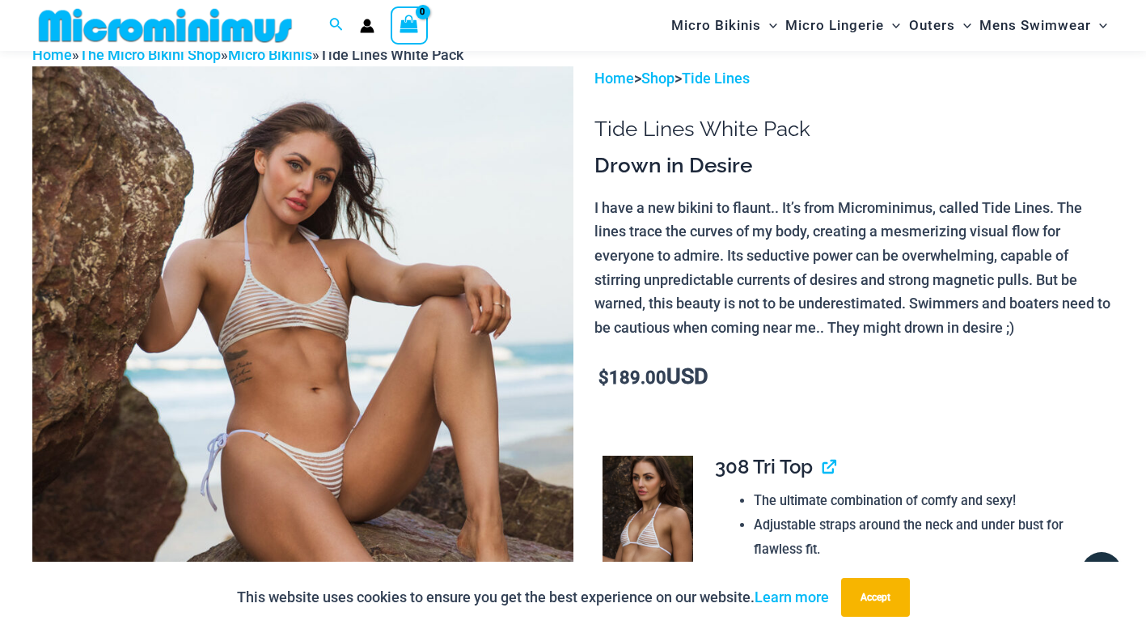
click at [252, 273] on img at bounding box center [302, 471] width 541 height 811
click at [252, 273] on div at bounding box center [573, 316] width 1146 height 633
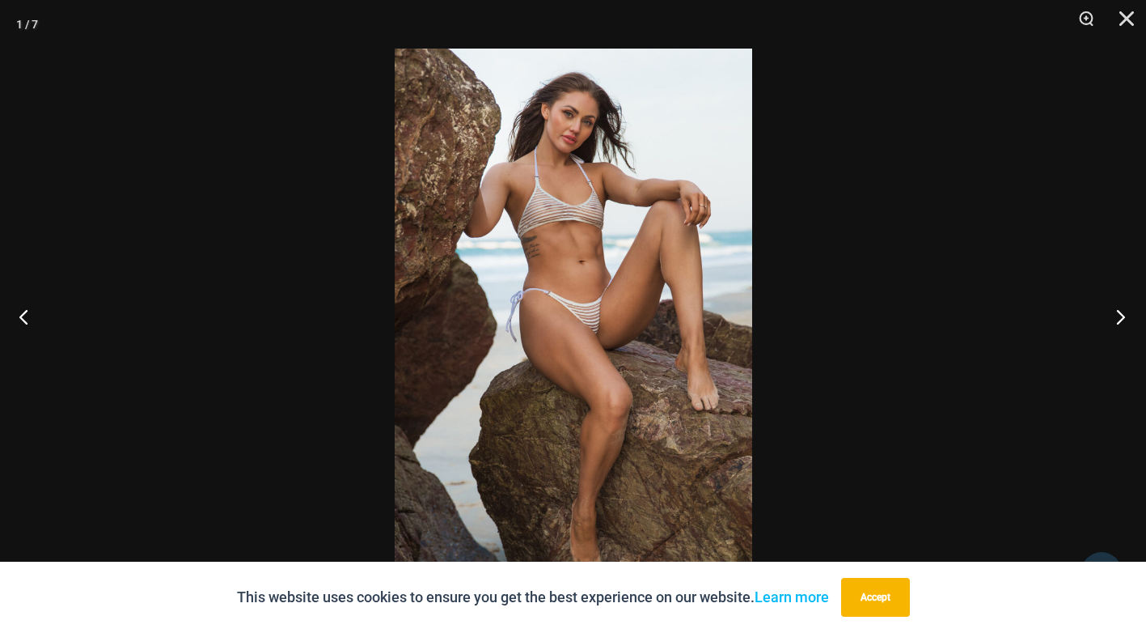
click at [1117, 312] on button "Next" at bounding box center [1116, 316] width 61 height 81
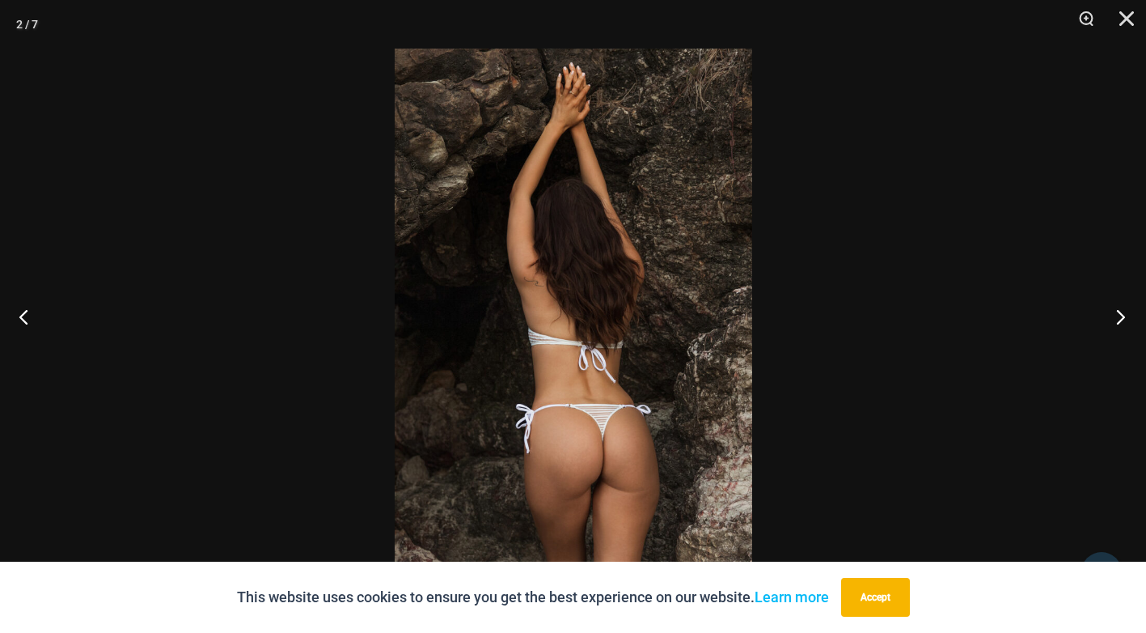
click at [1120, 302] on button "Next" at bounding box center [1116, 316] width 61 height 81
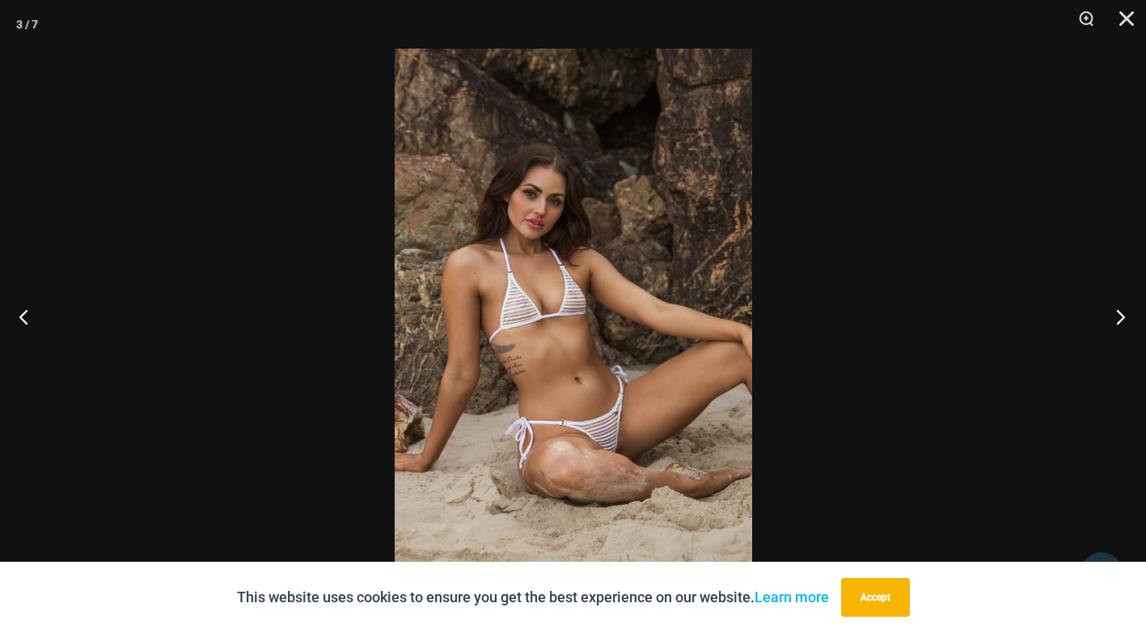
click at [1120, 302] on button "Next" at bounding box center [1116, 316] width 61 height 81
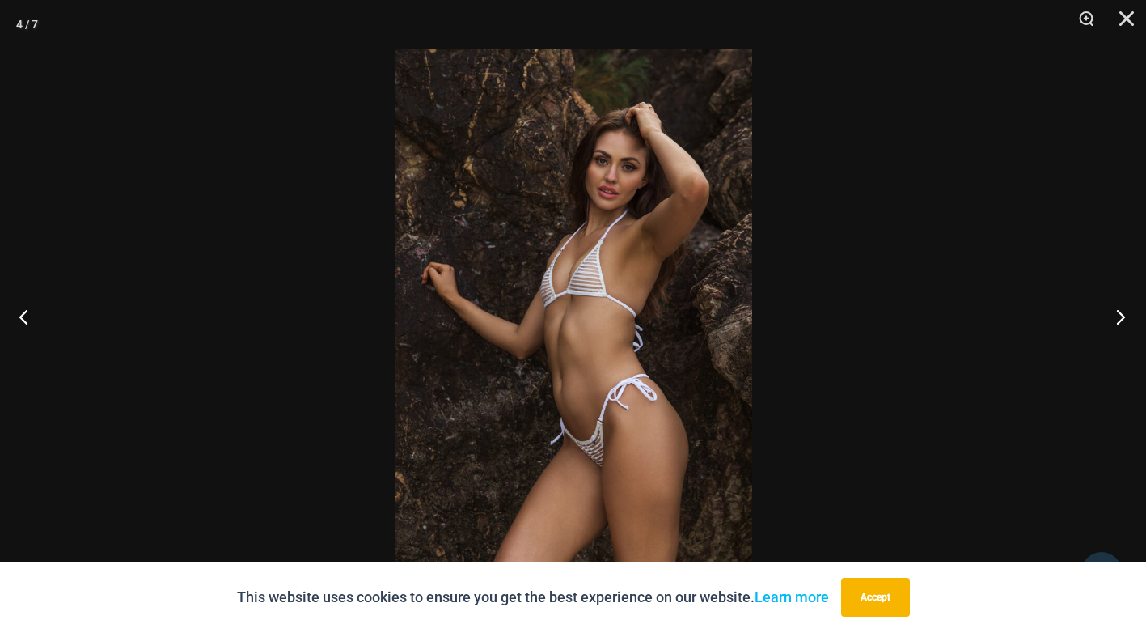
click at [1120, 302] on button "Next" at bounding box center [1116, 316] width 61 height 81
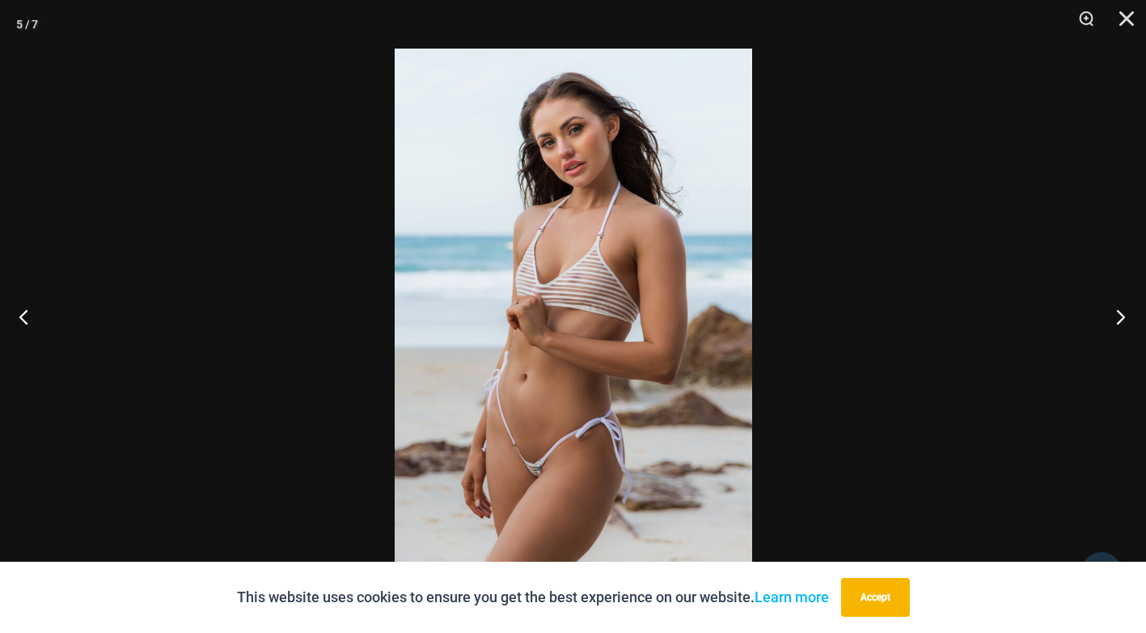
click at [1120, 302] on button "Next" at bounding box center [1116, 316] width 61 height 81
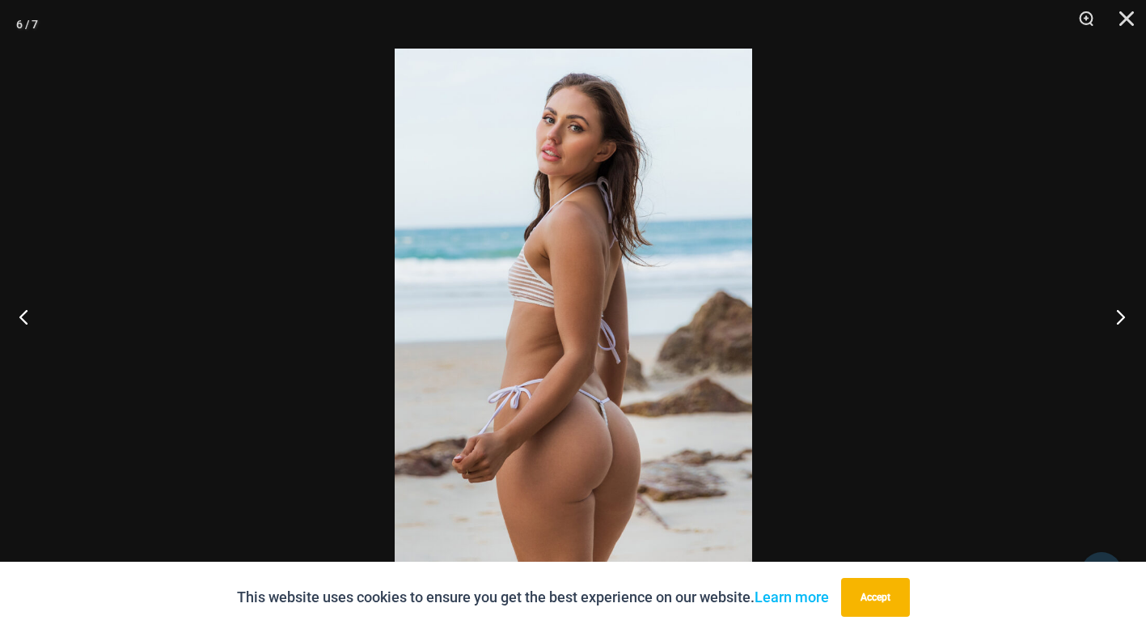
click at [1120, 302] on button "Next" at bounding box center [1116, 316] width 61 height 81
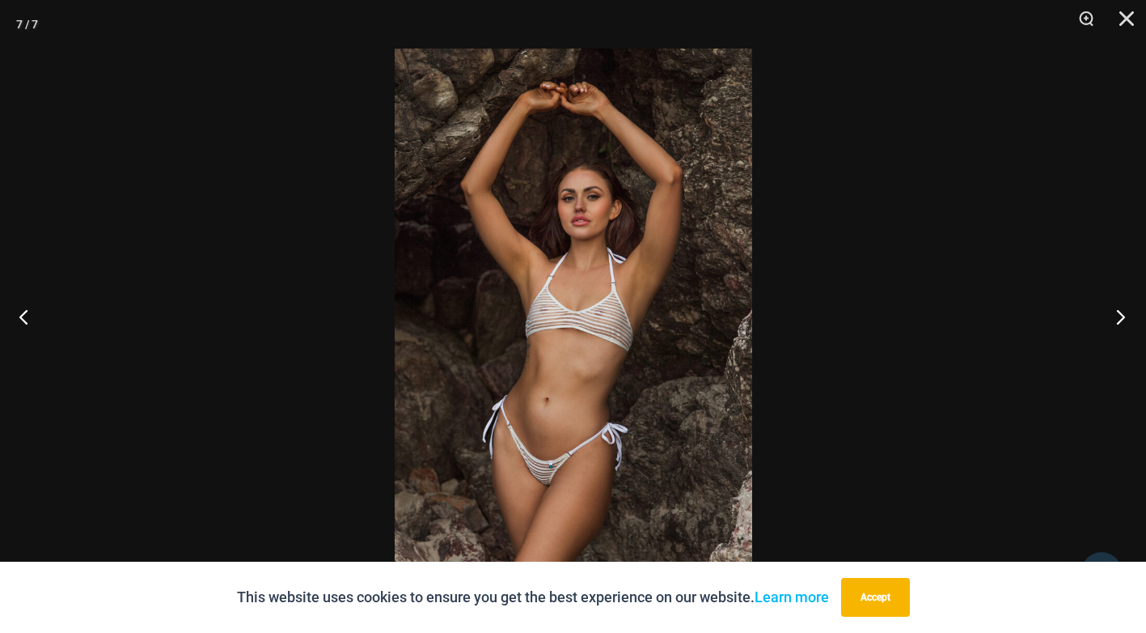
click at [1120, 302] on button "Next" at bounding box center [1116, 316] width 61 height 81
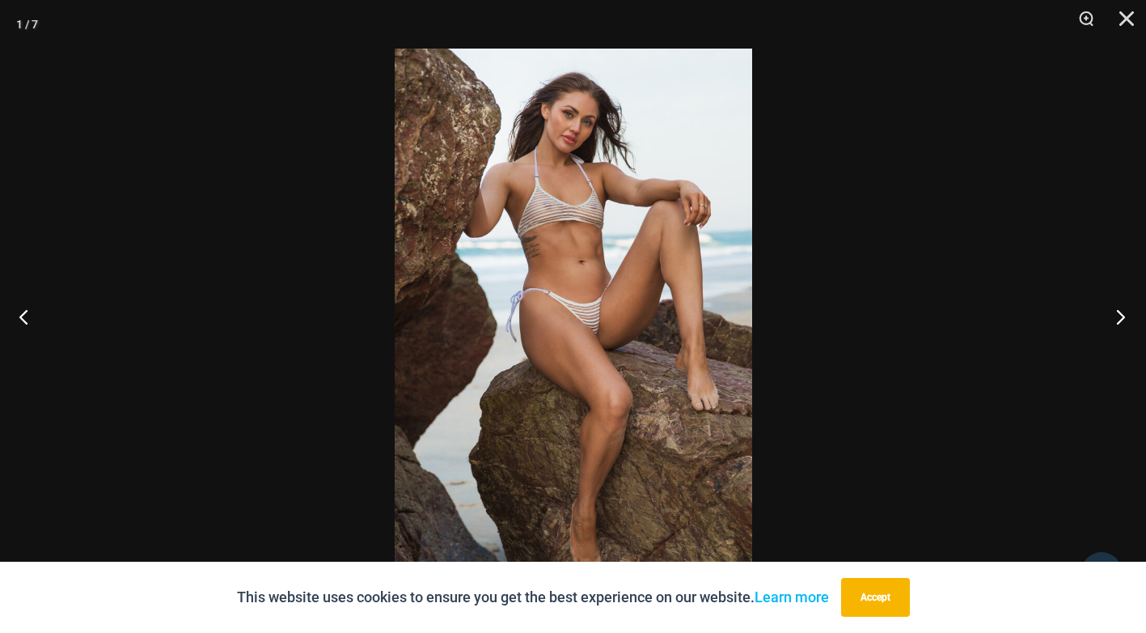
click at [1120, 302] on button "Next" at bounding box center [1116, 316] width 61 height 81
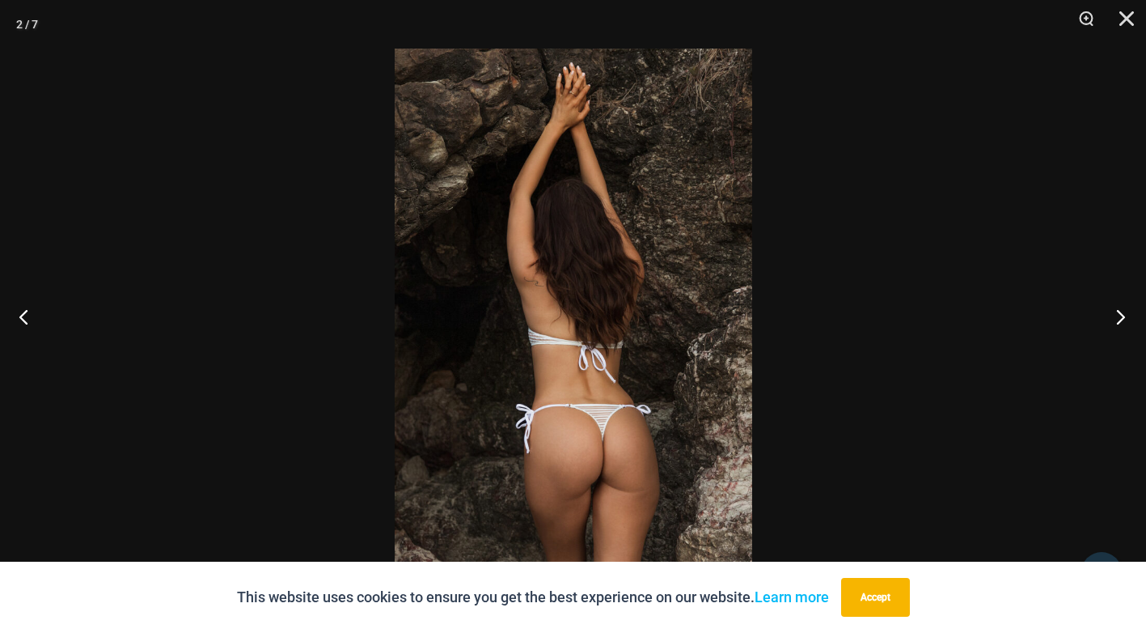
click at [1120, 302] on button "Next" at bounding box center [1116, 316] width 61 height 81
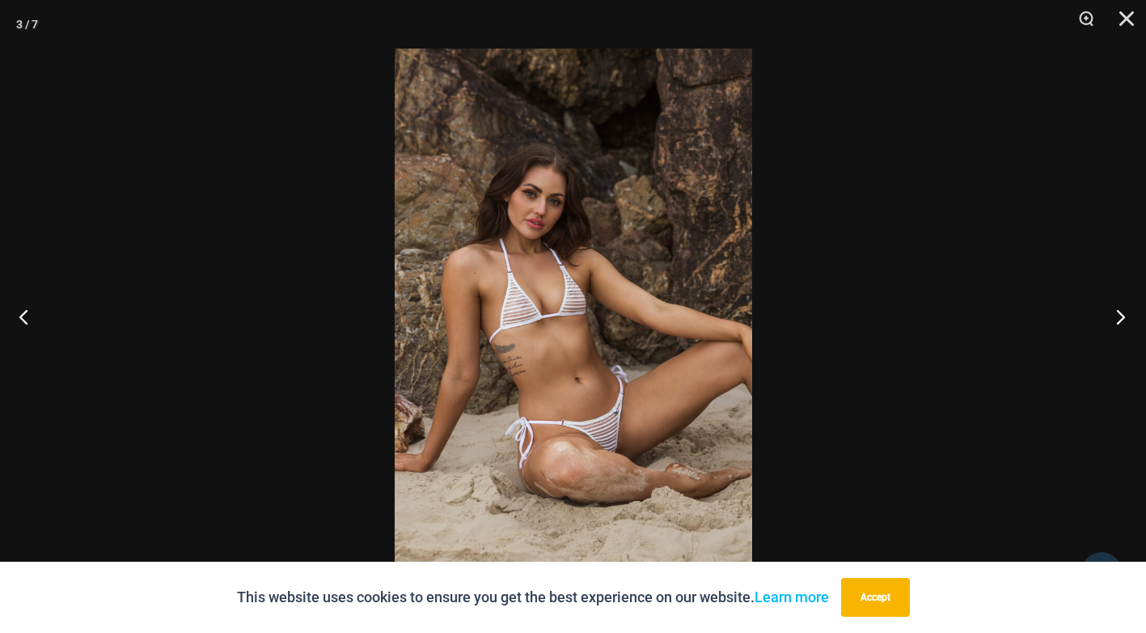
click at [1120, 302] on button "Next" at bounding box center [1116, 316] width 61 height 81
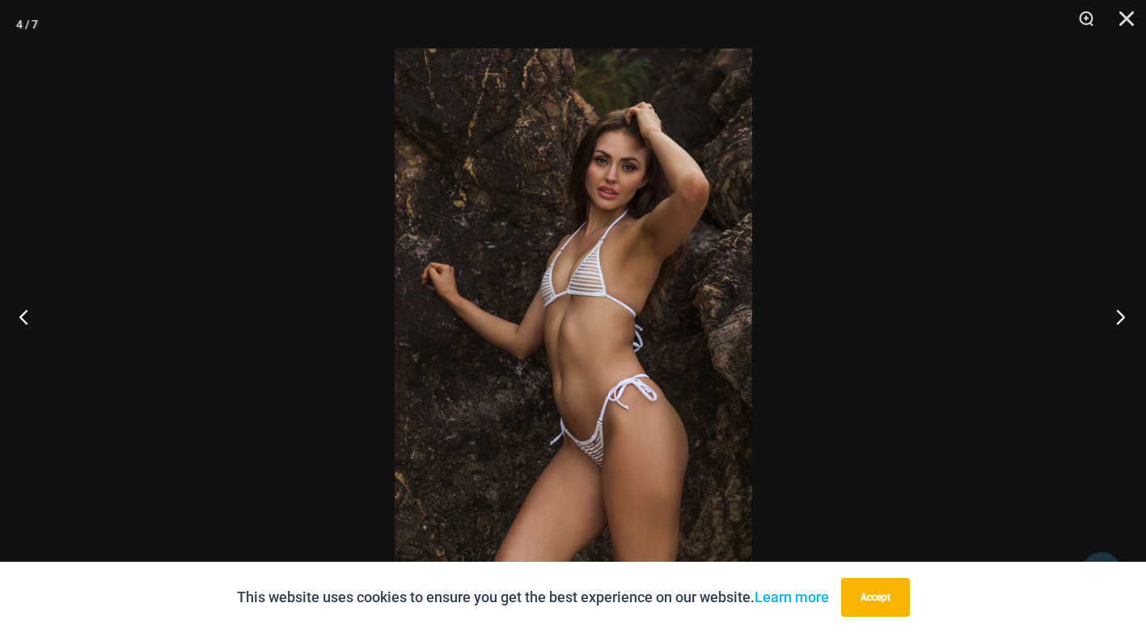
click at [1124, 306] on button "Next" at bounding box center [1116, 316] width 61 height 81
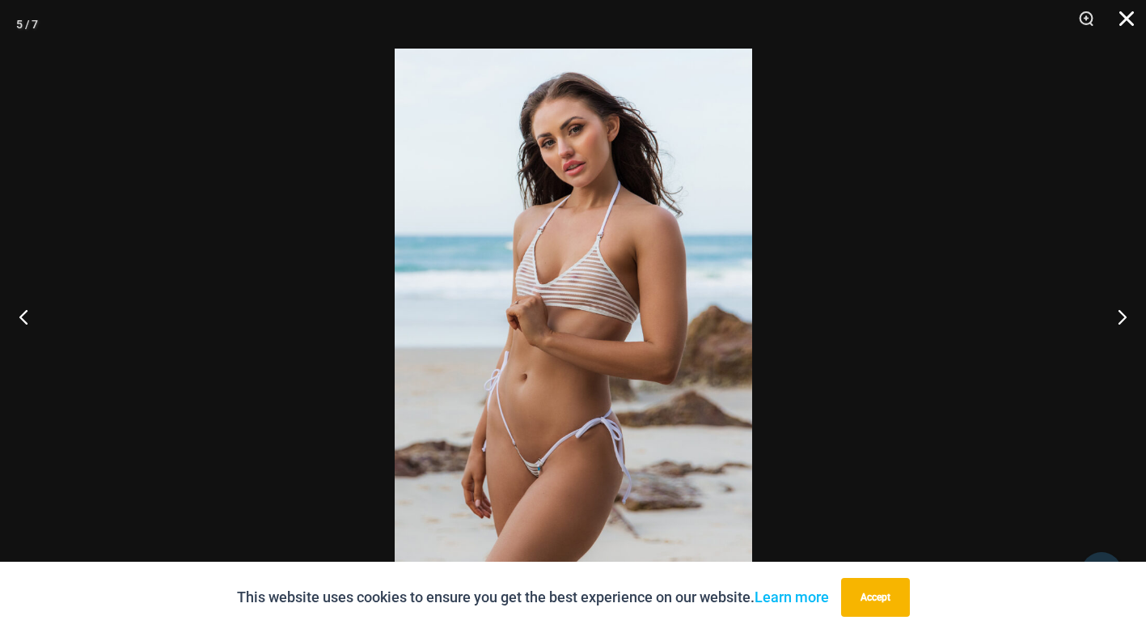
click at [1126, 19] on button "Close" at bounding box center [1121, 24] width 40 height 49
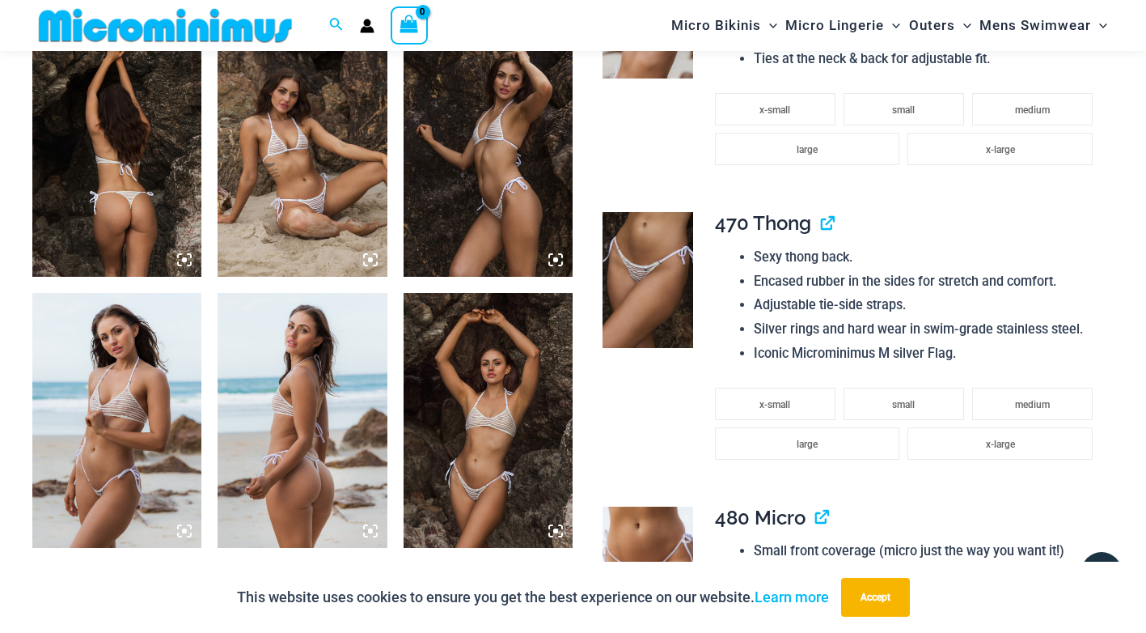
scroll to position [971, 0]
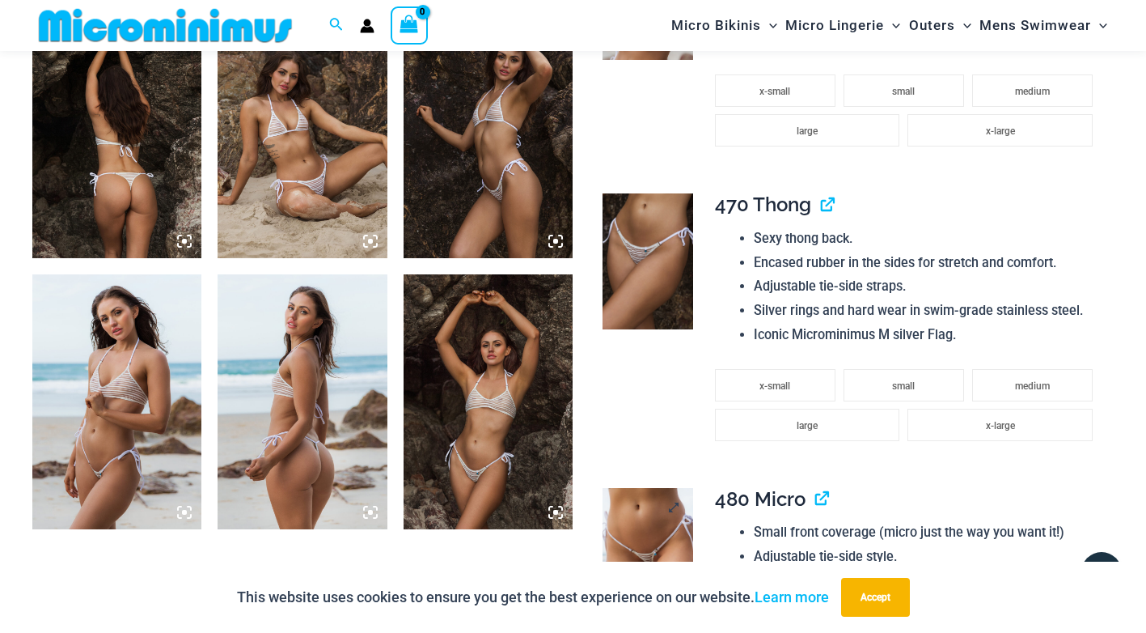
click at [637, 511] on img at bounding box center [648, 556] width 91 height 136
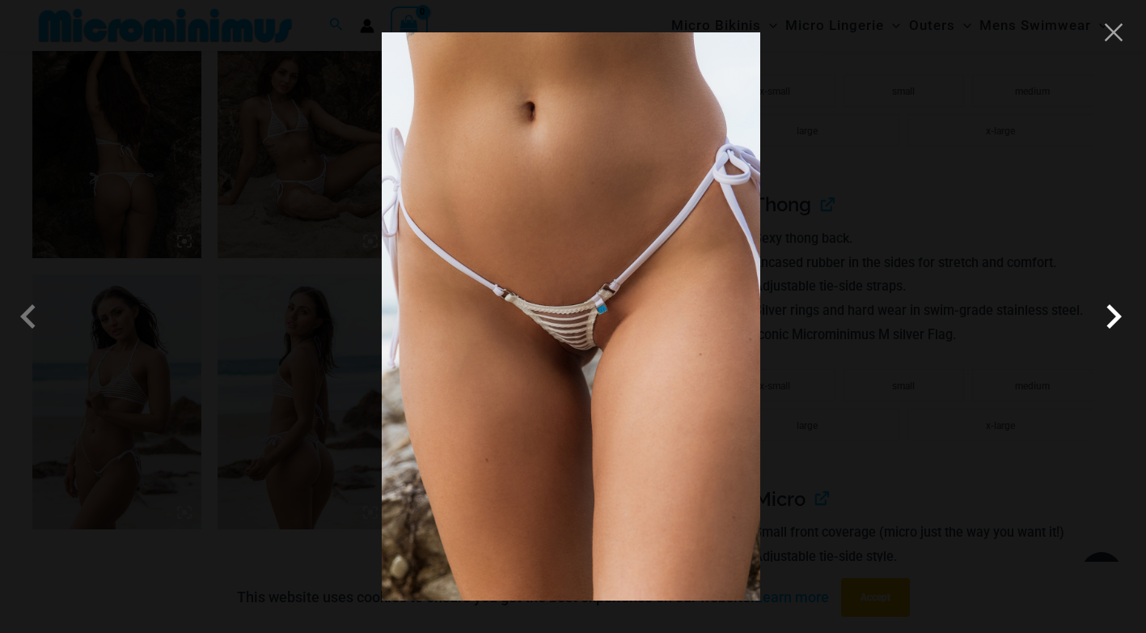
click at [1108, 315] on span at bounding box center [1114, 316] width 49 height 49
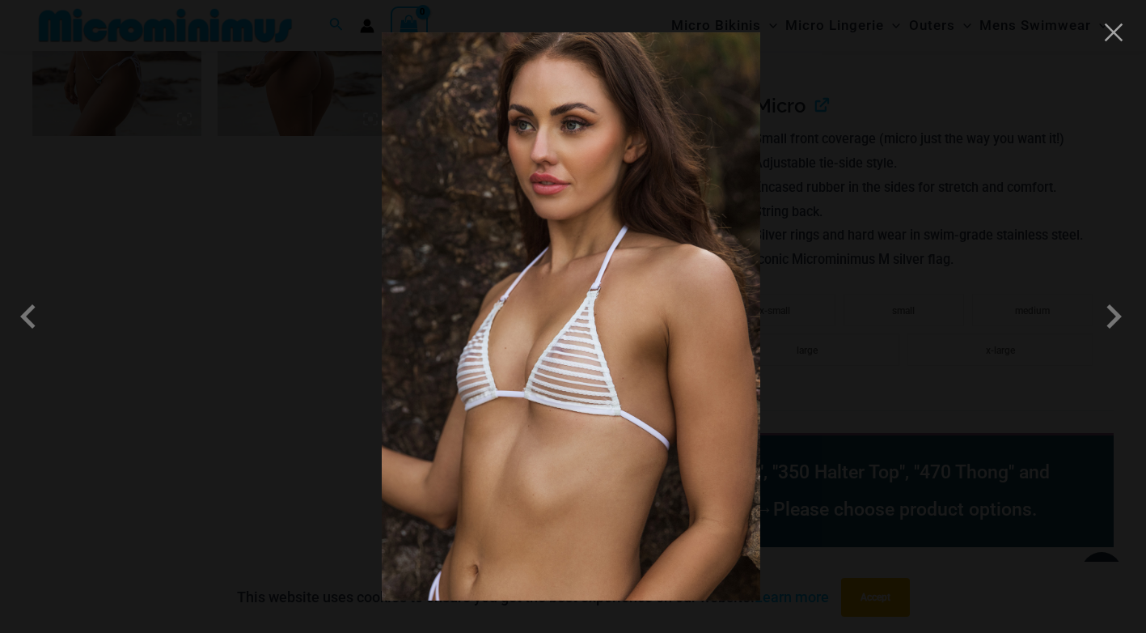
scroll to position [1375, 0]
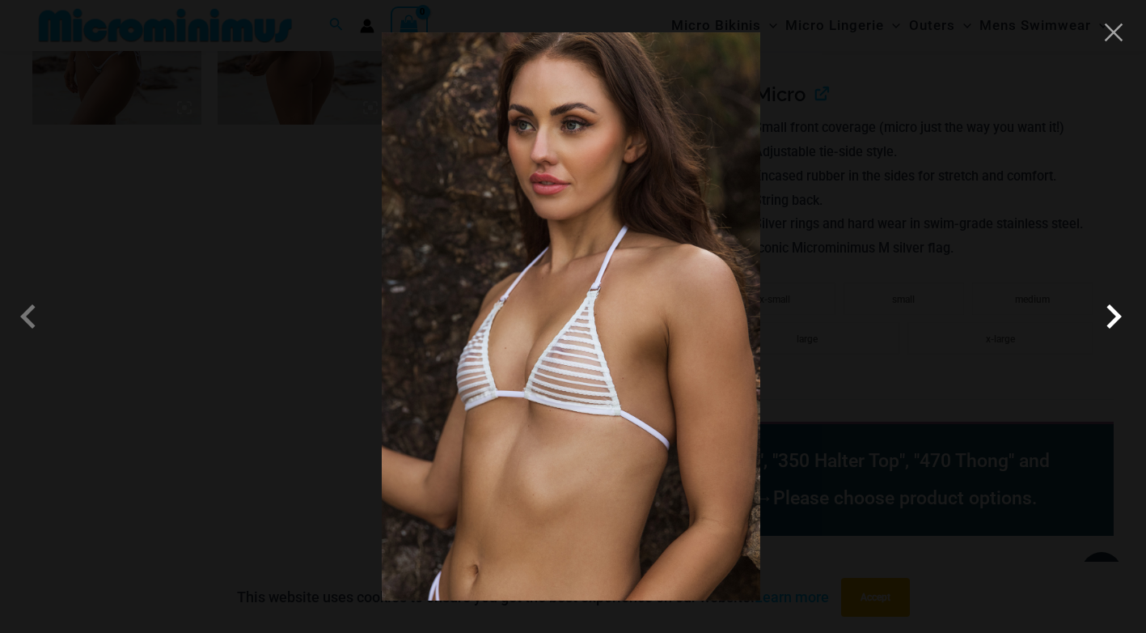
click at [1111, 315] on span at bounding box center [1114, 316] width 49 height 49
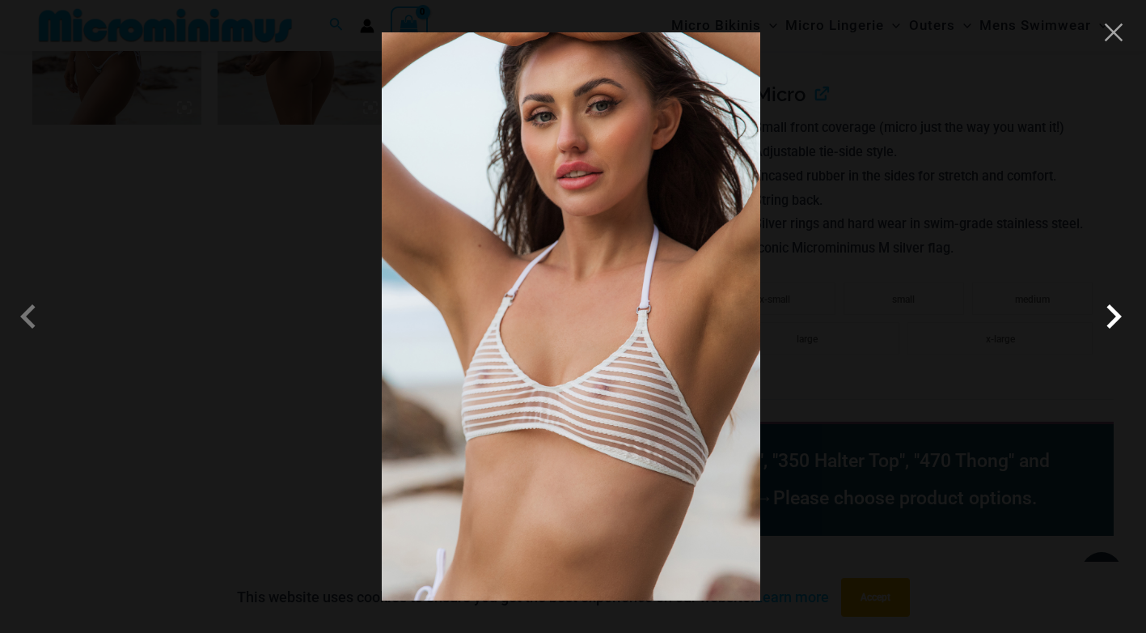
click at [1111, 315] on span at bounding box center [1114, 316] width 49 height 49
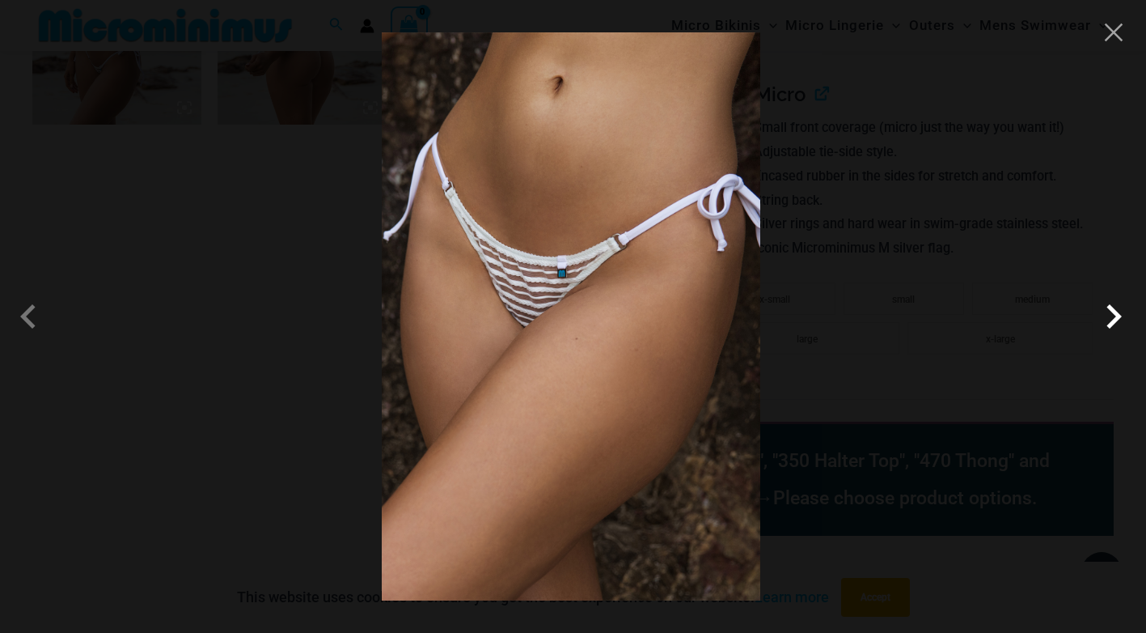
click at [1111, 315] on span at bounding box center [1114, 316] width 49 height 49
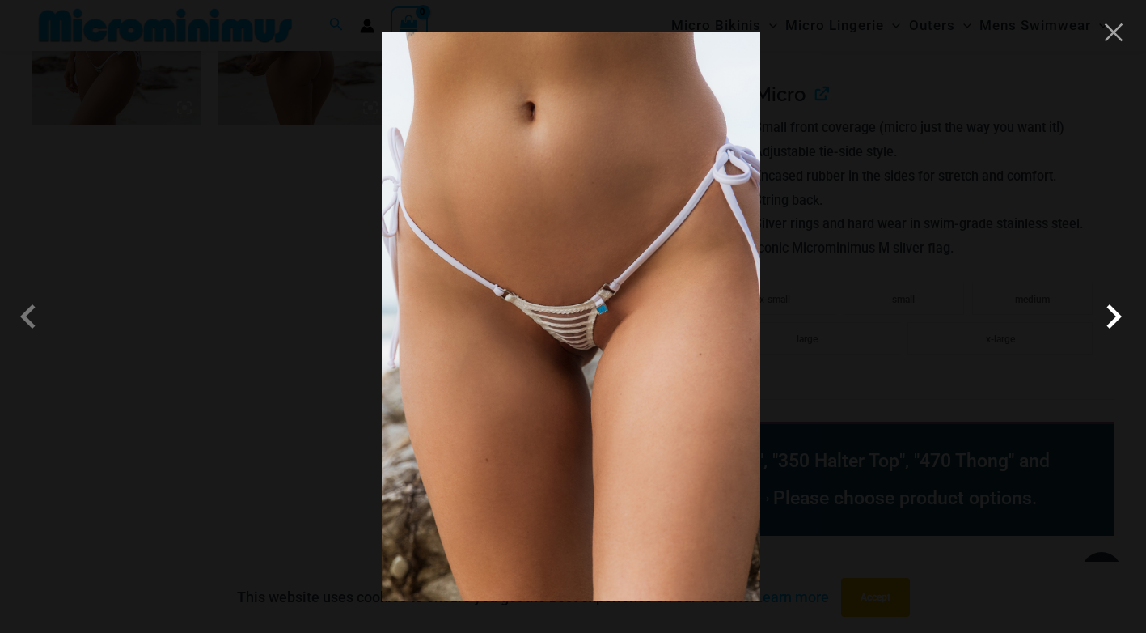
click at [1111, 315] on span at bounding box center [1114, 316] width 49 height 49
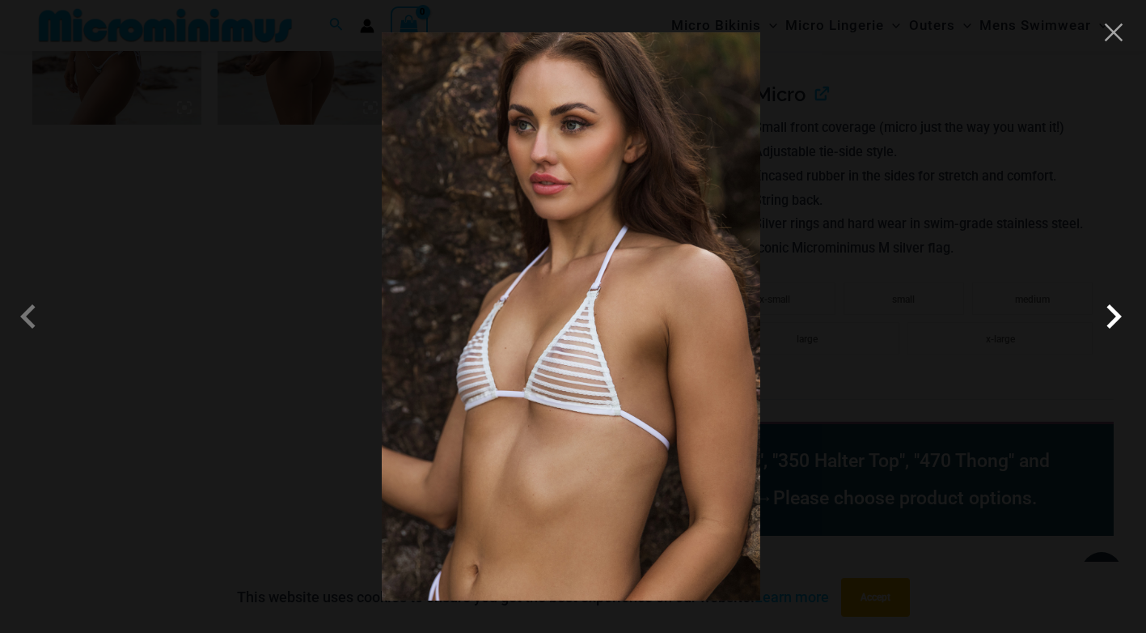
click at [1111, 315] on span at bounding box center [1114, 316] width 49 height 49
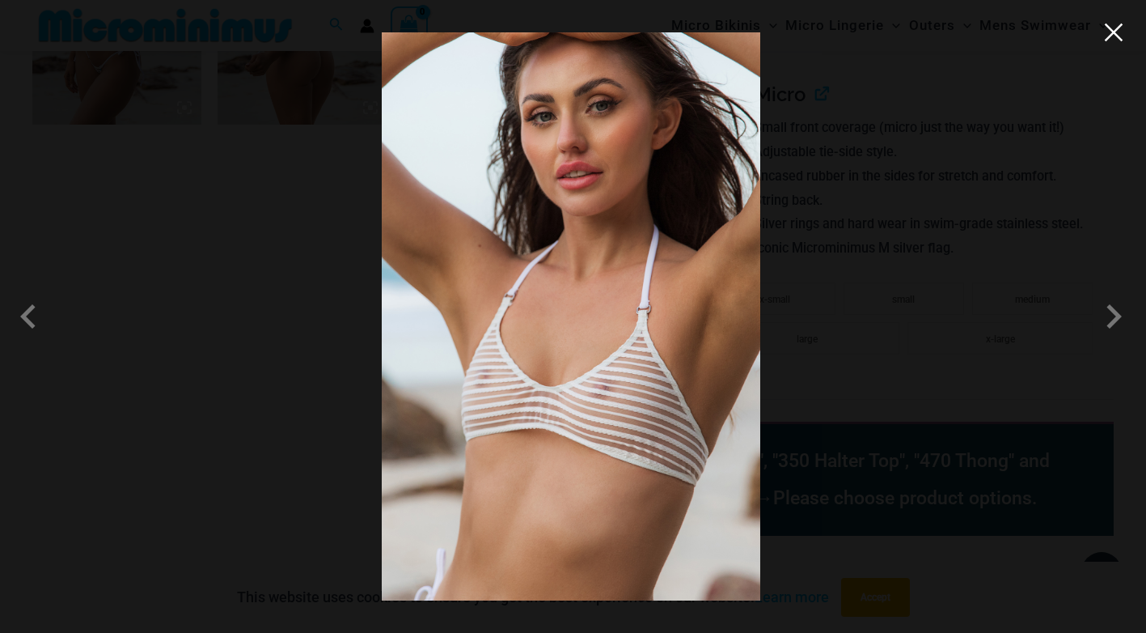
click at [1119, 36] on button "Close" at bounding box center [1114, 32] width 24 height 24
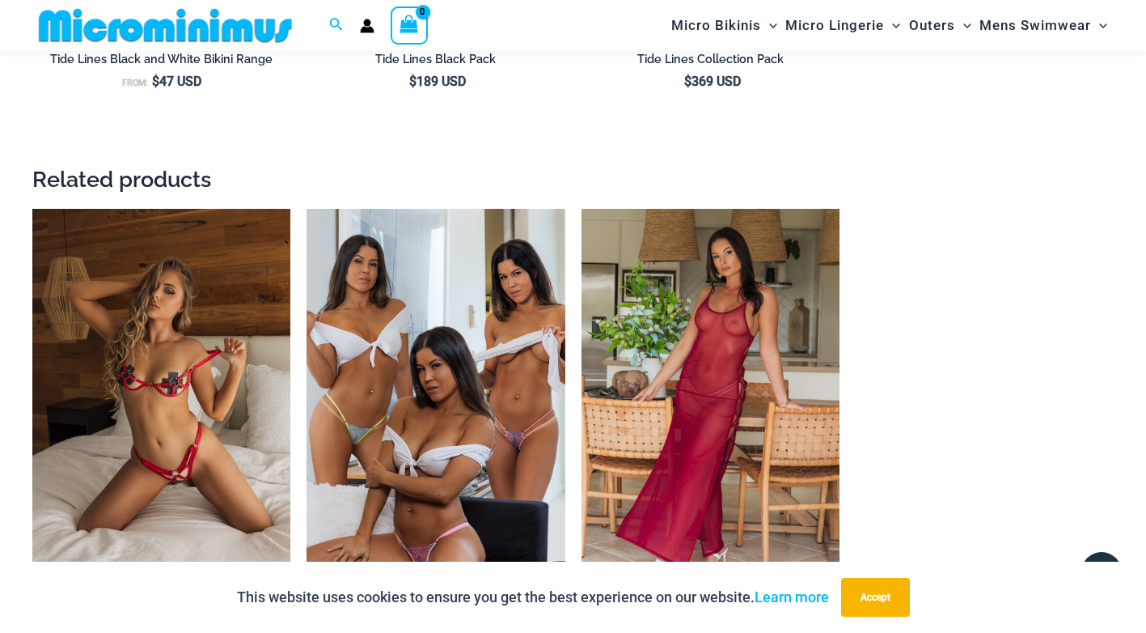
scroll to position [3155, 0]
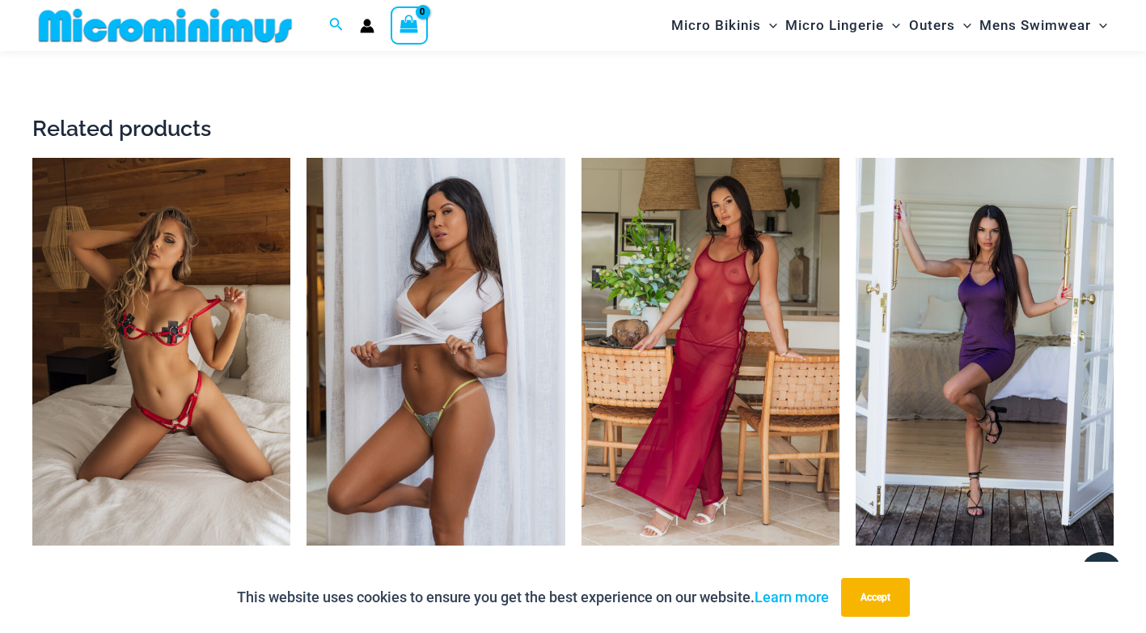
click at [404, 333] on img at bounding box center [436, 351] width 258 height 387
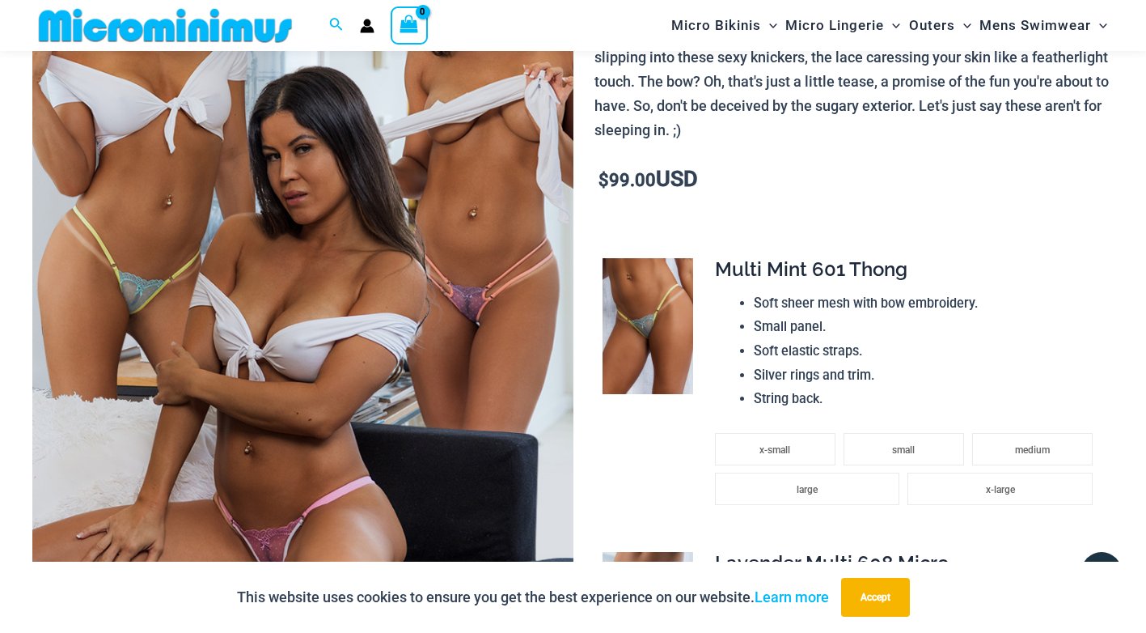
scroll to position [309, 0]
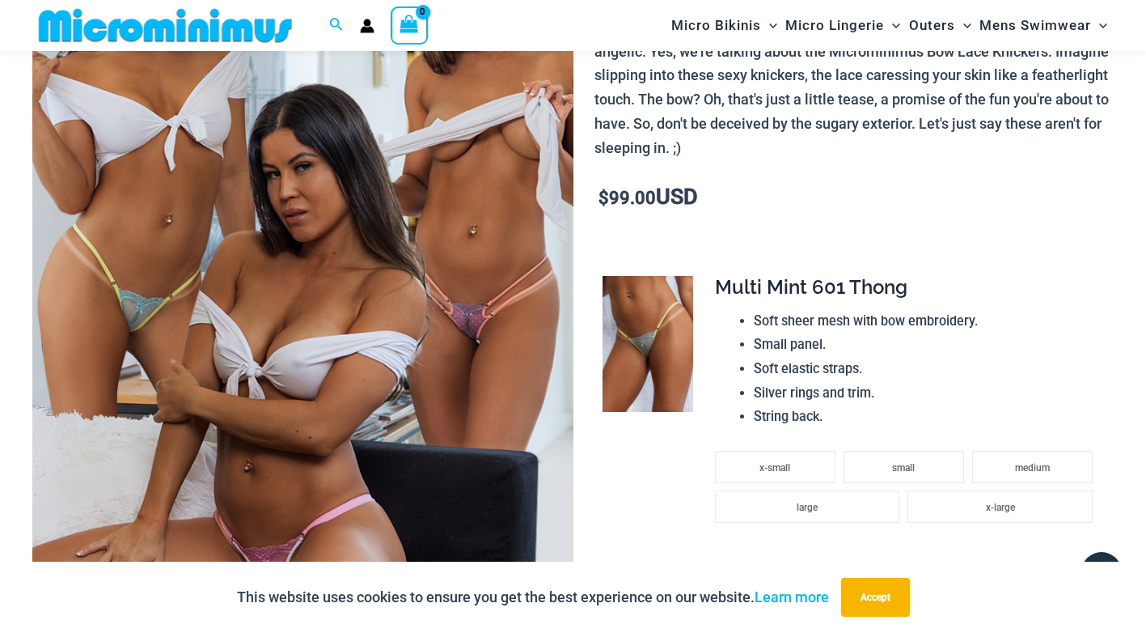
click at [443, 281] on img at bounding box center [302, 243] width 541 height 811
click at [395, 49] on div at bounding box center [395, 49] width 0 height 0
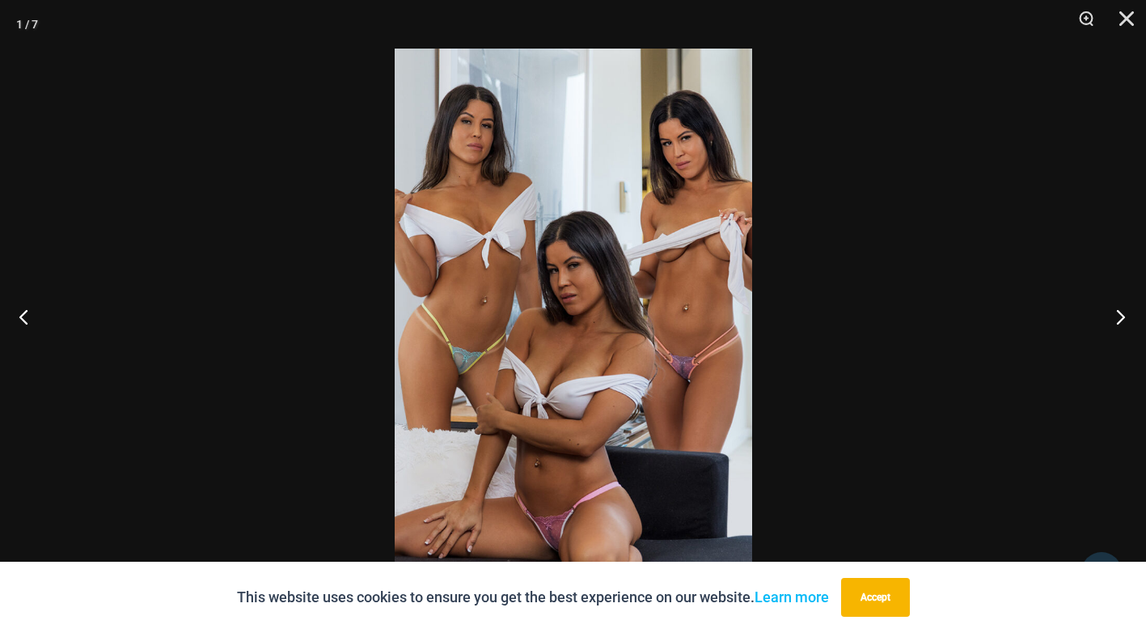
click at [1117, 311] on button "Next" at bounding box center [1116, 316] width 61 height 81
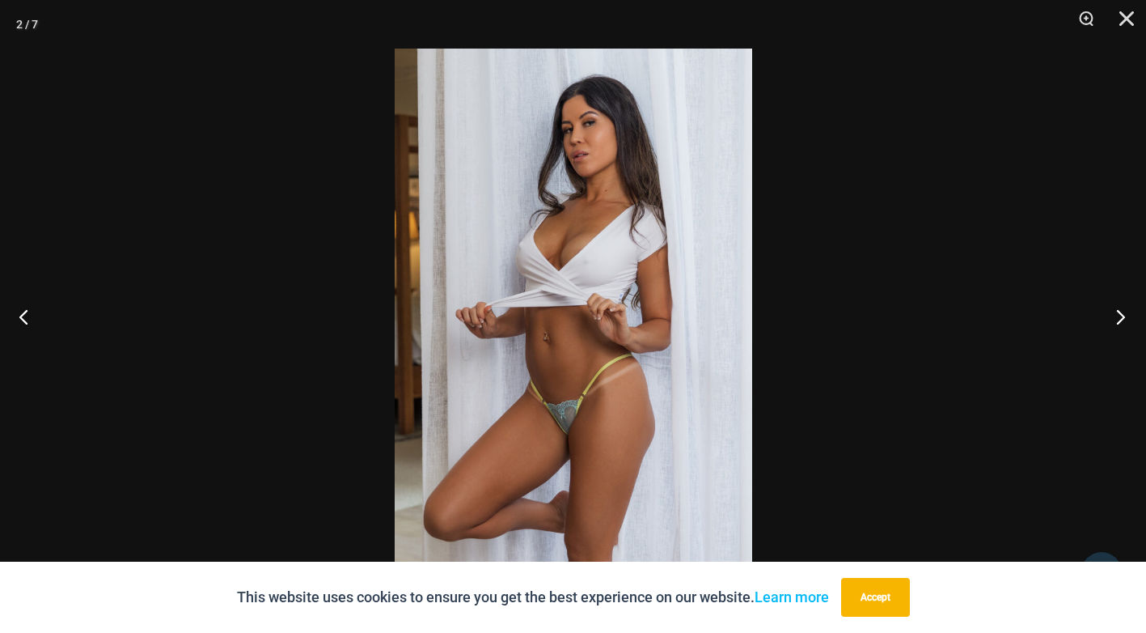
click at [1117, 311] on button "Next" at bounding box center [1116, 316] width 61 height 81
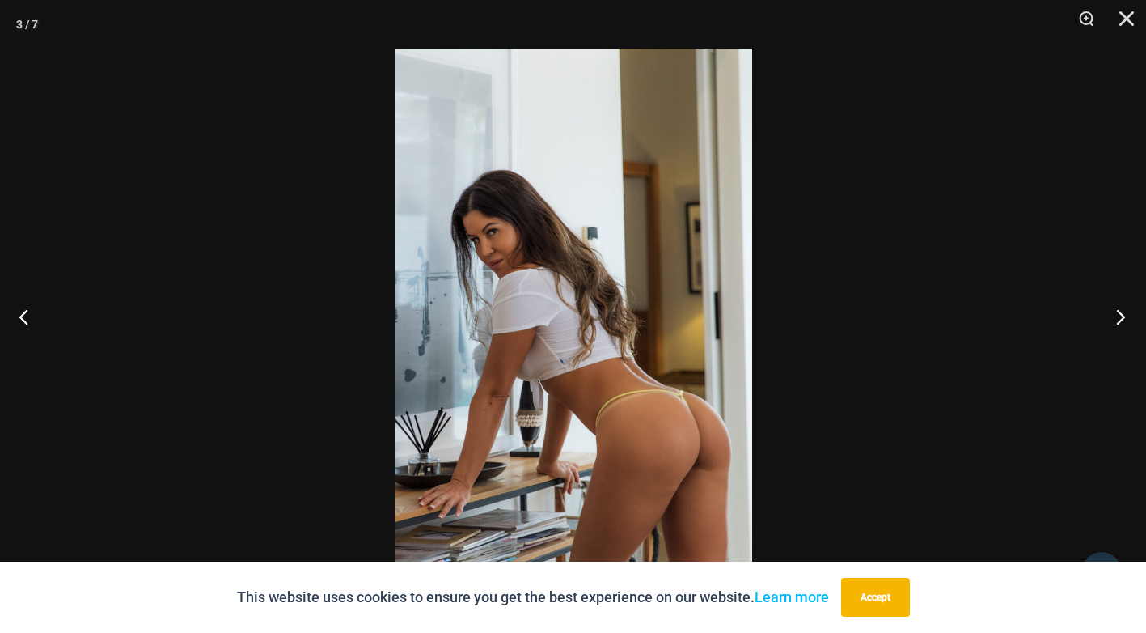
click at [1117, 311] on button "Next" at bounding box center [1116, 316] width 61 height 81
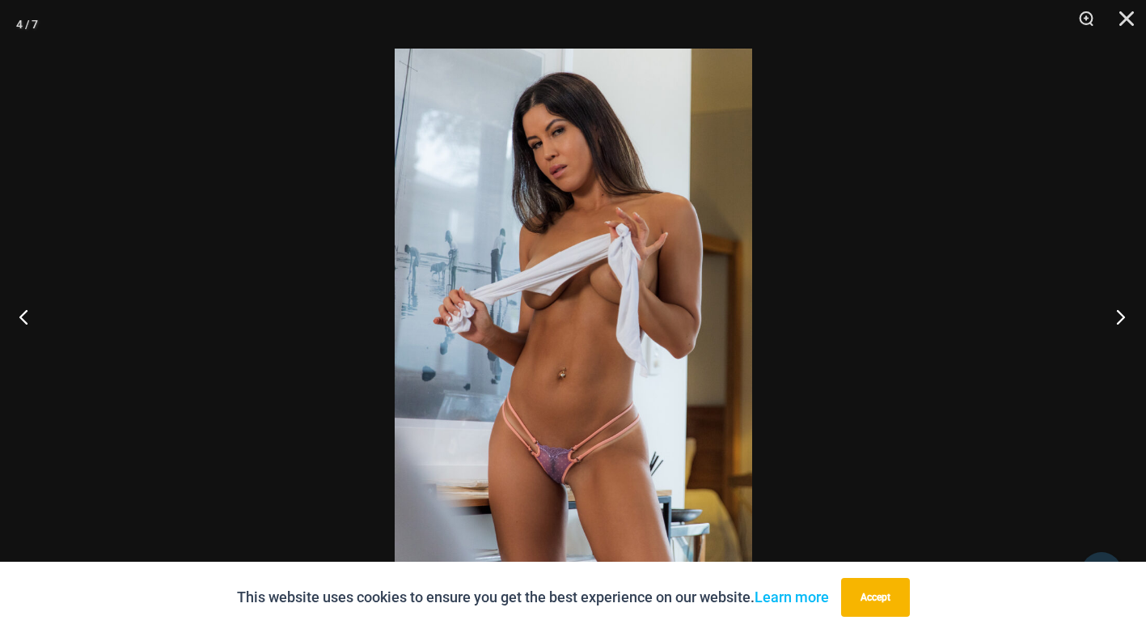
click at [1117, 311] on button "Next" at bounding box center [1116, 316] width 61 height 81
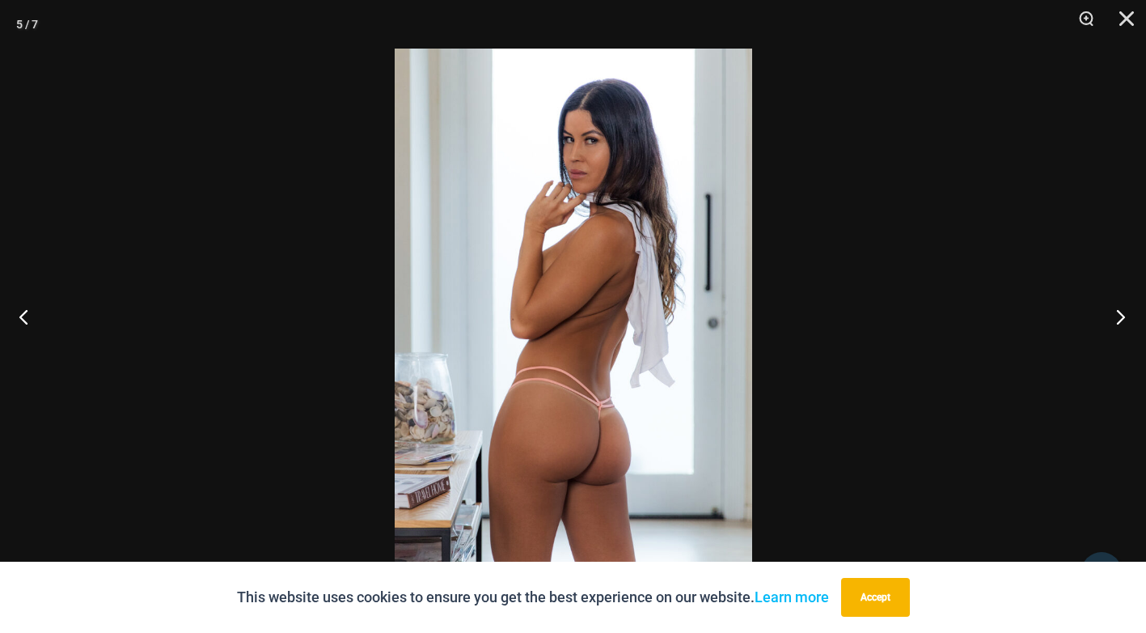
click at [1117, 311] on button "Next" at bounding box center [1116, 316] width 61 height 81
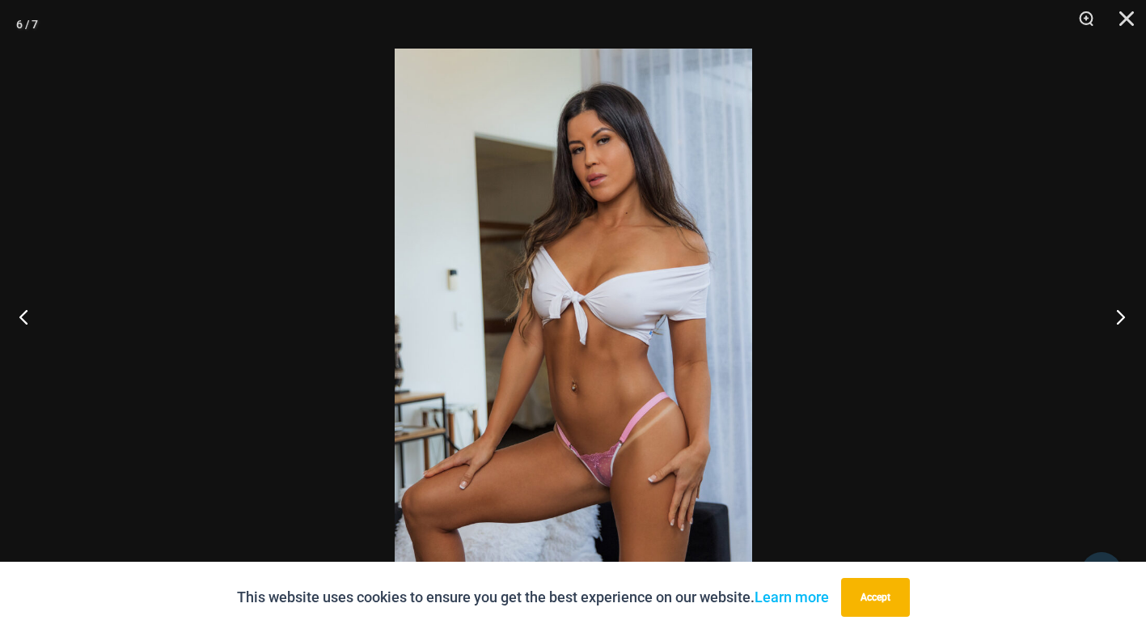
click at [1117, 310] on button "Next" at bounding box center [1116, 316] width 61 height 81
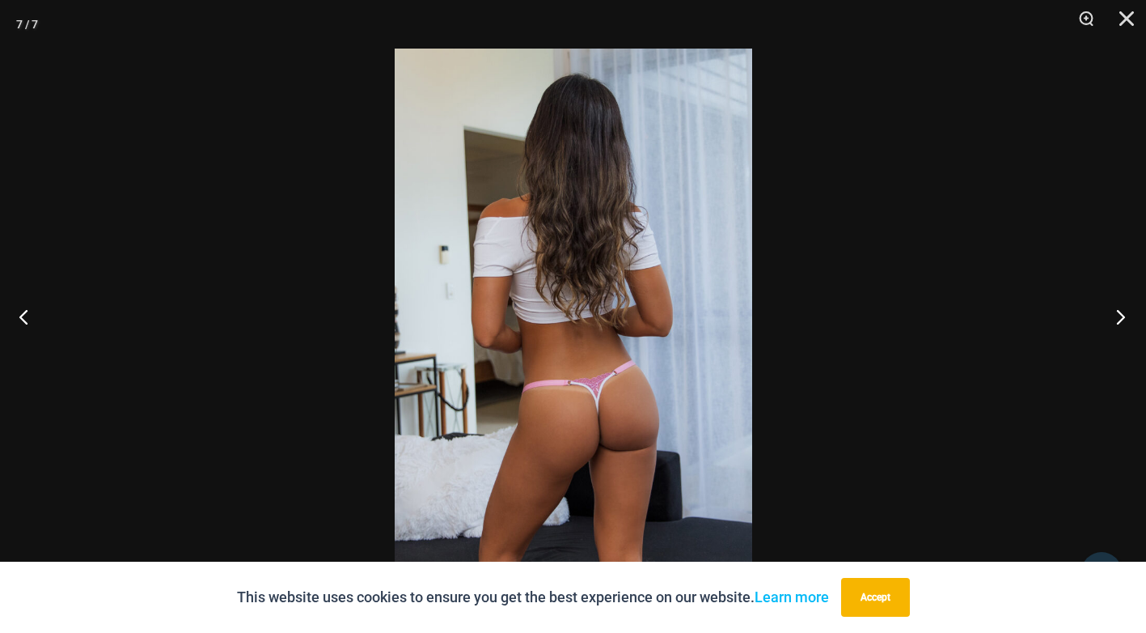
click at [1117, 310] on button "Next" at bounding box center [1116, 316] width 61 height 81
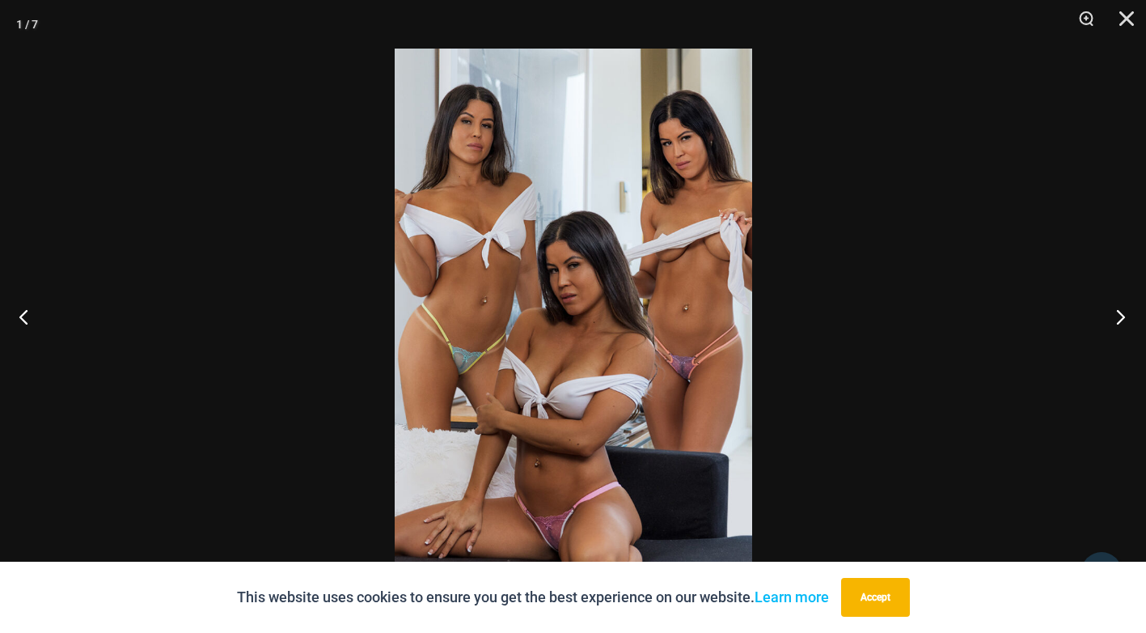
click at [1117, 310] on button "Next" at bounding box center [1116, 316] width 61 height 81
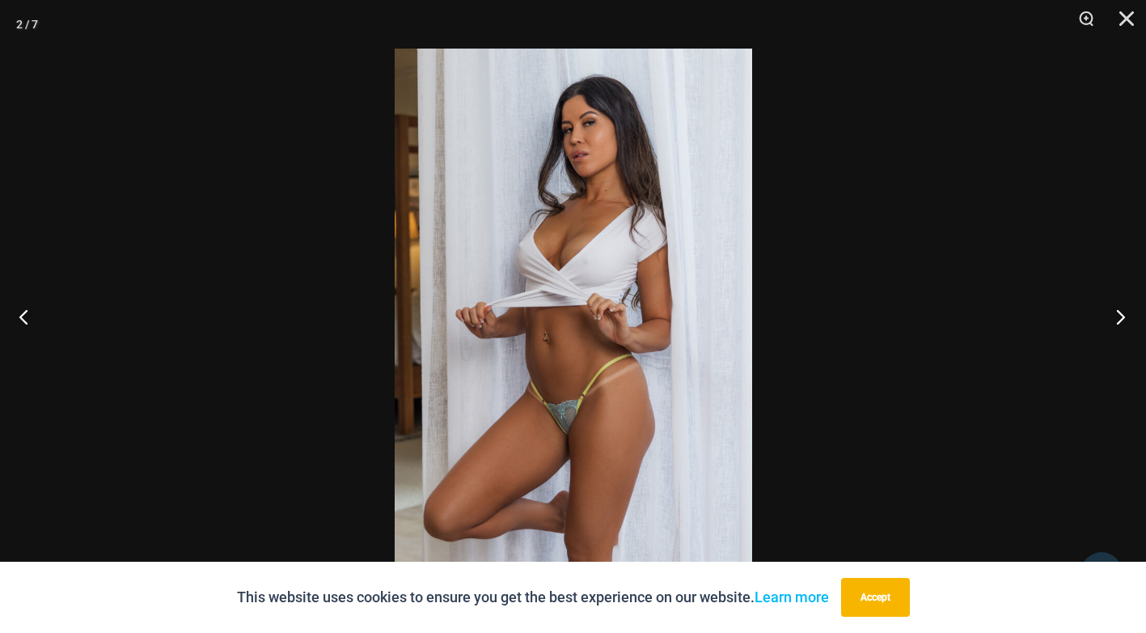
click at [1117, 310] on button "Next" at bounding box center [1116, 316] width 61 height 81
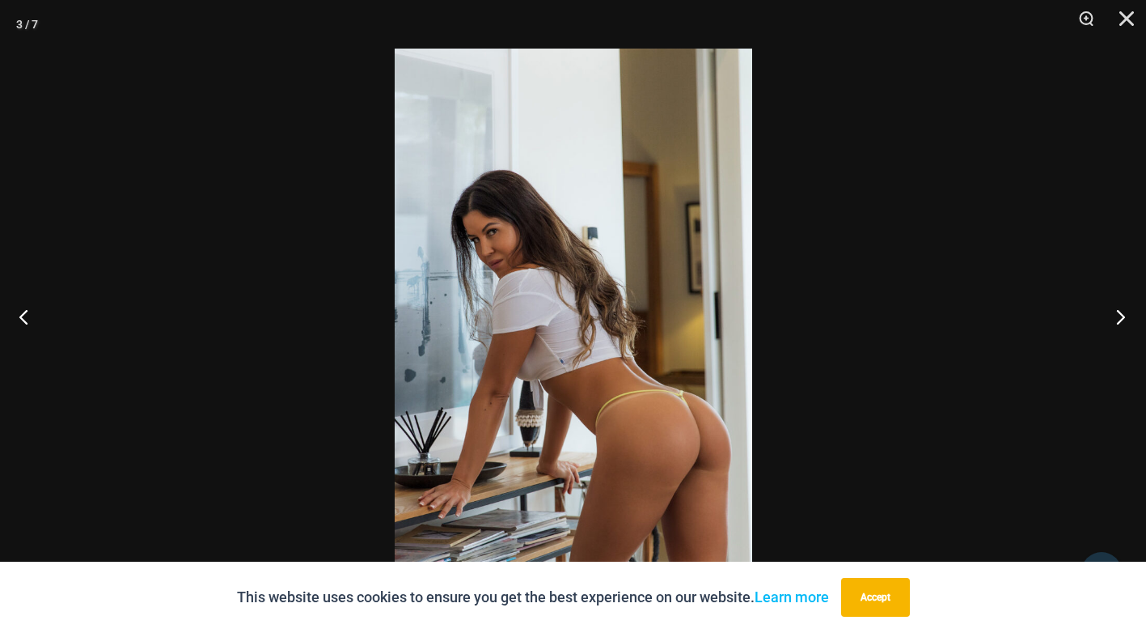
click at [1111, 324] on button "Next" at bounding box center [1116, 316] width 61 height 81
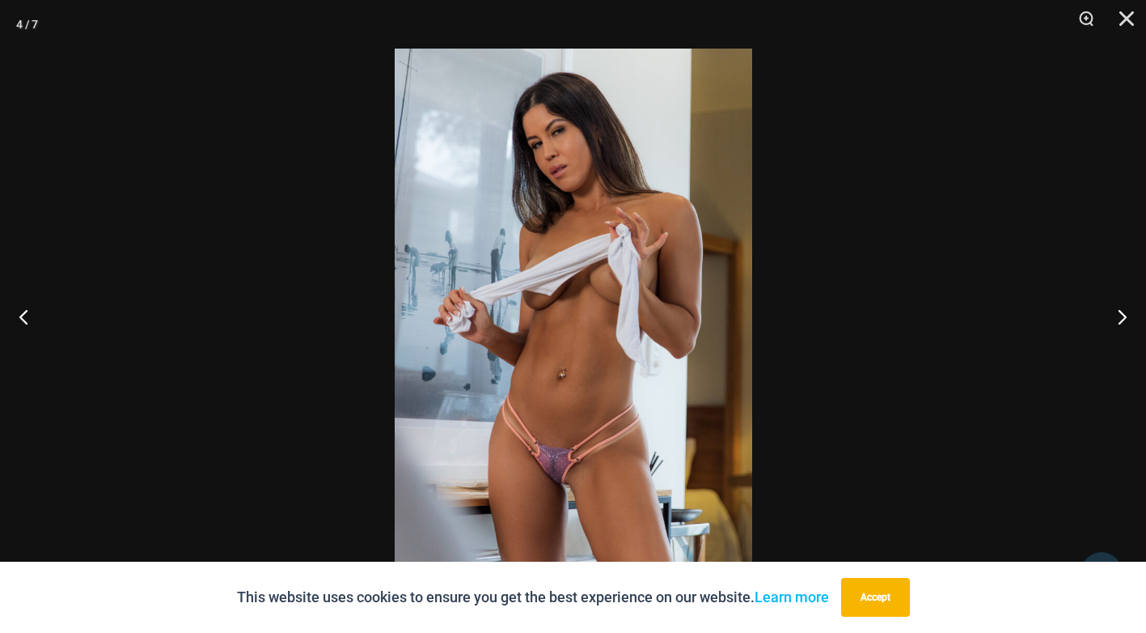
click at [564, 481] on img at bounding box center [574, 317] width 358 height 536
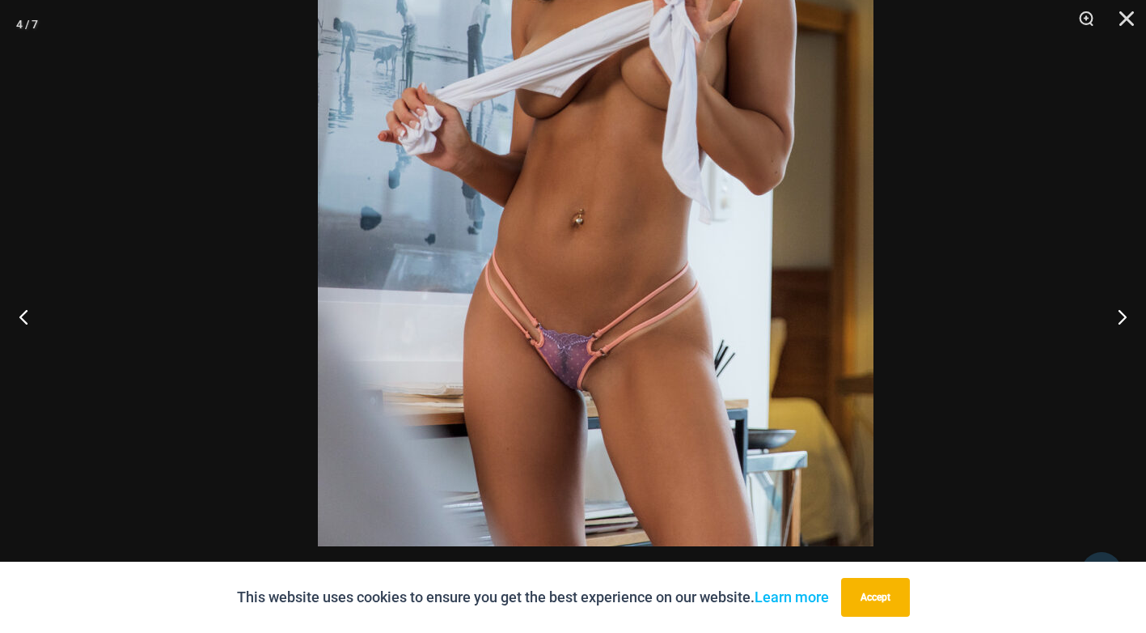
click at [636, 290] on img at bounding box center [596, 129] width 556 height 833
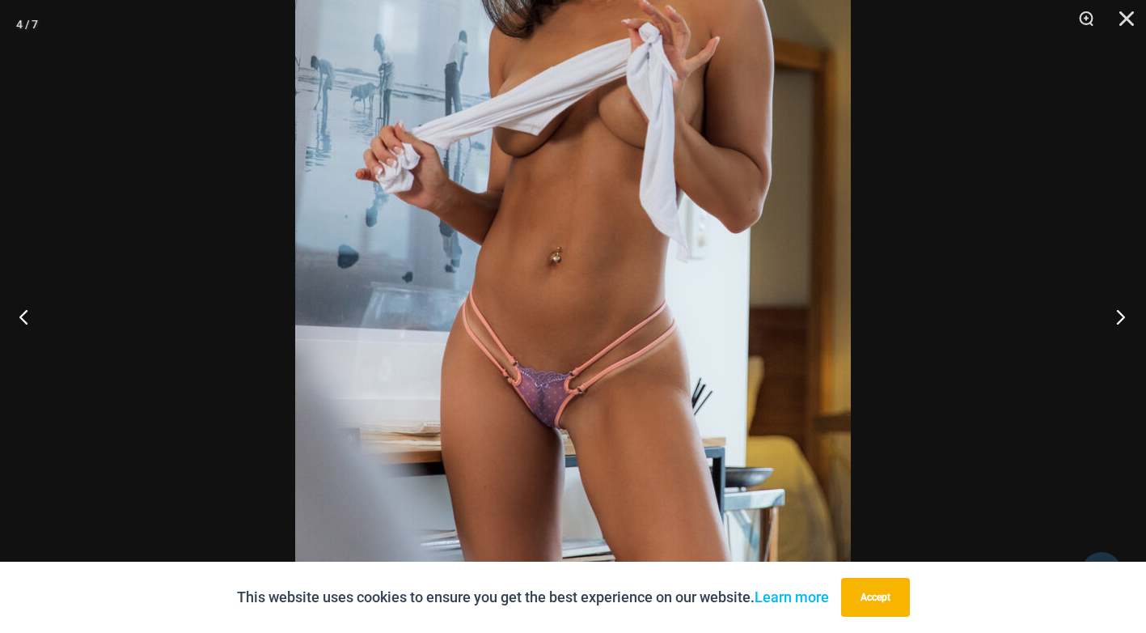
click at [1117, 314] on button "Next" at bounding box center [1116, 316] width 61 height 81
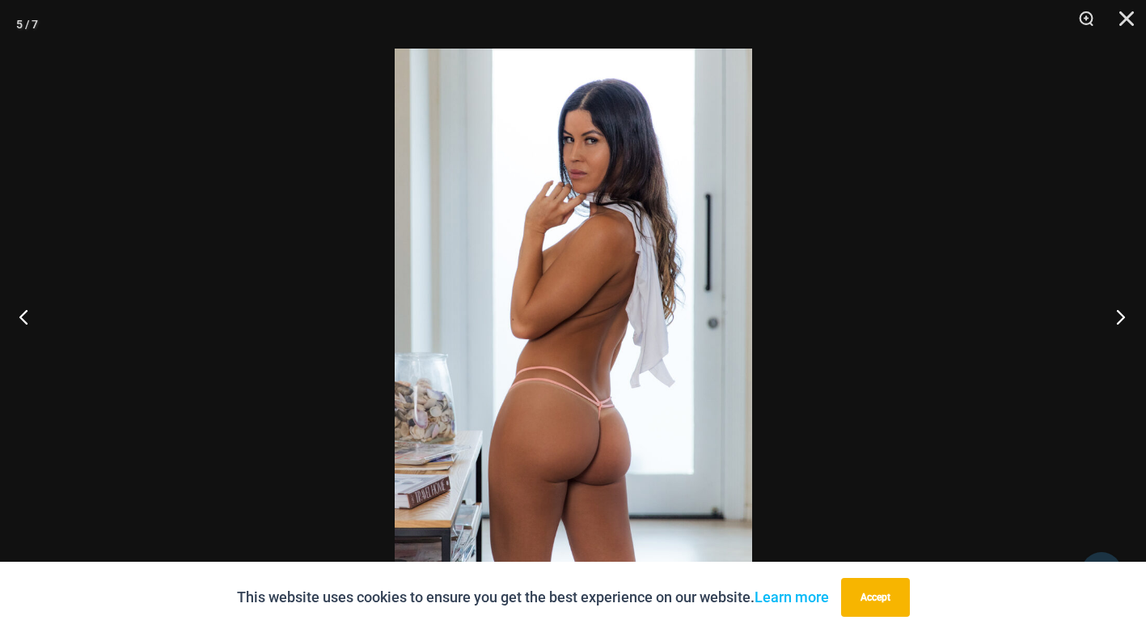
click at [1112, 318] on button "Next" at bounding box center [1116, 316] width 61 height 81
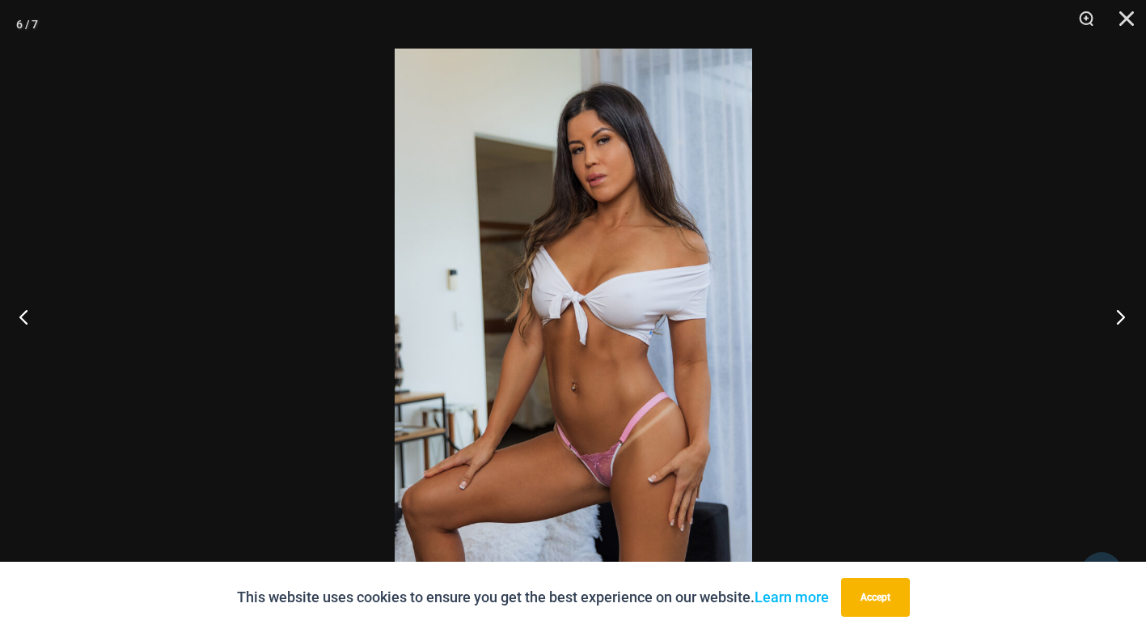
click at [1112, 318] on button "Next" at bounding box center [1116, 316] width 61 height 81
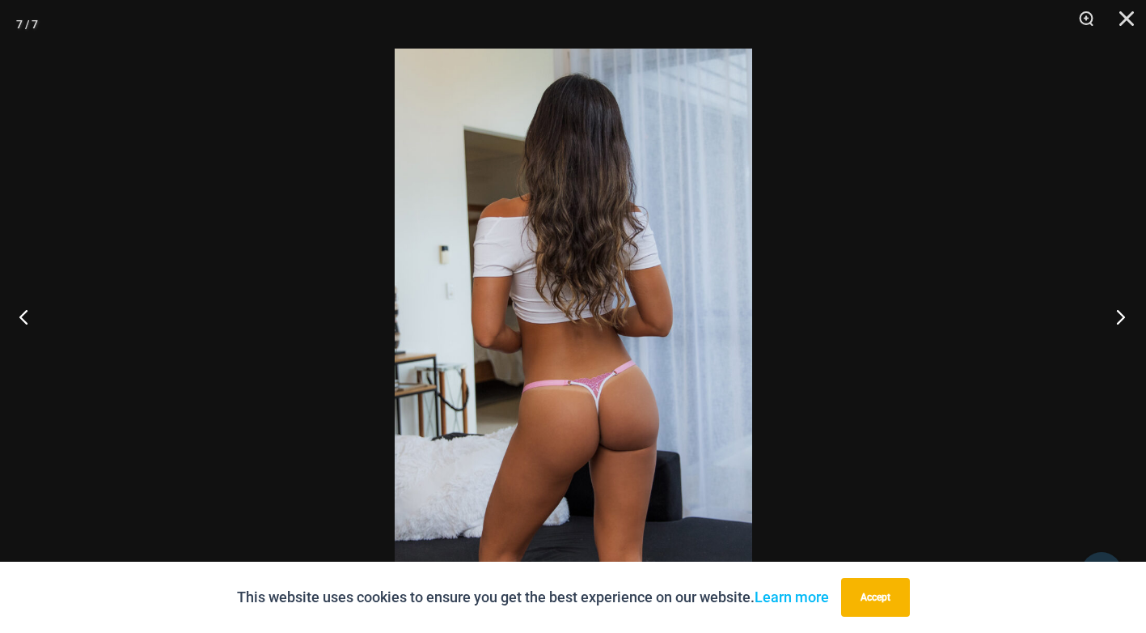
click at [1112, 318] on button "Next" at bounding box center [1116, 316] width 61 height 81
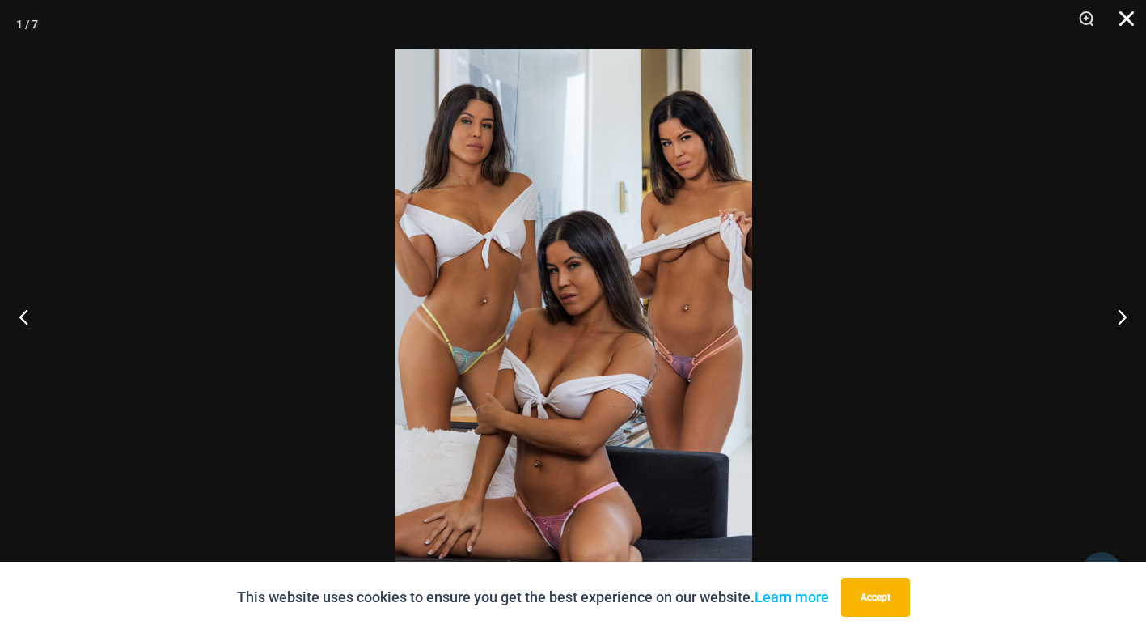
click at [1128, 13] on button "Close" at bounding box center [1121, 24] width 40 height 49
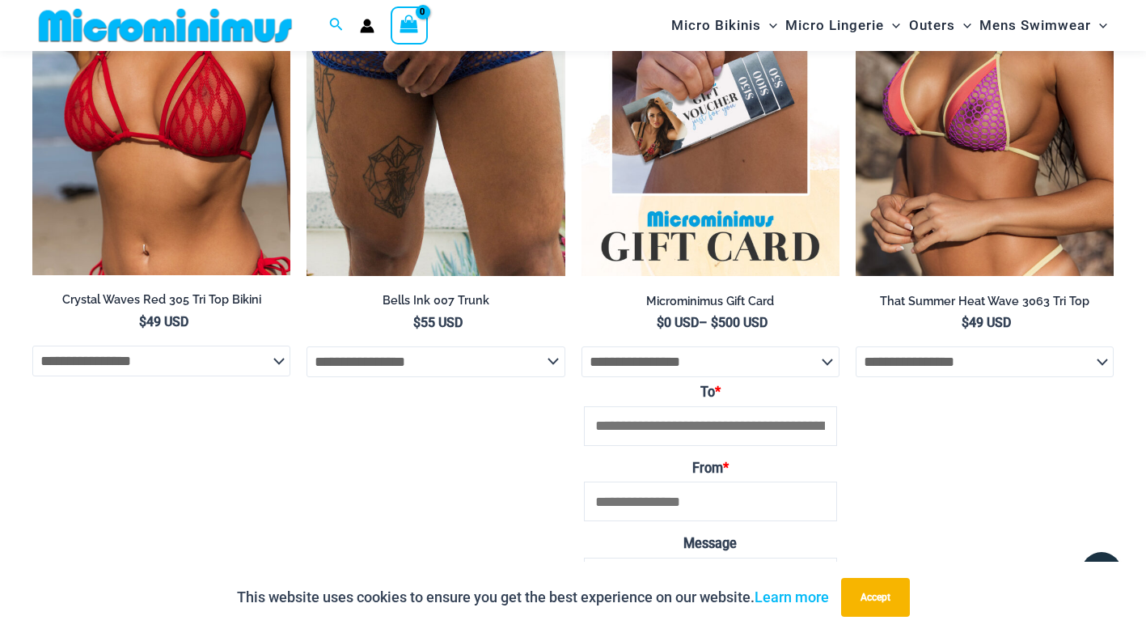
scroll to position [2978, 0]
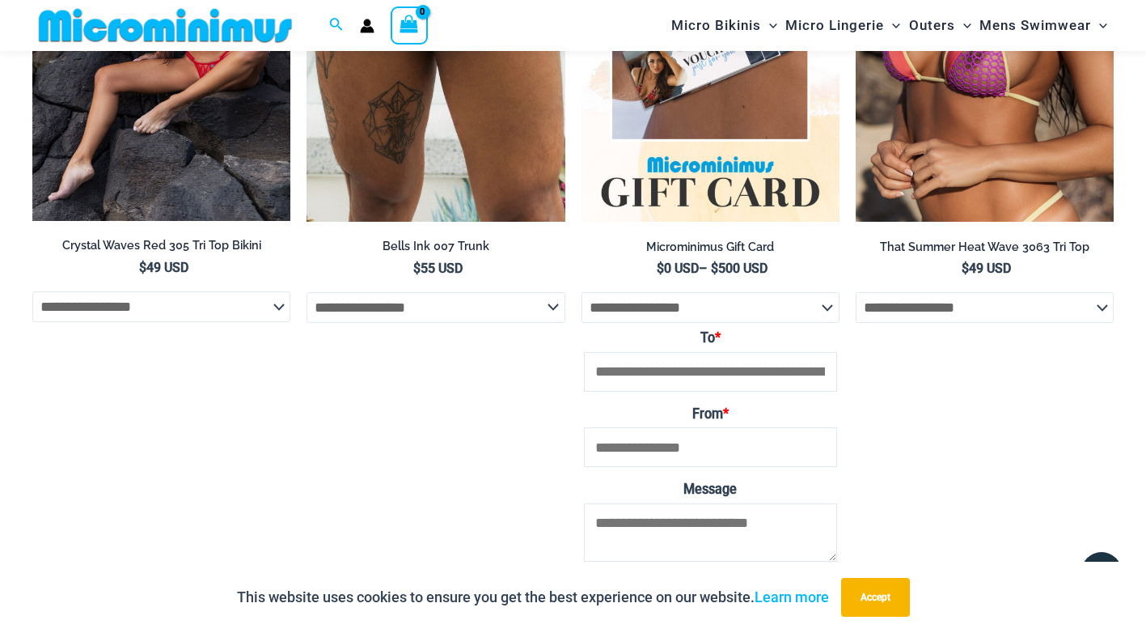
click at [207, 162] on img at bounding box center [161, 27] width 258 height 387
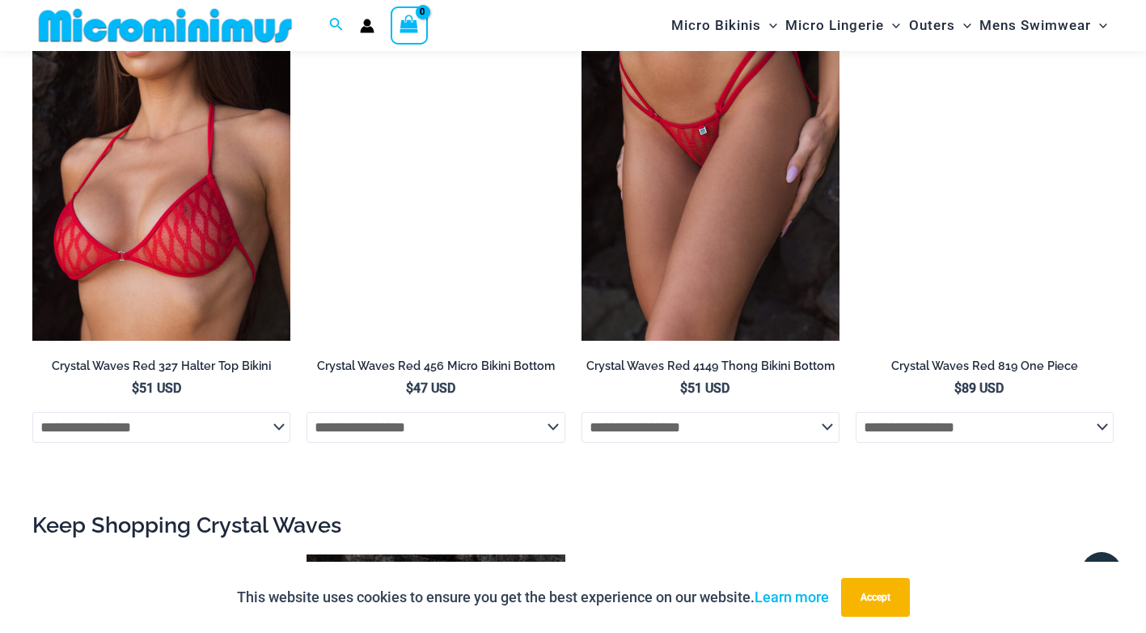
scroll to position [1522, 0]
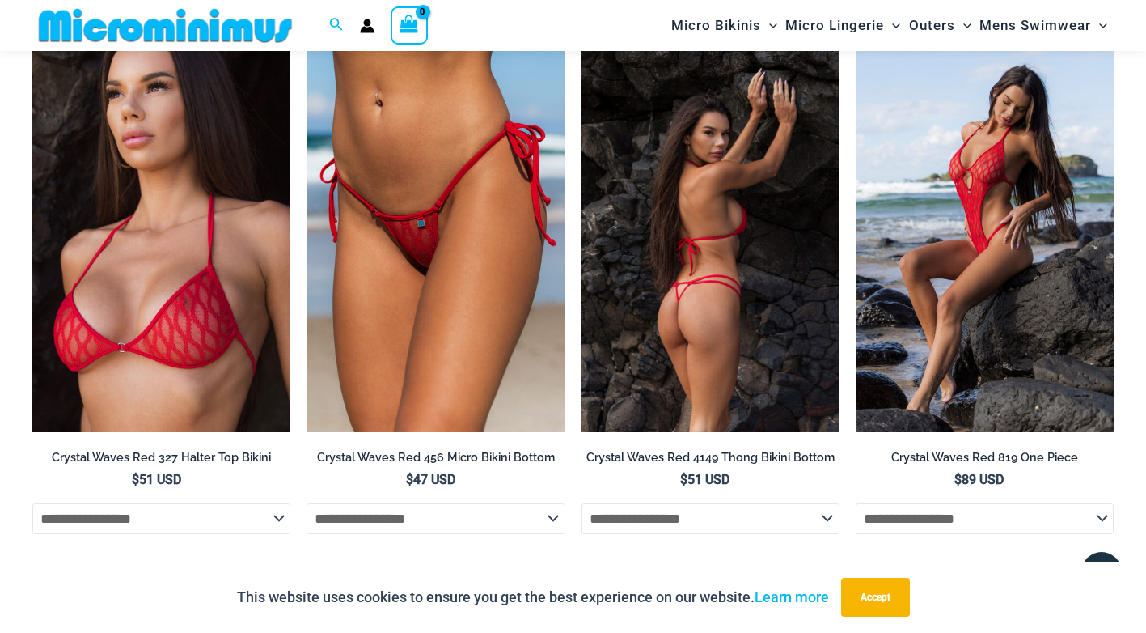
click at [658, 209] on img at bounding box center [711, 238] width 258 height 387
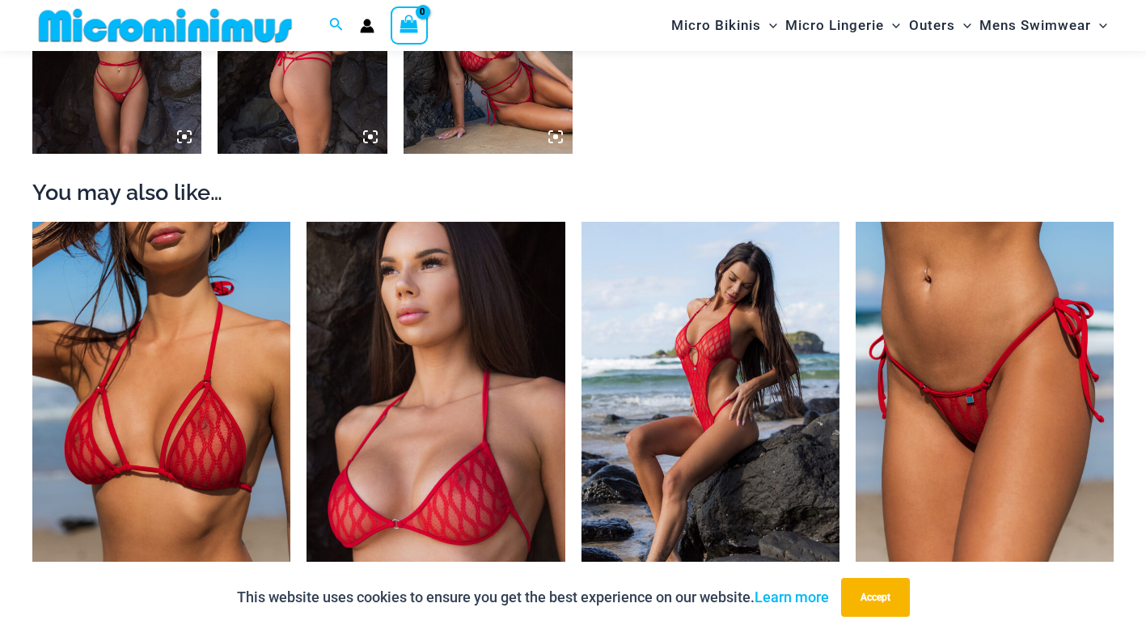
scroll to position [1375, 0]
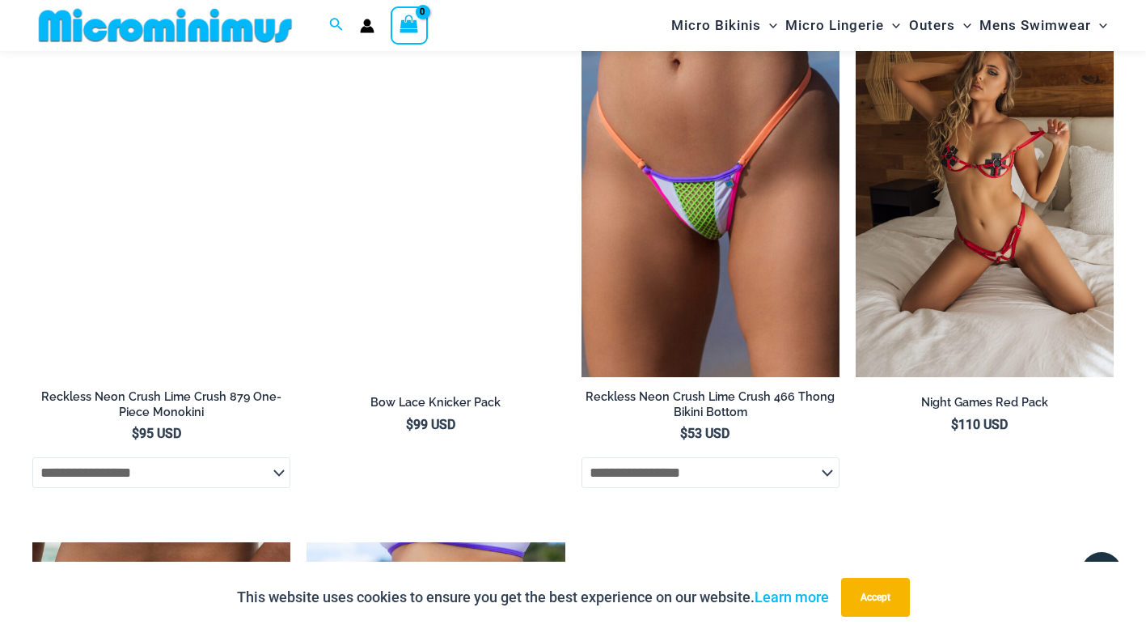
scroll to position [3317, 0]
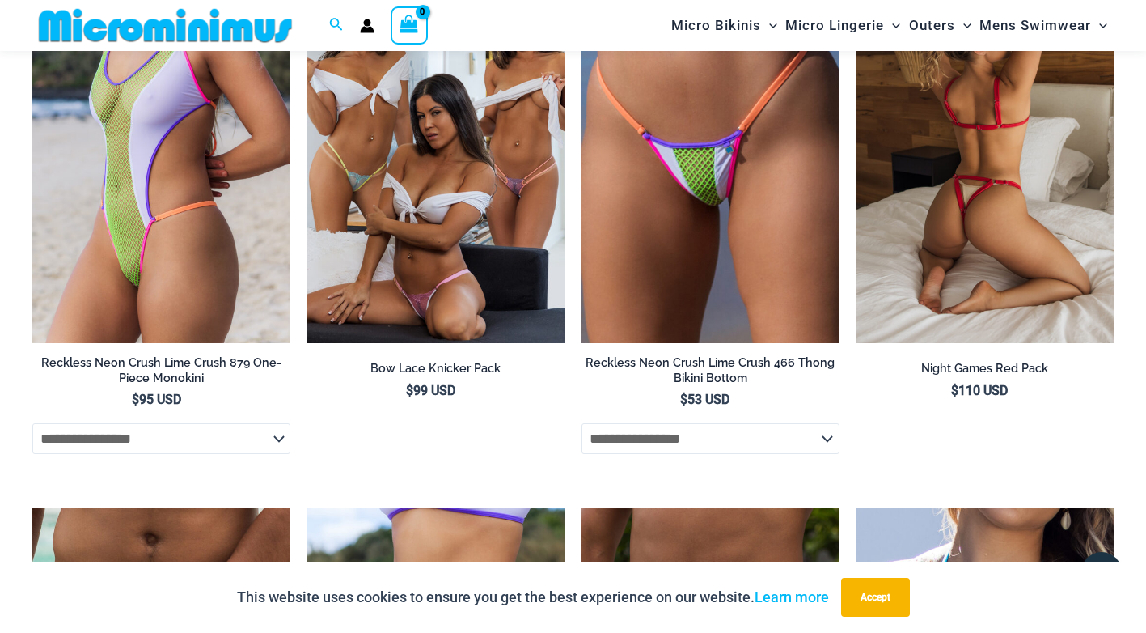
click at [991, 195] on img at bounding box center [985, 149] width 258 height 387
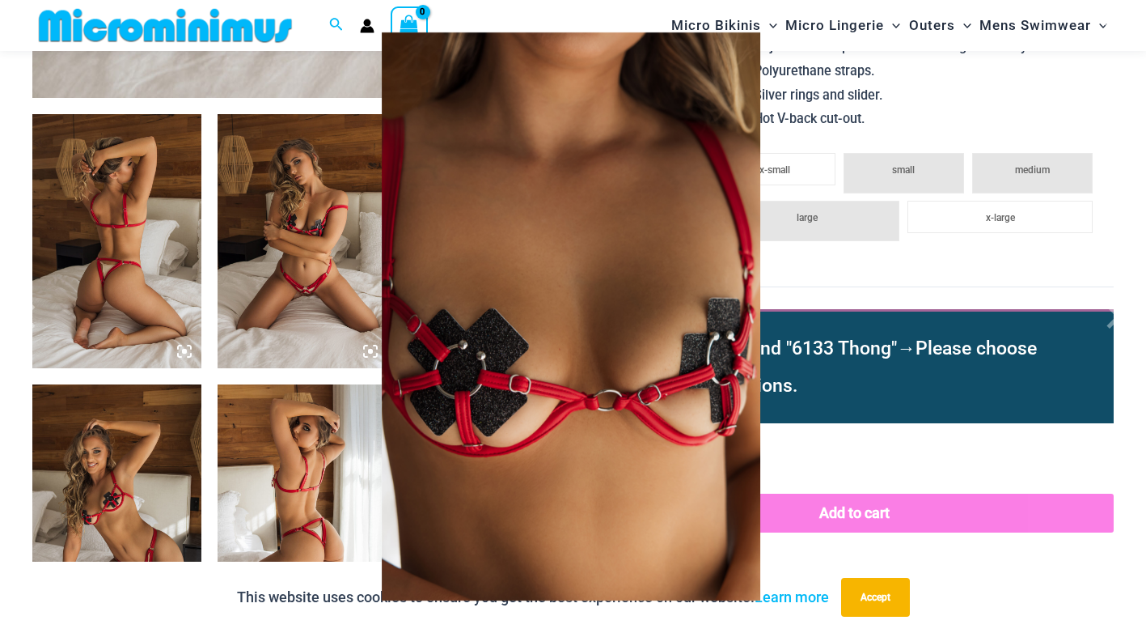
scroll to position [890, 0]
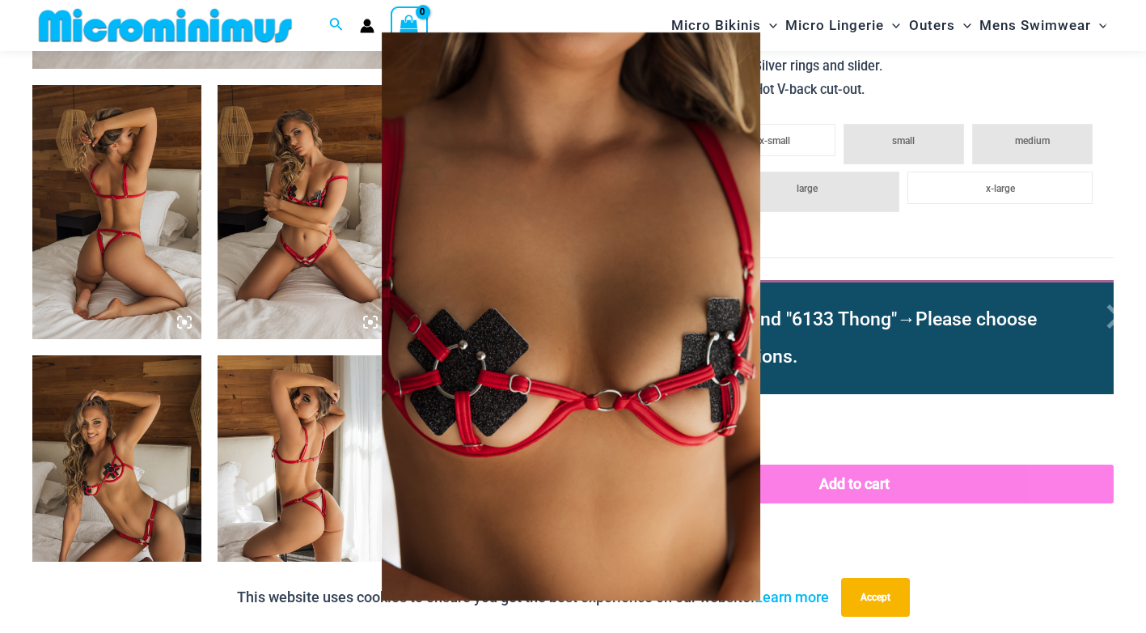
click at [572, 235] on img at bounding box center [571, 316] width 379 height 568
click at [783, 247] on div at bounding box center [573, 316] width 1146 height 633
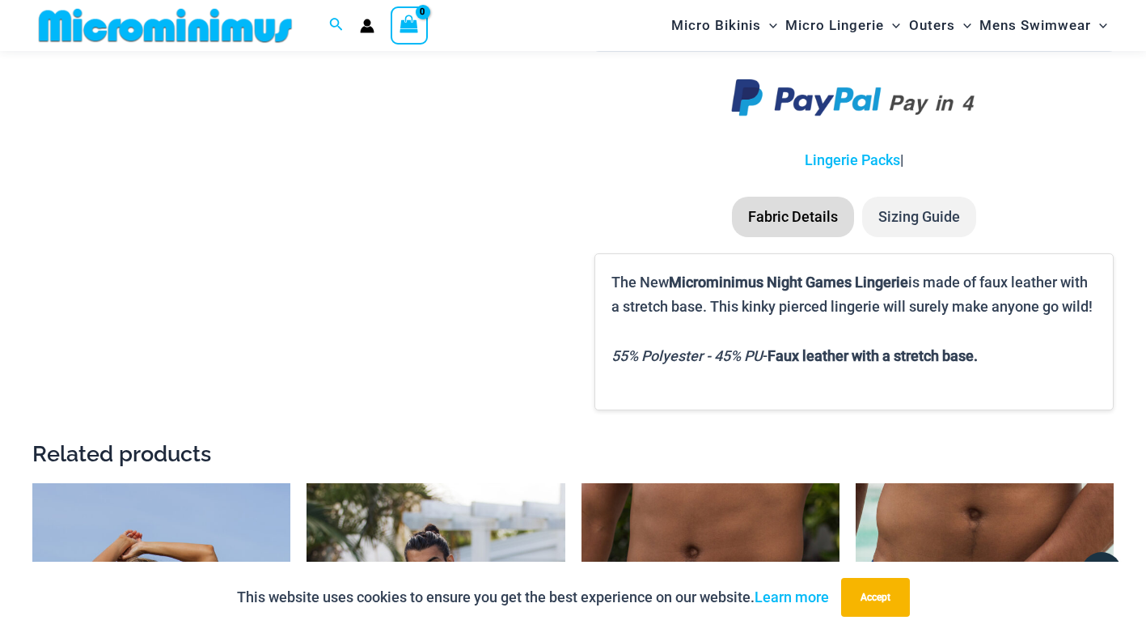
scroll to position [1294, 0]
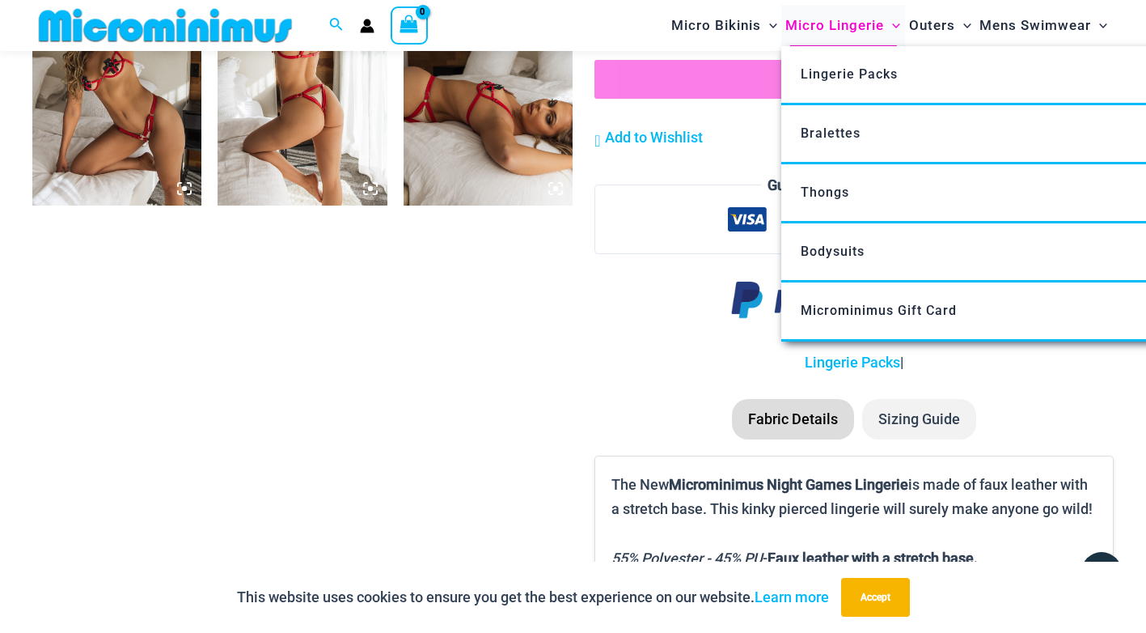
click at [848, 28] on span "Micro Lingerie" at bounding box center [834, 25] width 99 height 41
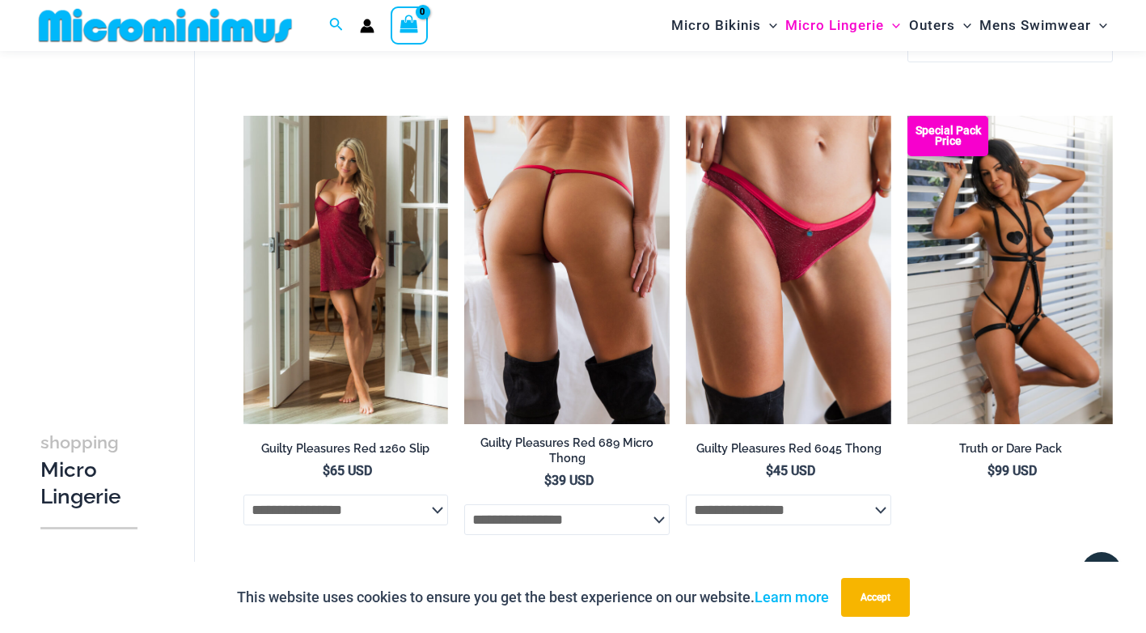
scroll to position [713, 0]
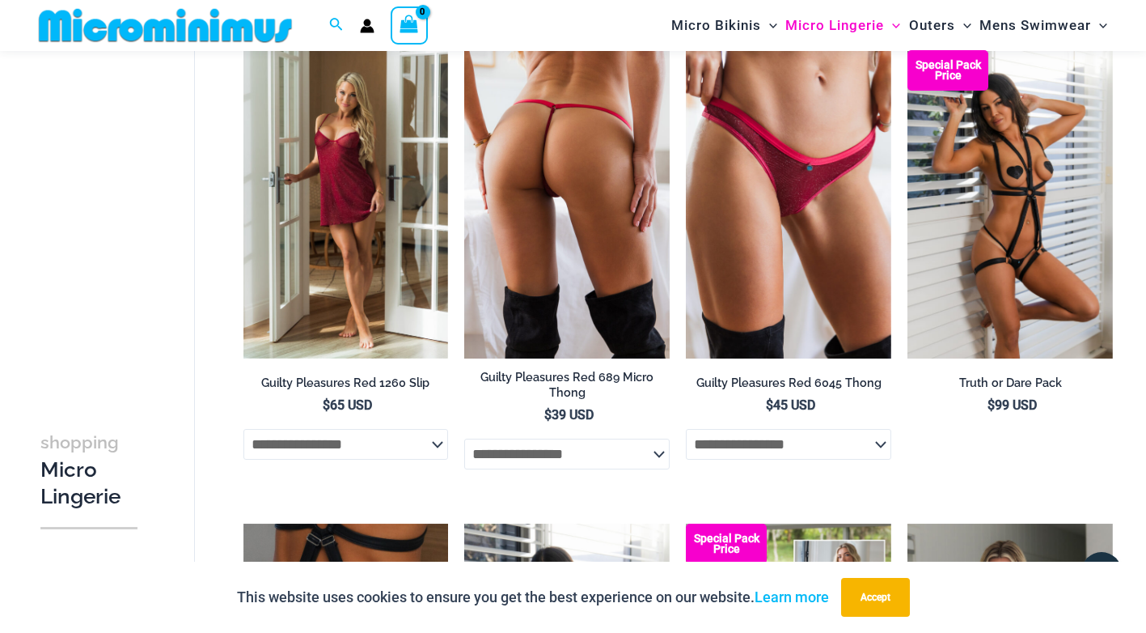
click at [595, 289] on img at bounding box center [566, 204] width 205 height 308
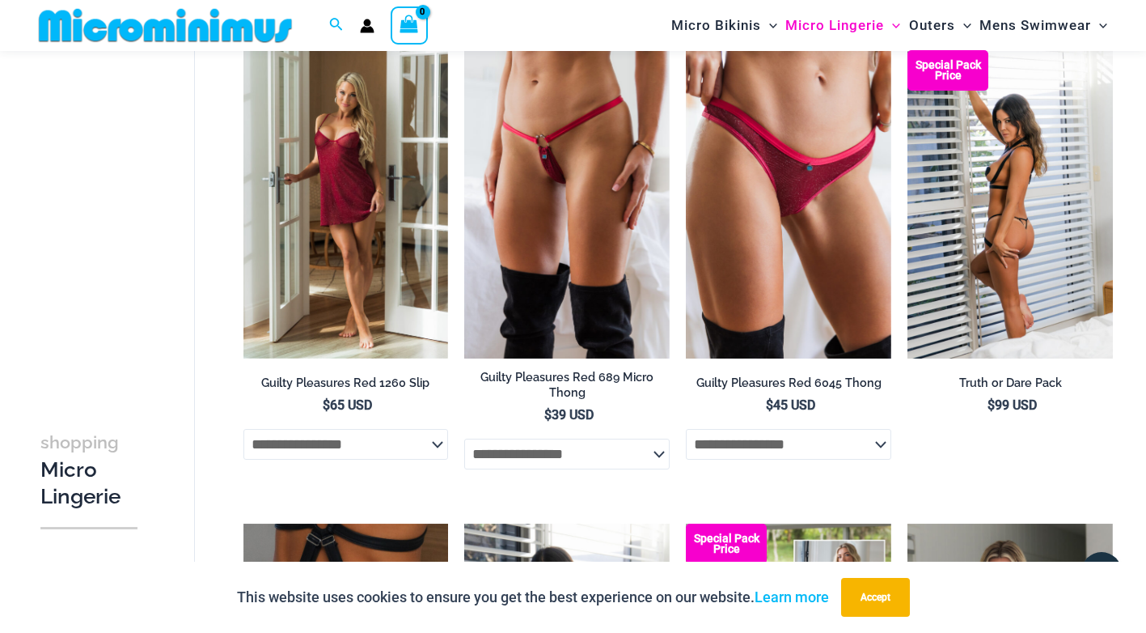
click at [998, 260] on img at bounding box center [1010, 204] width 205 height 308
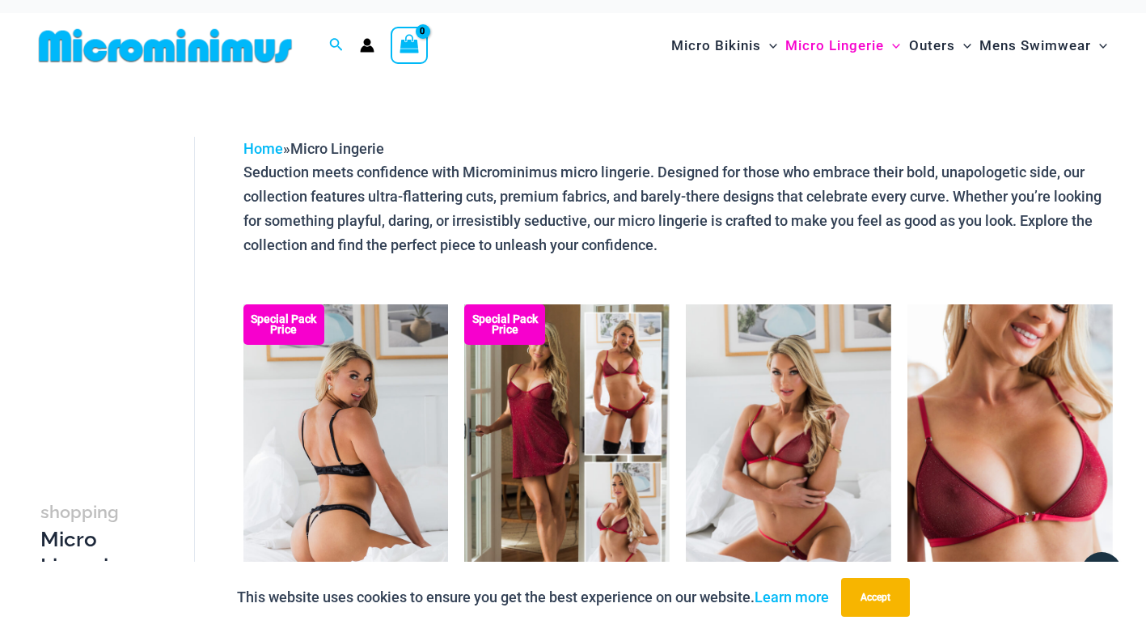
scroll to position [0, 0]
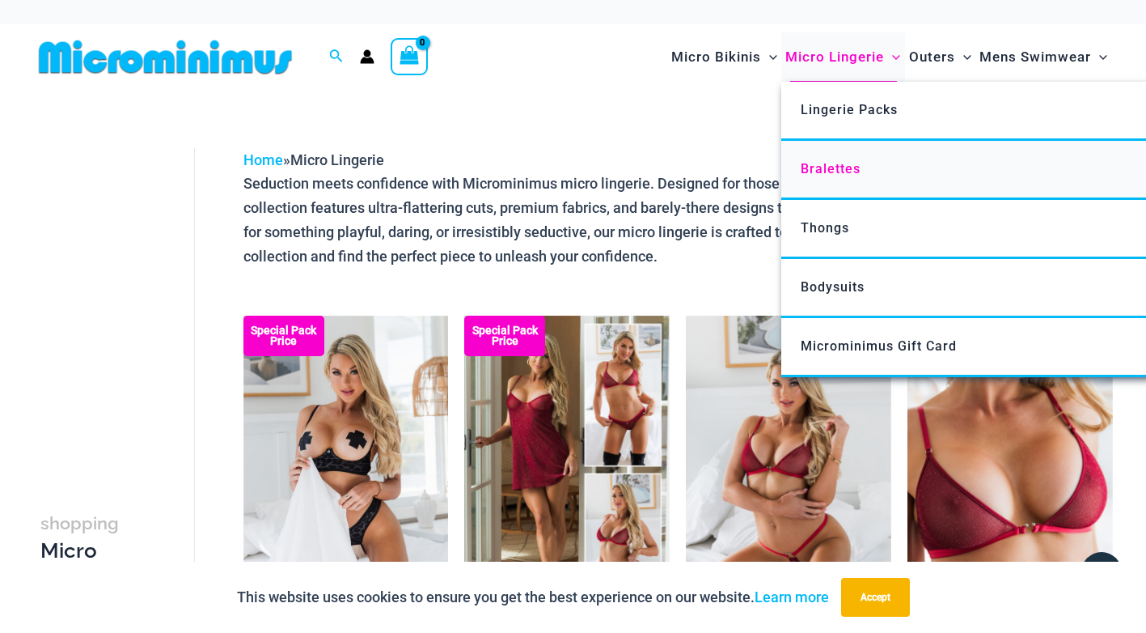
click at [843, 165] on span "Bralettes" at bounding box center [831, 168] width 60 height 15
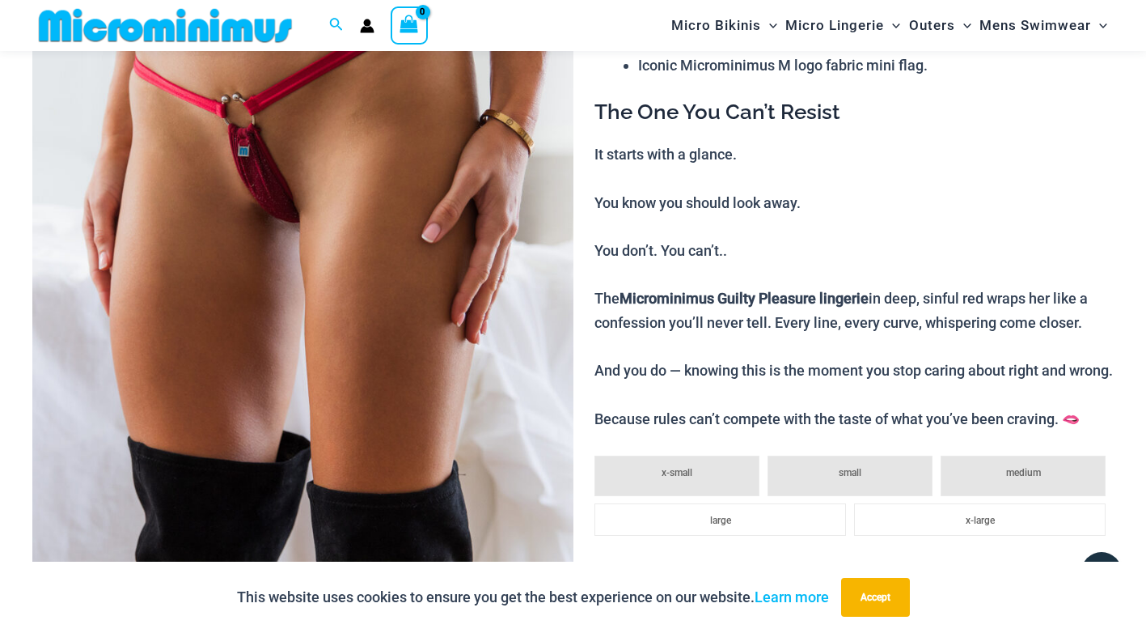
scroll to position [313, 0]
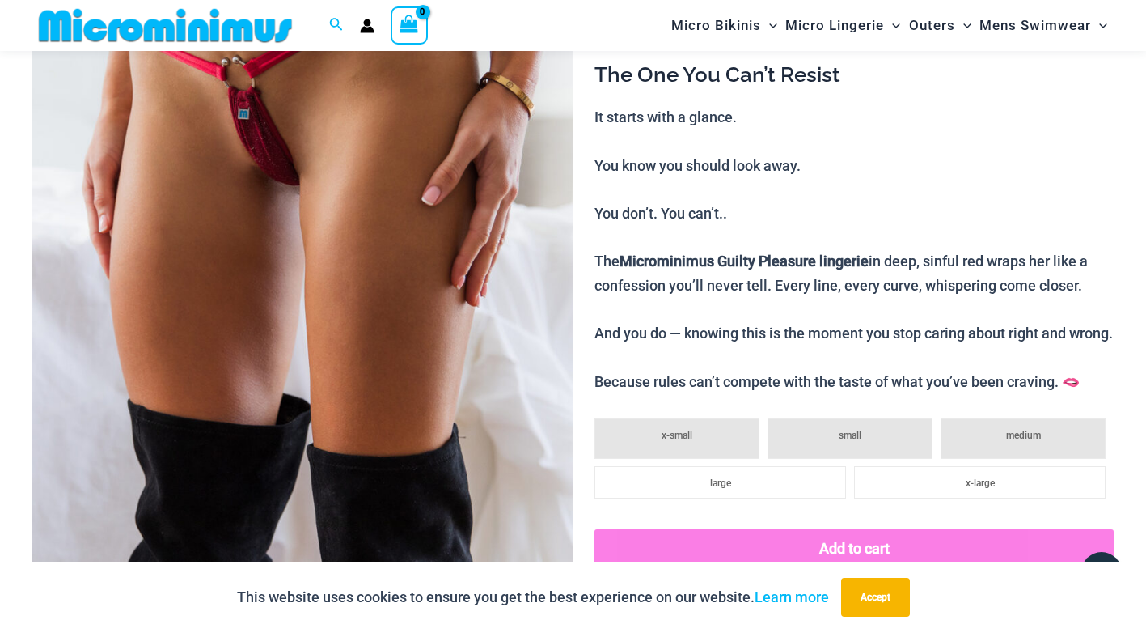
click at [598, 315] on p "It starts with a glance. You know you should look away. You don’t. You can’t.. …" at bounding box center [854, 249] width 519 height 288
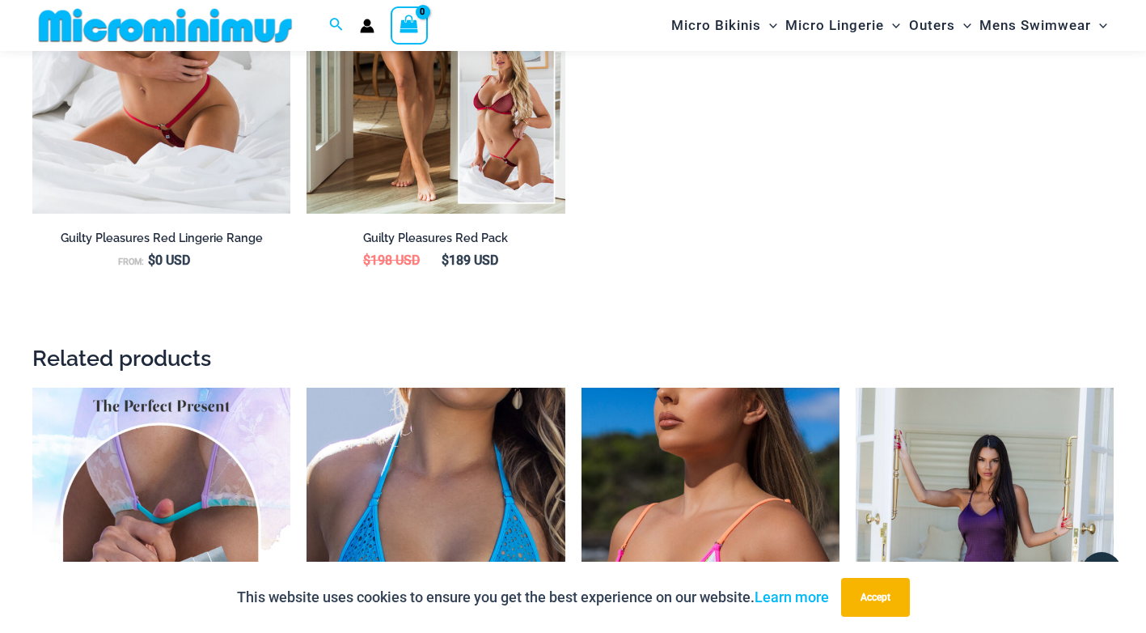
scroll to position [1526, 0]
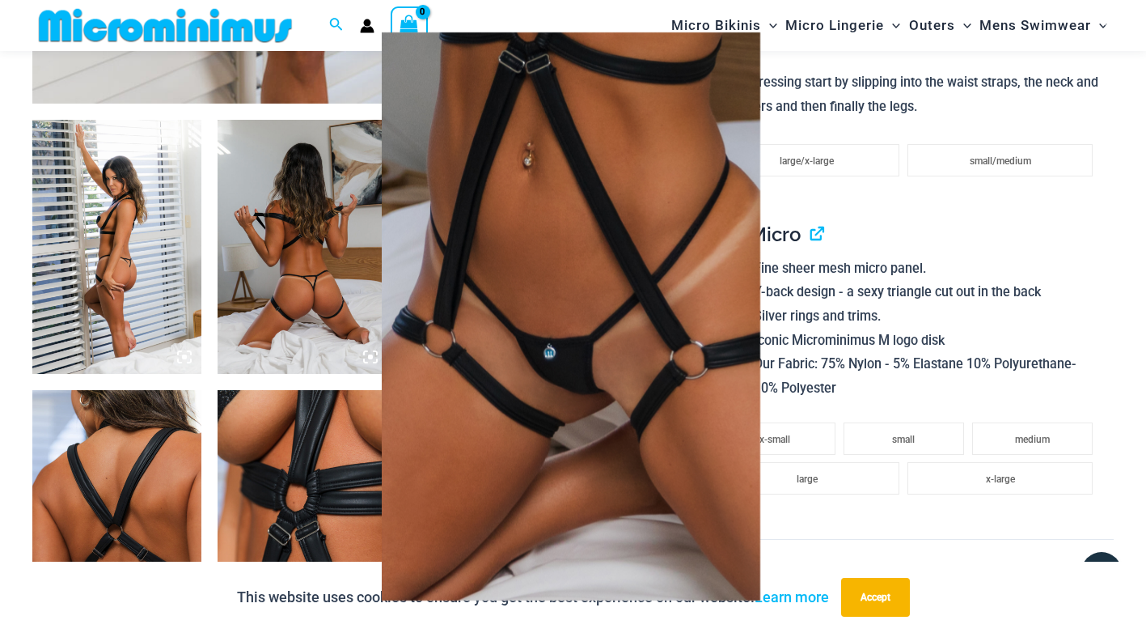
scroll to position [875, 0]
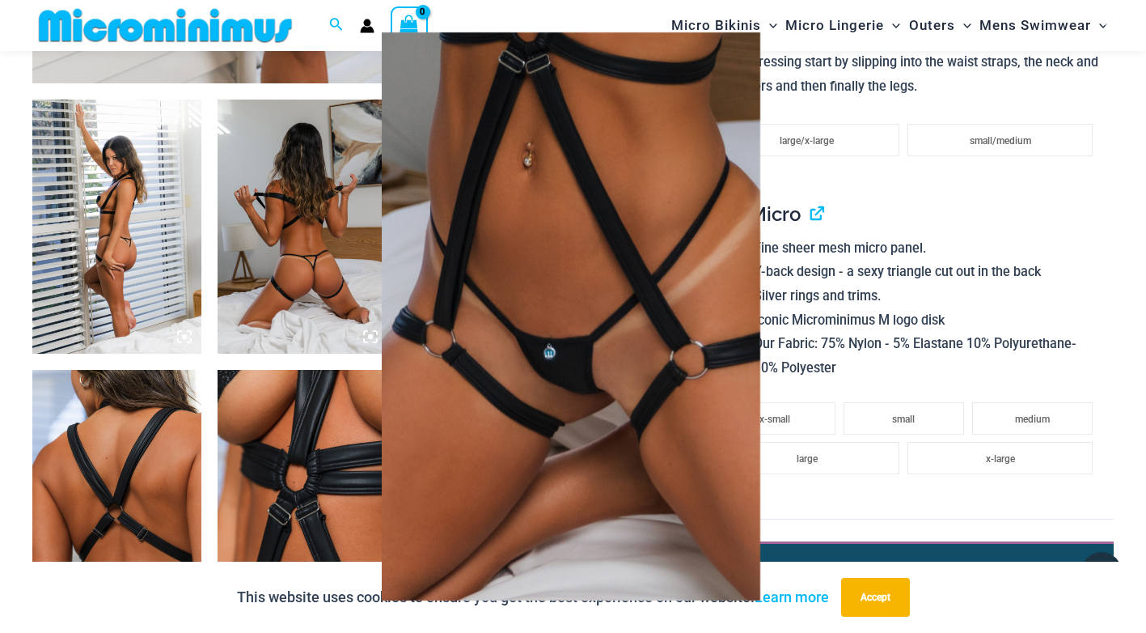
click at [317, 285] on div at bounding box center [573, 316] width 1146 height 633
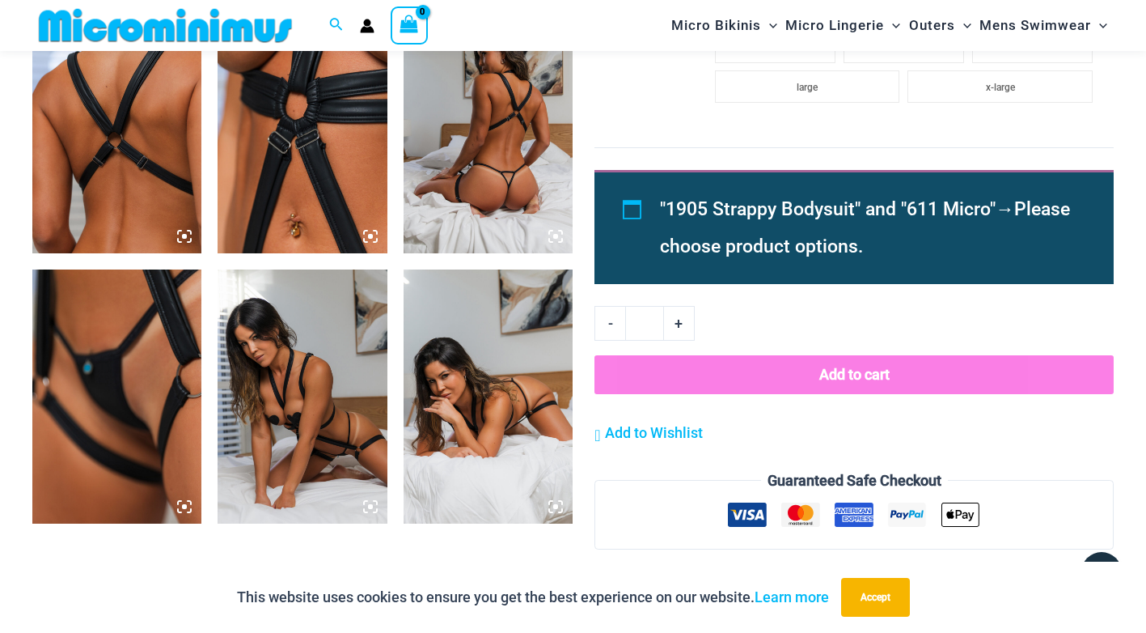
scroll to position [1280, 0]
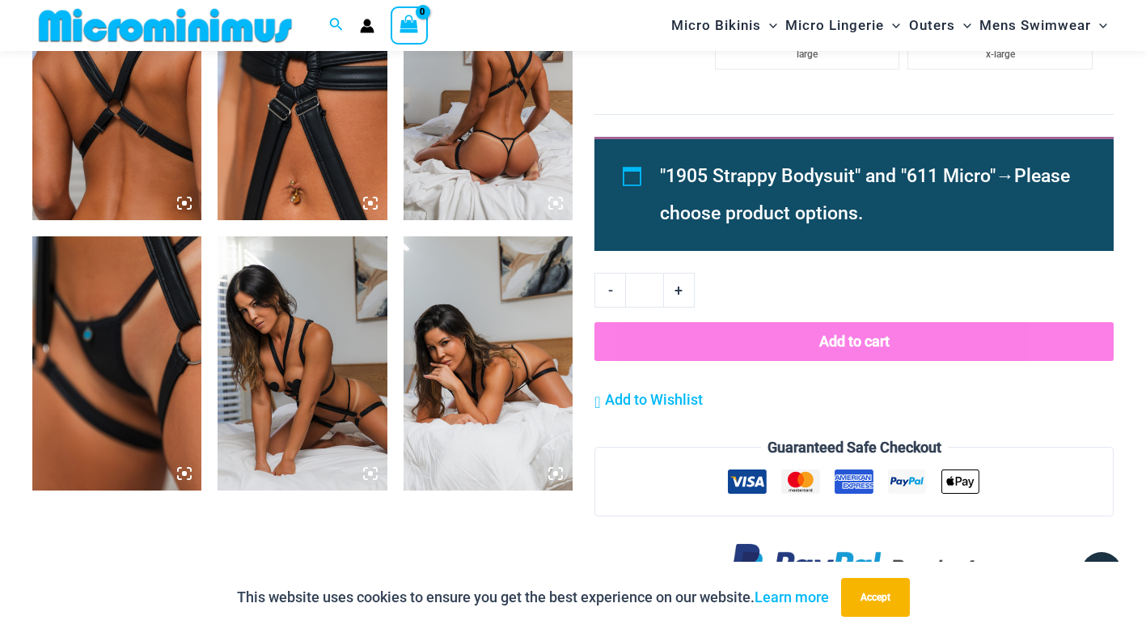
click at [502, 164] on img at bounding box center [488, 92] width 169 height 254
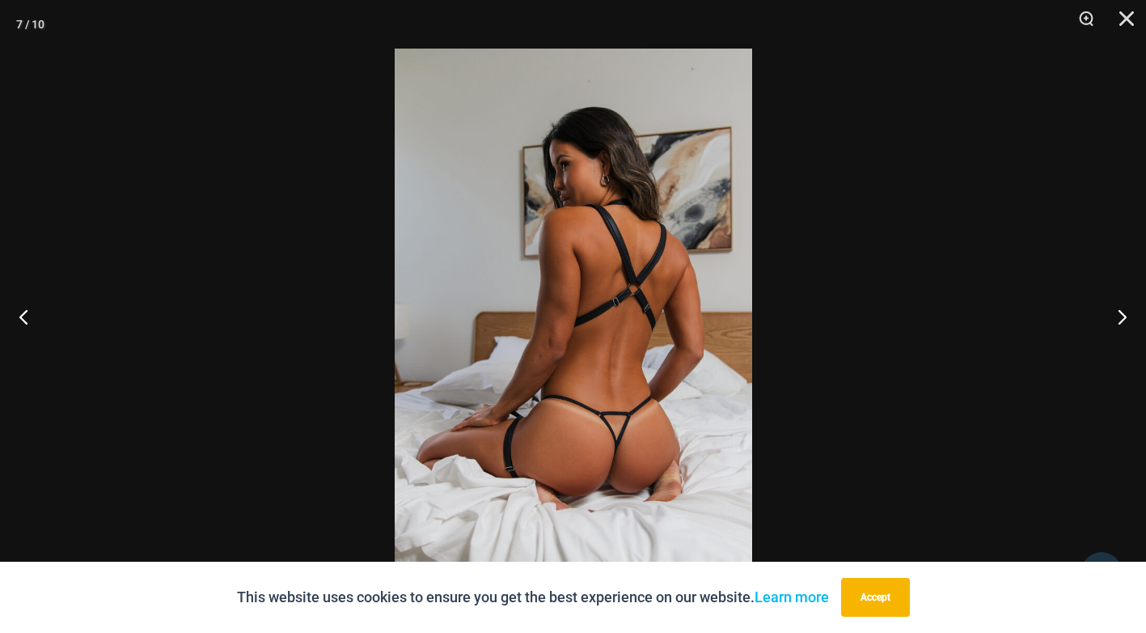
click at [534, 300] on img at bounding box center [574, 317] width 358 height 536
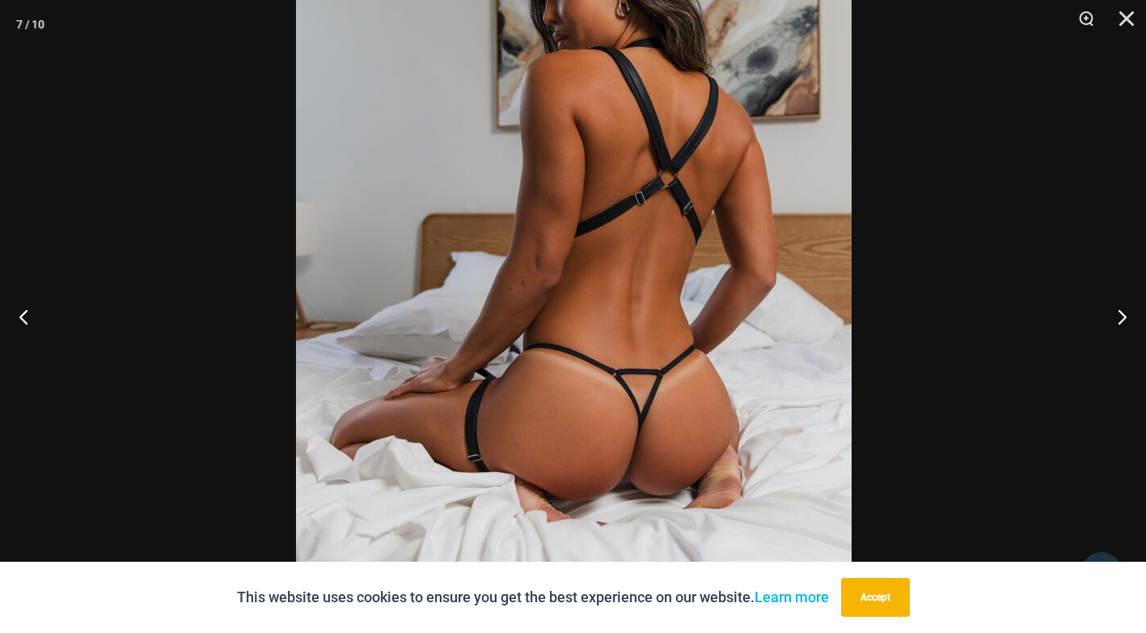
click at [569, 280] on img at bounding box center [574, 220] width 556 height 833
click at [1116, 304] on button "Next" at bounding box center [1116, 316] width 61 height 81
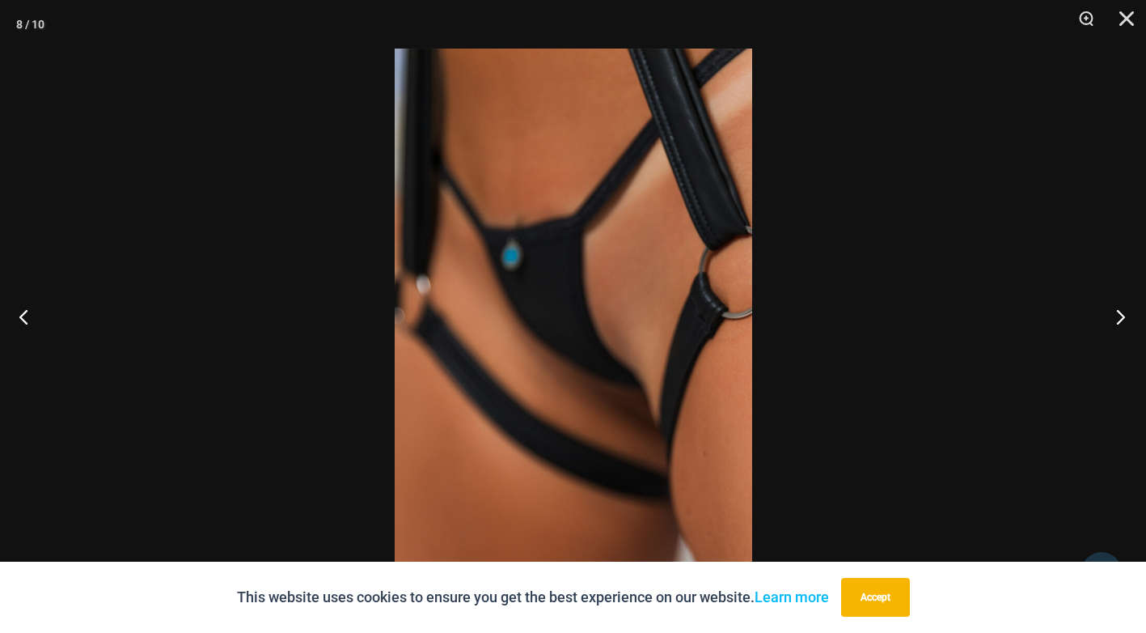
click at [1116, 305] on button "Next" at bounding box center [1116, 316] width 61 height 81
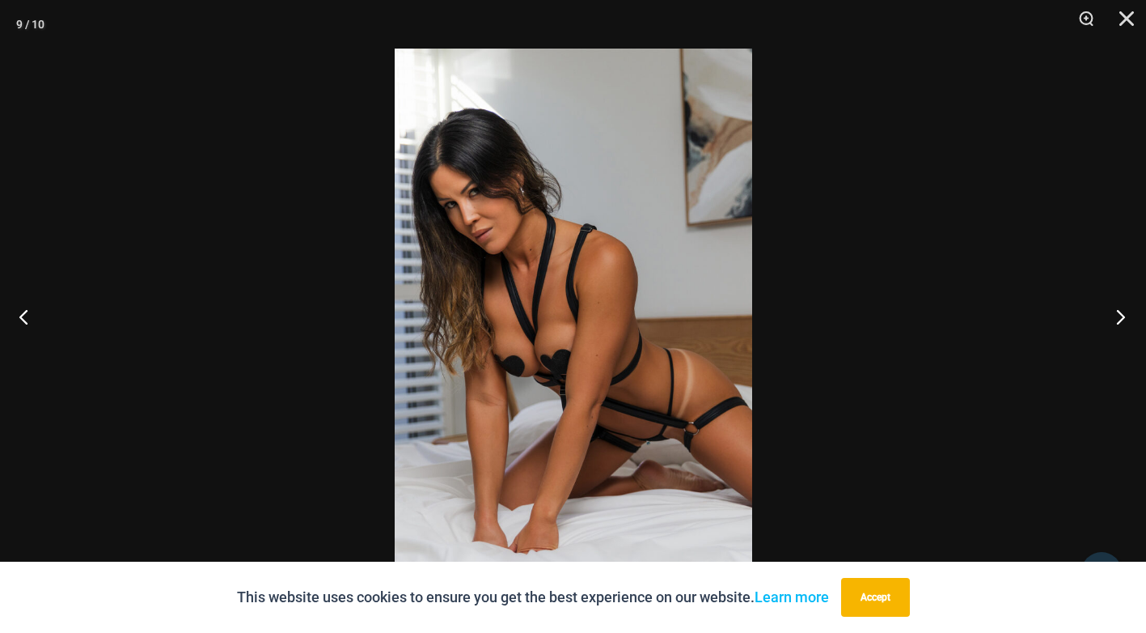
click at [1116, 305] on button "Next" at bounding box center [1116, 316] width 61 height 81
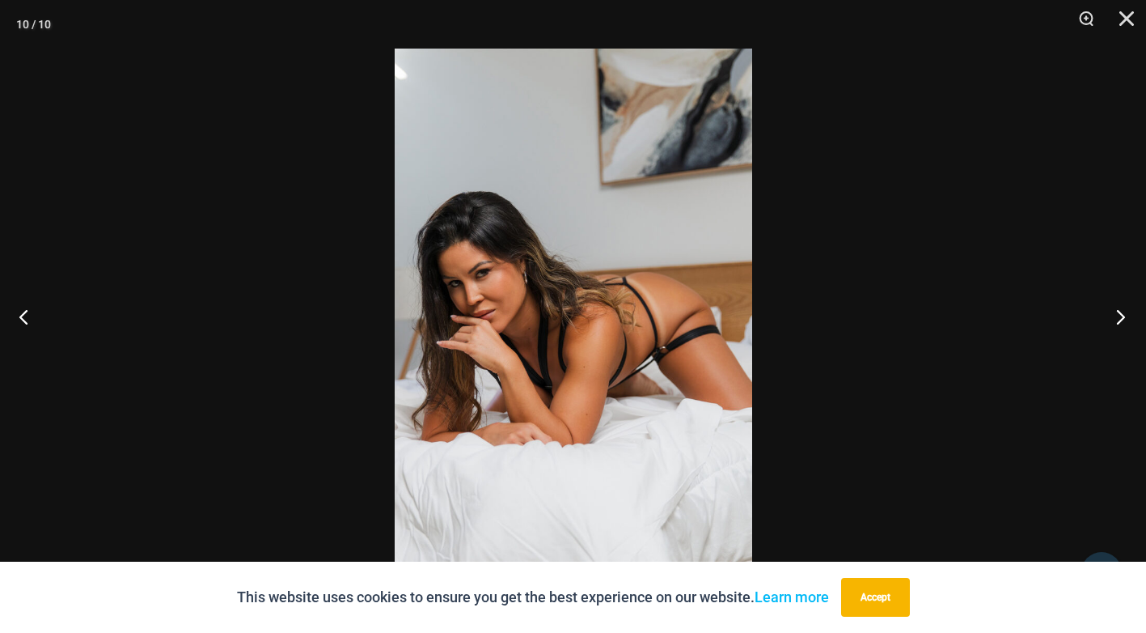
click at [1116, 305] on button "Next" at bounding box center [1116, 316] width 61 height 81
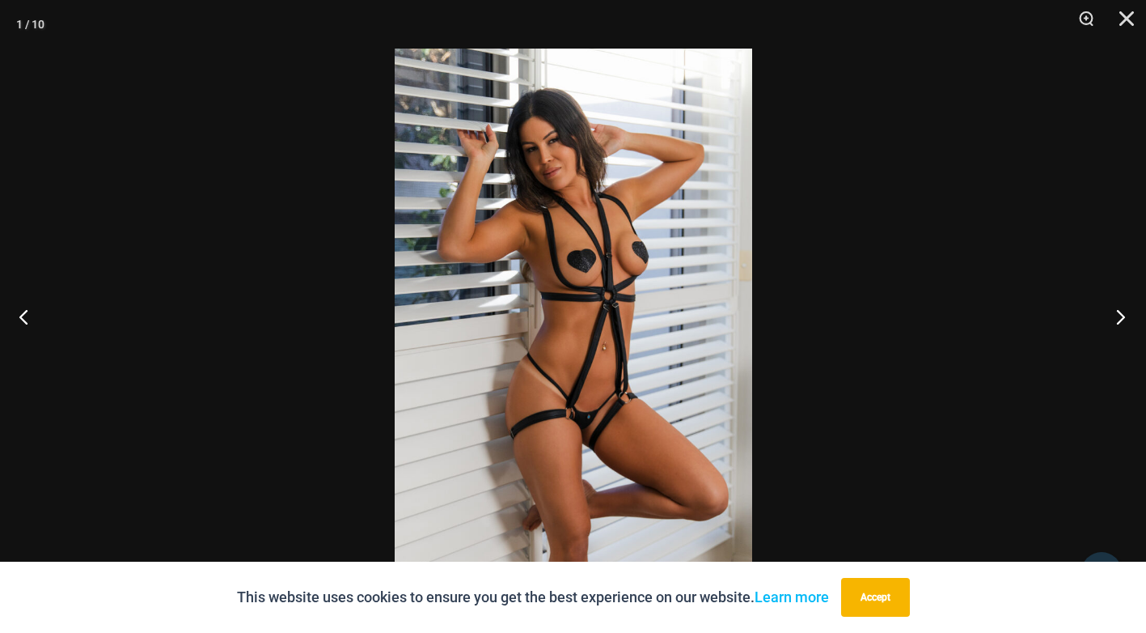
click at [1116, 305] on button "Next" at bounding box center [1116, 316] width 61 height 81
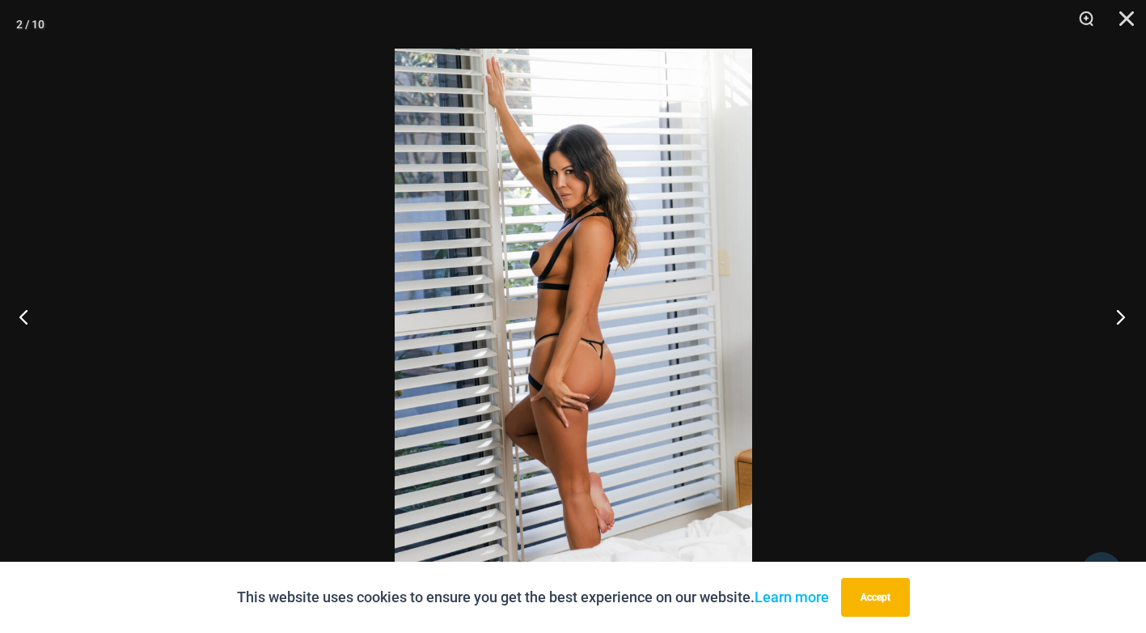
click at [1116, 305] on button "Next" at bounding box center [1116, 316] width 61 height 81
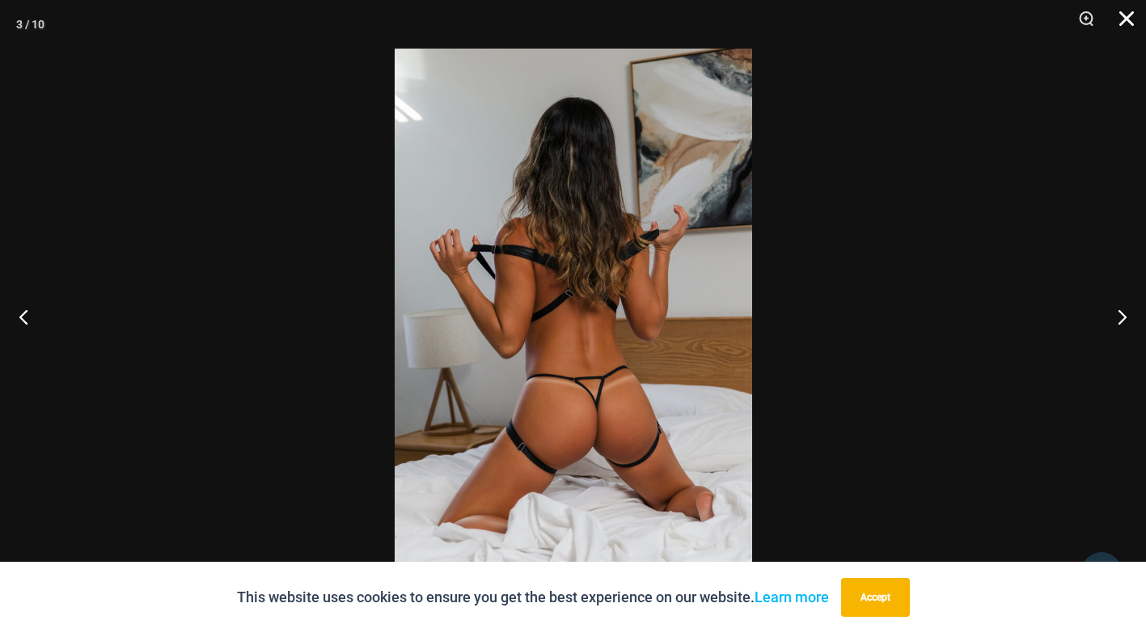
click at [1130, 17] on button "Close" at bounding box center [1121, 24] width 40 height 49
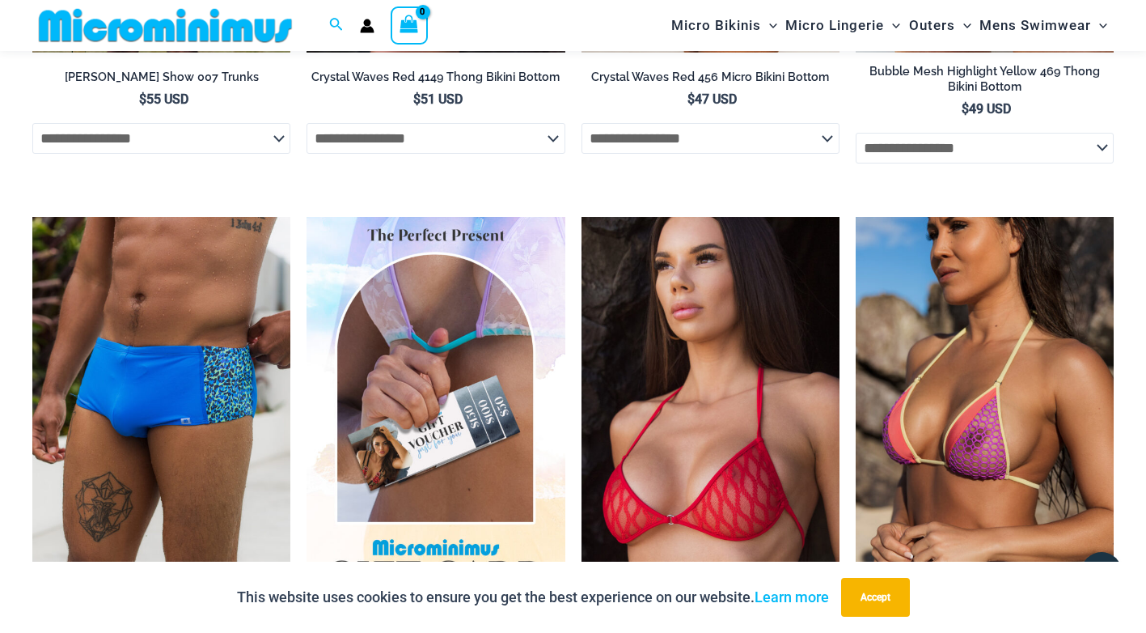
scroll to position [2817, 0]
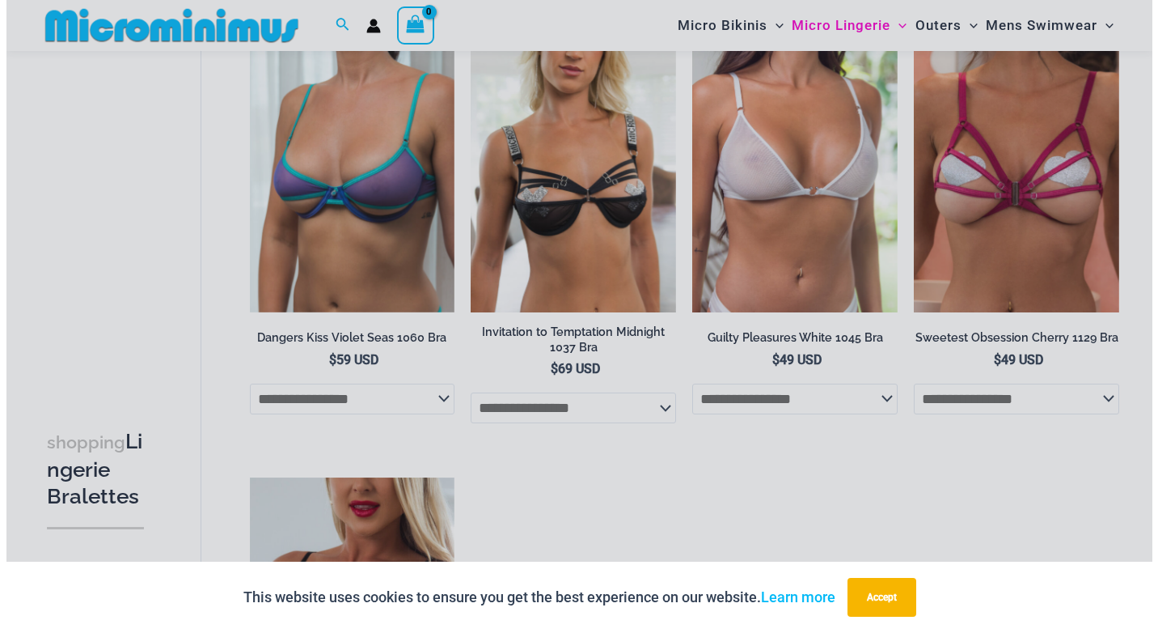
scroll to position [650, 0]
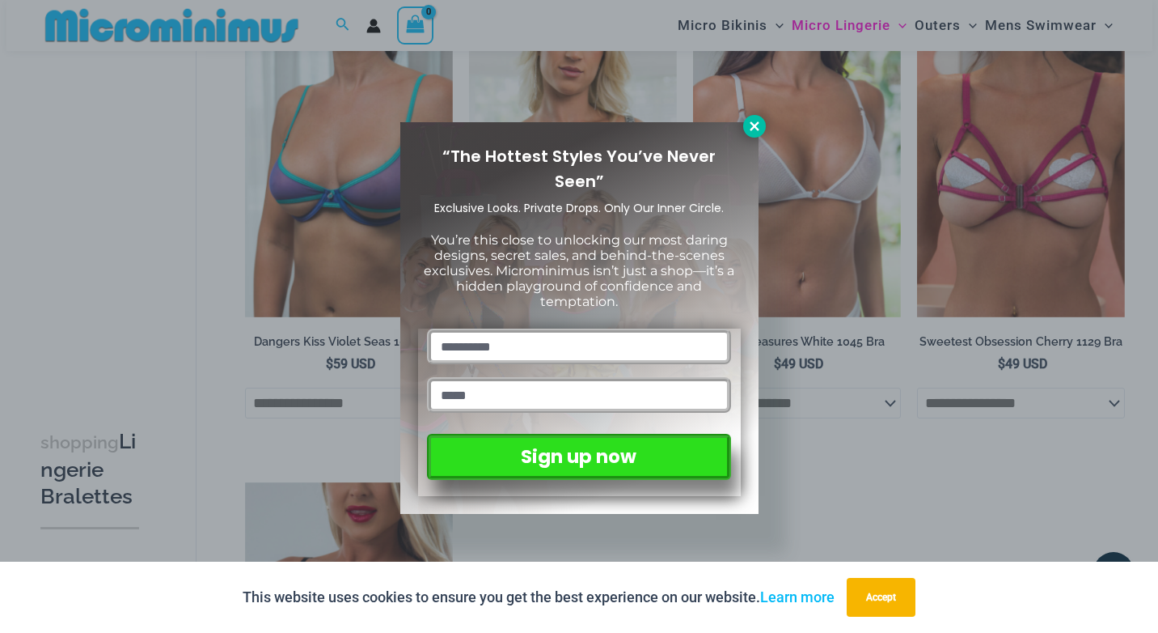
click at [755, 123] on icon at bounding box center [754, 126] width 15 height 15
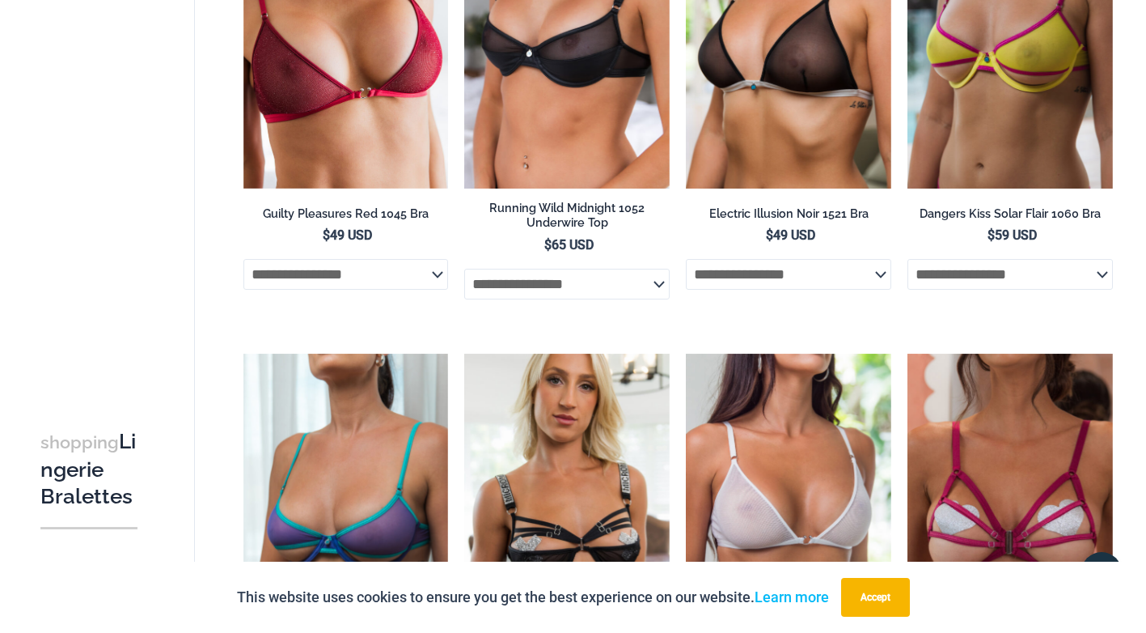
scroll to position [0, 0]
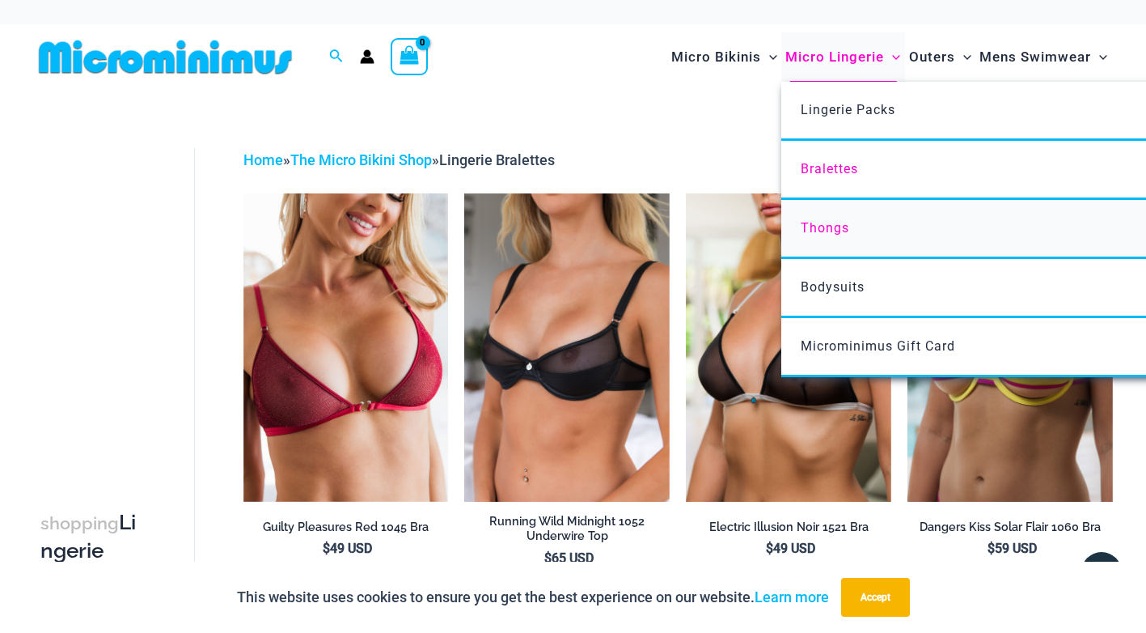
click at [827, 222] on span "Thongs" at bounding box center [825, 227] width 49 height 15
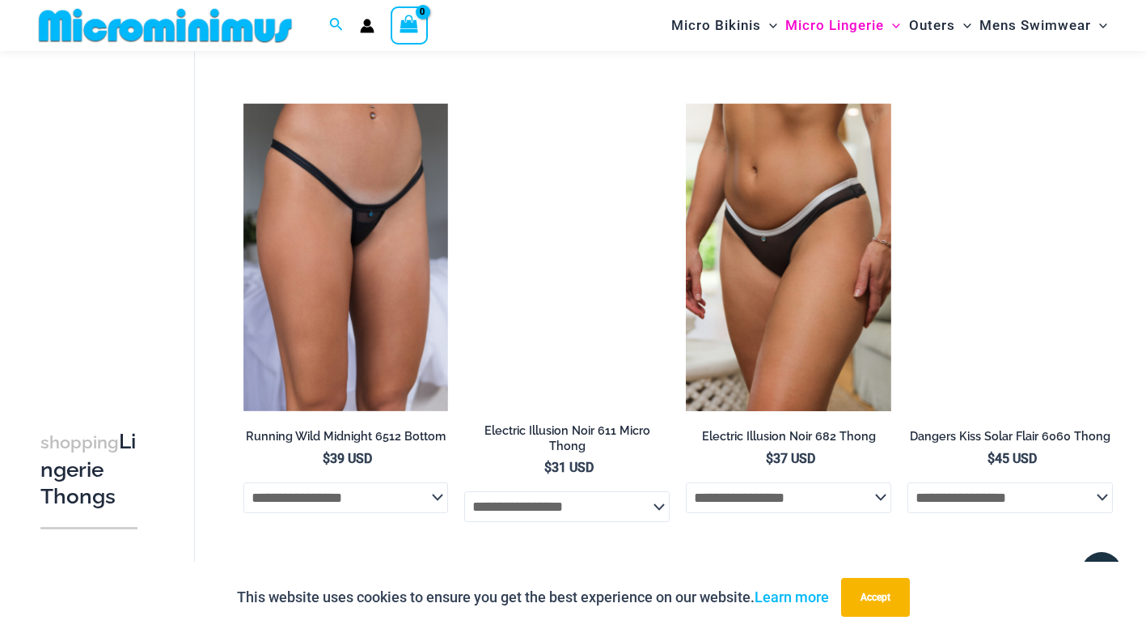
scroll to position [551, 0]
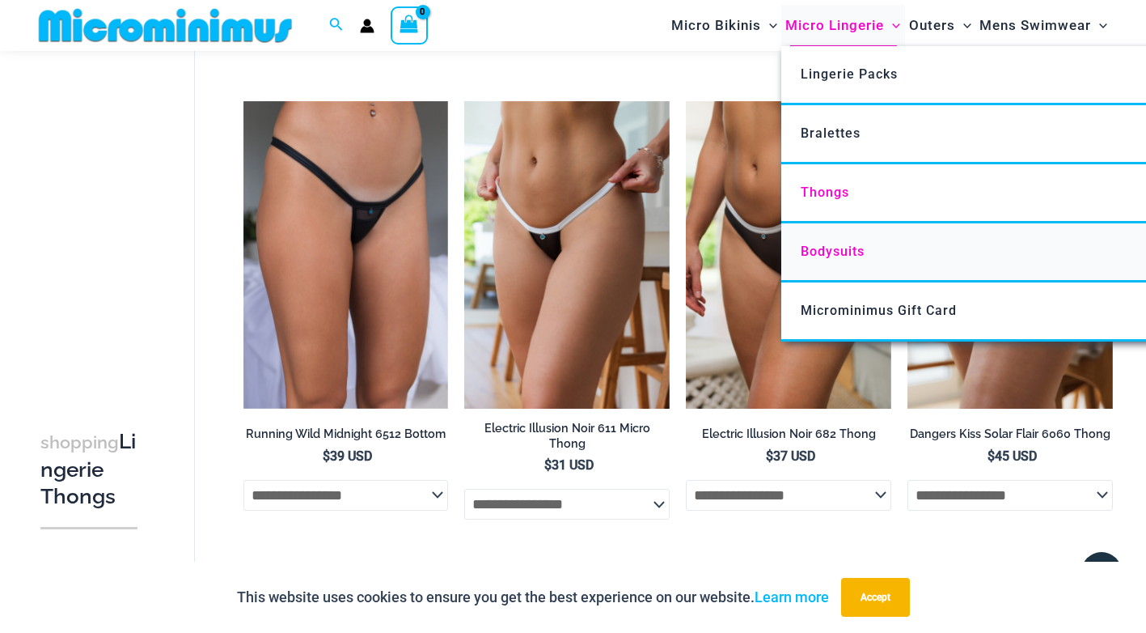
click at [835, 246] on span "Bodysuits" at bounding box center [833, 250] width 64 height 15
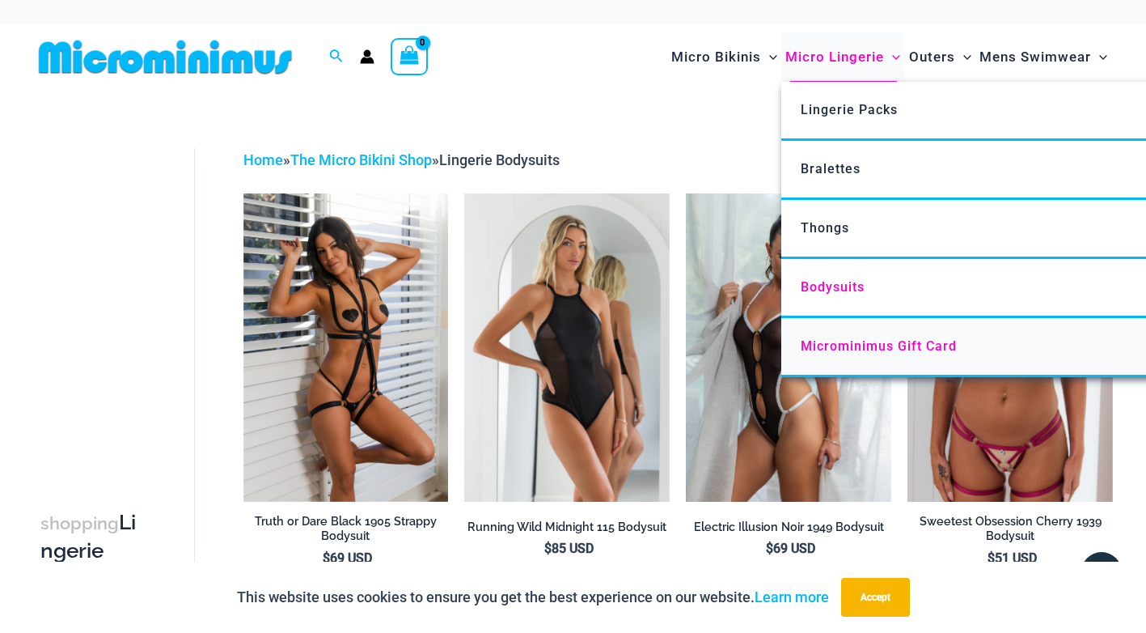
click at [849, 348] on span "Microminimus Gift Card" at bounding box center [879, 345] width 156 height 15
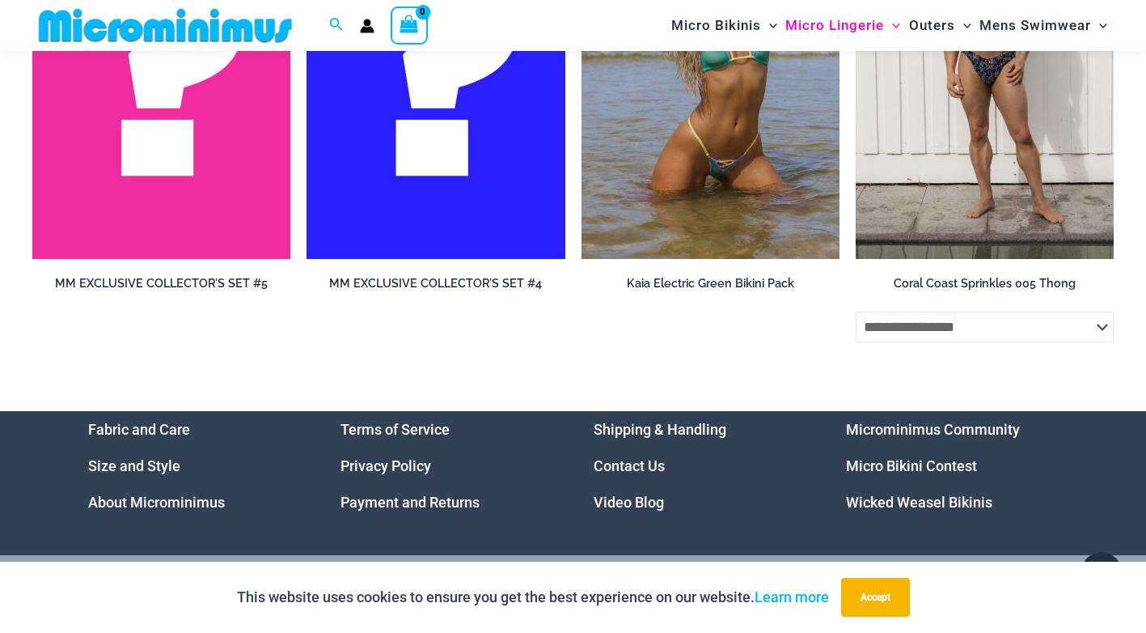
scroll to position [3304, 0]
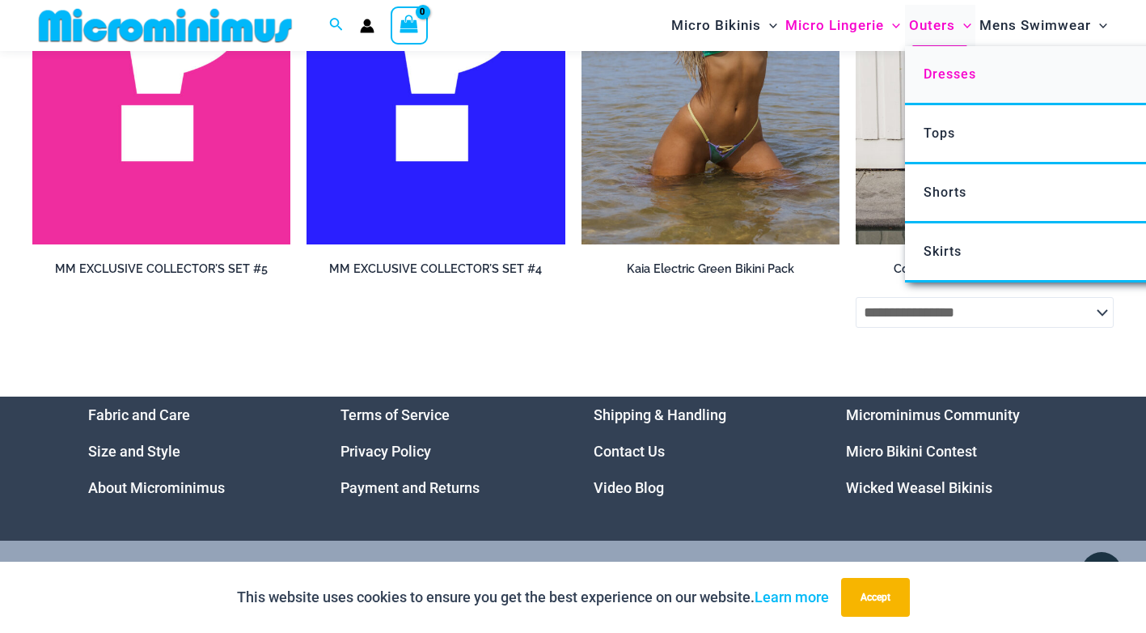
click at [946, 70] on span "Dresses" at bounding box center [950, 73] width 53 height 15
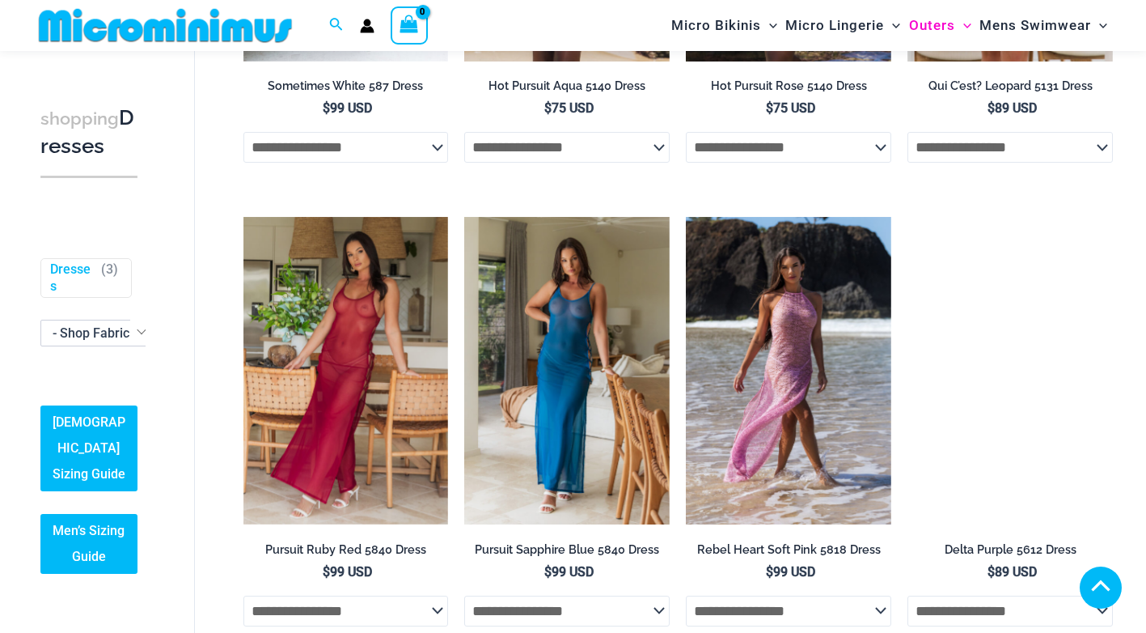
scroll to position [890, 0]
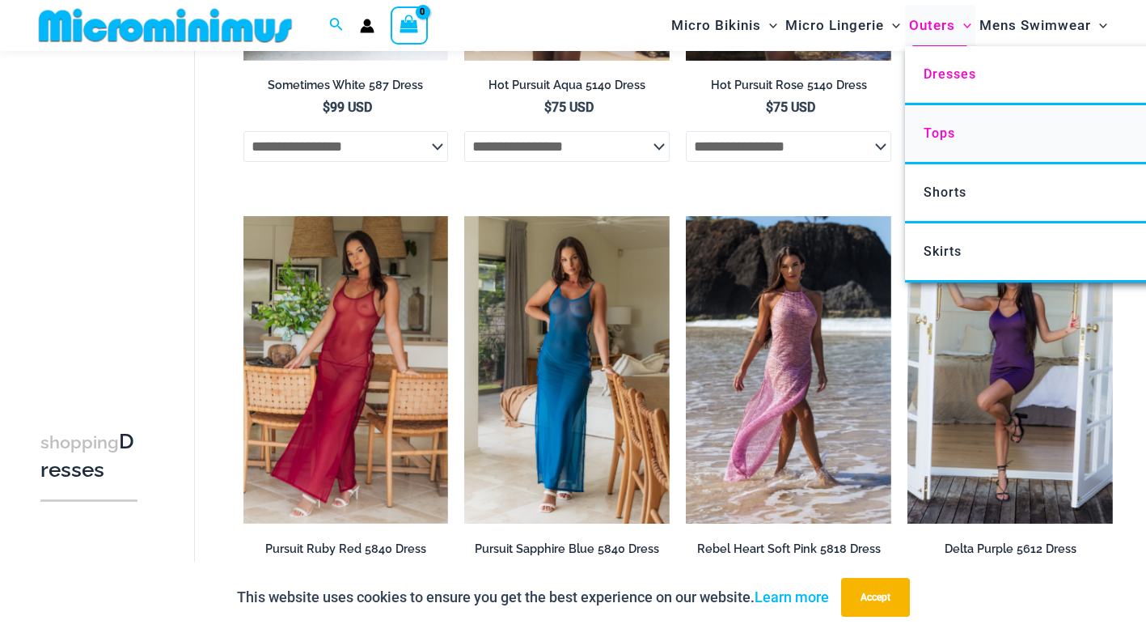
click at [942, 123] on link "Tops" at bounding box center [1145, 134] width 481 height 59
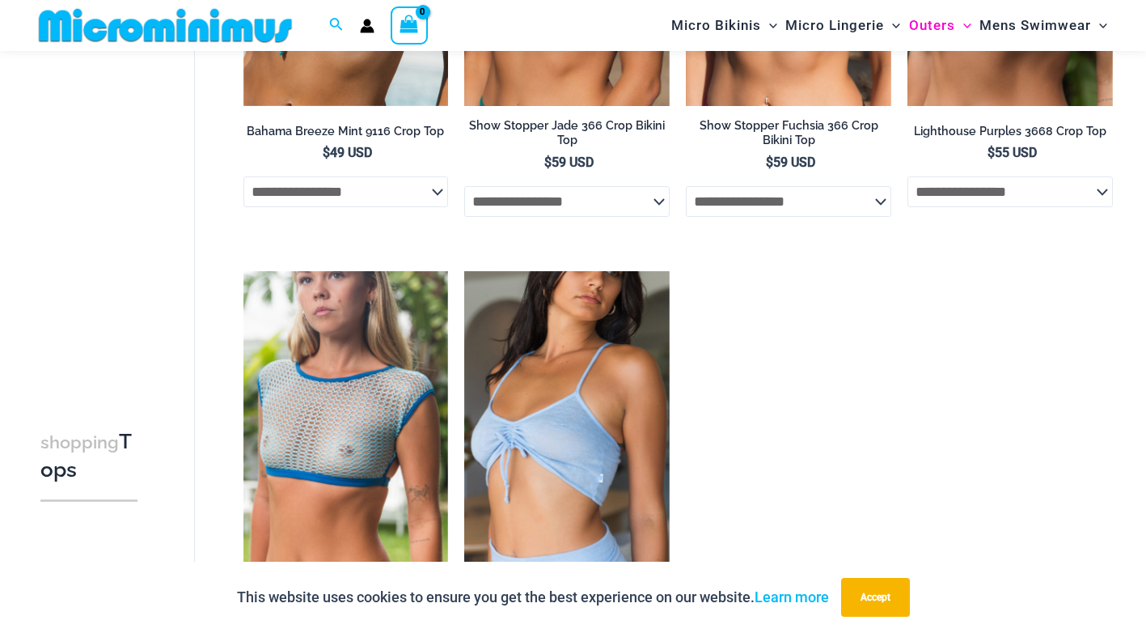
scroll to position [476, 0]
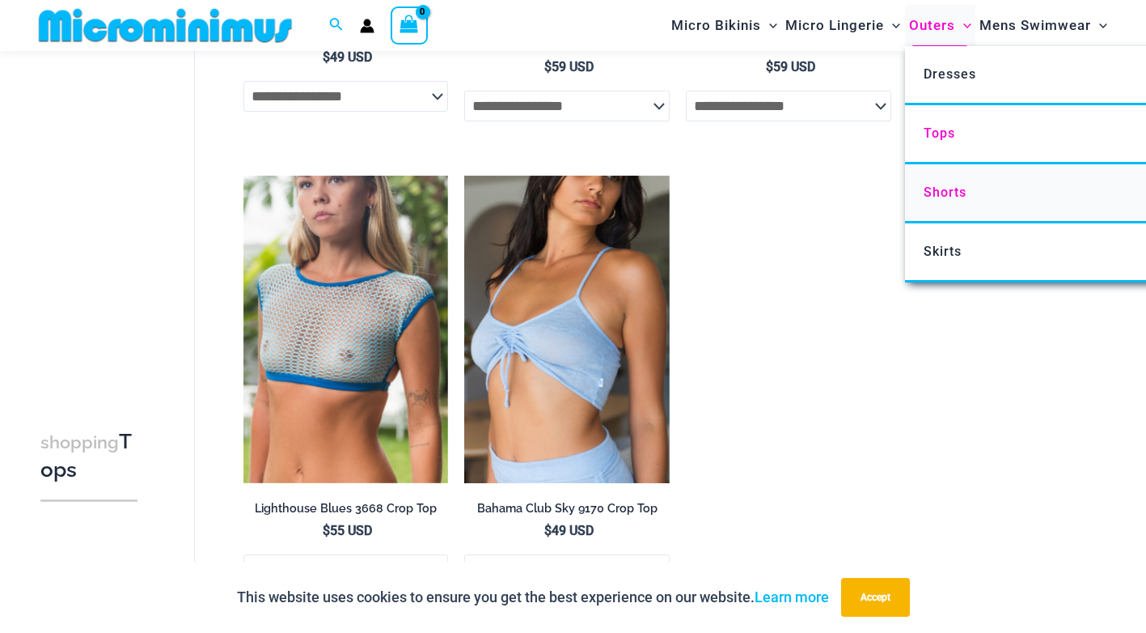
click at [957, 184] on link "Shorts" at bounding box center [1145, 193] width 481 height 59
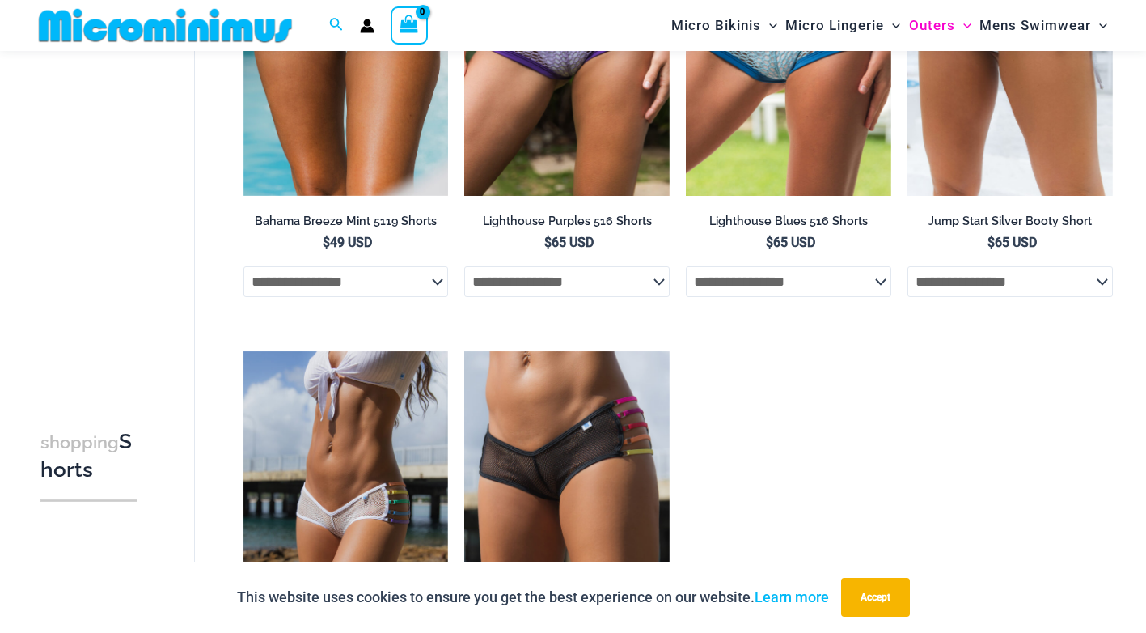
scroll to position [394, 0]
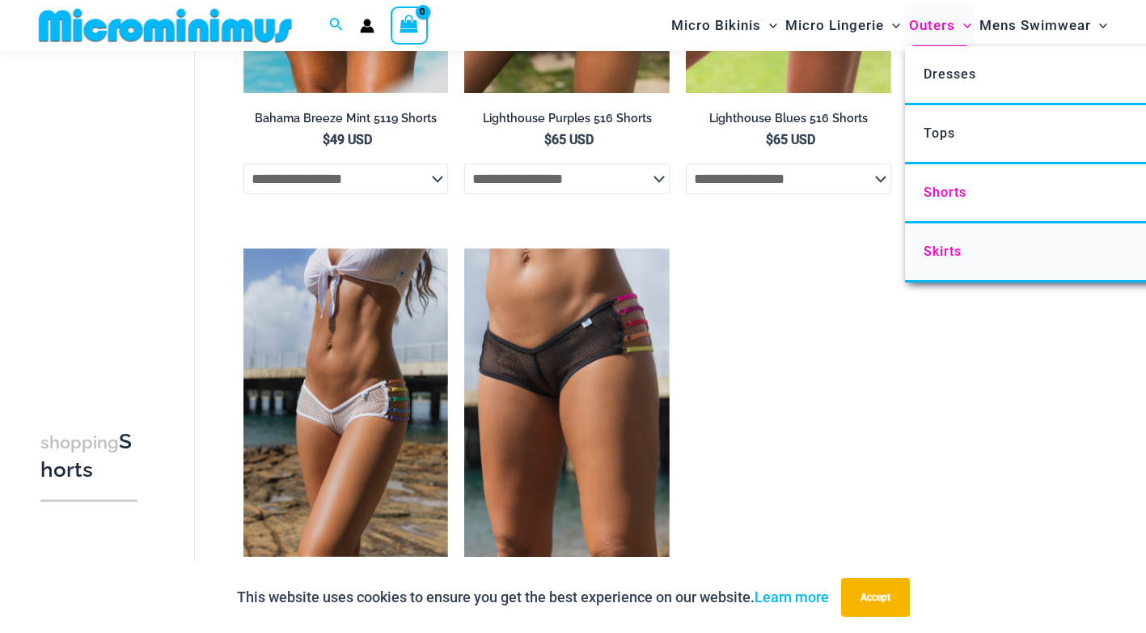
click at [938, 250] on span "Skirts" at bounding box center [943, 250] width 38 height 15
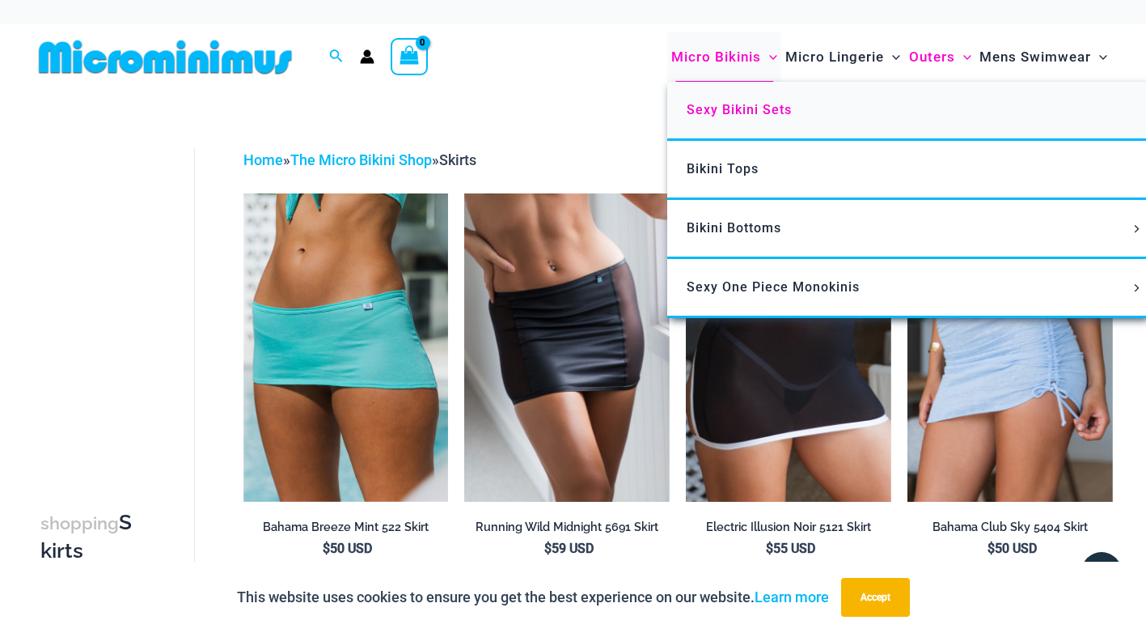
click at [732, 113] on span "Sexy Bikini Sets" at bounding box center [739, 109] width 105 height 15
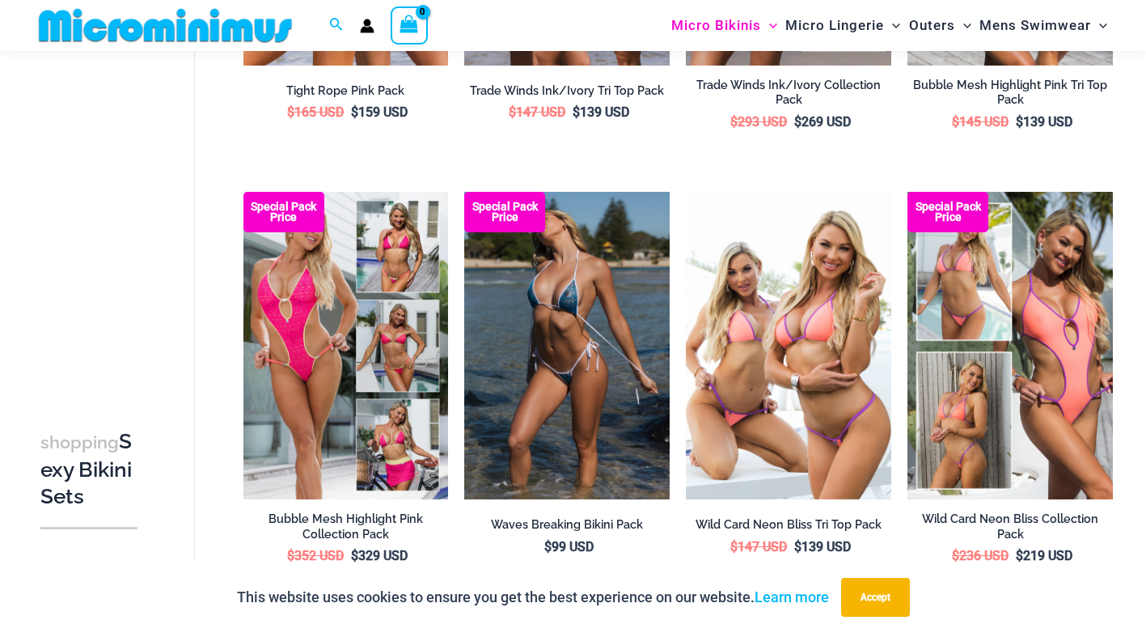
scroll to position [471, 0]
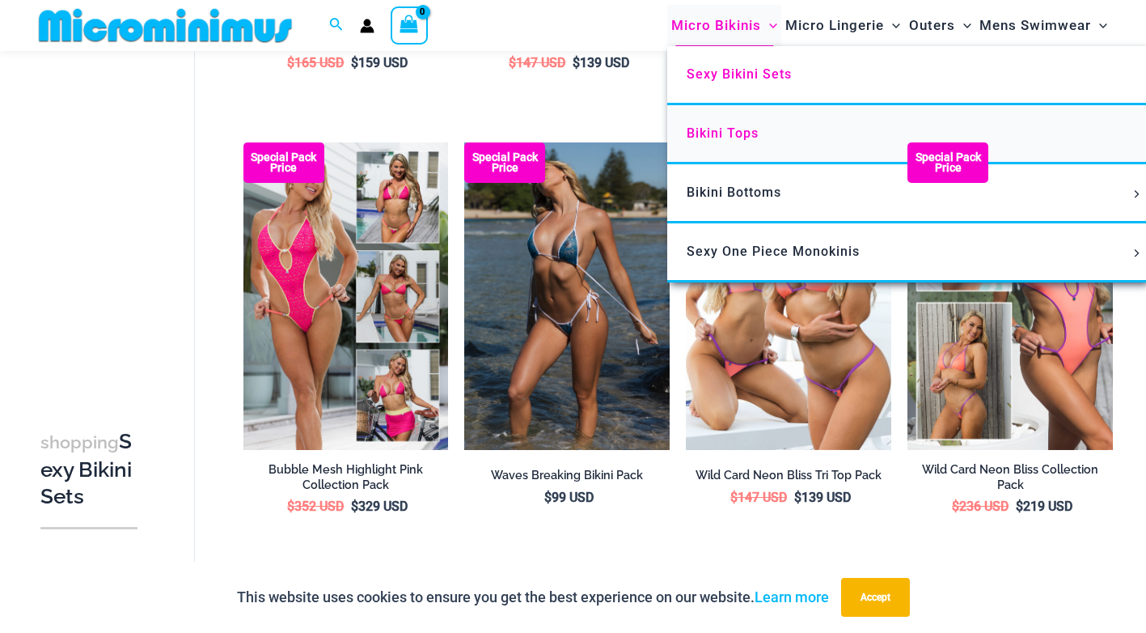
click at [726, 128] on span "Bikini Tops" at bounding box center [723, 132] width 72 height 15
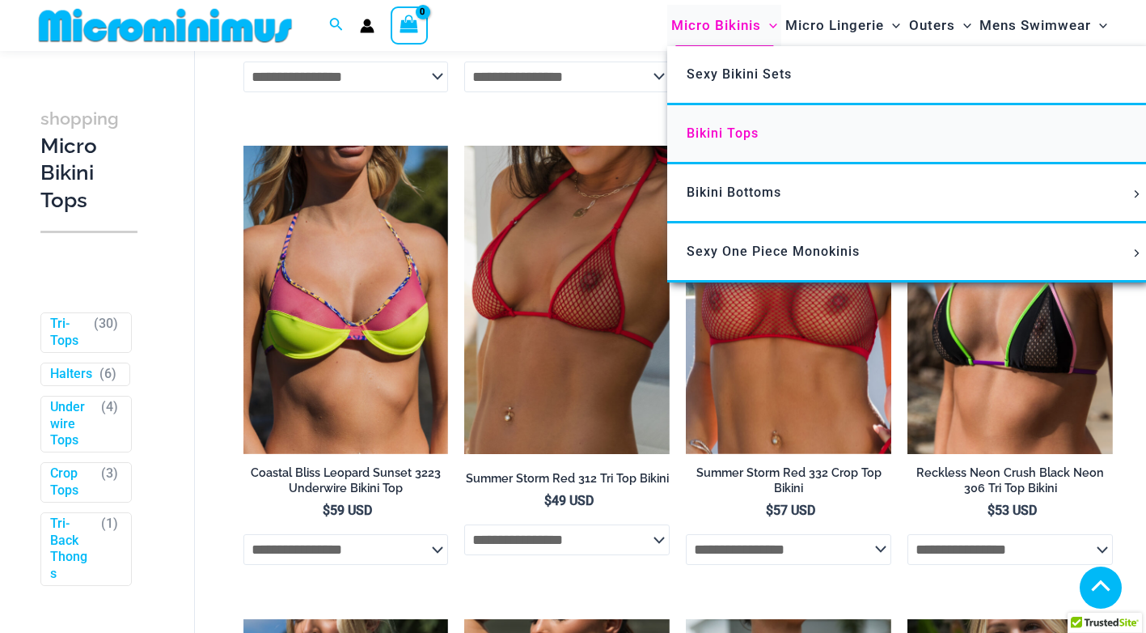
scroll to position [1699, 0]
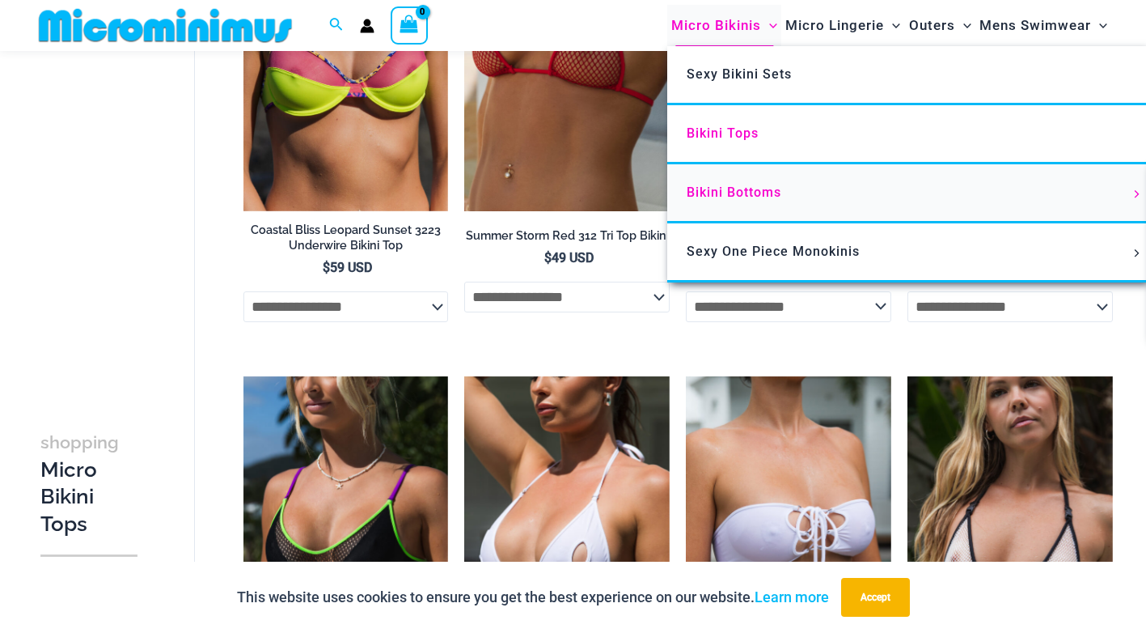
click at [738, 189] on span "Bikini Bottoms" at bounding box center [734, 191] width 95 height 15
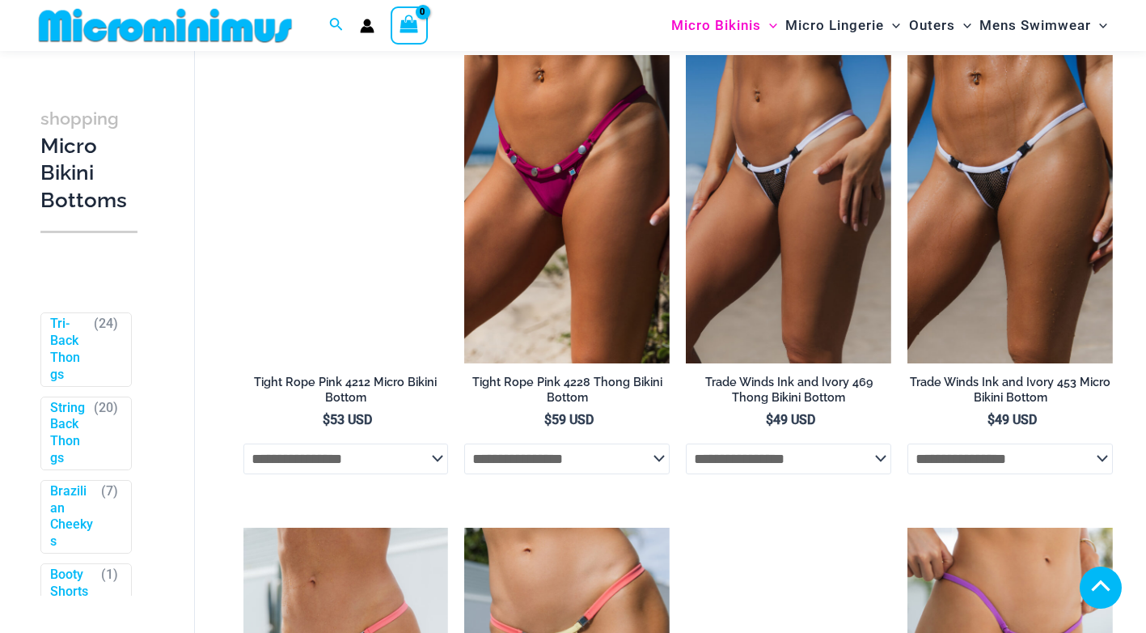
scroll to position [2250, 0]
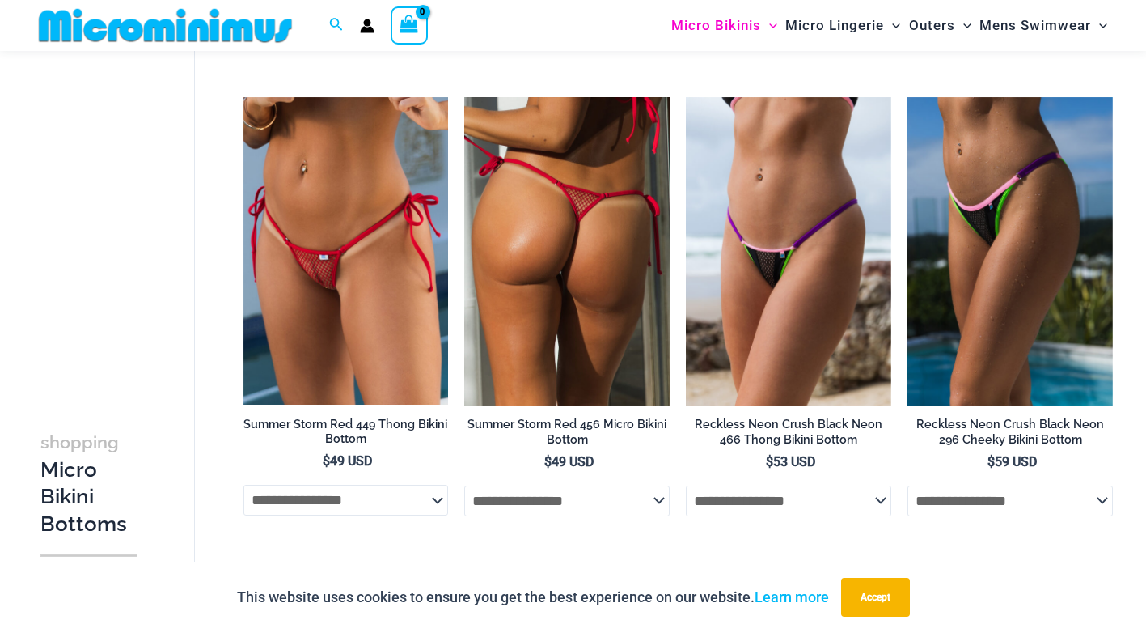
click at [523, 297] on img at bounding box center [566, 251] width 205 height 308
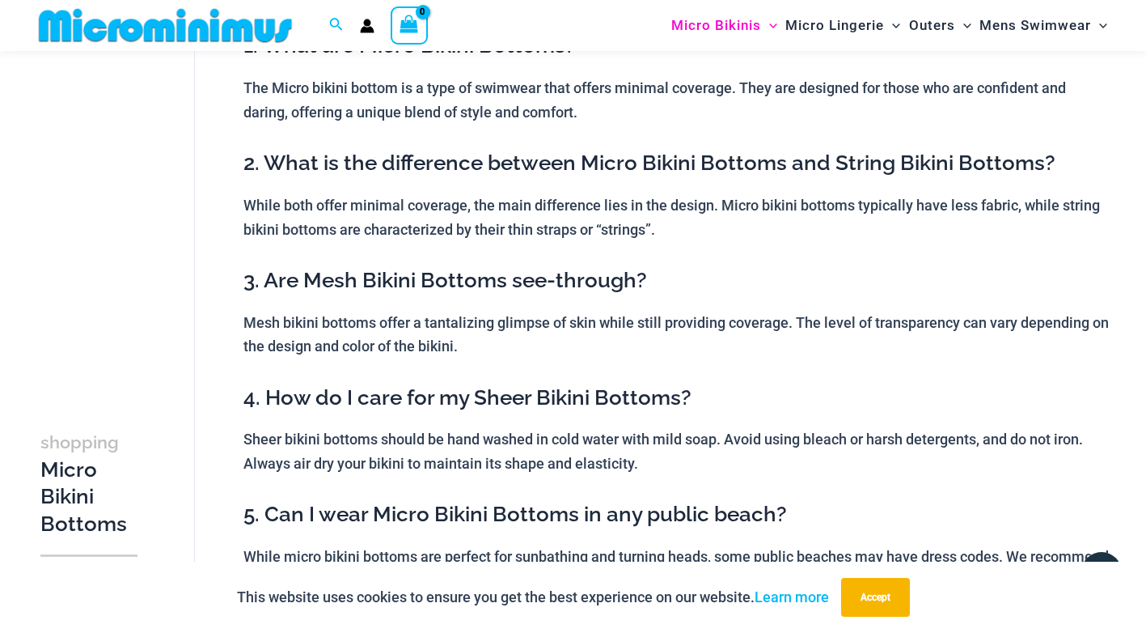
scroll to position [0, 0]
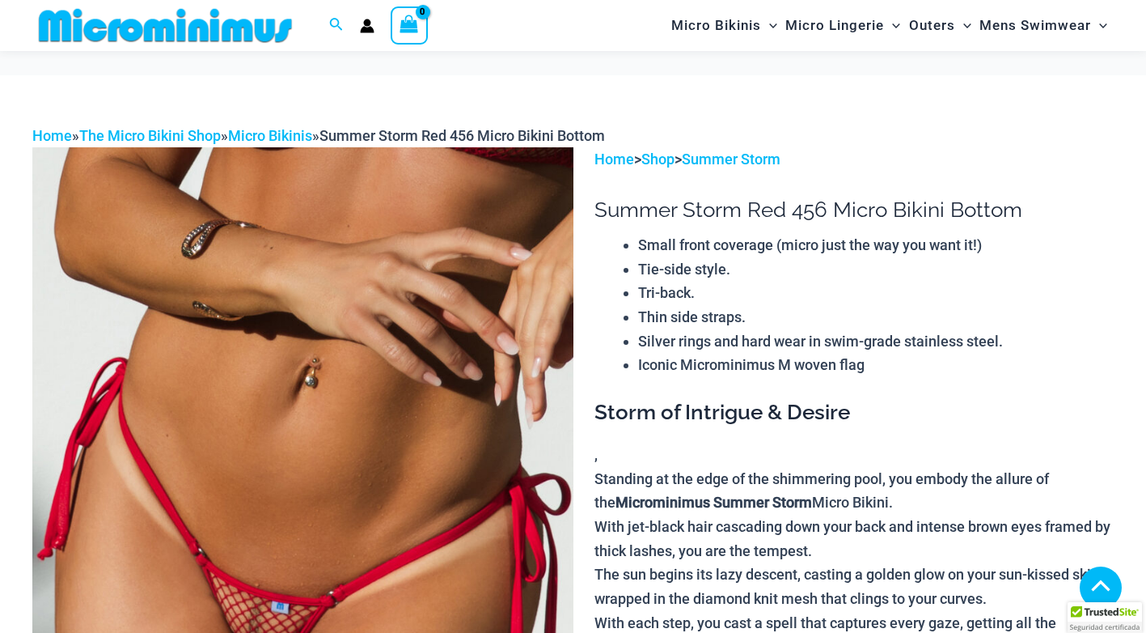
scroll to position [794, 0]
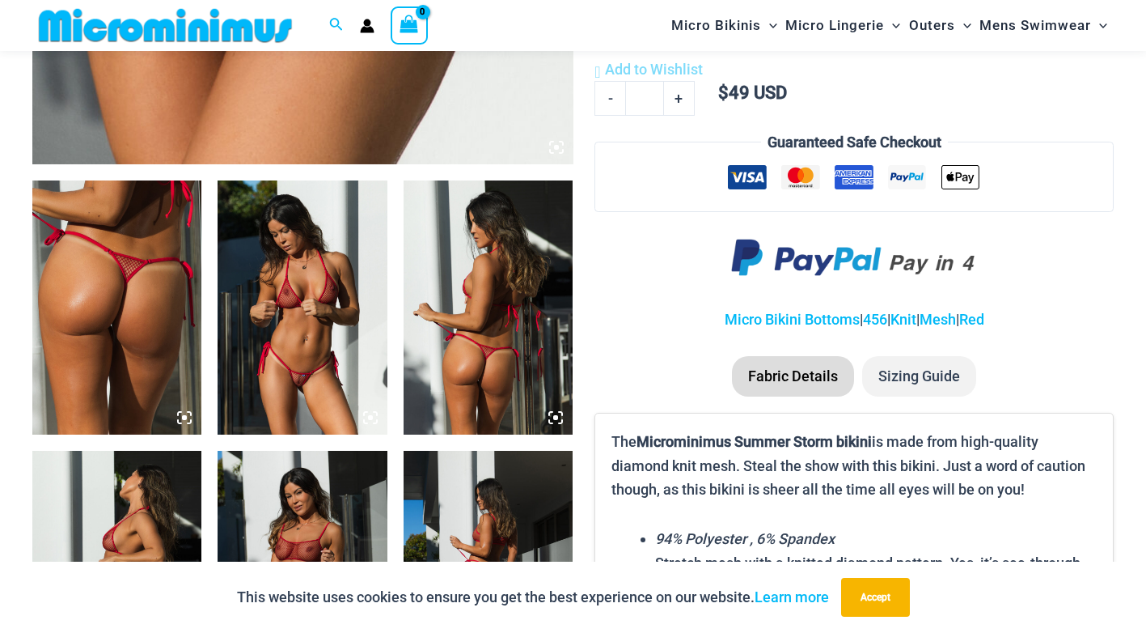
click at [321, 323] on img at bounding box center [302, 307] width 169 height 254
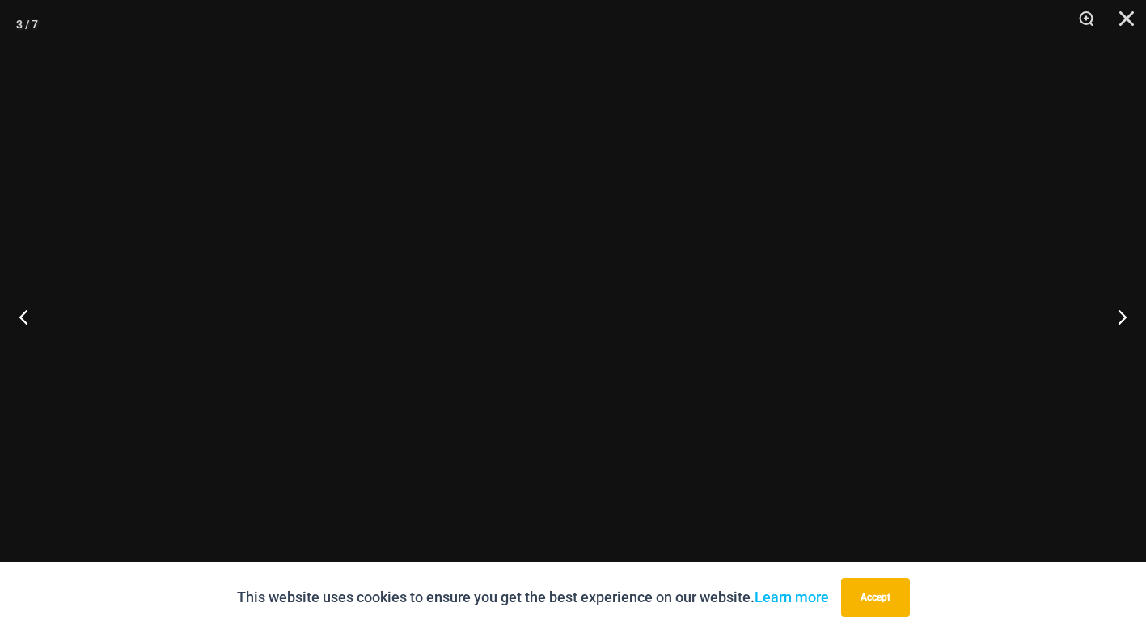
click at [321, 323] on div at bounding box center [573, 316] width 1146 height 633
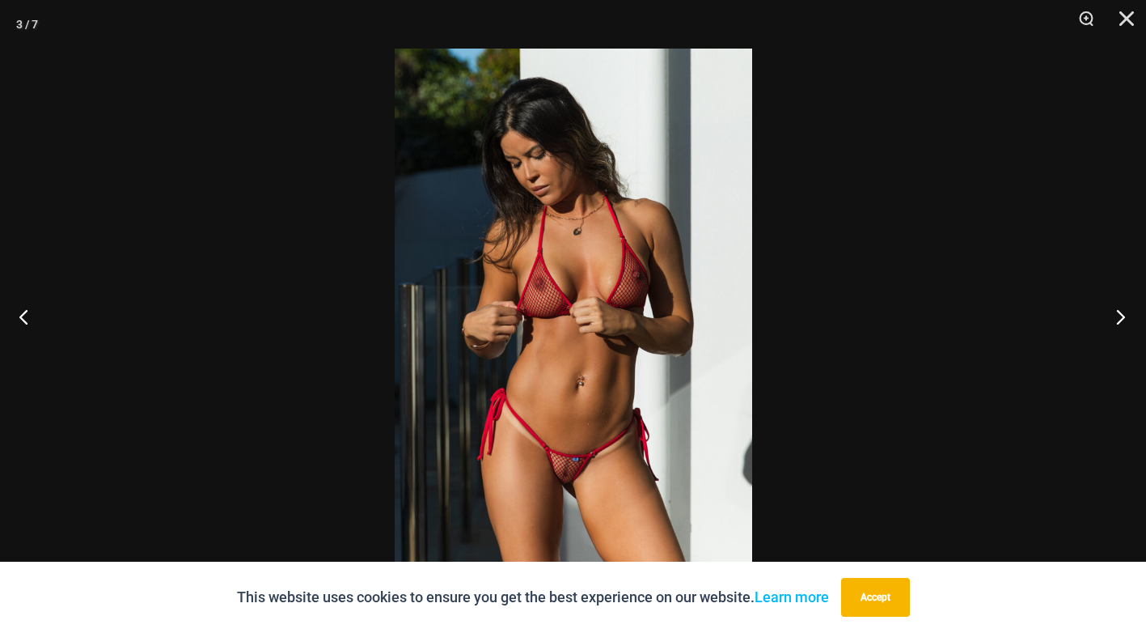
click at [1124, 315] on button "Next" at bounding box center [1116, 316] width 61 height 81
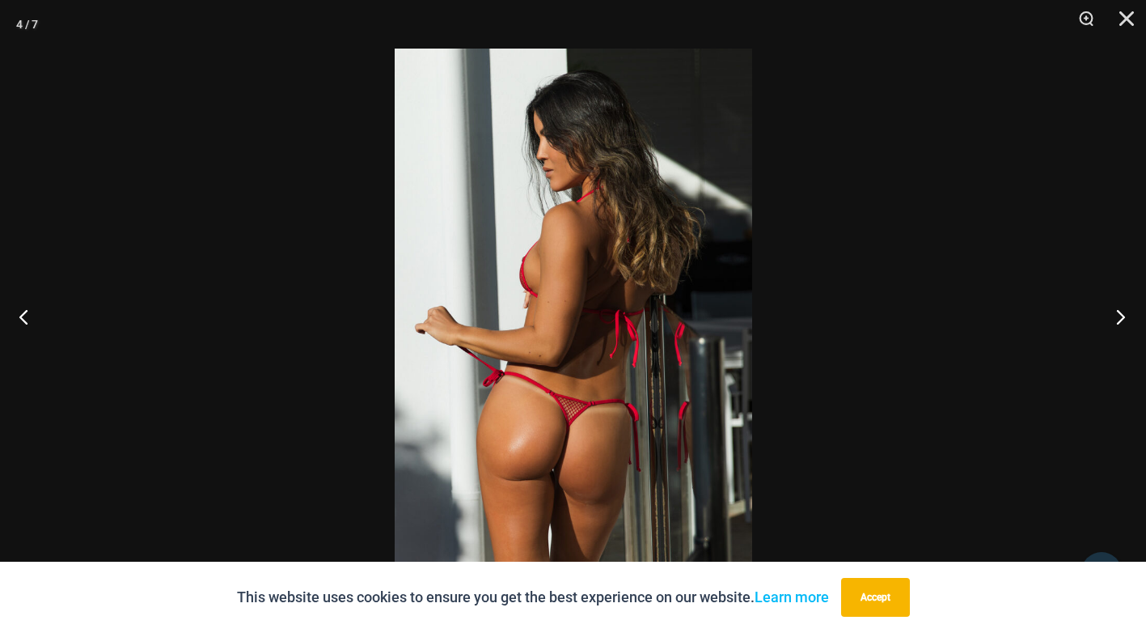
click at [1124, 315] on button "Next" at bounding box center [1116, 316] width 61 height 81
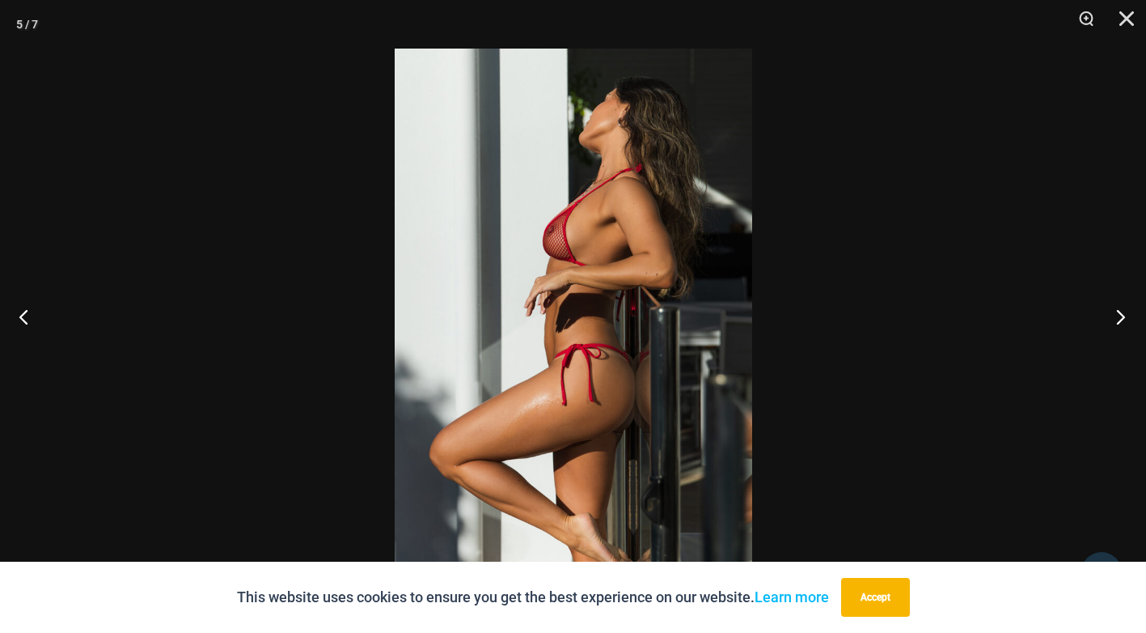
click at [1124, 315] on button "Next" at bounding box center [1116, 316] width 61 height 81
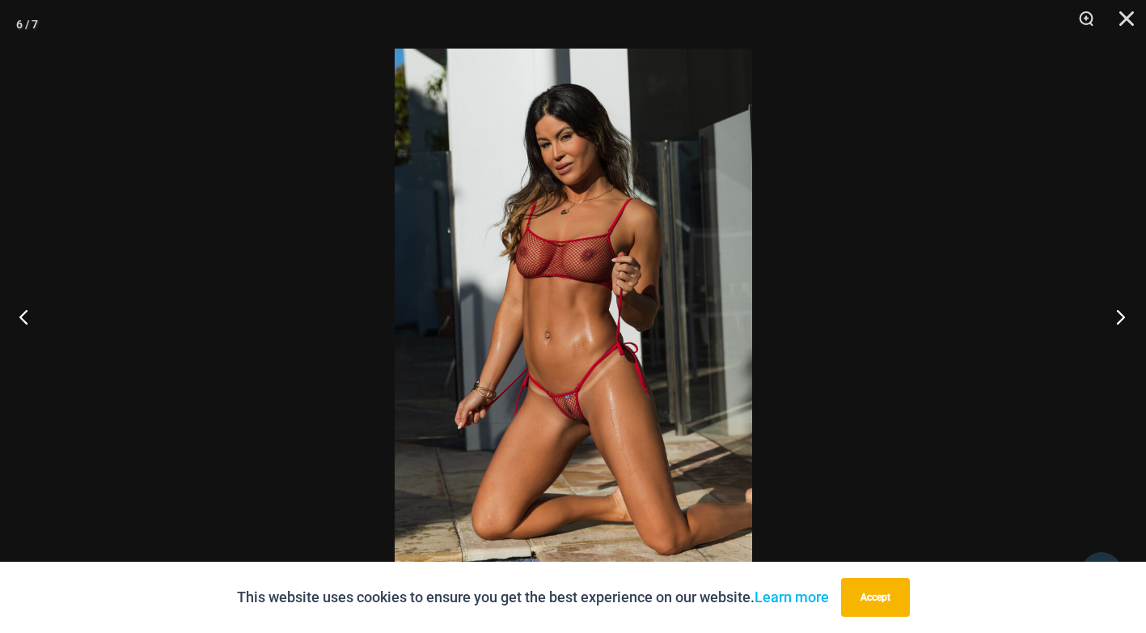
click at [1124, 315] on button "Next" at bounding box center [1116, 316] width 61 height 81
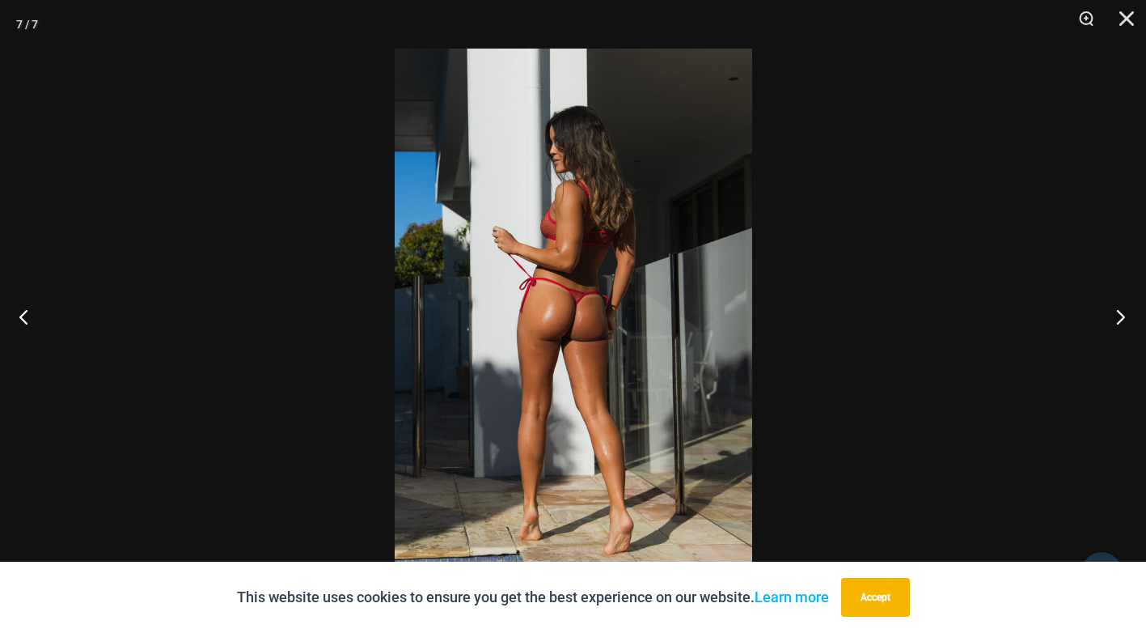
click at [1124, 315] on button "Next" at bounding box center [1116, 316] width 61 height 81
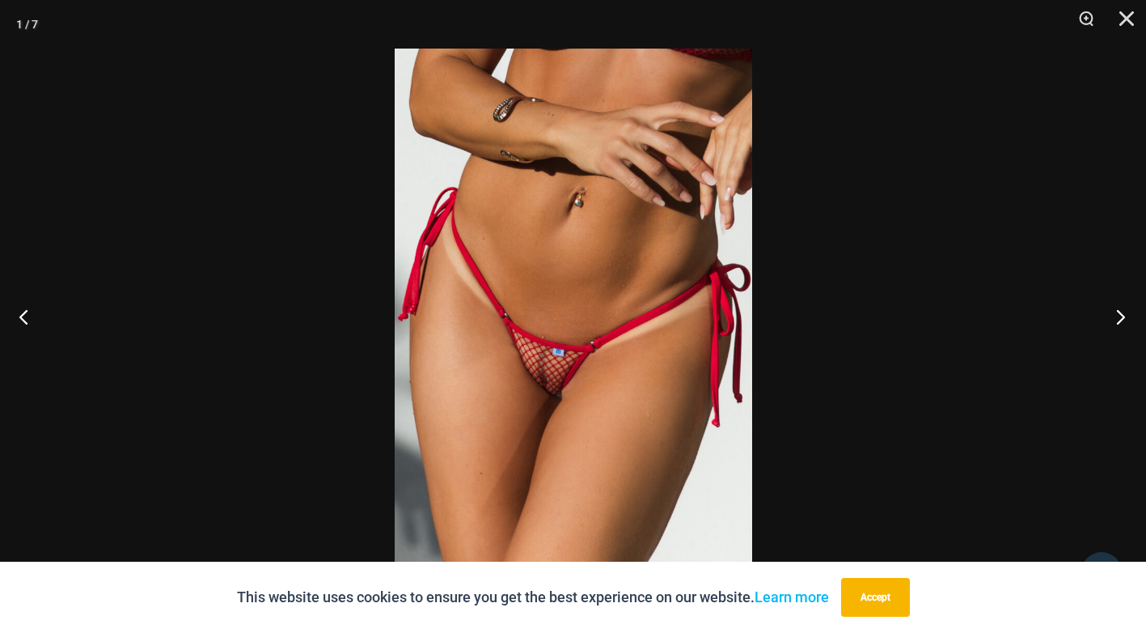
click at [1123, 313] on button "Next" at bounding box center [1116, 316] width 61 height 81
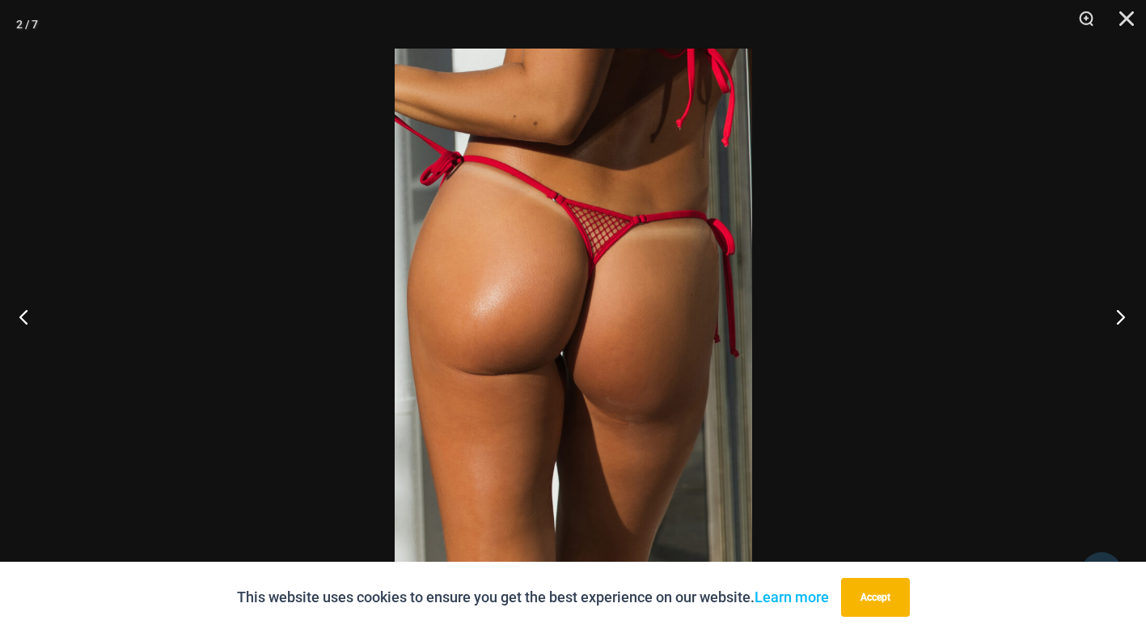
click at [1123, 313] on button "Next" at bounding box center [1116, 316] width 61 height 81
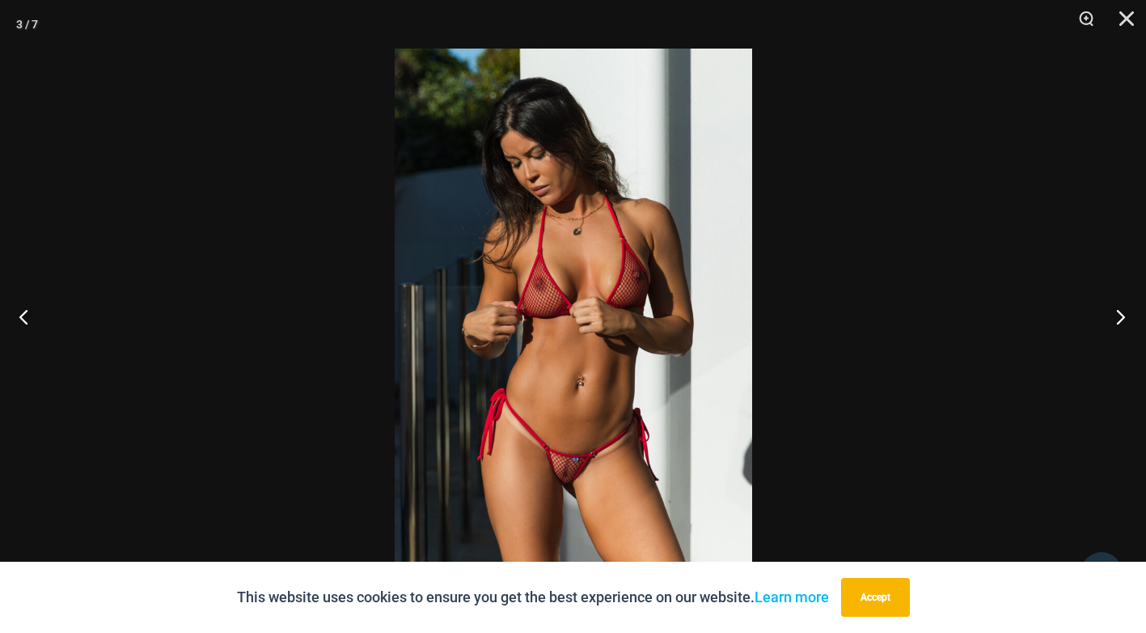
click at [1122, 313] on button "Next" at bounding box center [1116, 316] width 61 height 81
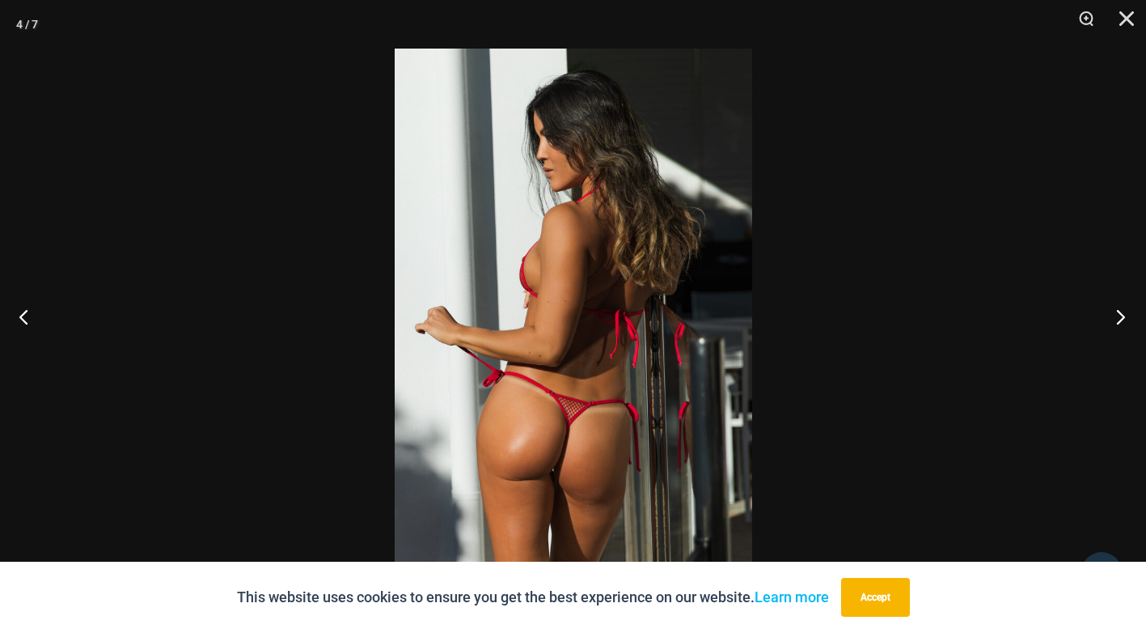
click at [1122, 313] on button "Next" at bounding box center [1116, 316] width 61 height 81
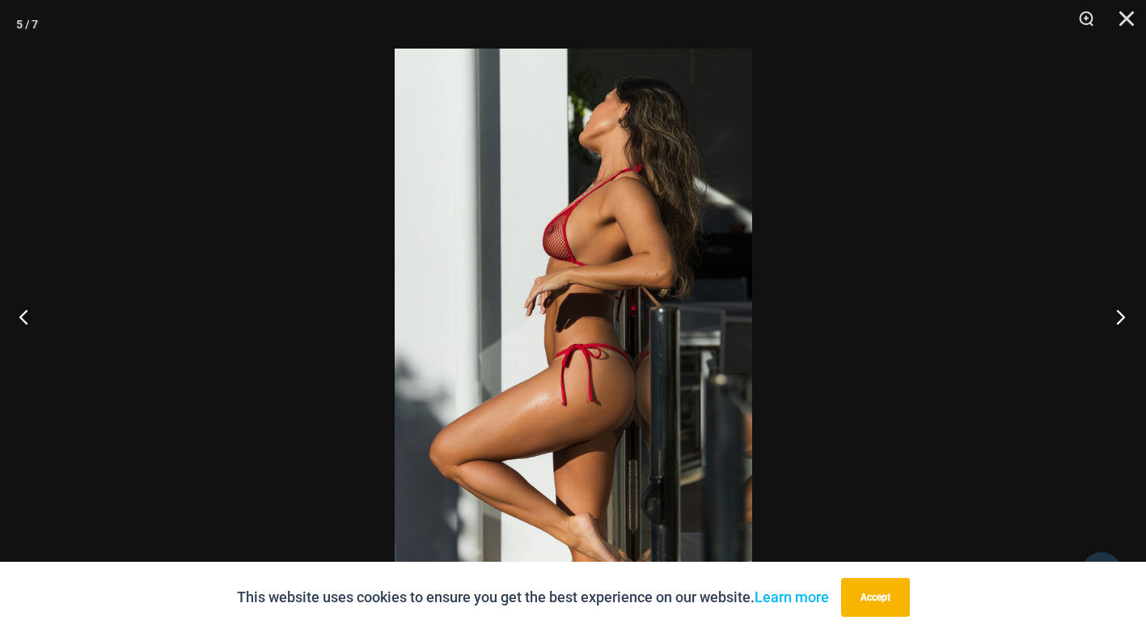
click at [1121, 311] on button "Next" at bounding box center [1116, 316] width 61 height 81
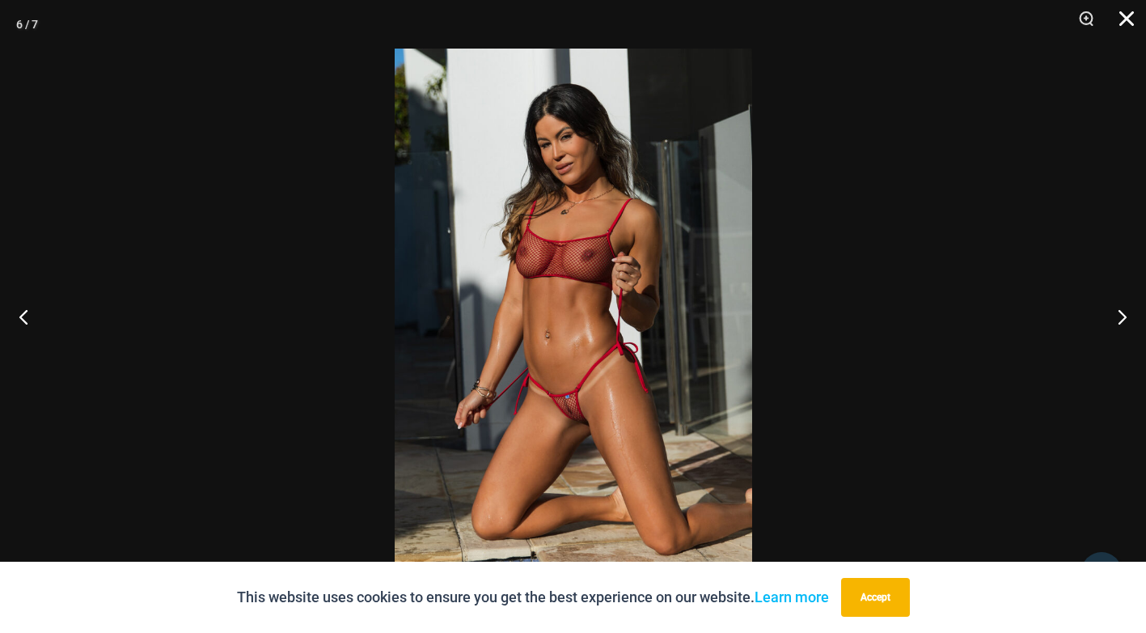
click at [1121, 22] on button "Close" at bounding box center [1121, 24] width 40 height 49
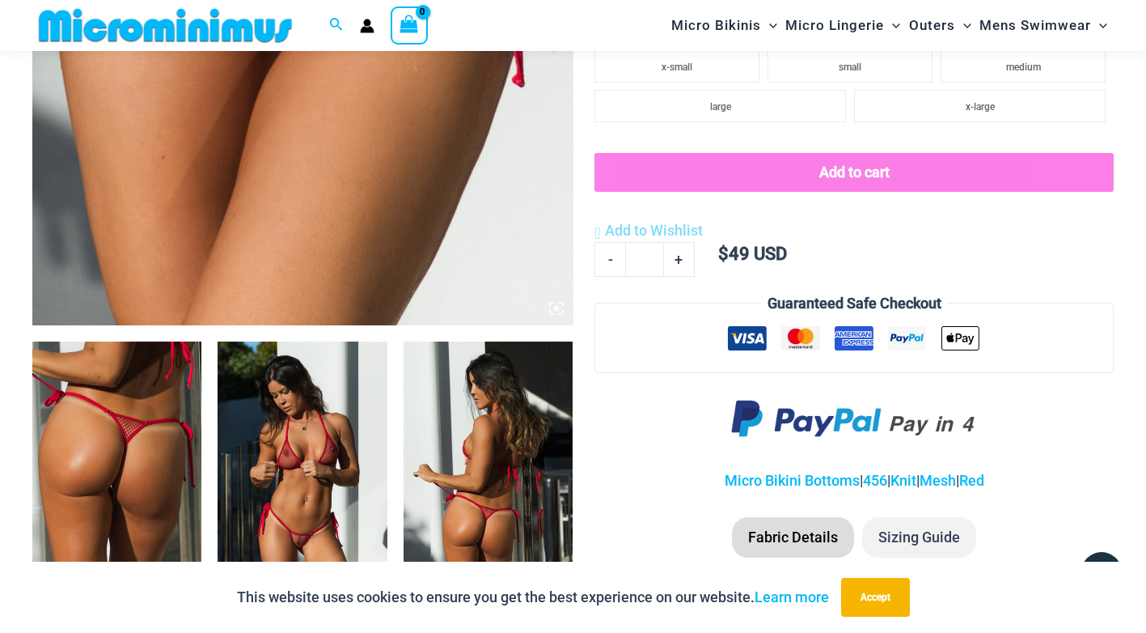
scroll to position [633, 0]
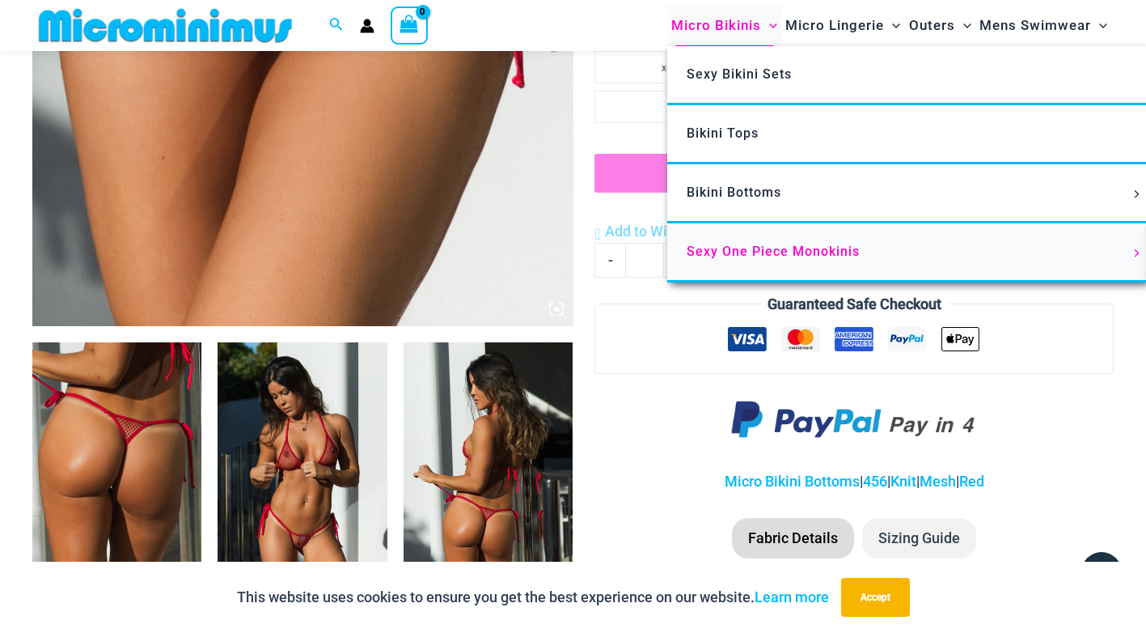
click at [717, 253] on span "Sexy One Piece Monokinis" at bounding box center [773, 250] width 173 height 15
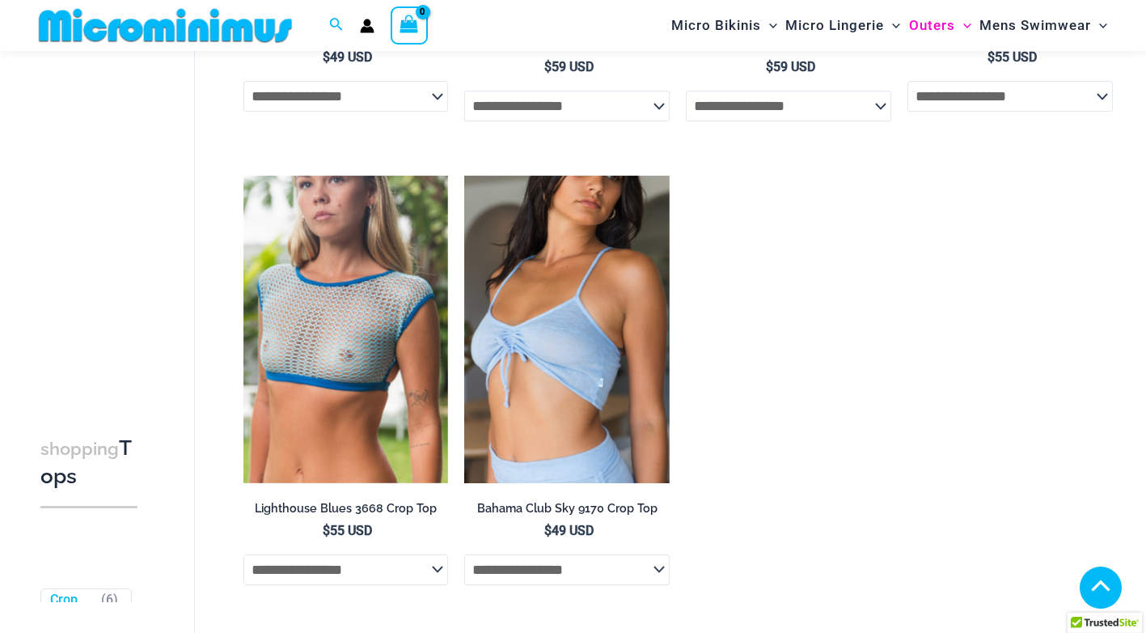
scroll to position [476, 0]
